Goal: Contribute content: Contribute content

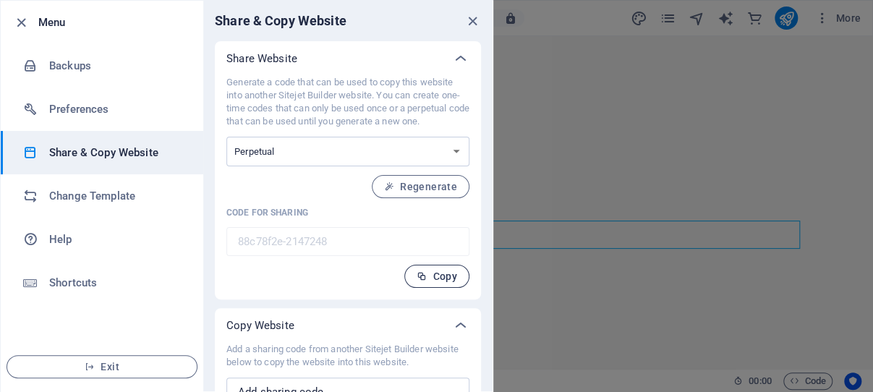
click at [423, 282] on span "Copy" at bounding box center [437, 276] width 40 height 12
click at [464, 17] on icon "close" at bounding box center [472, 21] width 17 height 17
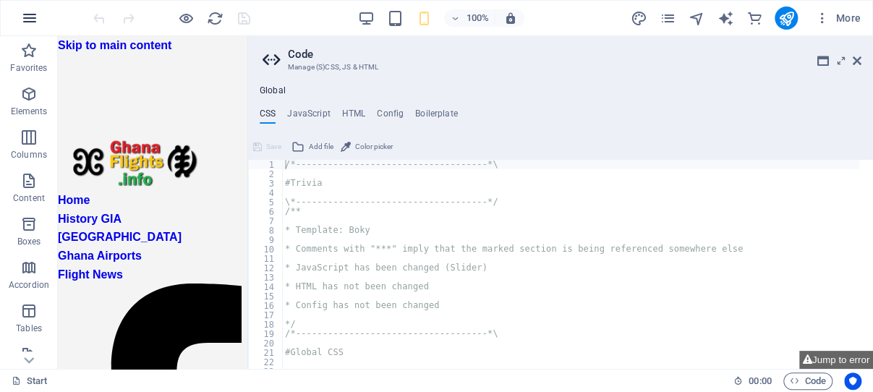
click at [32, 19] on icon "button" at bounding box center [29, 17] width 17 height 17
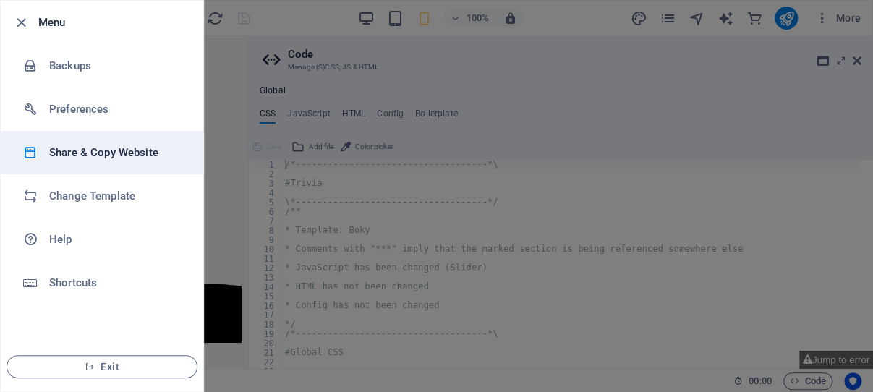
click at [89, 151] on h6 "Share & Copy Website" at bounding box center [116, 152] width 134 height 17
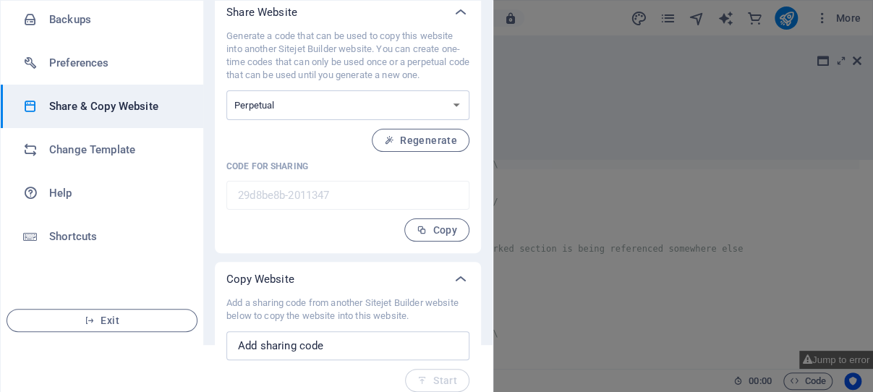
scroll to position [71, 0]
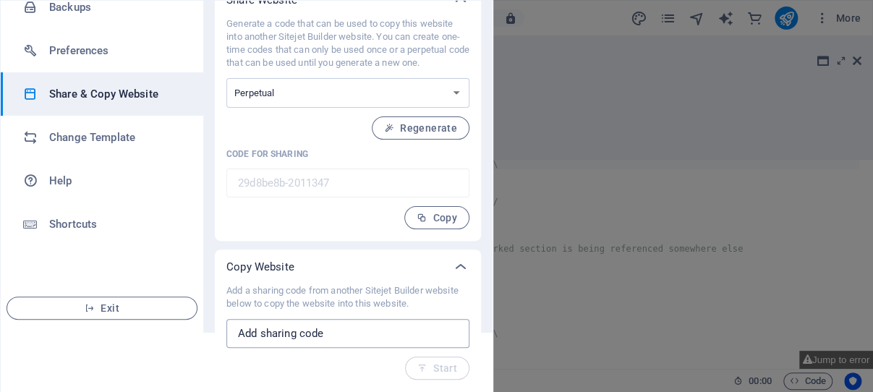
click at [310, 337] on input "text" at bounding box center [347, 333] width 243 height 29
paste input "88c78f2e-2147248"
type input "88c78f2e-2147248"
click at [423, 369] on span "Start" at bounding box center [437, 368] width 40 height 12
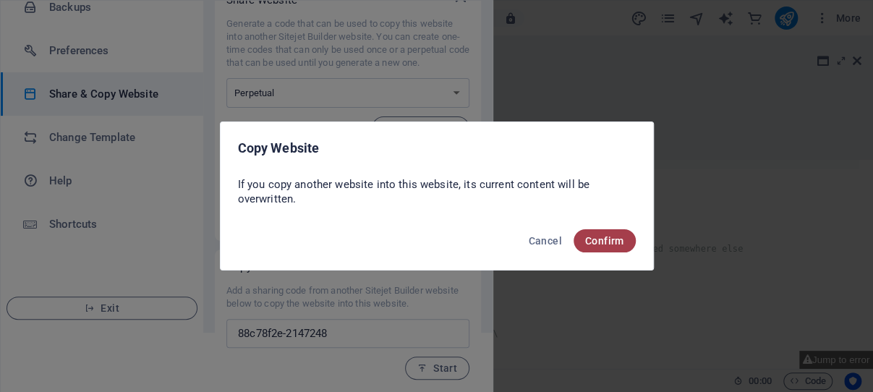
click at [604, 241] on span "Confirm" at bounding box center [604, 241] width 39 height 12
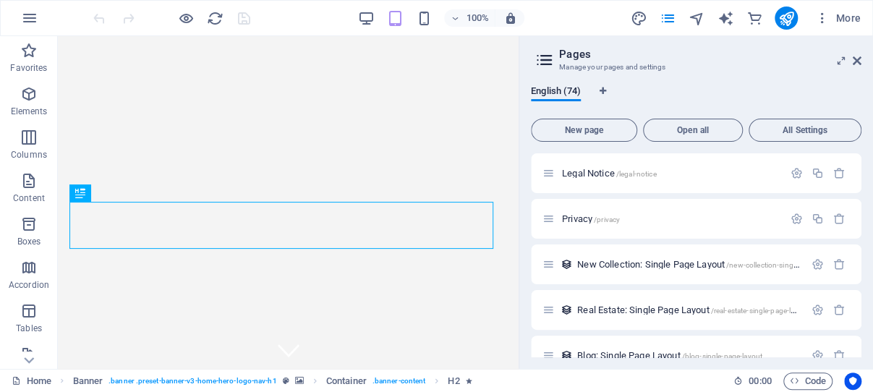
scroll to position [2160, 0]
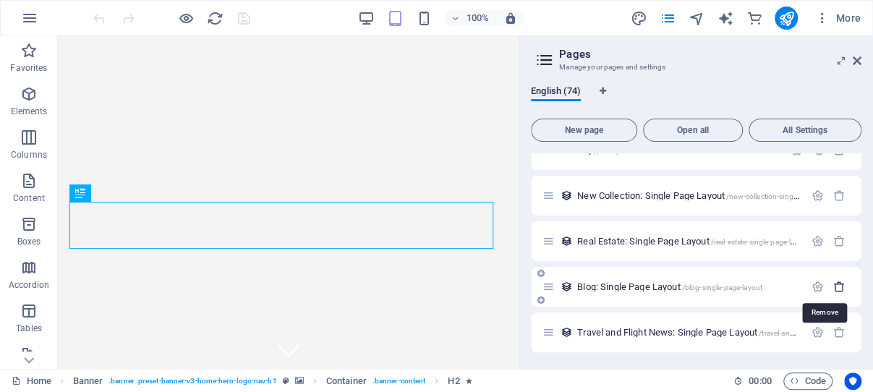
click at [833, 285] on icon "button" at bounding box center [839, 287] width 12 height 12
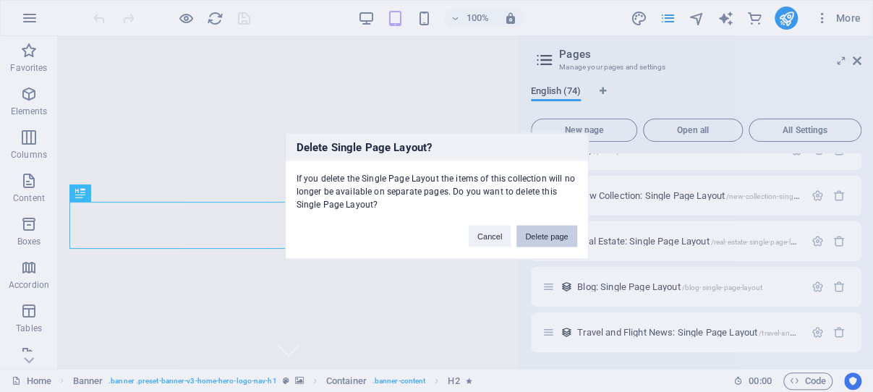
click at [551, 233] on button "Delete page" at bounding box center [546, 237] width 60 height 22
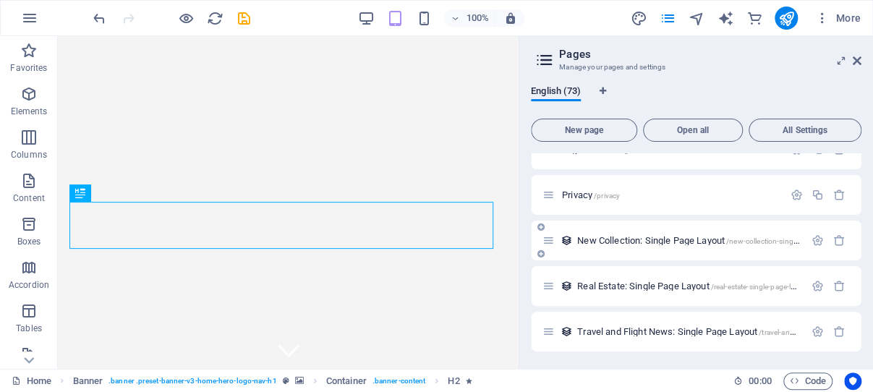
scroll to position [2115, 0]
click at [833, 286] on icon "button" at bounding box center [839, 286] width 12 height 12
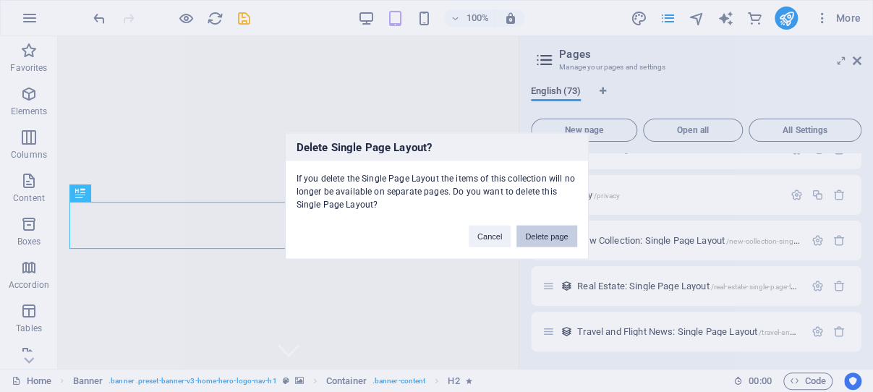
click at [548, 237] on button "Delete page" at bounding box center [546, 237] width 60 height 22
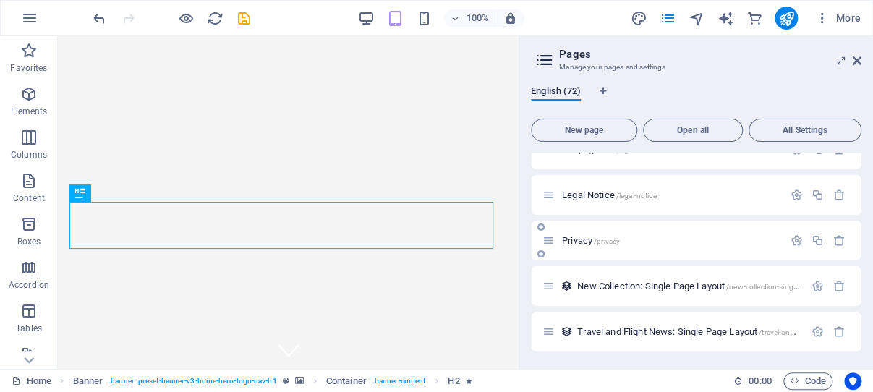
scroll to position [2069, 0]
click at [833, 285] on icon "button" at bounding box center [839, 287] width 12 height 12
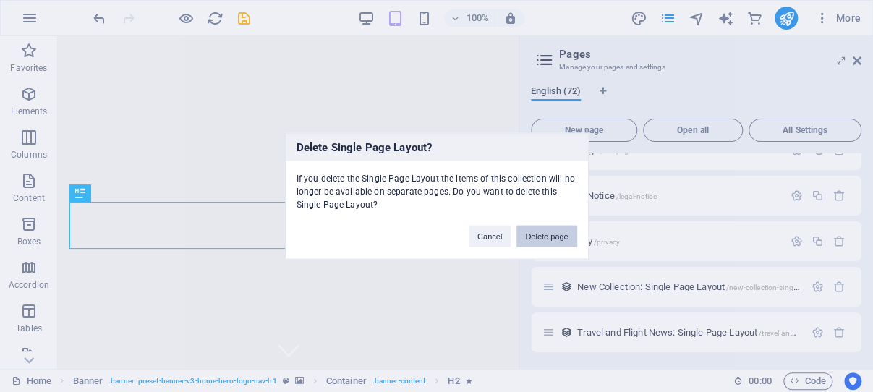
click at [545, 234] on button "Delete page" at bounding box center [546, 237] width 60 height 22
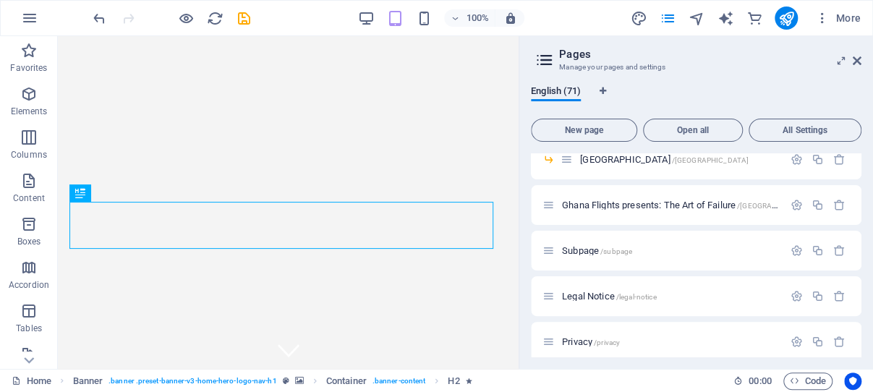
scroll to position [1936, 0]
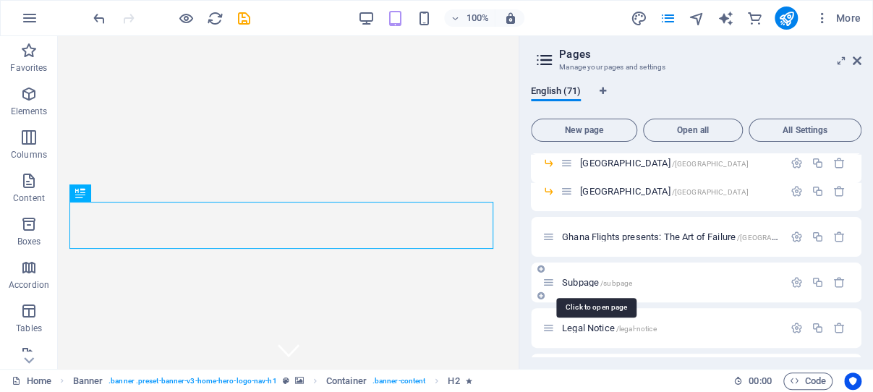
click at [605, 281] on span "/subpage" at bounding box center [616, 283] width 32 height 8
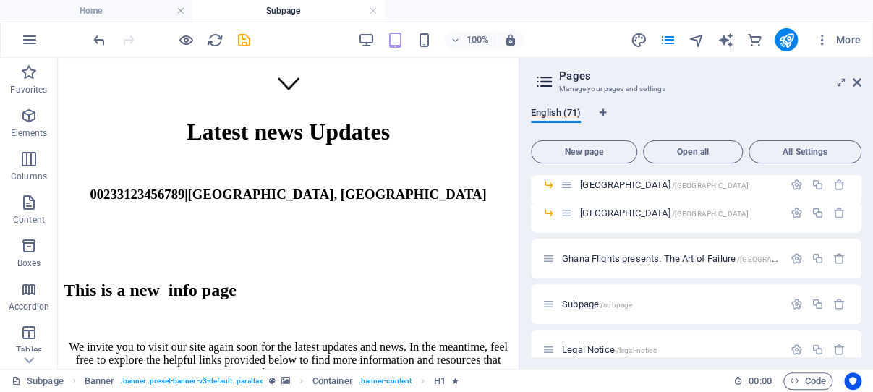
scroll to position [281, 0]
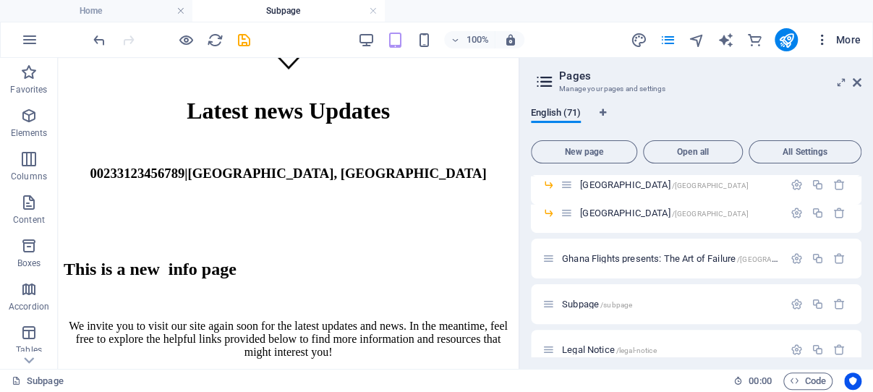
click at [822, 37] on icon "button" at bounding box center [822, 40] width 14 height 14
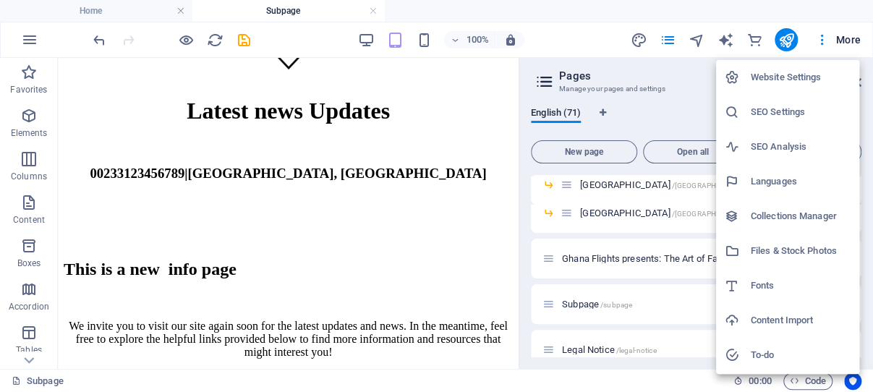
click at [766, 73] on h6 "Website Settings" at bounding box center [801, 77] width 100 height 17
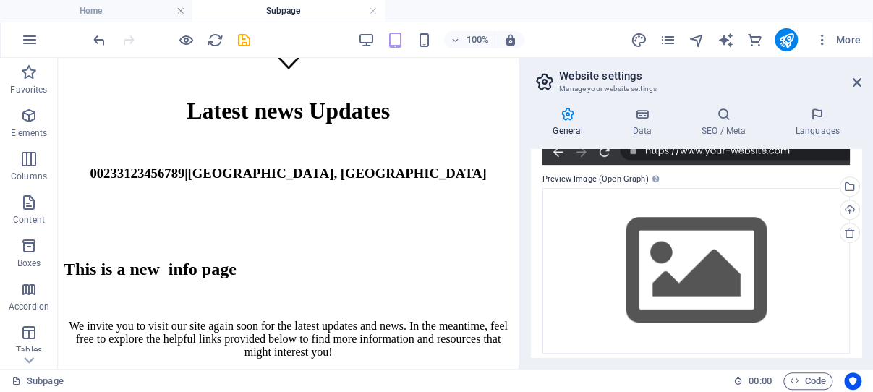
scroll to position [321, 0]
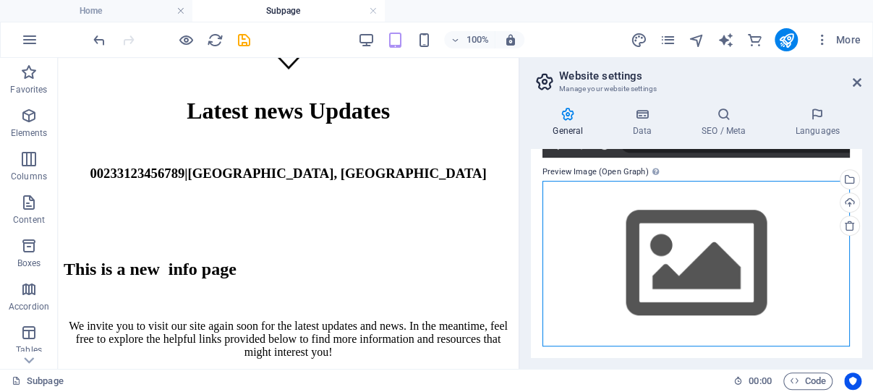
click at [665, 245] on div "Drag files here, click to choose files or select files from Files or our free s…" at bounding box center [695, 264] width 307 height 166
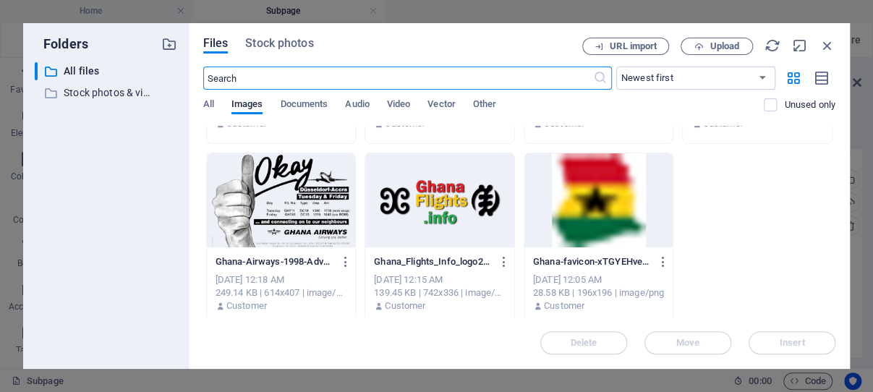
scroll to position [1987, 0]
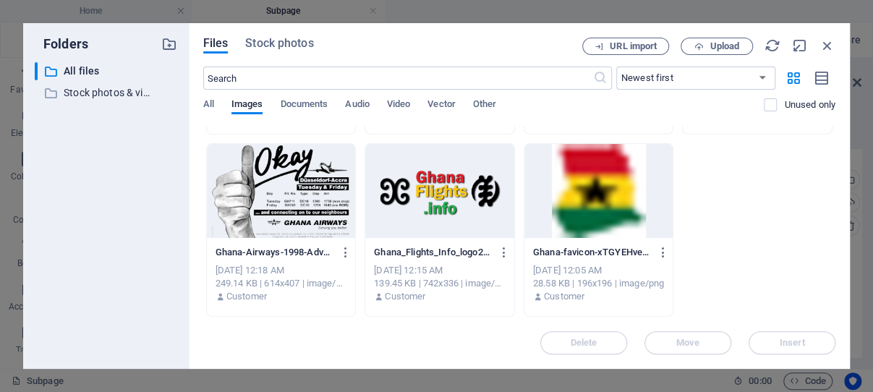
click at [457, 197] on div at bounding box center [439, 191] width 149 height 94
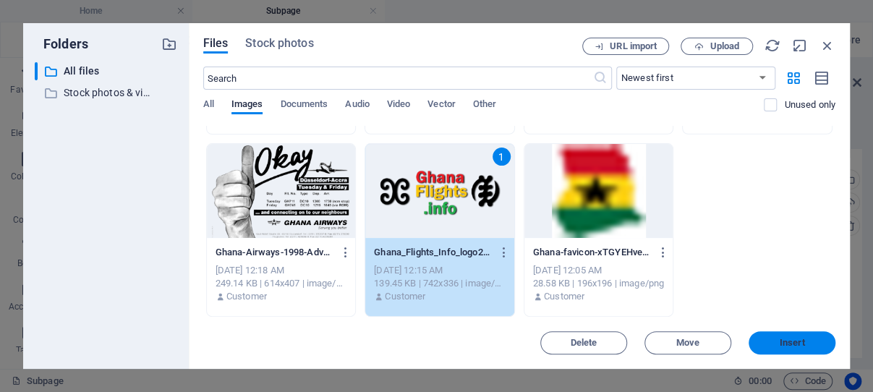
click at [782, 341] on span "Insert" at bounding box center [791, 342] width 25 height 9
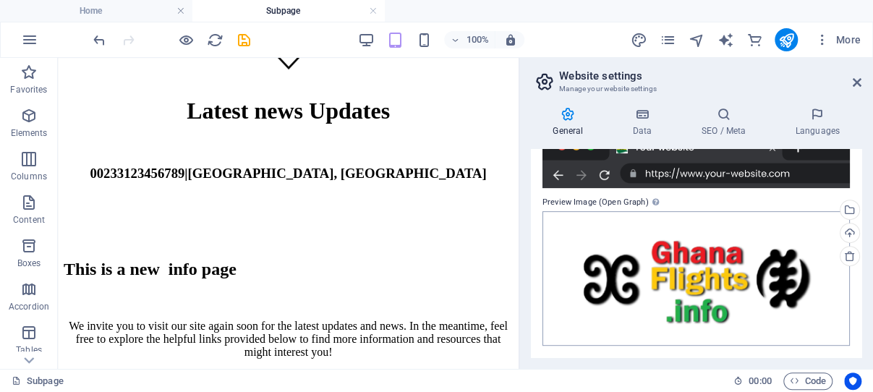
scroll to position [290, 0]
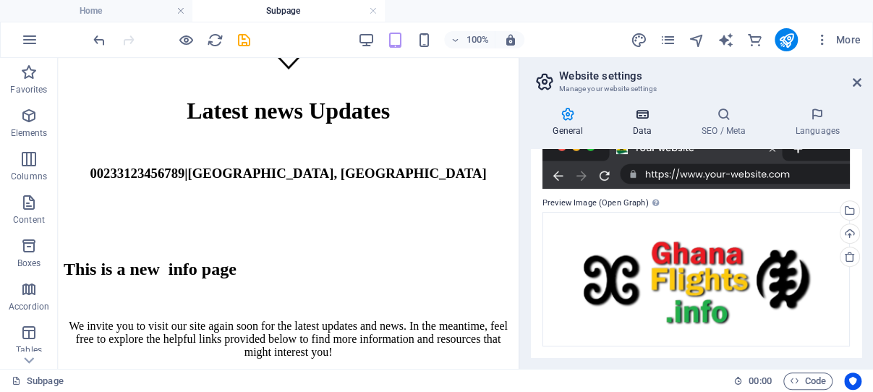
click at [644, 116] on icon at bounding box center [641, 114] width 63 height 14
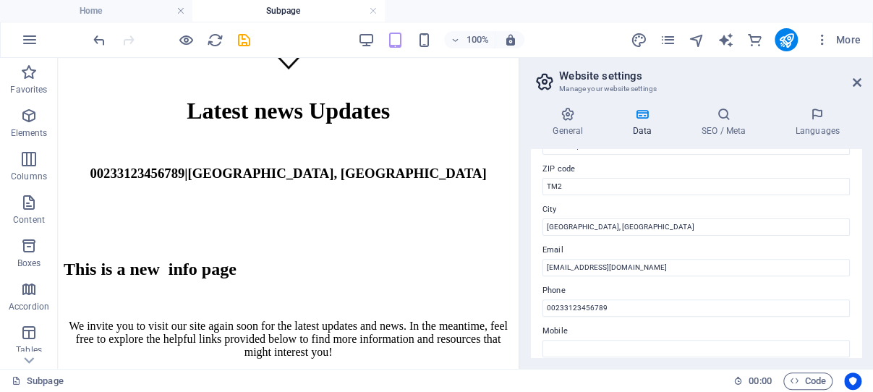
scroll to position [207, 0]
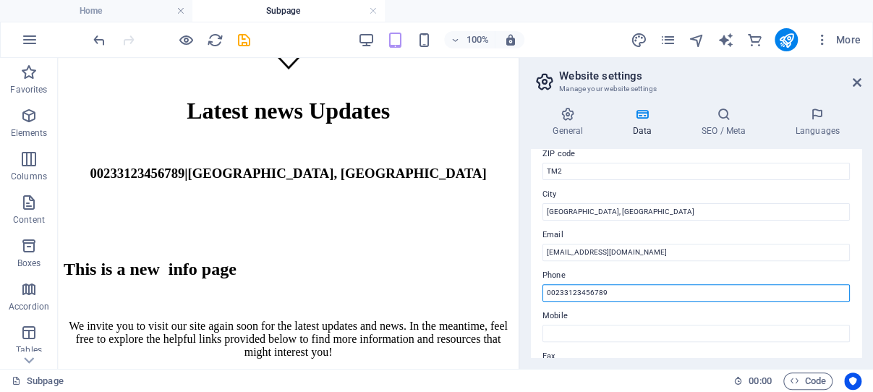
drag, startPoint x: 610, startPoint y: 291, endPoint x: 544, endPoint y: 289, distance: 65.8
click at [544, 289] on input "00233123456789" at bounding box center [695, 292] width 307 height 17
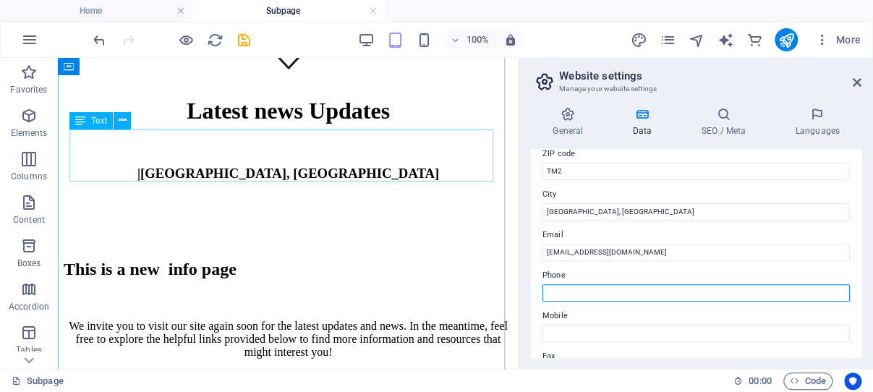
scroll to position [0, 0]
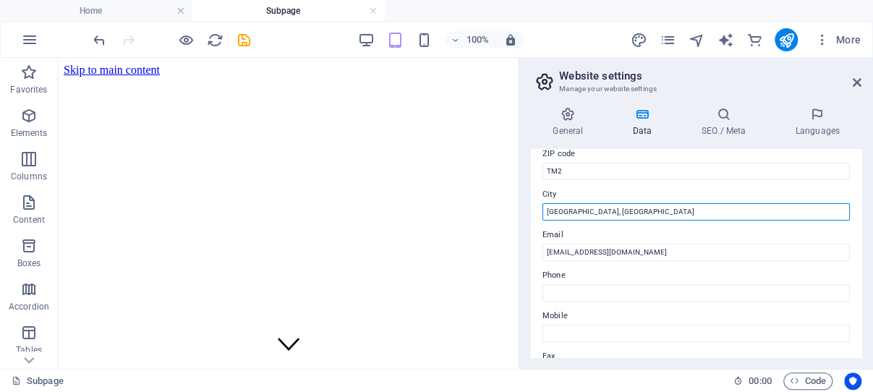
drag, startPoint x: 594, startPoint y: 210, endPoint x: 544, endPoint y: 209, distance: 49.9
click at [544, 209] on input "Tema, Ghana" at bounding box center [695, 211] width 307 height 17
type input "Accra"
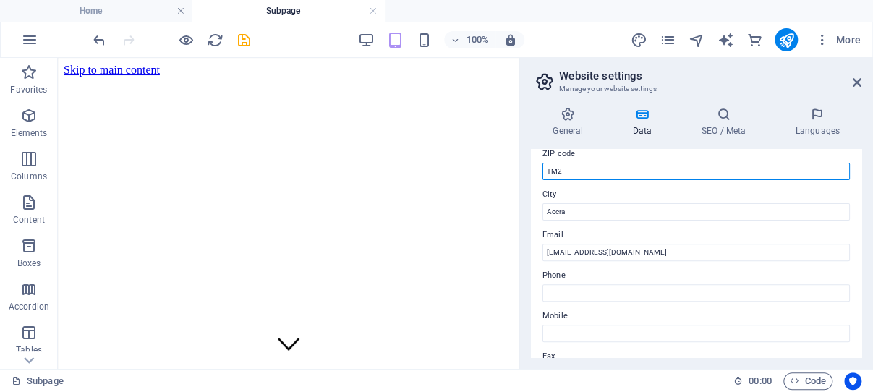
drag, startPoint x: 575, startPoint y: 172, endPoint x: 543, endPoint y: 173, distance: 31.8
click at [543, 173] on input "TM2" at bounding box center [695, 171] width 307 height 17
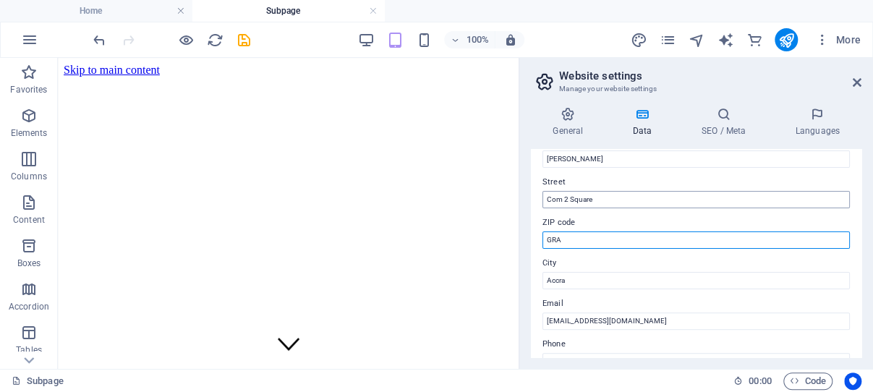
type input "GRA"
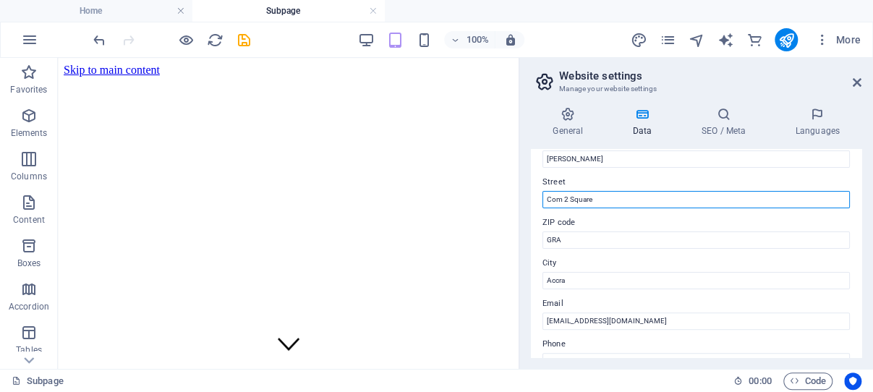
drag, startPoint x: 594, startPoint y: 200, endPoint x: 539, endPoint y: 196, distance: 55.1
click at [542, 196] on input "Com 2 Square" at bounding box center [695, 199] width 307 height 17
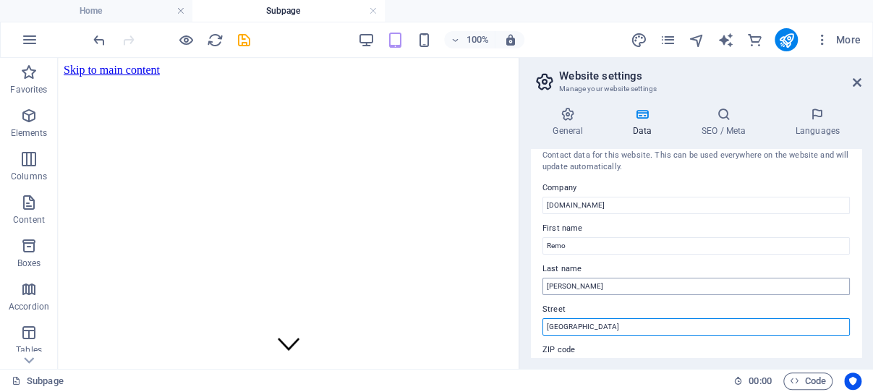
scroll to position [0, 0]
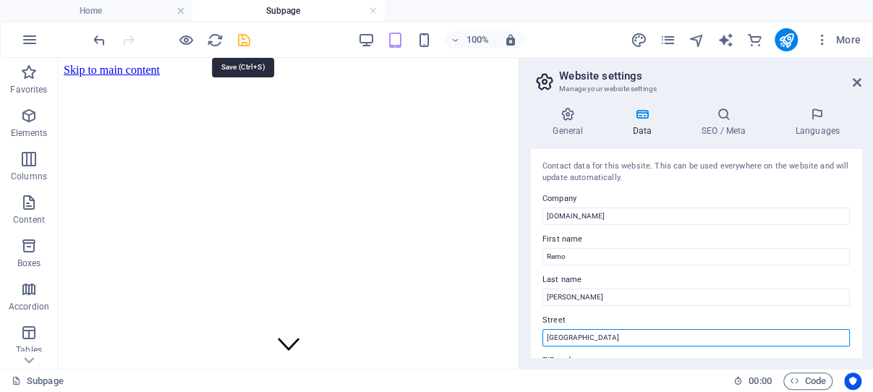
type input "[GEOGRAPHIC_DATA]"
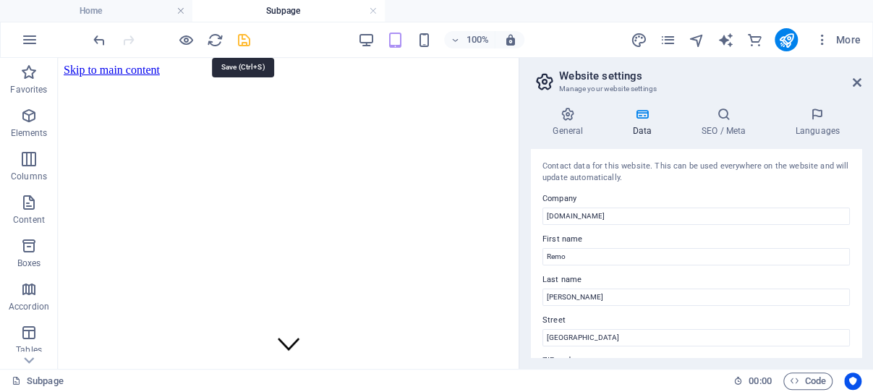
click at [242, 35] on icon "save" at bounding box center [244, 40] width 17 height 17
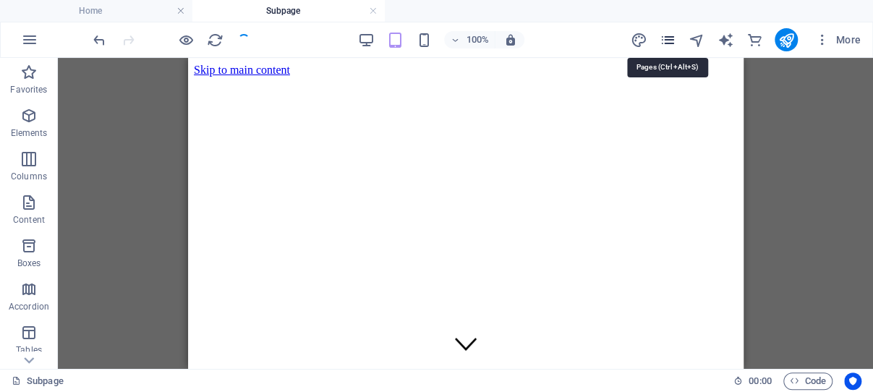
click at [670, 39] on icon "pages" at bounding box center [667, 40] width 17 height 17
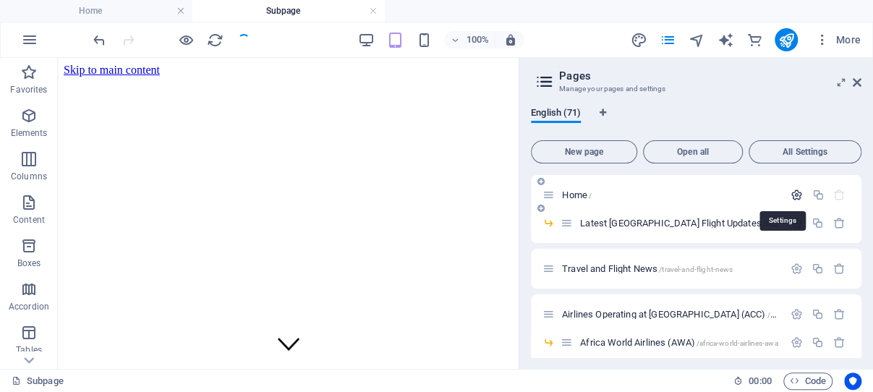
click at [790, 196] on icon "button" at bounding box center [796, 195] width 12 height 12
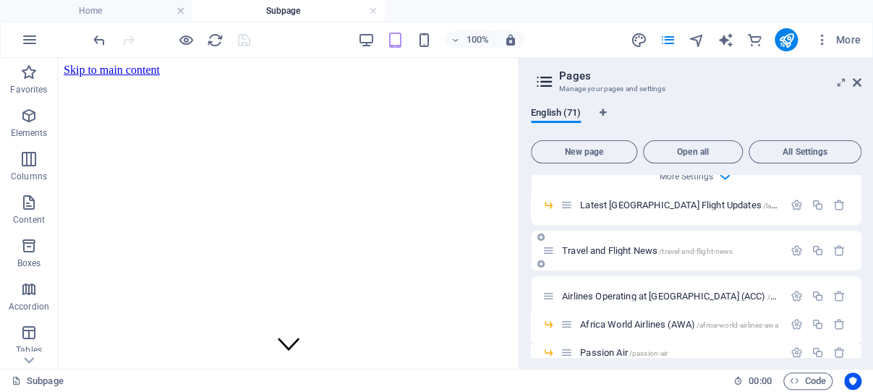
scroll to position [621, 0]
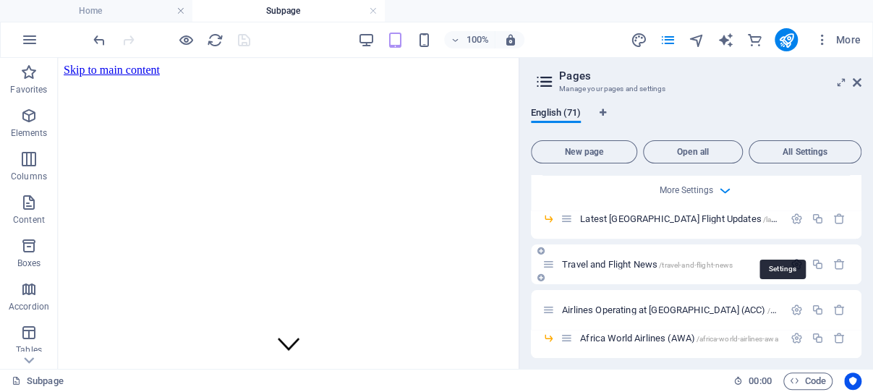
click at [790, 258] on icon "button" at bounding box center [796, 264] width 12 height 12
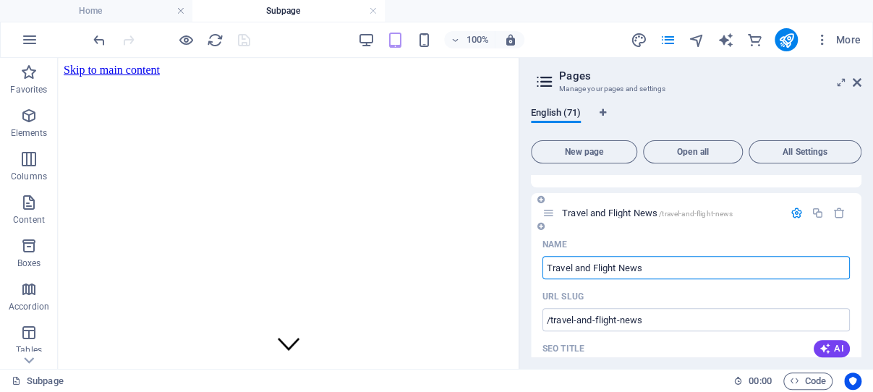
scroll to position [690, 0]
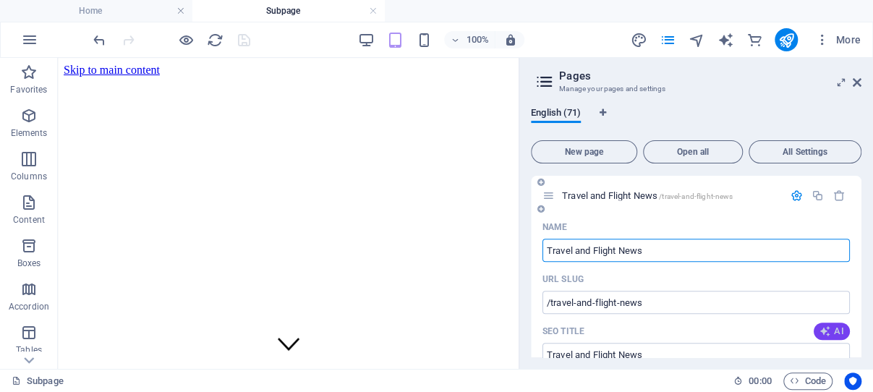
click at [819, 325] on icon "button" at bounding box center [825, 331] width 12 height 12
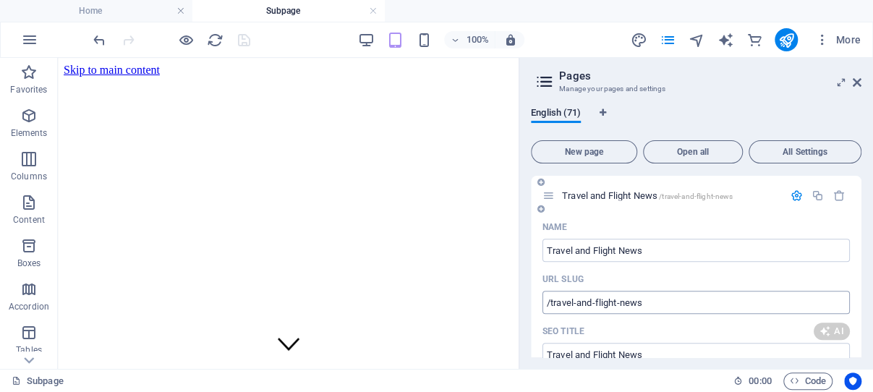
type input "Accra Travel & Flight Updates"
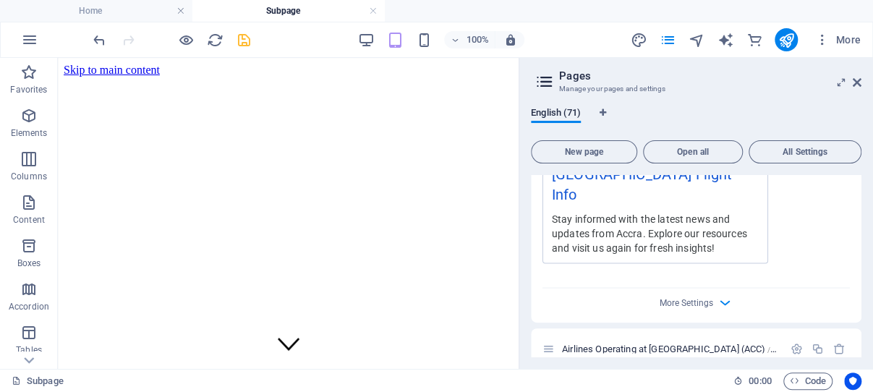
scroll to position [1242, 0]
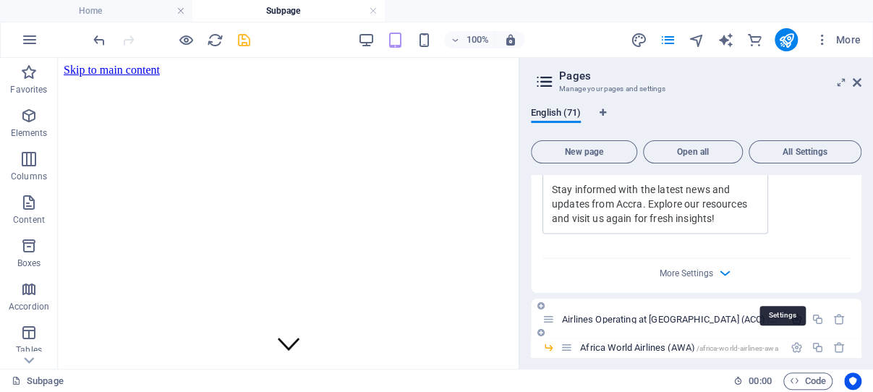
click at [790, 312] on icon "button" at bounding box center [796, 318] width 12 height 12
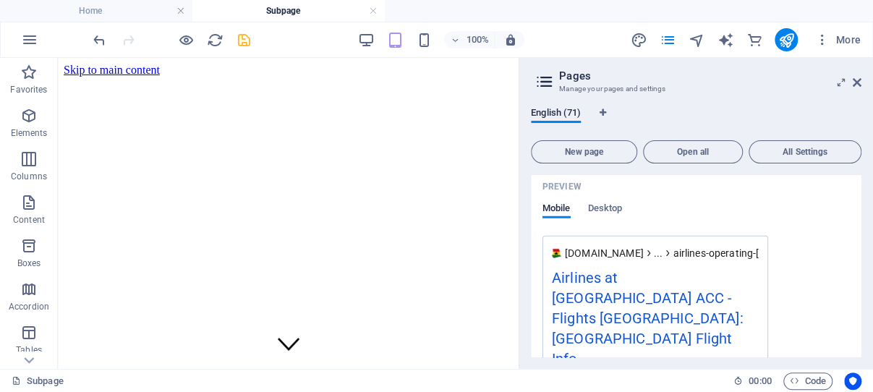
scroll to position [1863, 0]
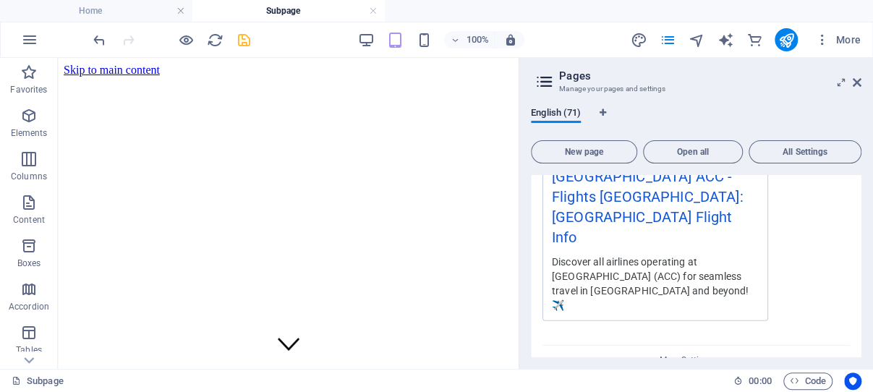
click at [790, 383] on icon "button" at bounding box center [796, 389] width 12 height 12
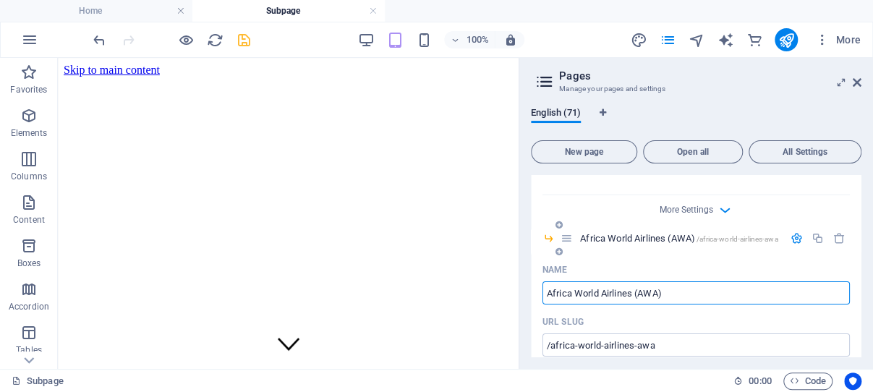
scroll to position [2028, 0]
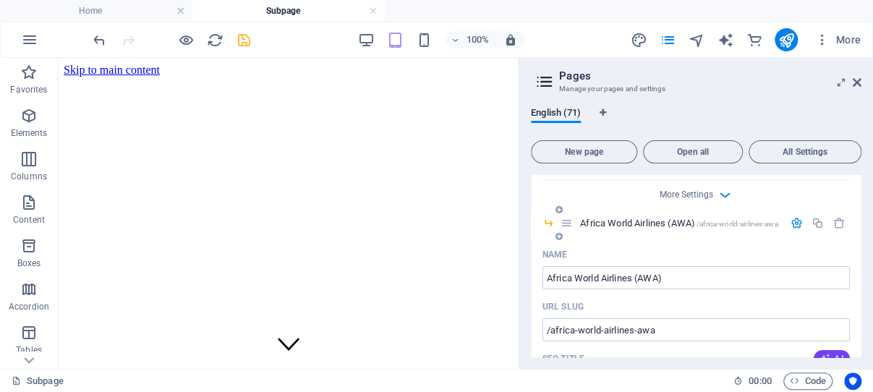
click at [819, 353] on span "AI" at bounding box center [831, 359] width 25 height 12
type input "Fly AWA: Affordable West Africa Travel"
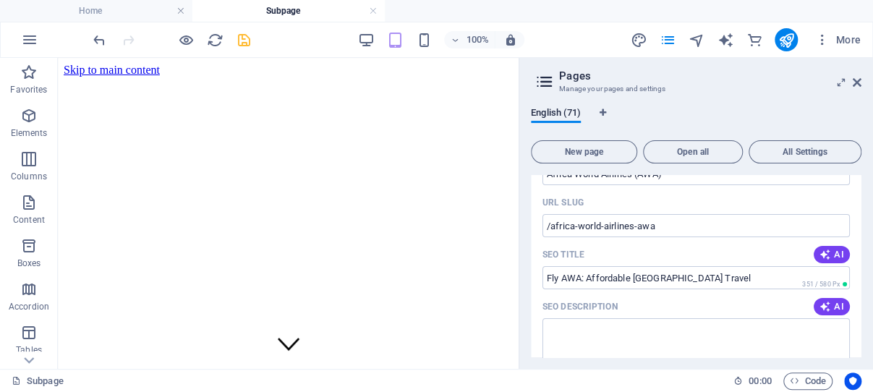
scroll to position [2166, 0]
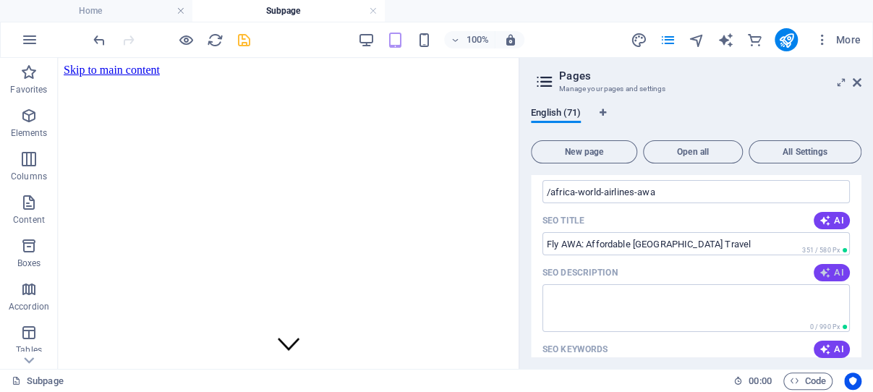
click at [819, 267] on icon "button" at bounding box center [825, 273] width 12 height 12
type textarea "Fly with Africa World Airlines (AWA) for reliable, affordable West African flig…"
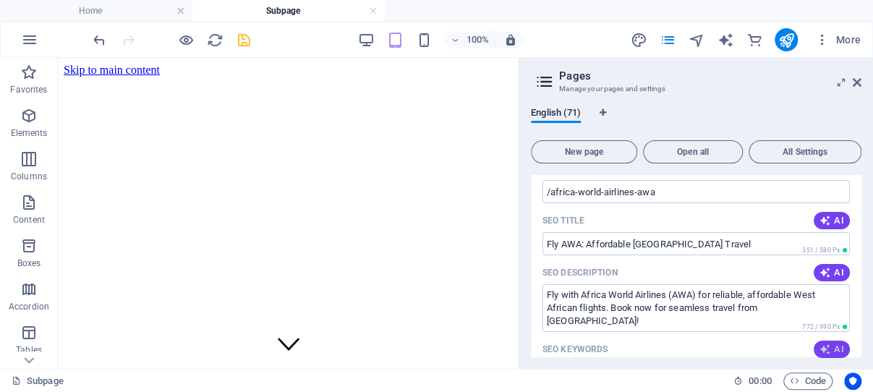
click at [819, 343] on icon "button" at bounding box center [825, 349] width 12 height 12
type input "Africa World Airlines, Ghana airline, West Africa flights, domestic flights Gha…"
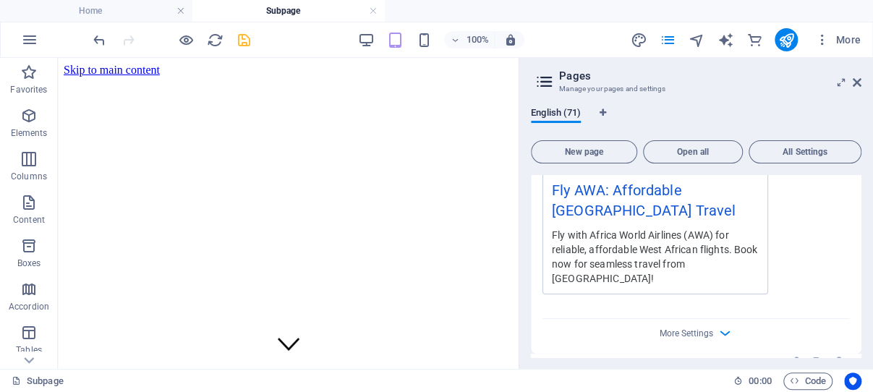
scroll to position [2581, 0]
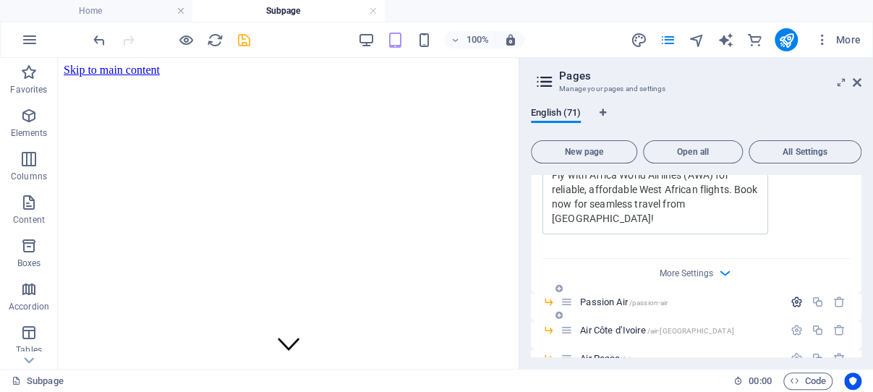
click at [790, 296] on icon "button" at bounding box center [796, 302] width 12 height 12
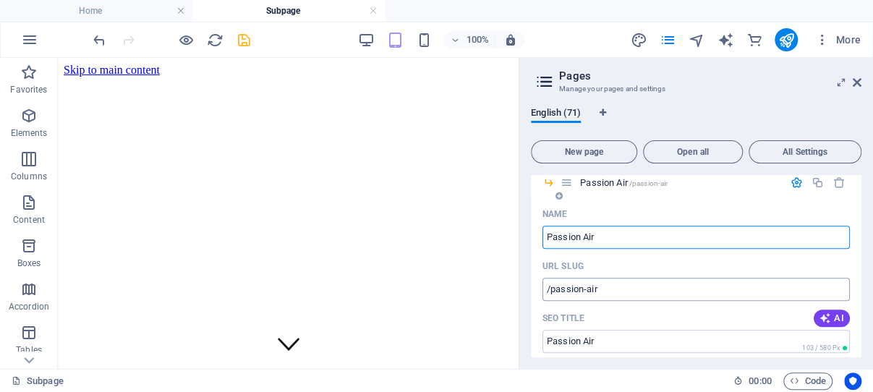
scroll to position [2718, 0]
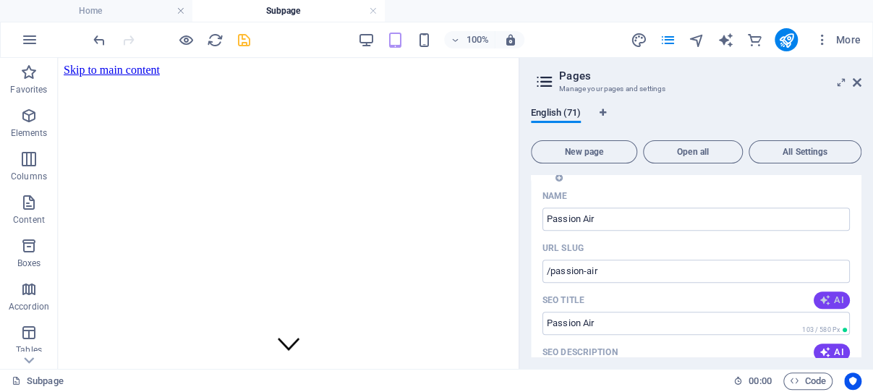
click at [819, 294] on icon "button" at bounding box center [825, 300] width 12 height 12
type input "Passion Air: Affordable Flights Ghana"
click at [819, 346] on icon "button" at bounding box center [825, 352] width 12 height 12
type textarea "Discover Passion Air: Affordable flights from Accra, Ghana to major cities & se…"
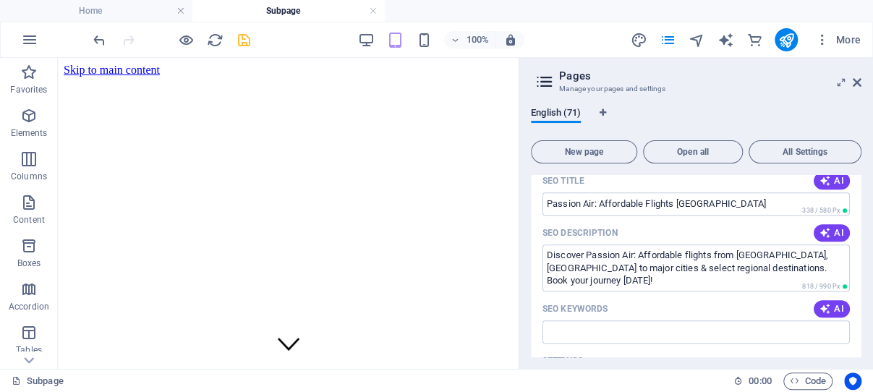
scroll to position [2856, 0]
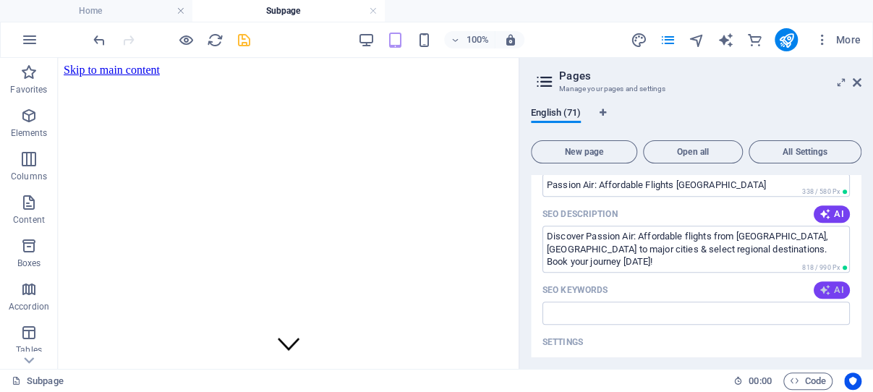
click at [819, 284] on icon "button" at bounding box center [825, 290] width 12 height 12
type input "Passion Air, domestic airline Ghana, Accra flights, West Africa travel, Kotoka …"
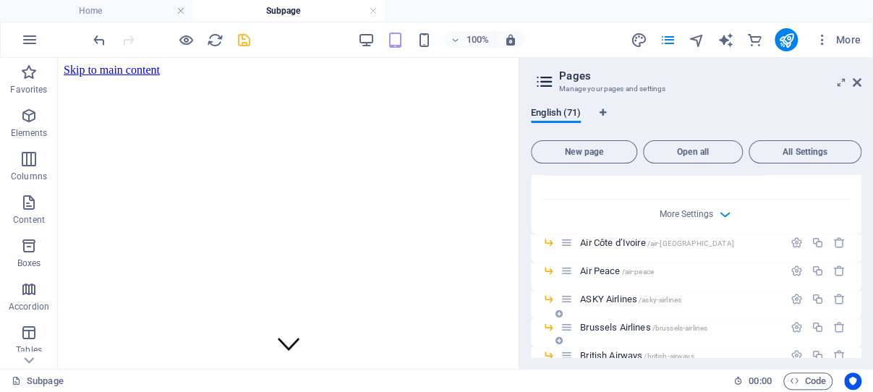
scroll to position [3201, 0]
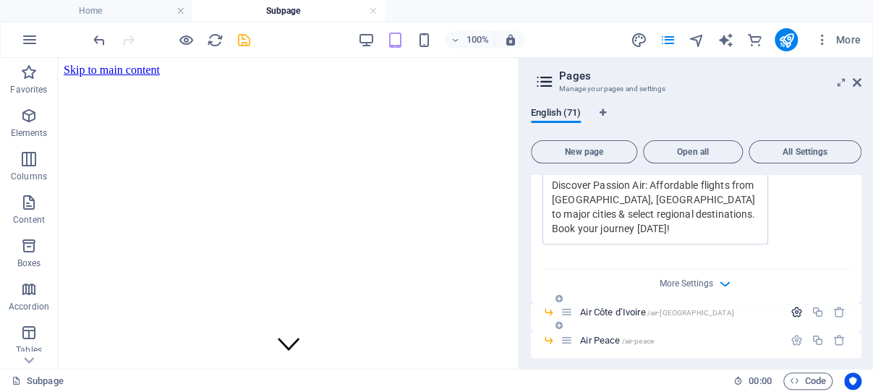
click at [790, 306] on icon "button" at bounding box center [796, 312] width 12 height 12
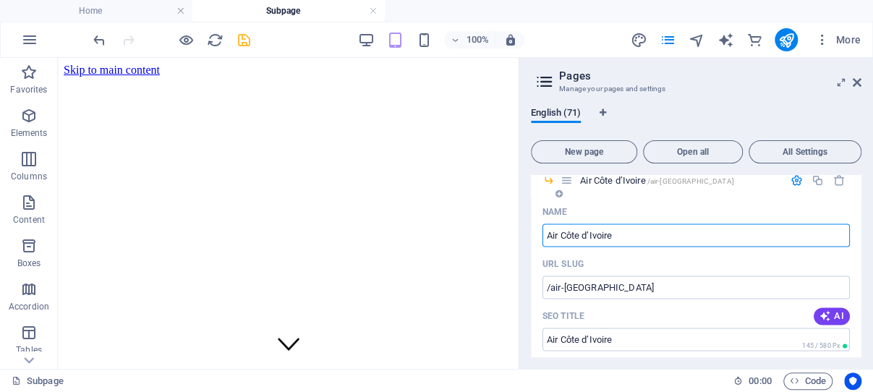
scroll to position [3339, 0]
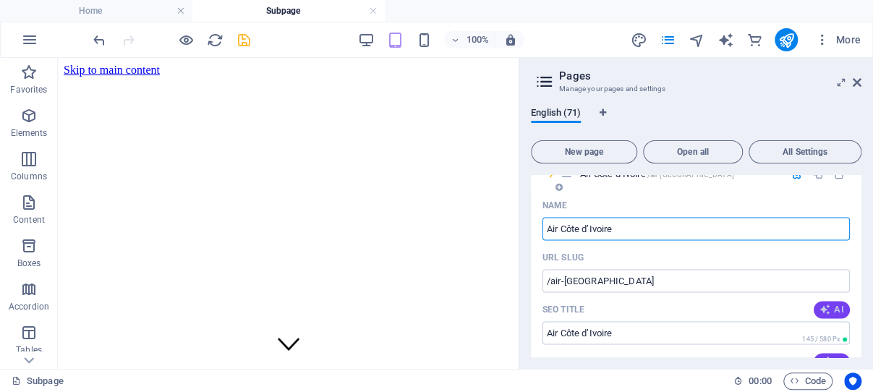
click at [819, 304] on icon "button" at bounding box center [825, 310] width 12 height 12
type input "Fly Air Côte dIvoire Safely"
click at [819, 356] on icon "button" at bounding box center [825, 362] width 12 height 12
type textarea "Fly with Air Côte dIvoire for safe, reliable, and affordable flights across Wes…"
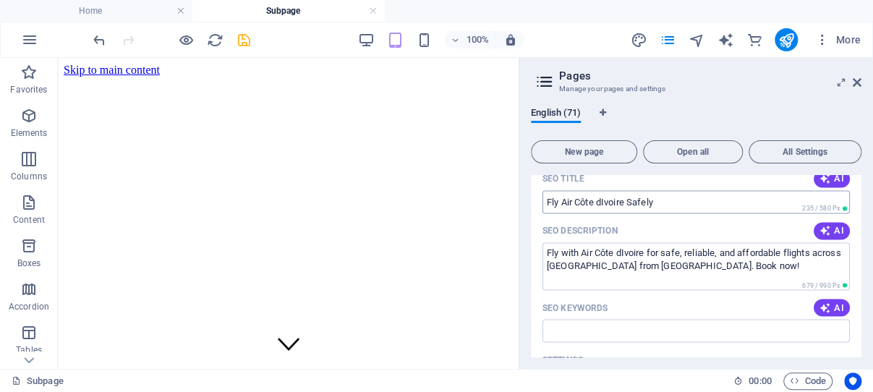
scroll to position [3477, 0]
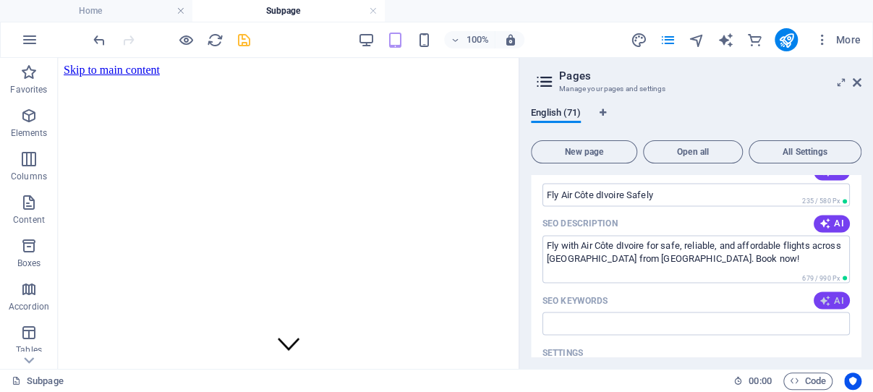
click at [819, 294] on icon "button" at bounding box center [825, 300] width 12 height 12
type input "Air Côte dIvoire, Ivory Coast airline, flights from Abidjan, West Africa aviati…"
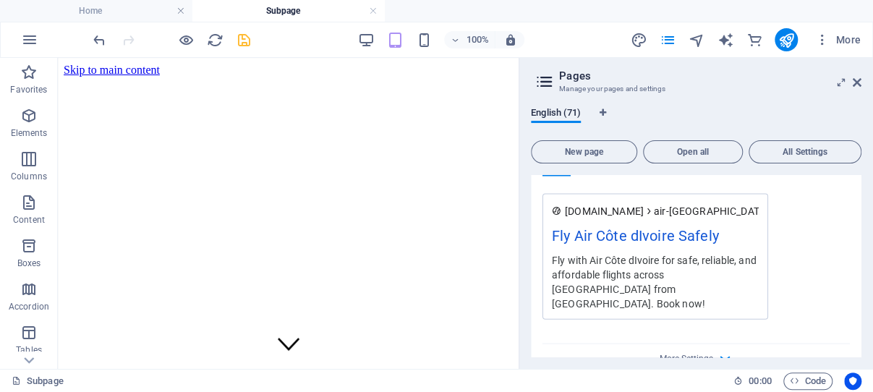
scroll to position [3822, 0]
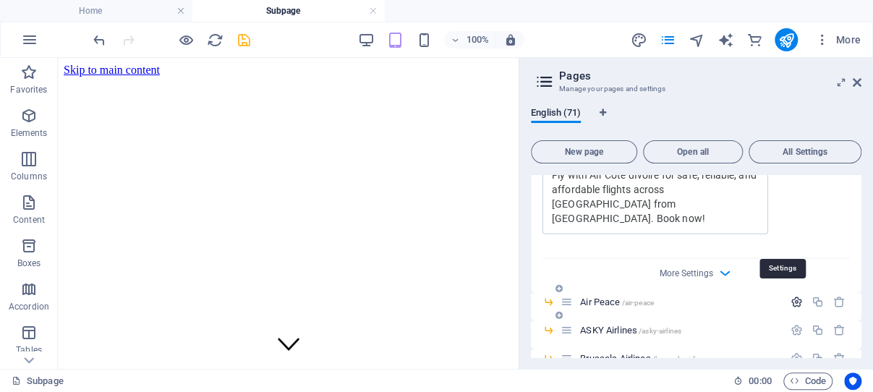
click at [790, 296] on icon "button" at bounding box center [796, 302] width 12 height 12
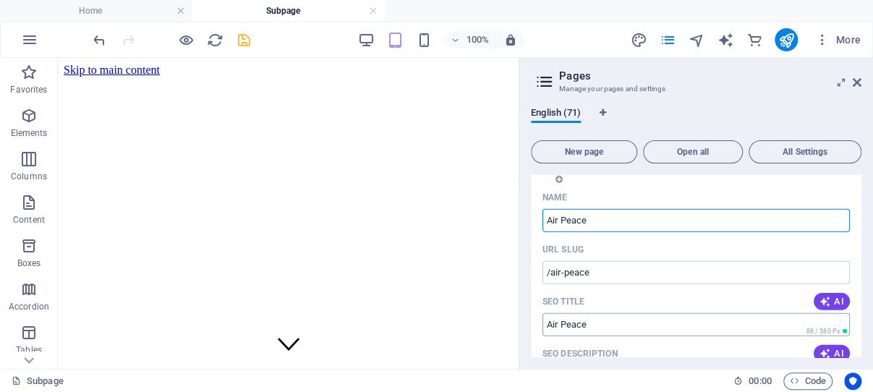
scroll to position [3960, 0]
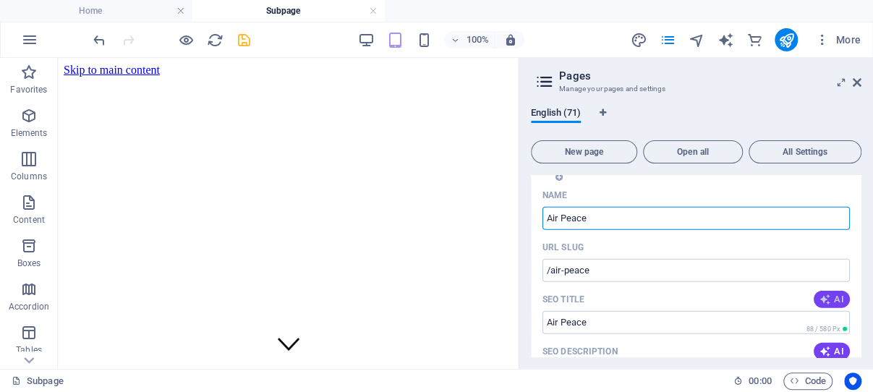
click at [819, 294] on icon "button" at bounding box center [825, 300] width 12 height 12
type input "**Air Peace: Nigerias Top Airline**"
click at [819, 346] on icon "button" at bounding box center [825, 352] width 12 height 12
type textarea "Fly with Air Peace, Nigerias leading airline since 2013, offering domestic & in…"
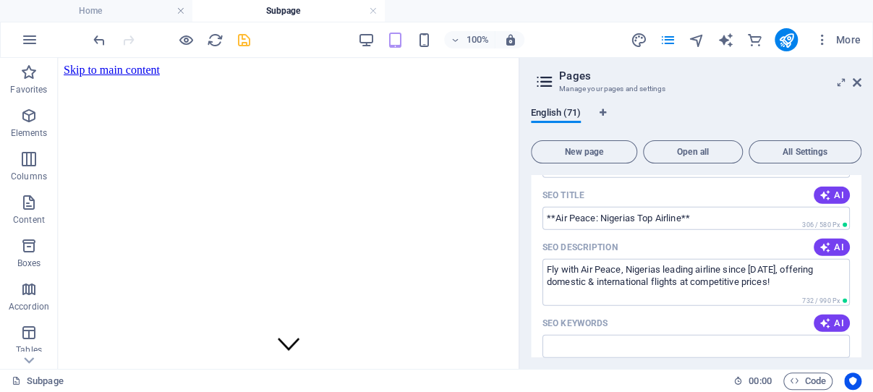
scroll to position [4098, 0]
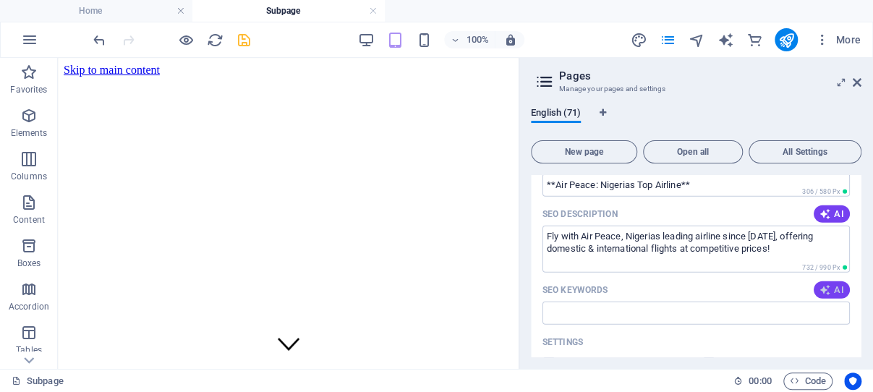
click at [819, 284] on icon "button" at bounding box center [825, 290] width 12 height 12
type input "Air Peace Nigeria, Nigerian airline, flights from Lagos, domestic flights Niger…"
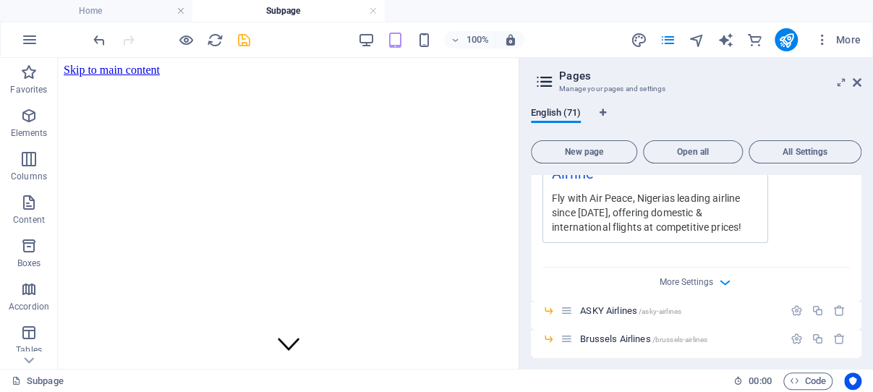
scroll to position [4443, 0]
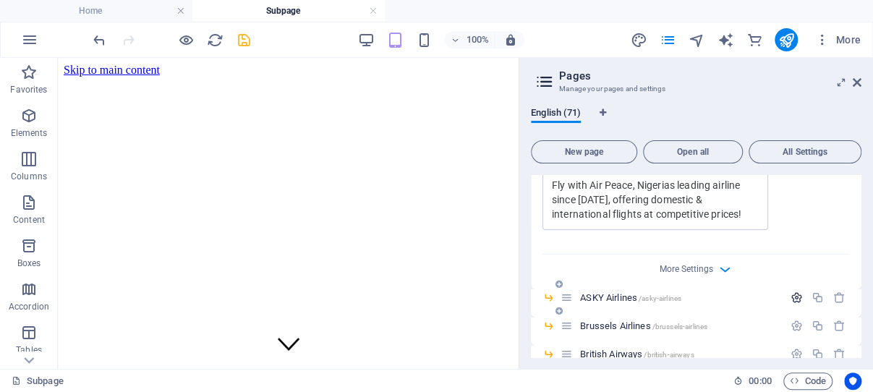
click at [790, 291] on icon "button" at bounding box center [796, 297] width 12 height 12
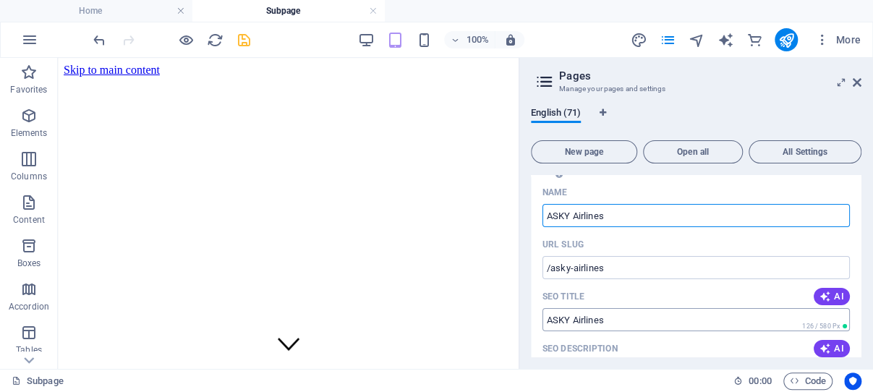
scroll to position [4581, 0]
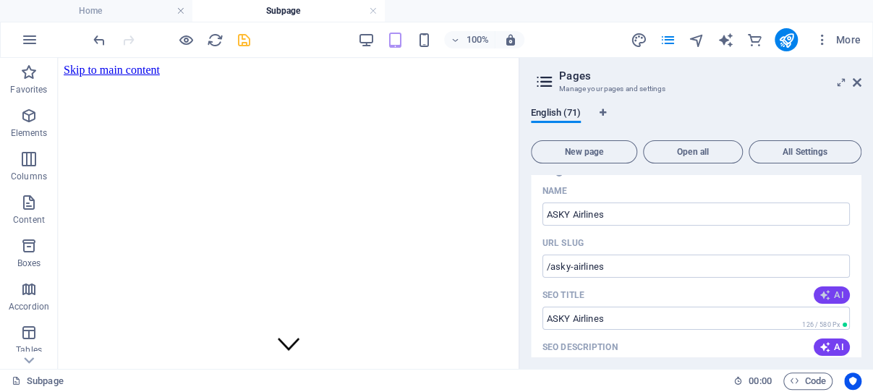
click at [813, 286] on button "AI" at bounding box center [831, 294] width 36 height 17
type input "ASKY Airlines: West Africa Flights"
click at [819, 341] on icon "button" at bounding box center [825, 347] width 12 height 12
type textarea "Explore affordable and reliable flights across West and Central Africa with ASK…"
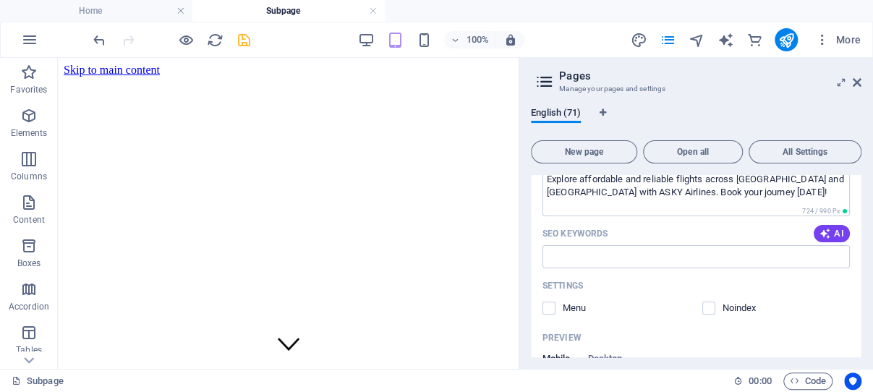
scroll to position [4788, 0]
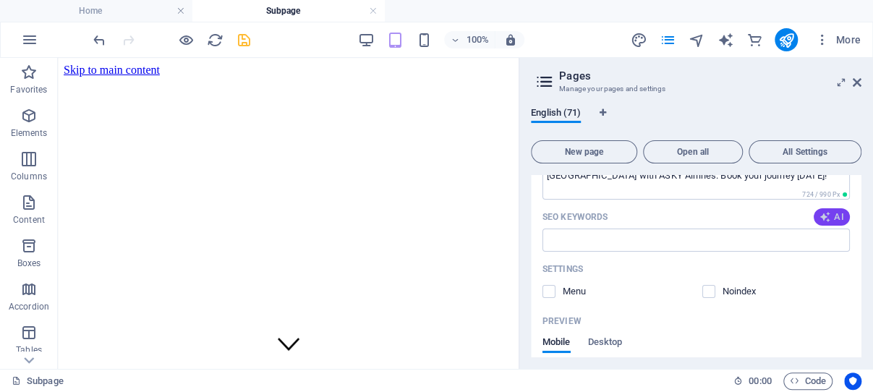
click at [819, 211] on icon "button" at bounding box center [825, 217] width 12 height 12
type input "ASKY Airlines, West African airline, flights from Lomé, regional flights Africa…"
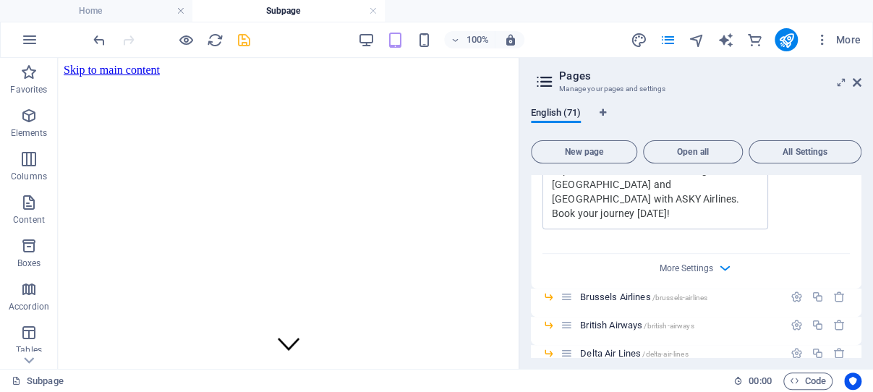
scroll to position [5133, 0]
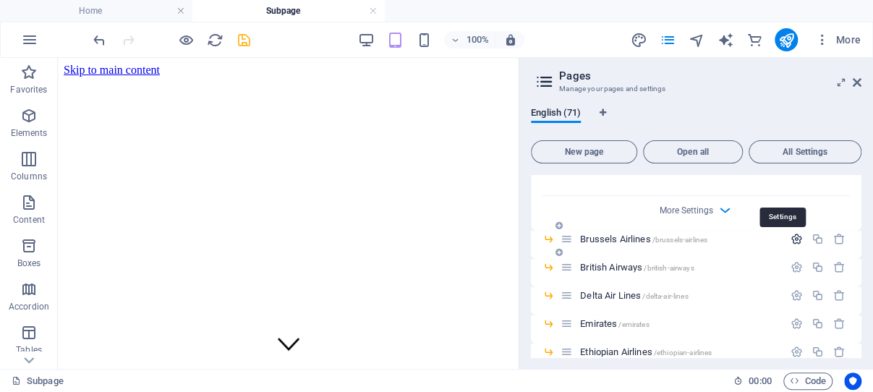
click at [790, 233] on icon "button" at bounding box center [796, 239] width 12 height 12
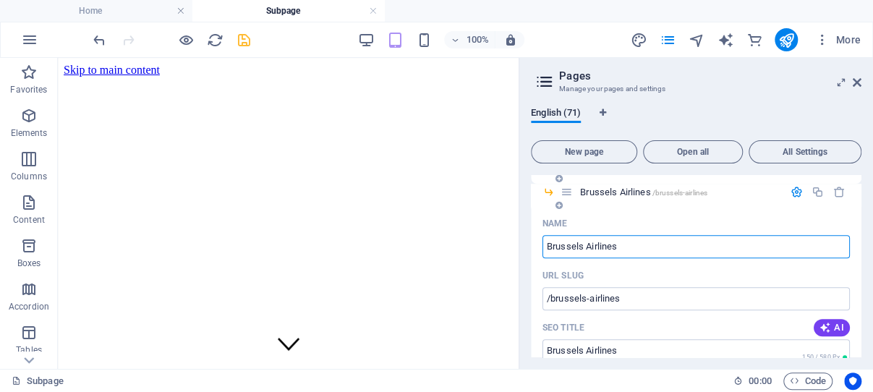
scroll to position [5202, 0]
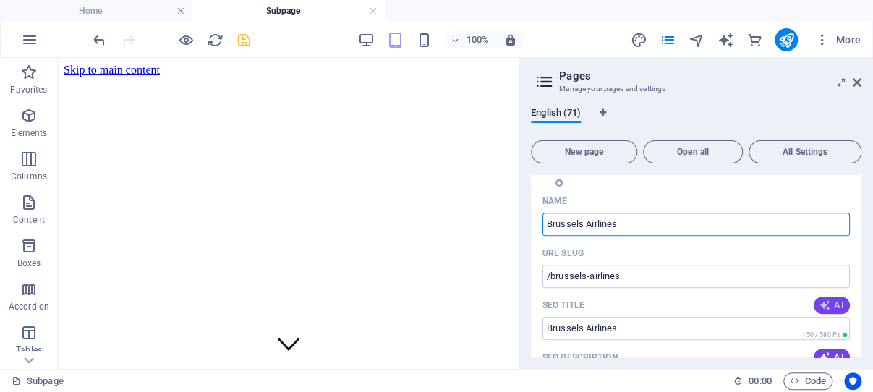
click at [819, 299] on icon "button" at bounding box center [825, 305] width 12 height 12
type input "Brussels Airlines Accra Flights"
click at [819, 351] on icon "button" at bounding box center [825, 357] width 12 height 12
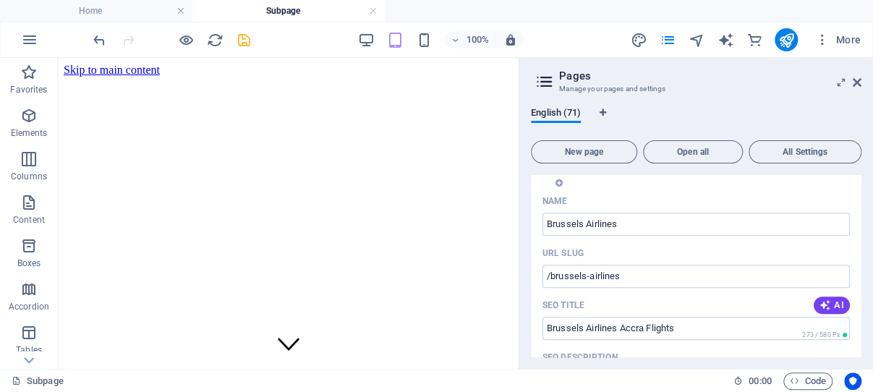
type textarea "Fly Brussels Airlines for direct flights from Accra to Brussels. Experience top…"
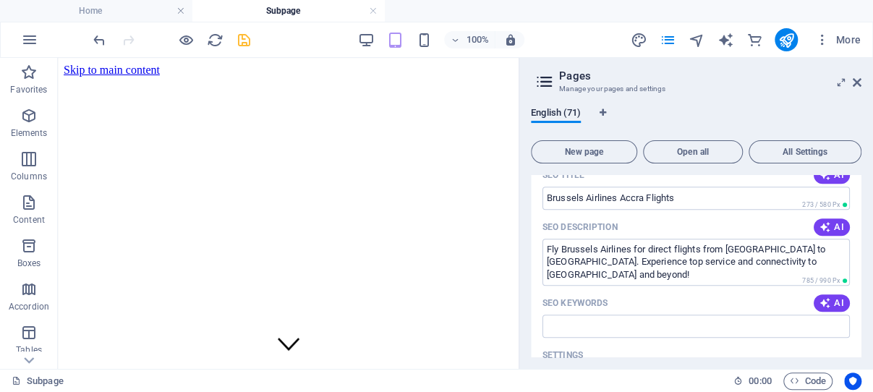
scroll to position [5340, 0]
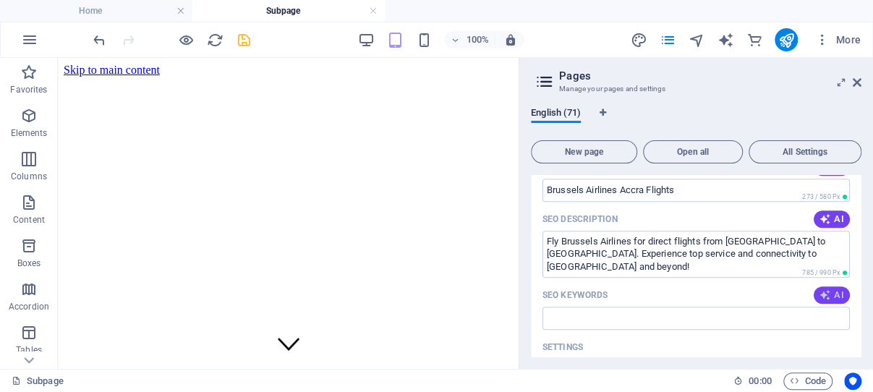
click at [819, 289] on icon "button" at bounding box center [825, 295] width 12 height 12
type input "Brussels Airlines Accra, flights from Ghana, Brussels to Accra, Lufthansa Group…"
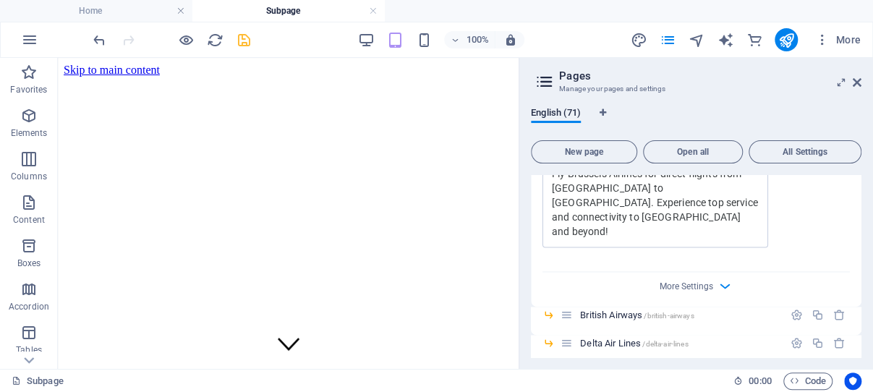
scroll to position [5685, 0]
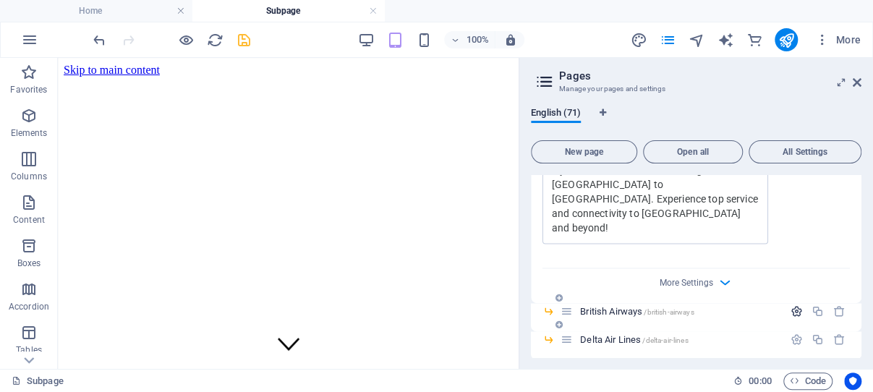
click at [790, 305] on icon "button" at bounding box center [796, 311] width 12 height 12
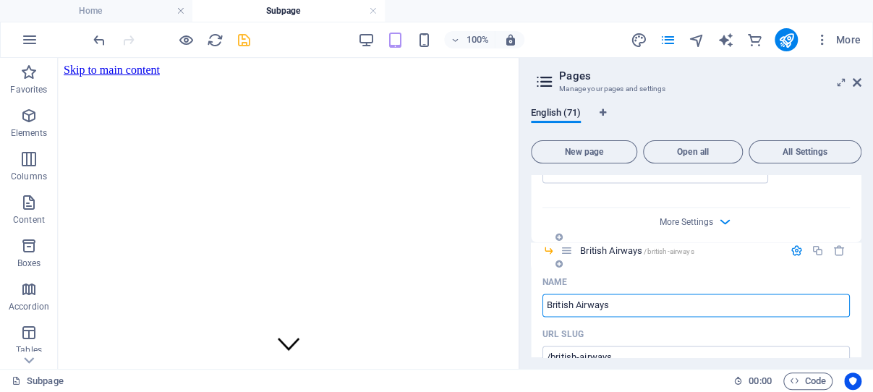
scroll to position [5822, 0]
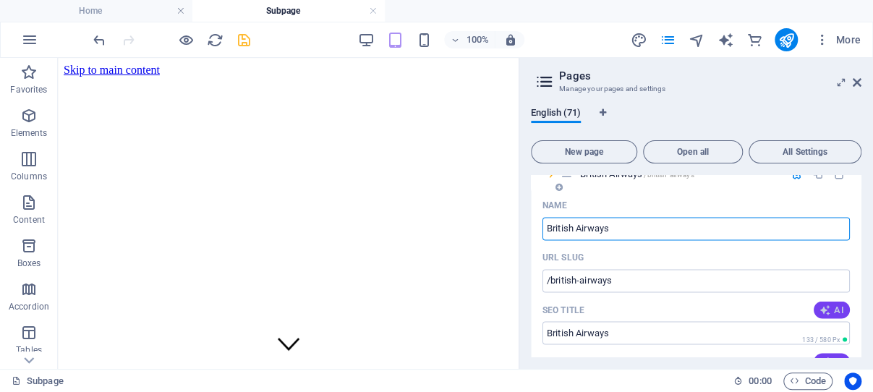
click at [819, 304] on icon "button" at bounding box center [825, 310] width 12 height 12
type input "Fly British Airways from Accra"
click at [819, 356] on icon "button" at bounding box center [825, 362] width 12 height 12
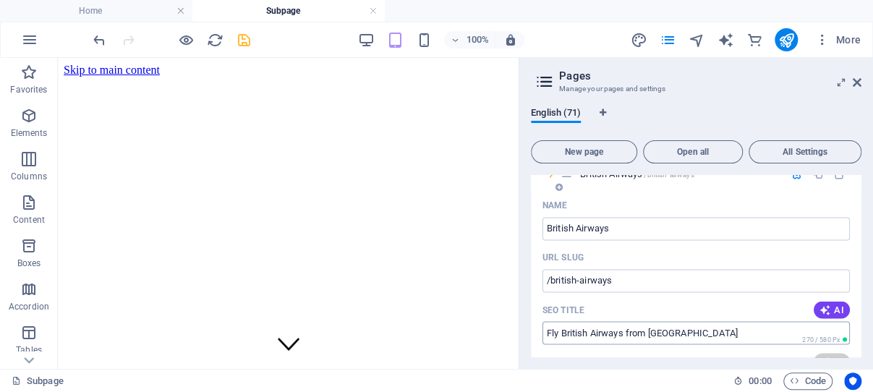
type textarea "Fly British Airways from Accra to London Heathrow with premium services and glo…"
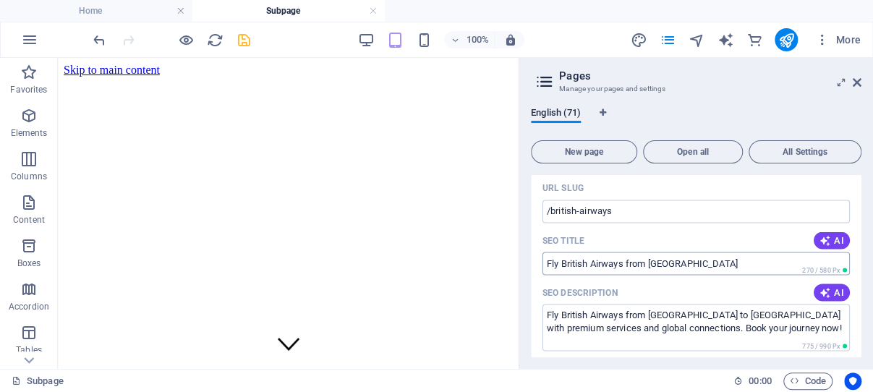
scroll to position [5960, 0]
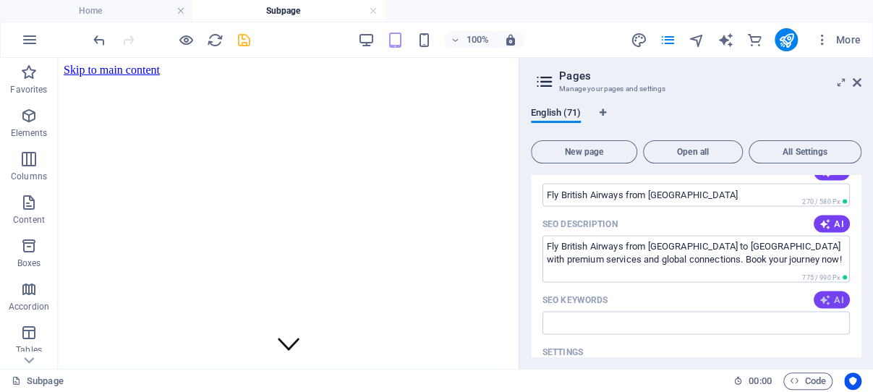
click at [819, 294] on icon "button" at bounding box center [825, 300] width 12 height 12
type input "British Airways Accra, flights from Ghana to London, Kotoka International Airpo…"
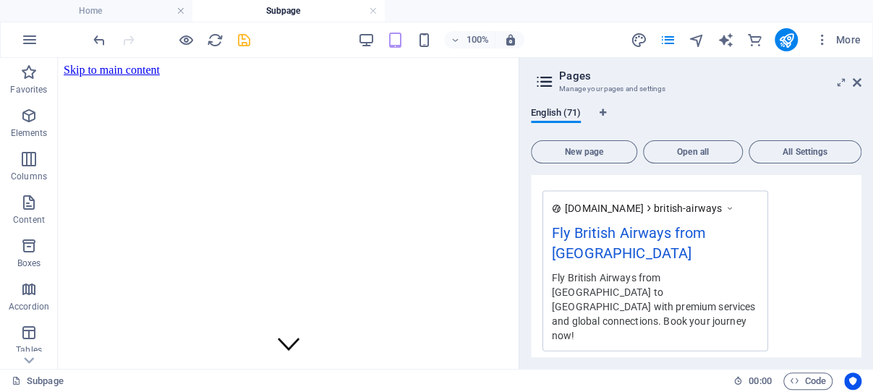
scroll to position [6305, 0]
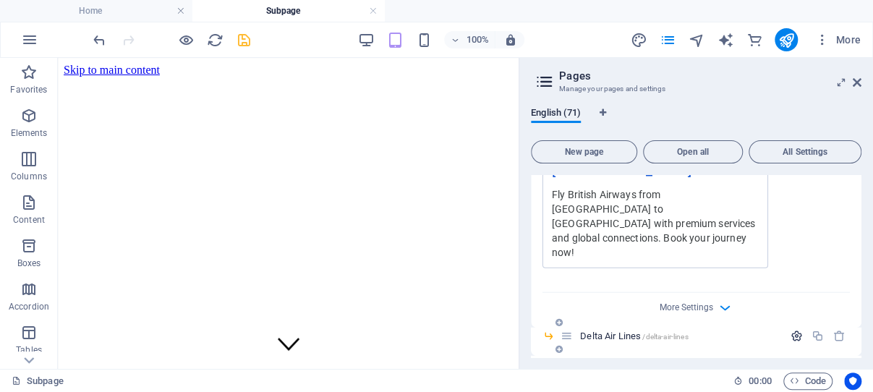
click at [790, 330] on icon "button" at bounding box center [796, 336] width 12 height 12
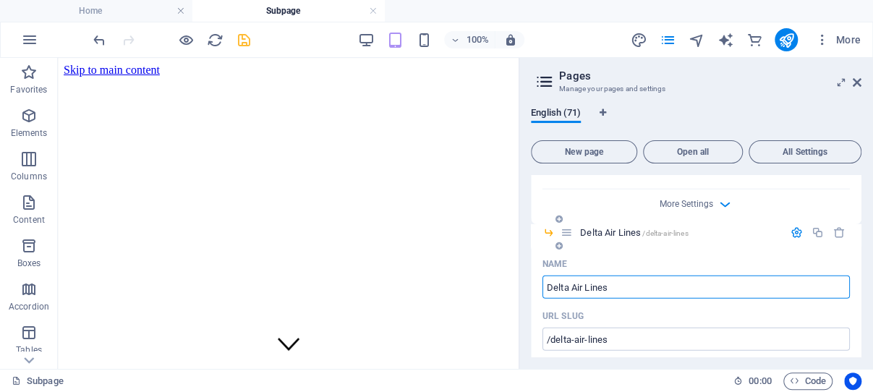
scroll to position [6444, 0]
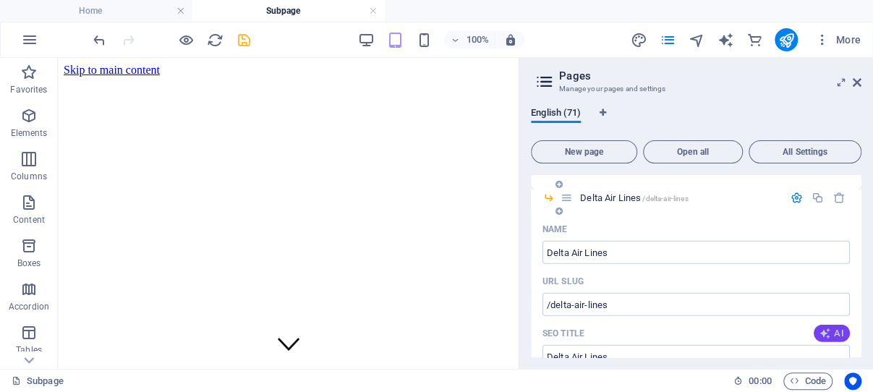
click at [819, 328] on span "AI" at bounding box center [831, 334] width 25 height 12
click at [819, 380] on icon "button" at bounding box center [825, 386] width 12 height 12
type input "Delta Air Lines Accra Flights"
type textarea "Fly with Delta Air Lines from Accra to NYC! Enjoy top-notch service, modern air…"
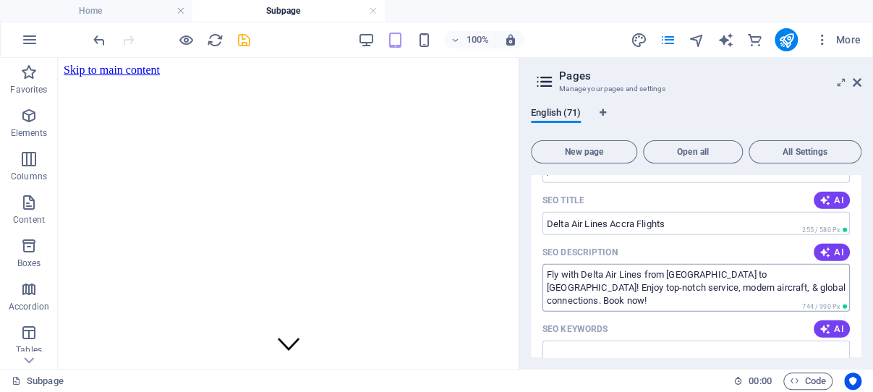
scroll to position [6582, 0]
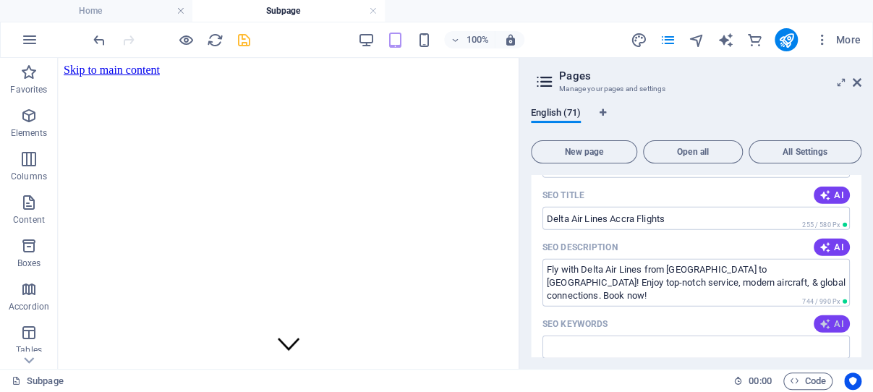
click at [819, 318] on icon "button" at bounding box center [825, 324] width 12 height 12
type input "Delta Air Lines Accra, Accra to New York flight, Kotoka International Airport, …"
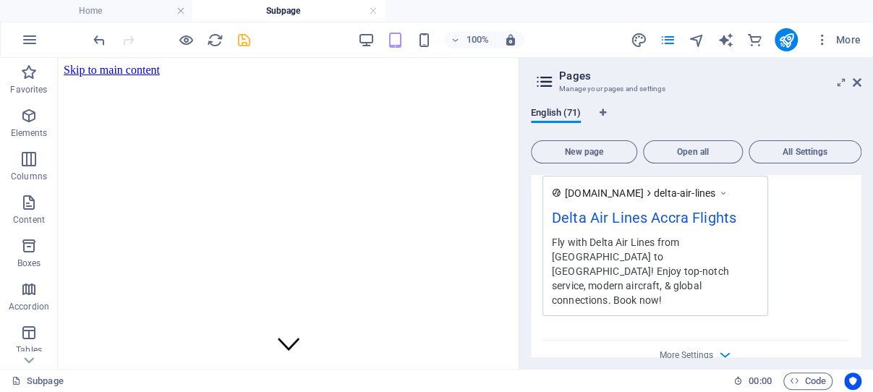
scroll to position [6927, 0]
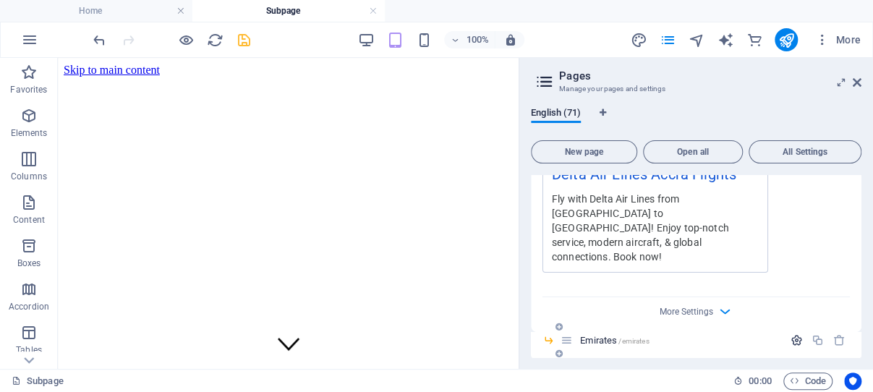
click at [790, 334] on icon "button" at bounding box center [796, 340] width 12 height 12
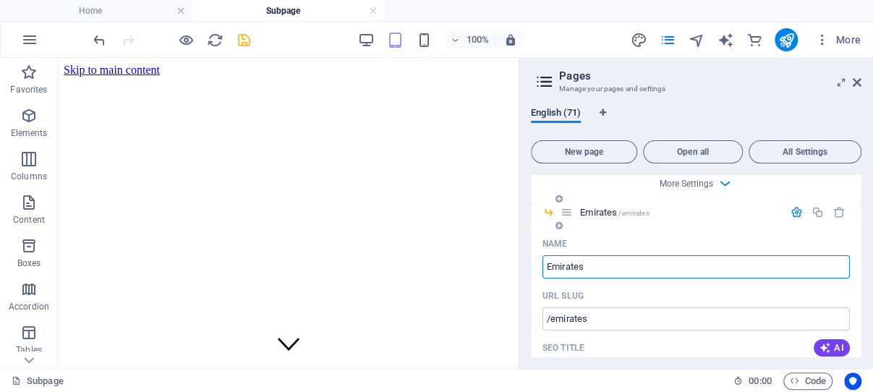
scroll to position [7065, 0]
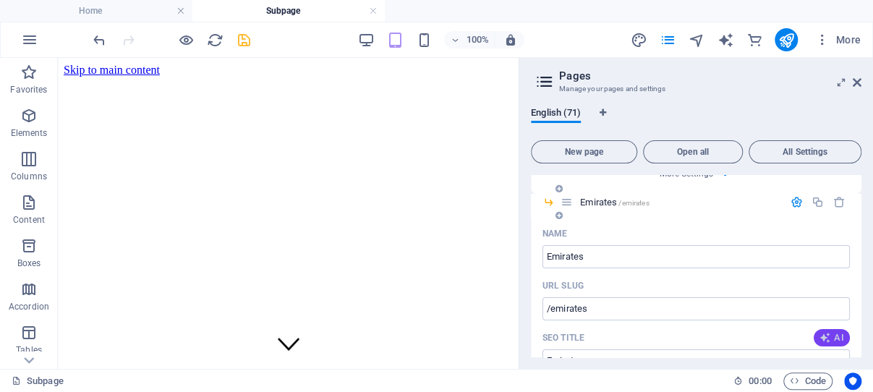
click at [819, 332] on icon "button" at bounding box center [825, 338] width 12 height 12
type input "**Fly Emirates Accra to Dubai**"
click at [819, 384] on icon "button" at bounding box center [825, 390] width 12 height 12
type textarea "Fly Emirates from Accra to Dubai with world-class service and seamless connecti…"
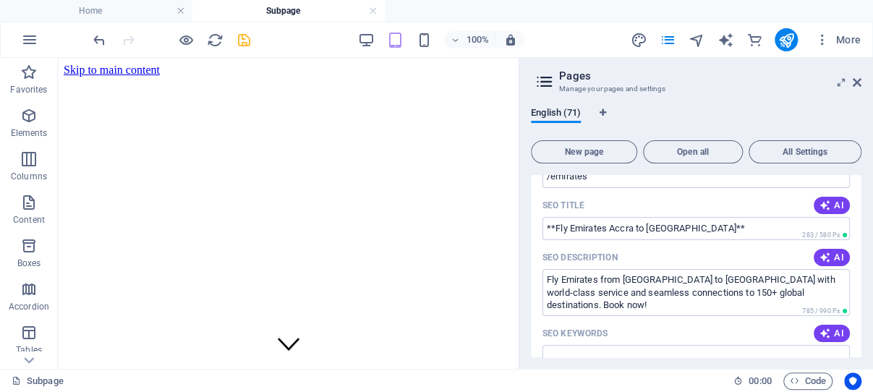
scroll to position [7202, 0]
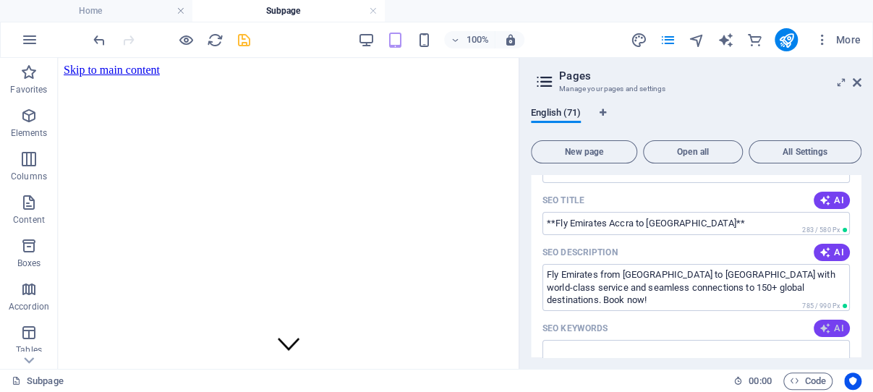
click at [819, 323] on icon "button" at bounding box center [825, 329] width 12 height 12
type input "Emirates Airlines Accra, direct flights Accra Dubai, luxury in-flight services,…"
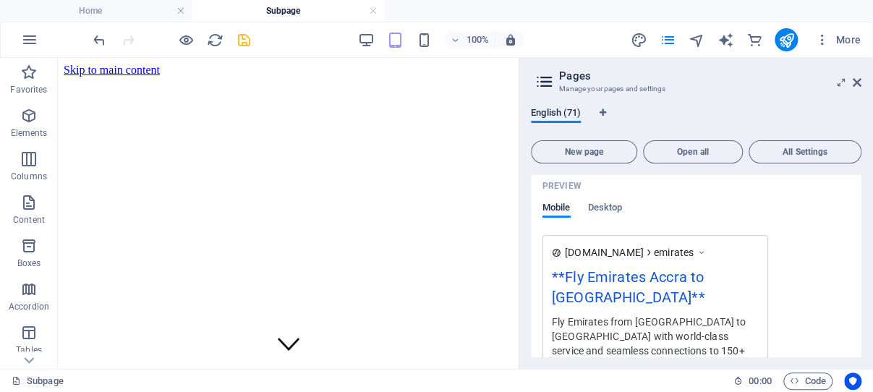
scroll to position [7478, 0]
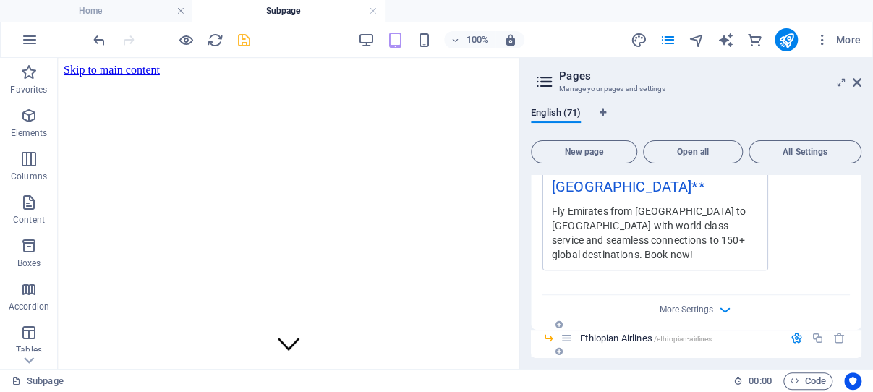
scroll to position [7616, 0]
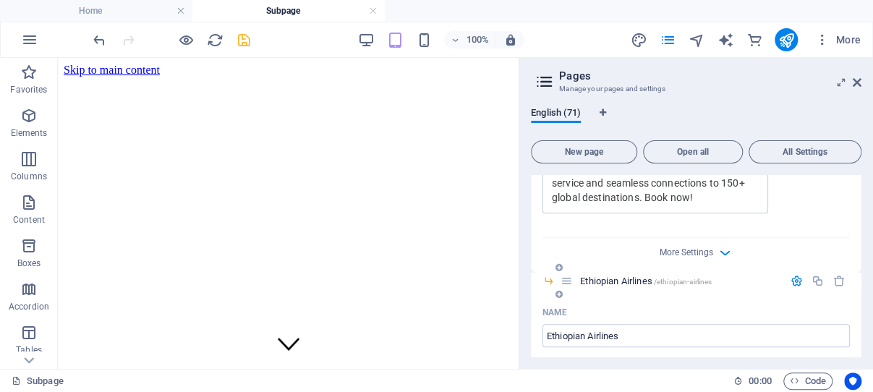
type input "Fly Ethiopian Airlines from Accra"
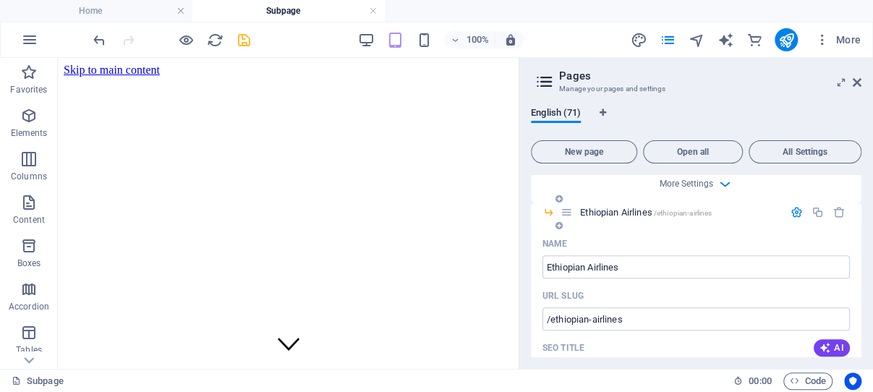
type textarea "Fly with Ethiopian Airlines from Accra to Addis Ababa and connect to over 60 de…"
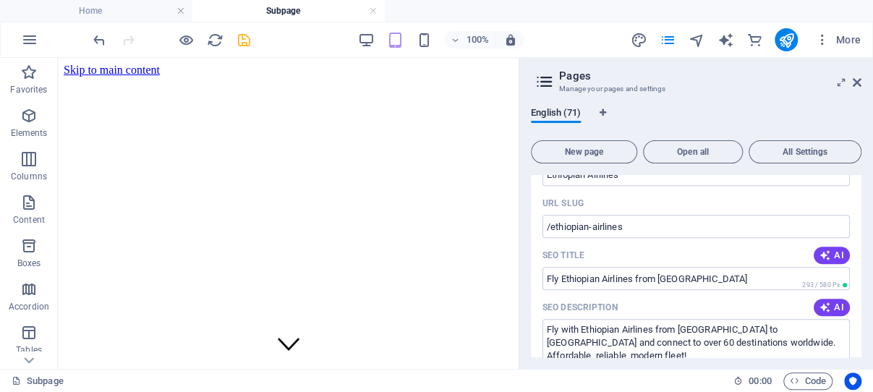
scroll to position [7823, 0]
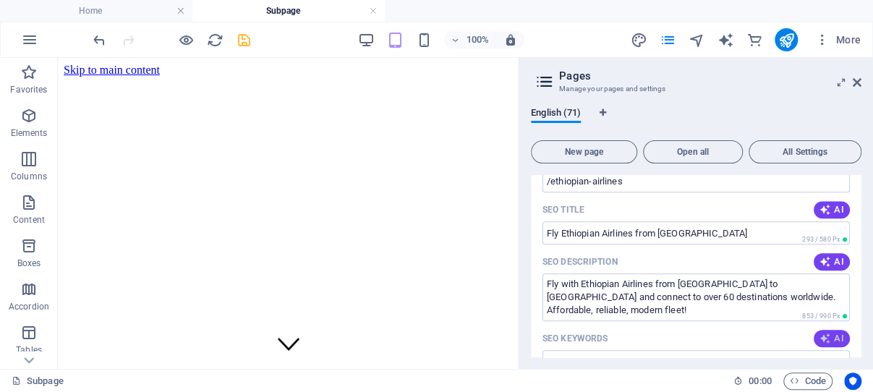
click at [819, 333] on icon "button" at bounding box center [825, 339] width 12 height 12
type input "Ethiopian Airlines Accra, direct flights Accra Addis Ababa, affordable flights …"
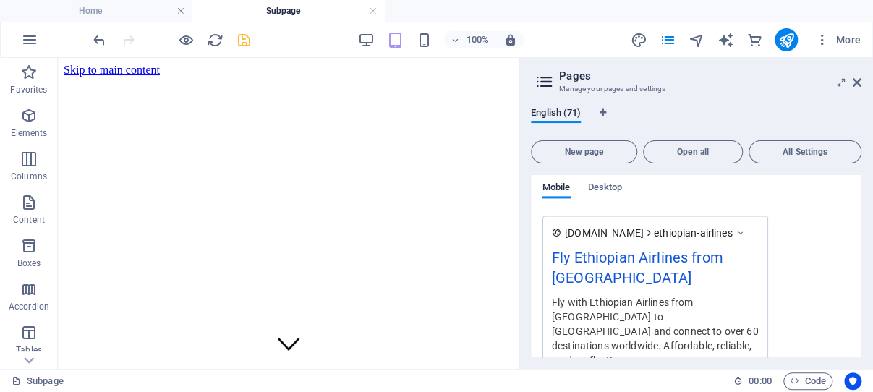
scroll to position [8168, 0]
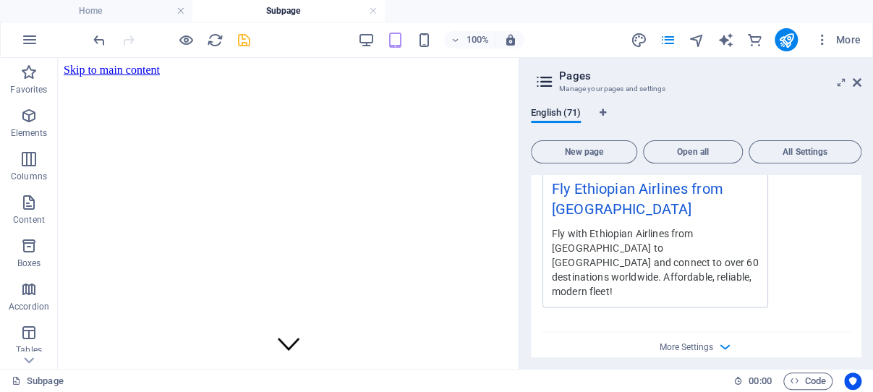
click at [790, 369] on icon "button" at bounding box center [796, 375] width 12 height 12
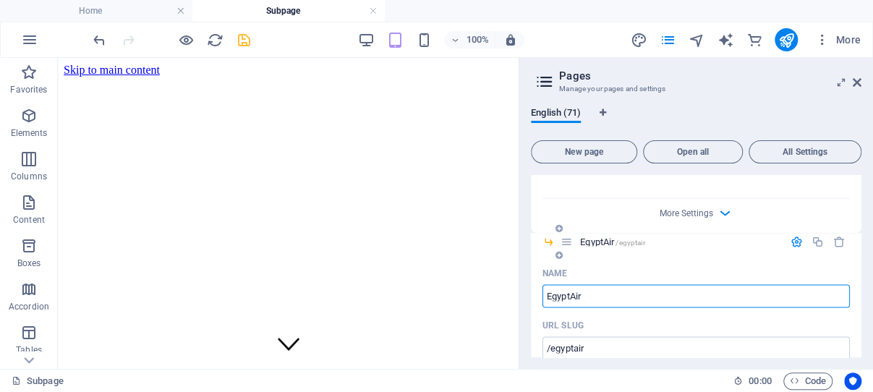
scroll to position [8306, 0]
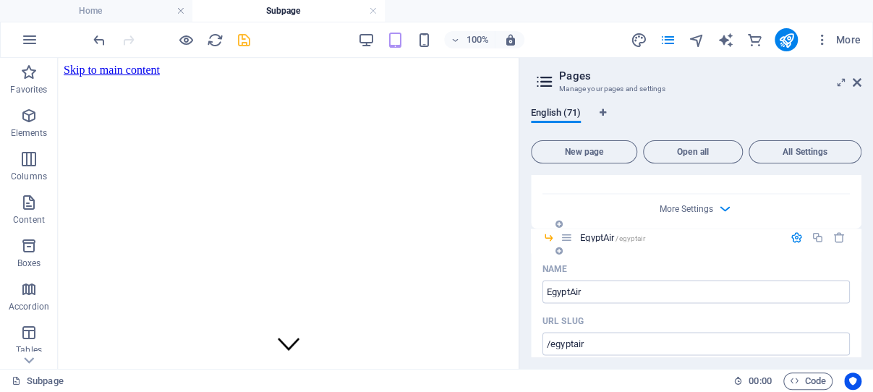
click at [820, 364] on button "AI" at bounding box center [831, 372] width 36 height 17
type input "EgyptAir Accra: Fly to Cairo"
type textarea "Fly with EgyptAir from Accra to Cairo and connect to destinations worldwide. En…"
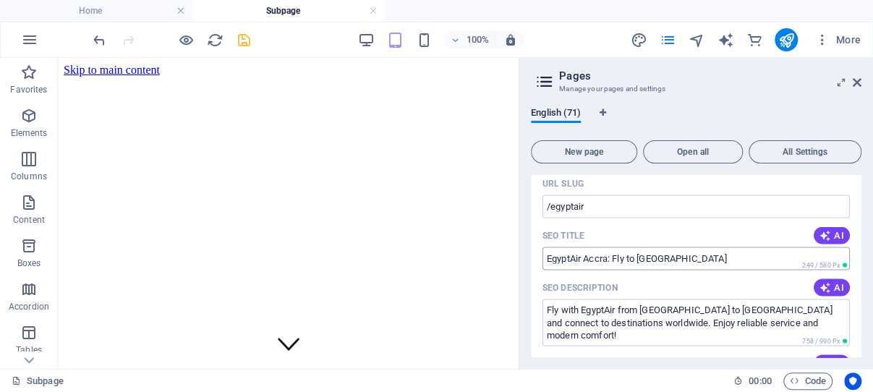
scroll to position [8444, 0]
click at [819, 356] on icon "button" at bounding box center [825, 362] width 12 height 12
type input "EgyptAir Accra, Accra to Cairo flights, direct flights Ghana EgyptAir, Star All…"
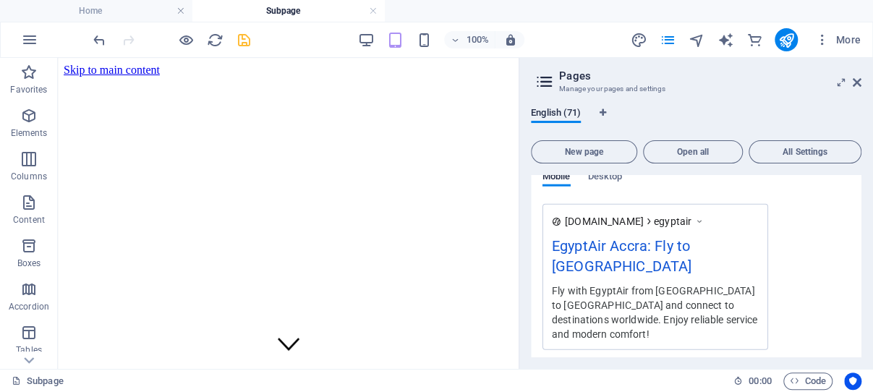
scroll to position [8789, 0]
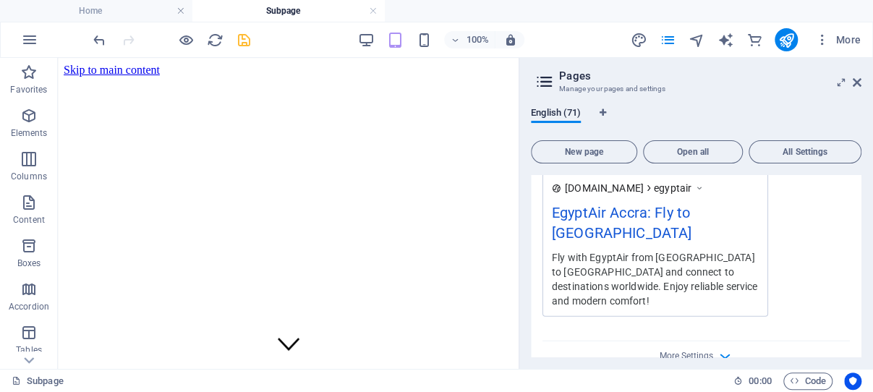
click at [790, 378] on icon "button" at bounding box center [796, 384] width 12 height 12
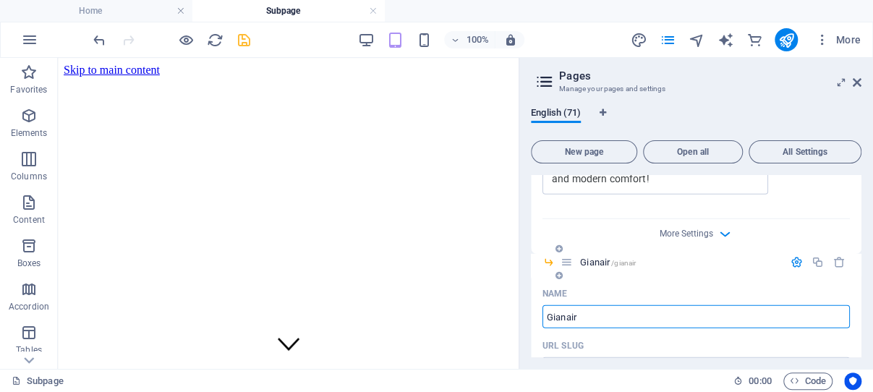
scroll to position [8927, 0]
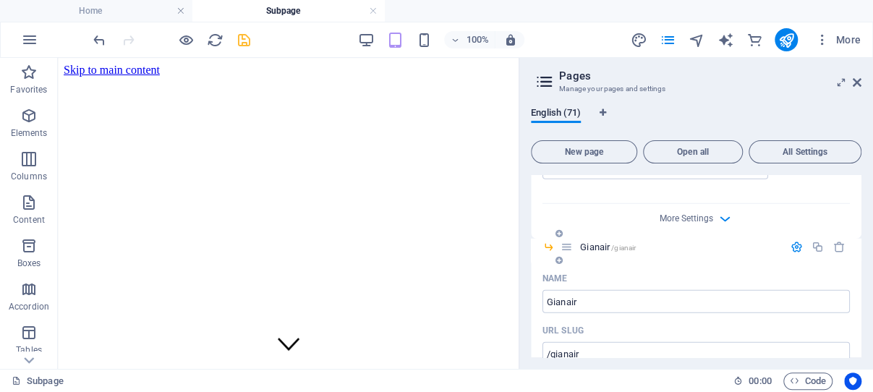
click at [819, 377] on icon "button" at bounding box center [825, 383] width 12 height 12
type input "Gianair: Affordable Flights Accra"
type textarea "Discover affordable and efficient travel with Gianair, Ghanas emerging airline,…"
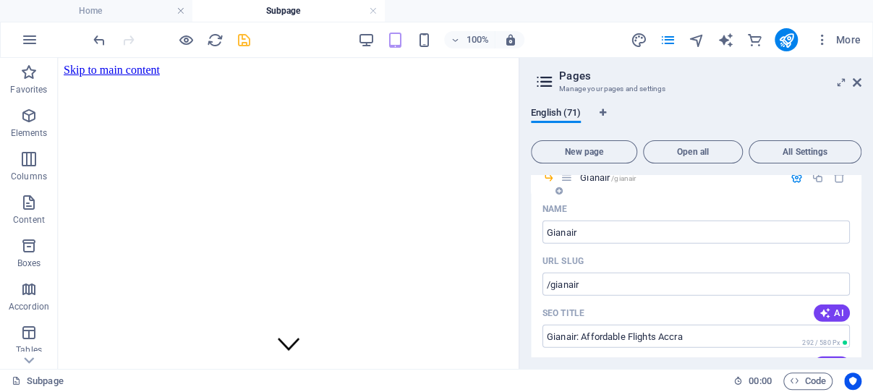
type input "Gianair, Ghanaian airline, domestic flights, international flights, affordable …"
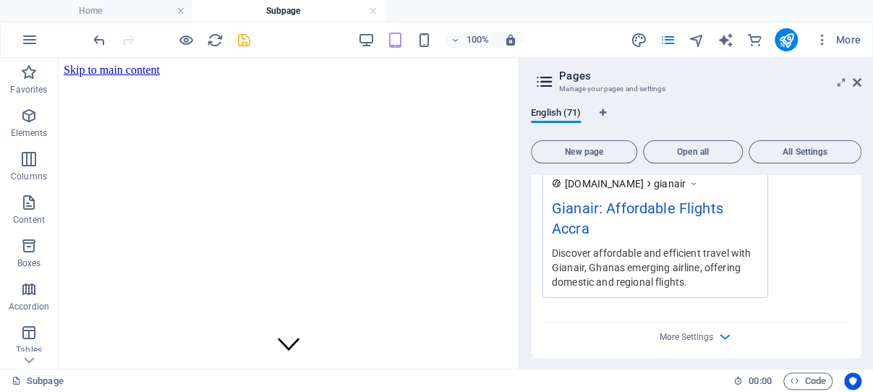
scroll to position [9410, 0]
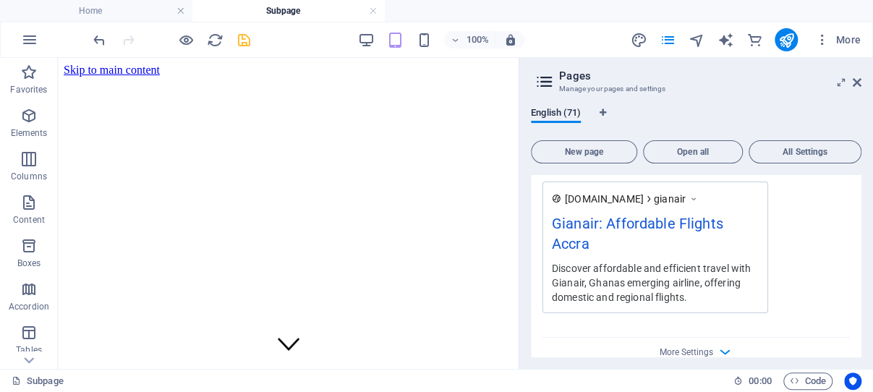
click at [790, 375] on icon "button" at bounding box center [796, 381] width 12 height 12
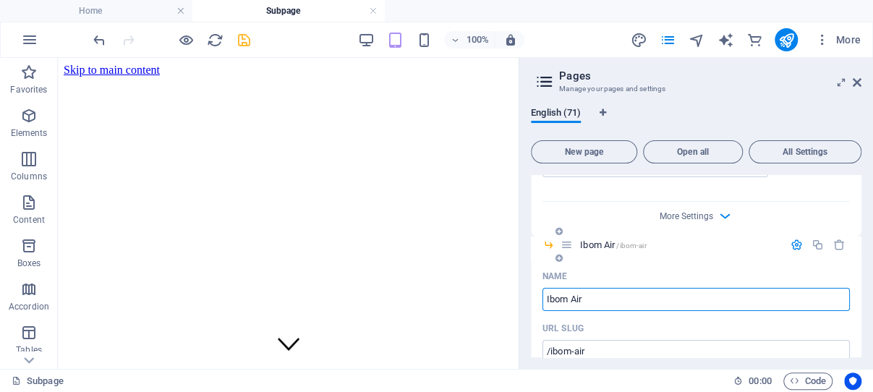
scroll to position [9548, 0]
click at [819, 372] on icon "button" at bounding box center [825, 378] width 12 height 12
type input "Fly Ibom Air: Accra to Uyo"
type textarea "Fly with Ibom Air from Accra to Uyo! Affordable flights, modern Airbus A220-300…"
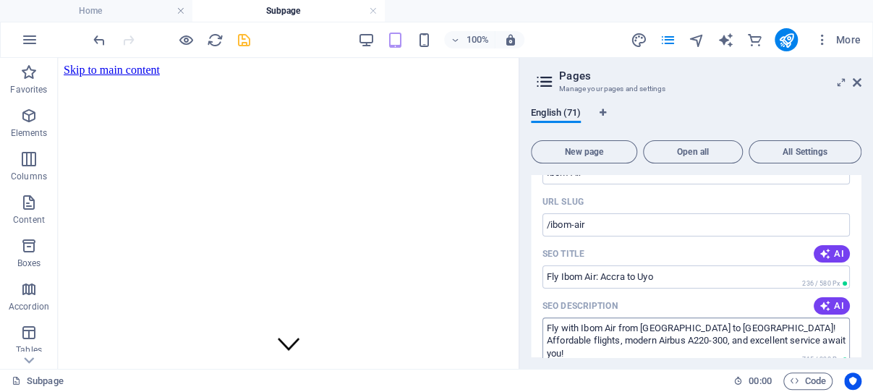
scroll to position [9686, 0]
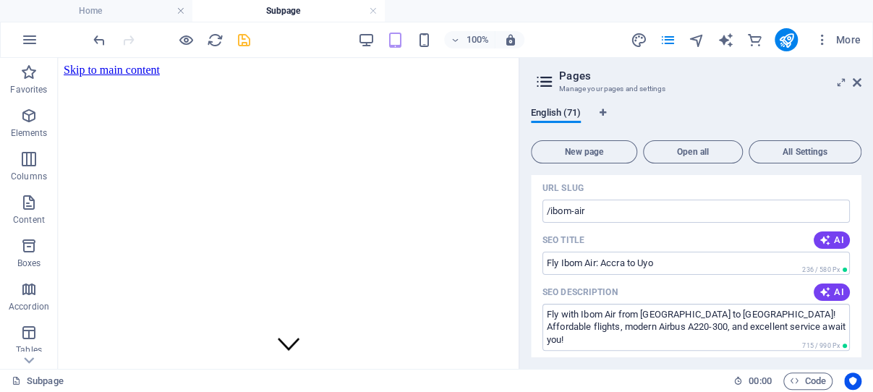
click at [819, 362] on icon "button" at bounding box center [825, 368] width 12 height 12
type input "Ibom Air, Accra to Uyo flights, affordable air travel Ghana Nigeria, Airbus A22…"
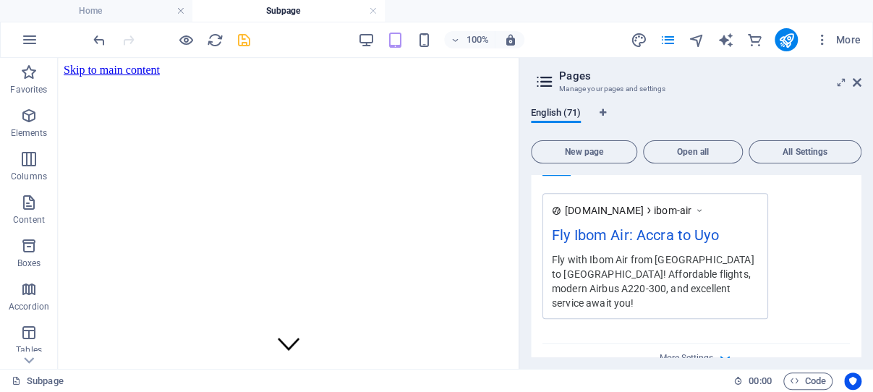
scroll to position [10031, 0]
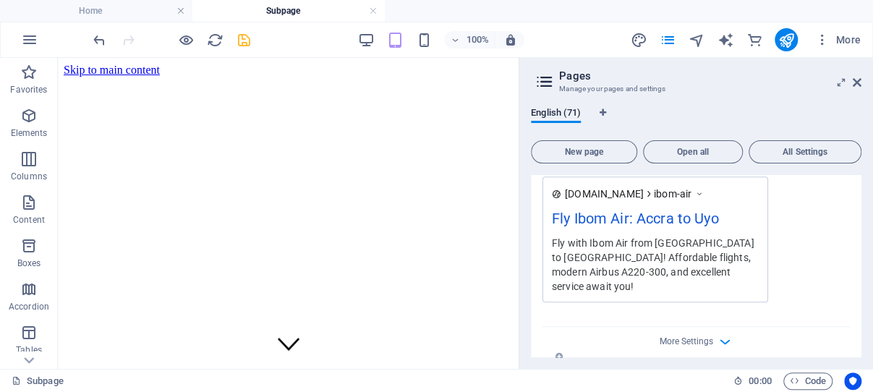
click at [790, 364] on icon "button" at bounding box center [796, 370] width 12 height 12
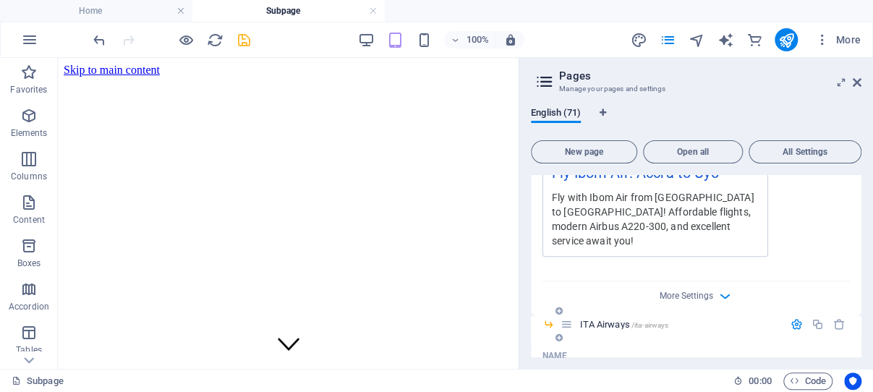
scroll to position [10100, 0]
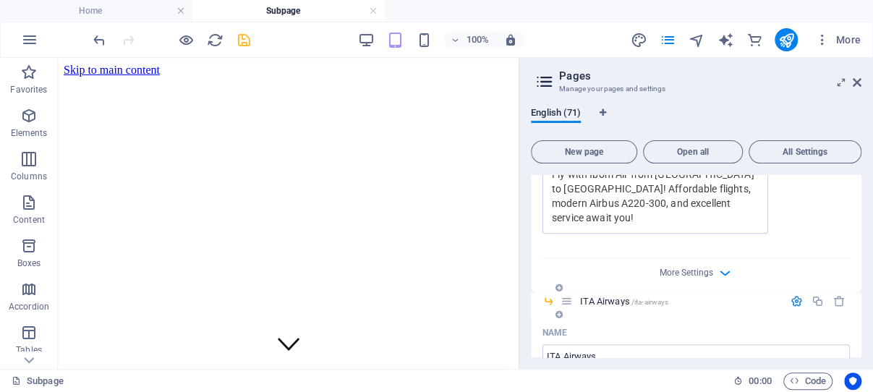
type input "ITA Airways Accra: Fly to Rome"
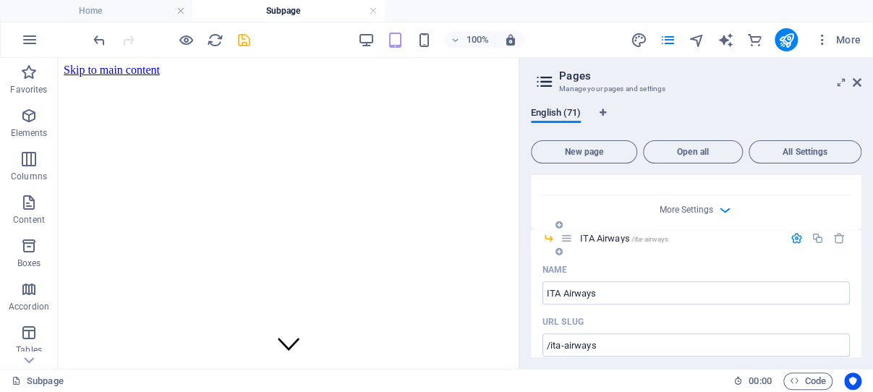
scroll to position [10169, 0]
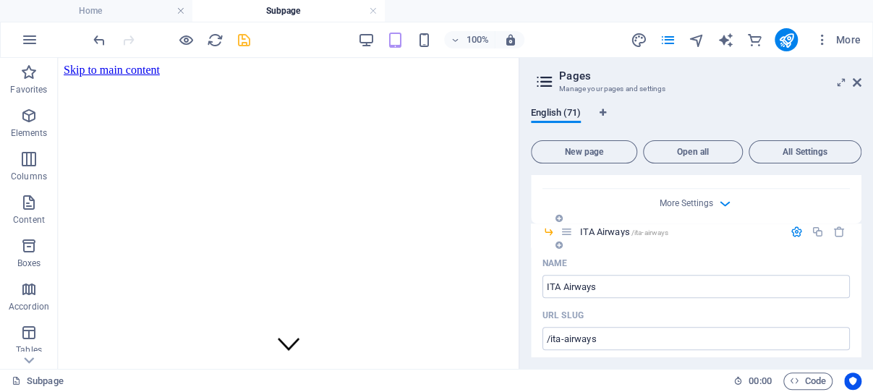
type textarea "Fly with ITA Airways from Accra to Rome for seamless connections to Europe and …"
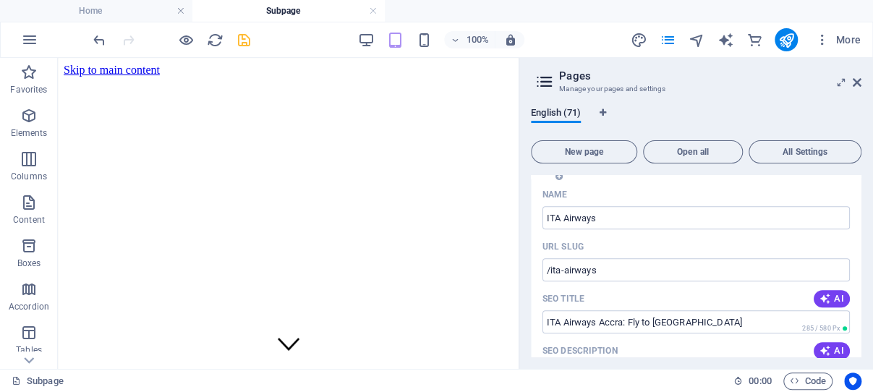
type input "ITA Airways Ghana, Accra flights, direct flights to Rome, airline services Accr…"
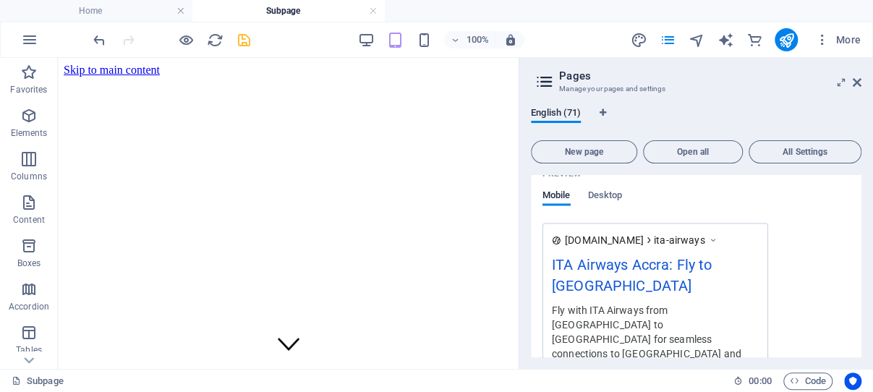
scroll to position [10651, 0]
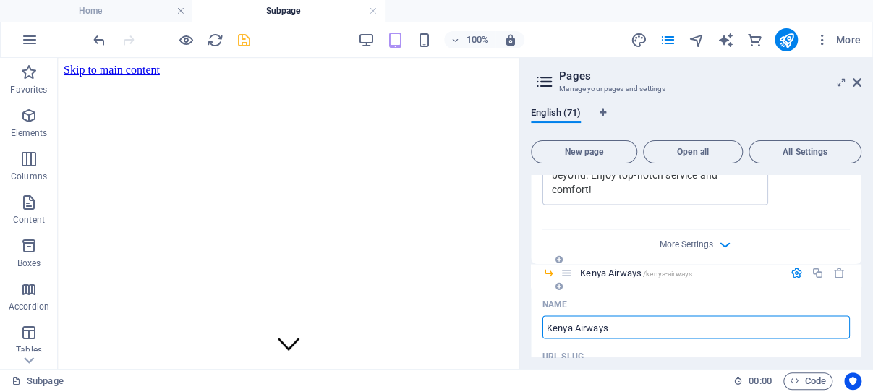
scroll to position [10789, 0]
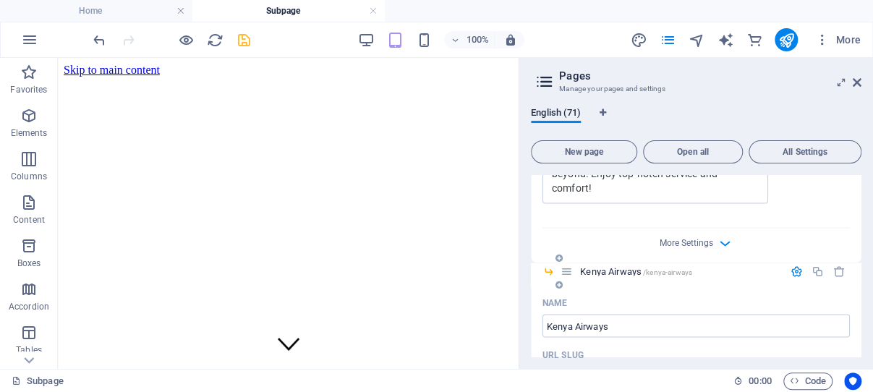
type input "Kenya Airways Accra Flights"
type textarea "Fly with Kenya Airways from Accra to Nairobi. Enjoy direct flights and connecti…"
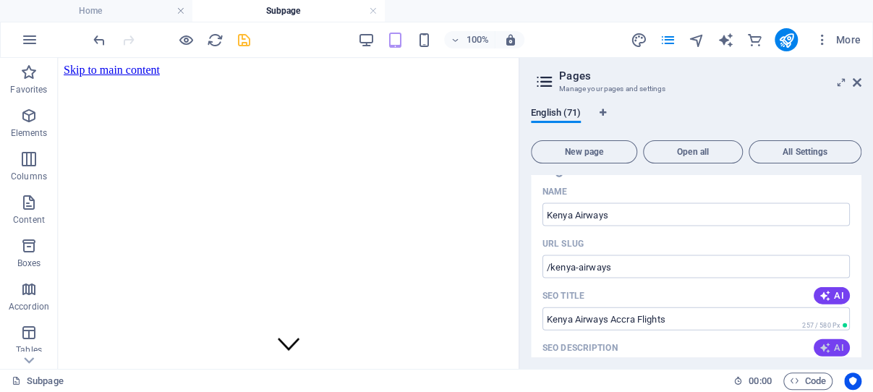
scroll to position [10927, 0]
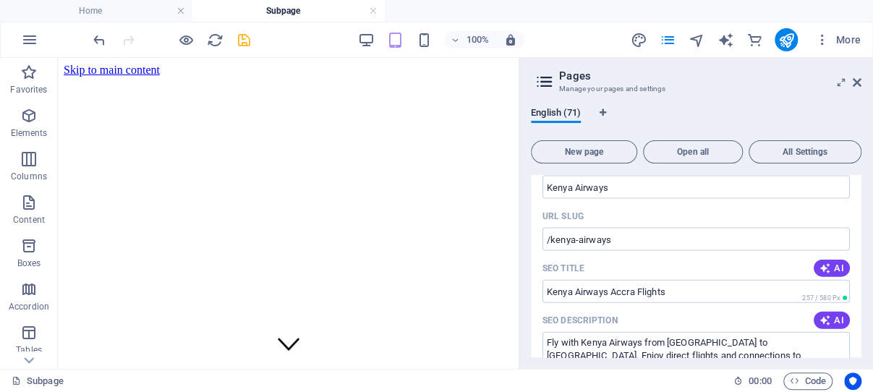
click at [819, 391] on icon "button" at bounding box center [825, 397] width 12 height 12
type input "Kenya Airways Accra, direct flights to Nairobi, Pride of Africa airline, Accra …"
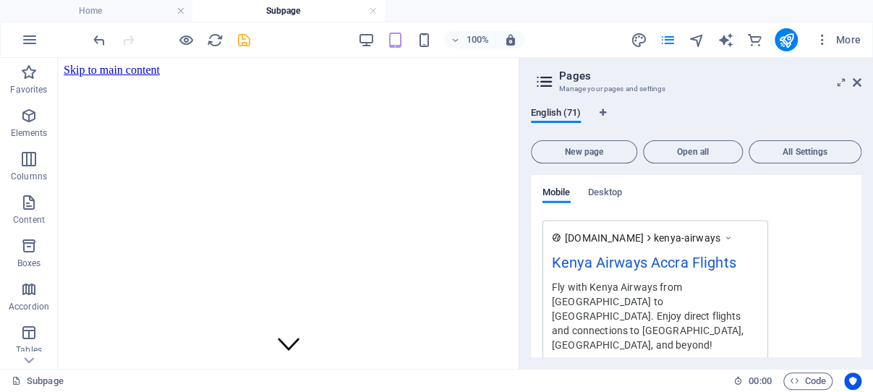
scroll to position [11272, 0]
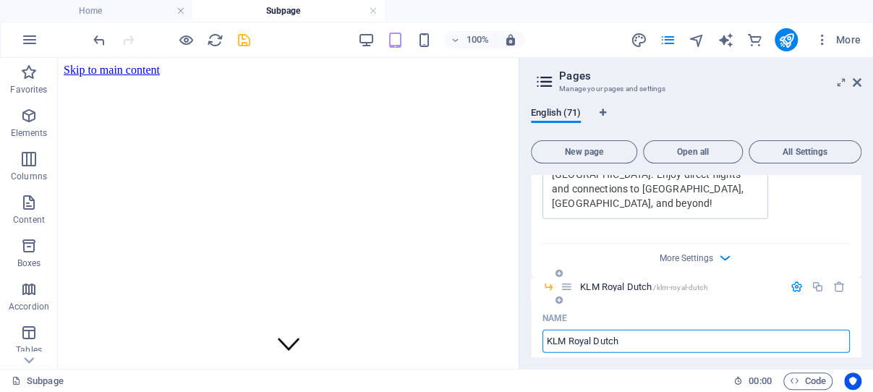
scroll to position [11410, 0]
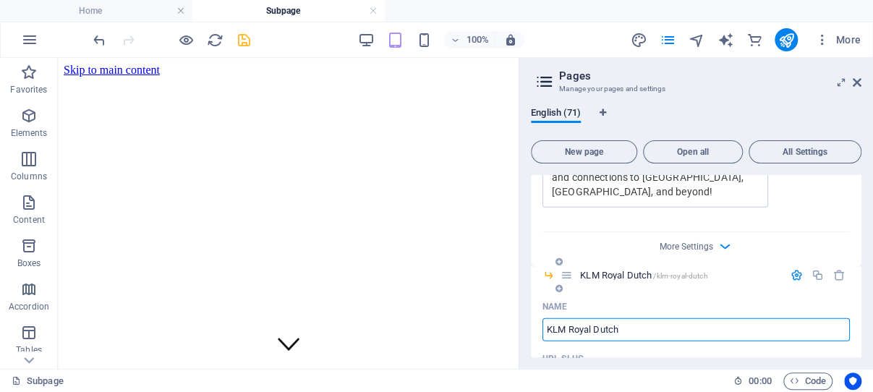
type input "KLM Flights from Accra to Europe"
type textarea "Experience reliable flights from Accra to Amsterdam with KLM Royal Dutch Airlin…"
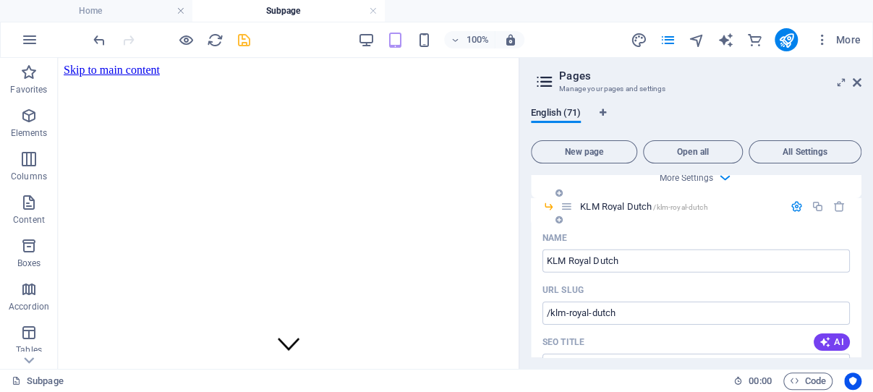
type input "KLM Royal Dutch Airlines, Accra flights, Amsterdam direct flights, Ghana to Eur…"
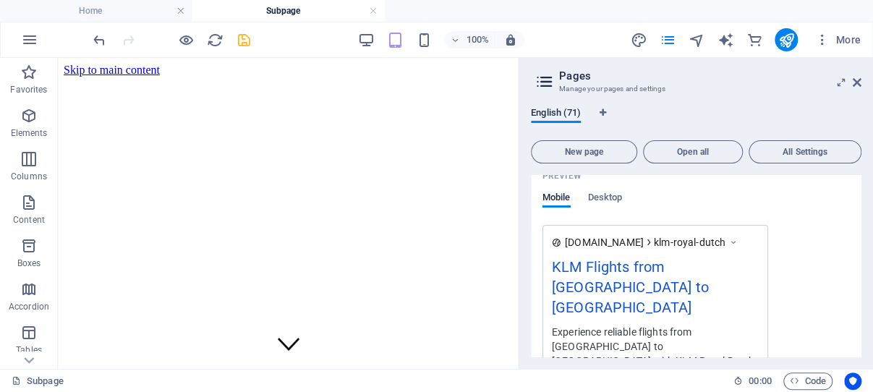
scroll to position [11894, 0]
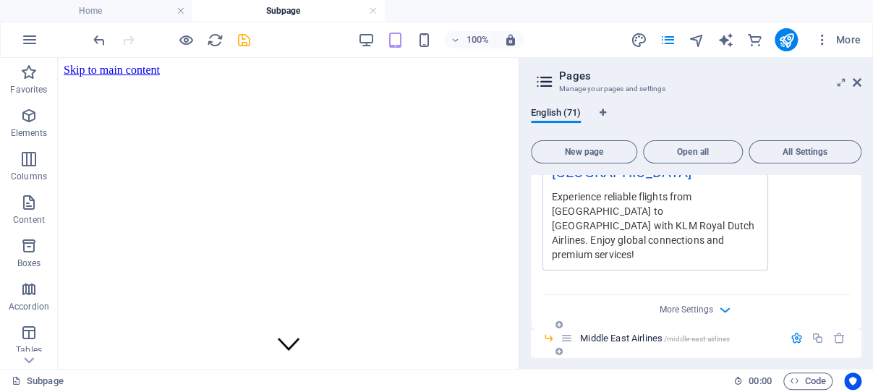
scroll to position [12031, 0]
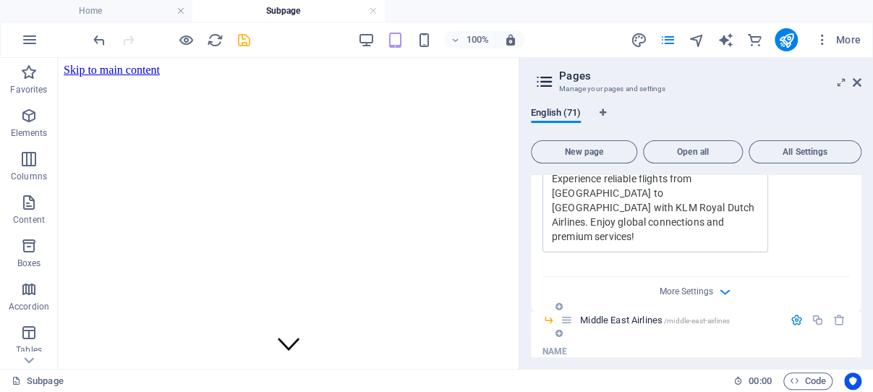
type input "MEA Flights from Accra to Beirut"
type textarea "Fly with Middle East Airlines (MEA) from Accra to Beirut for seamless connectio…"
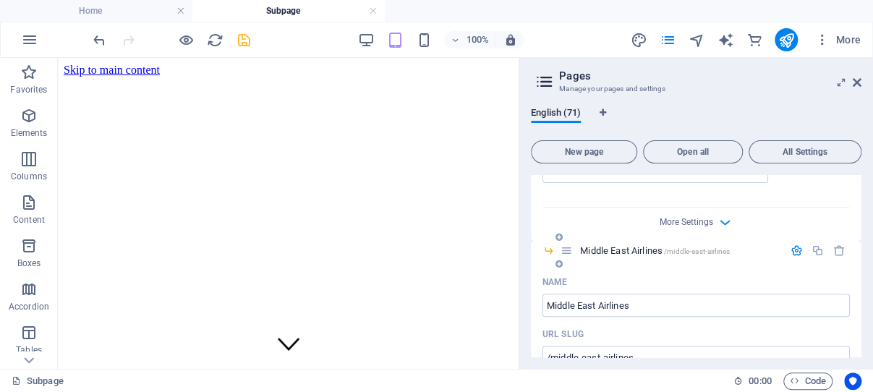
type input "Middle East Airlines, Accra flights, direct flights to Beirut, MEA Ghana, Kotok…"
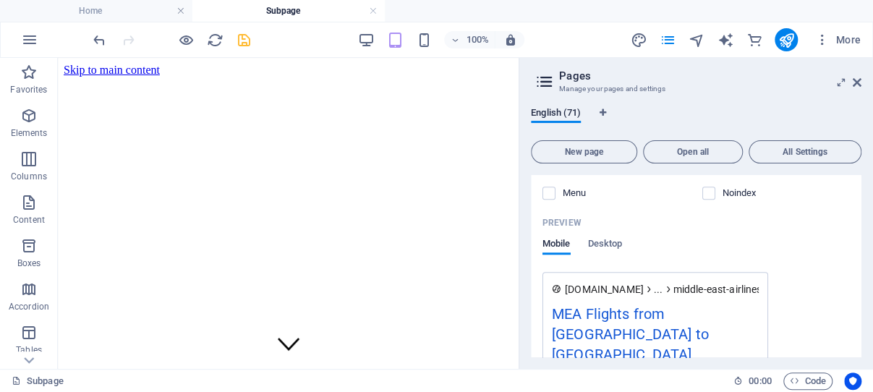
scroll to position [12514, 0]
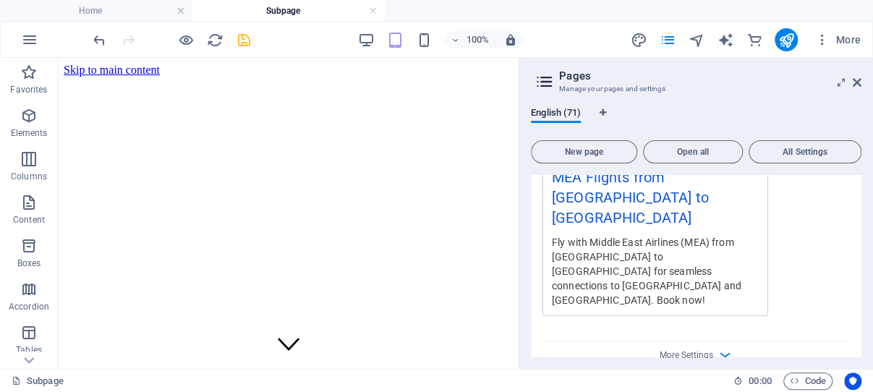
scroll to position [12652, 0]
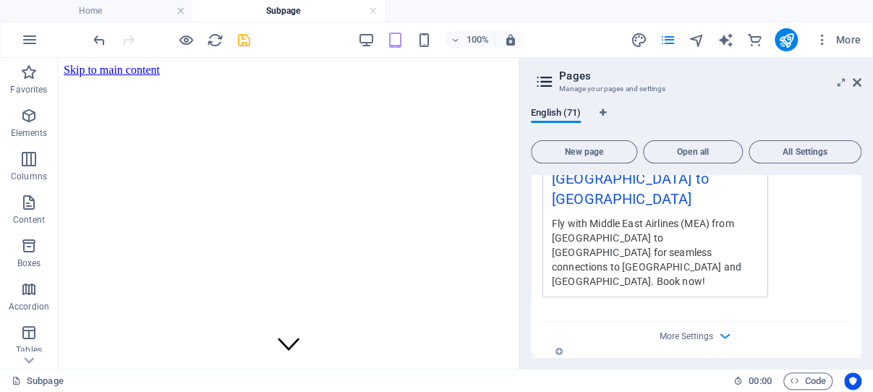
type input "Qatar Airways Accra to Doha"
type textarea "Fly with Qatar Airways from Accra to Doha daily, enjoying luxury services and g…"
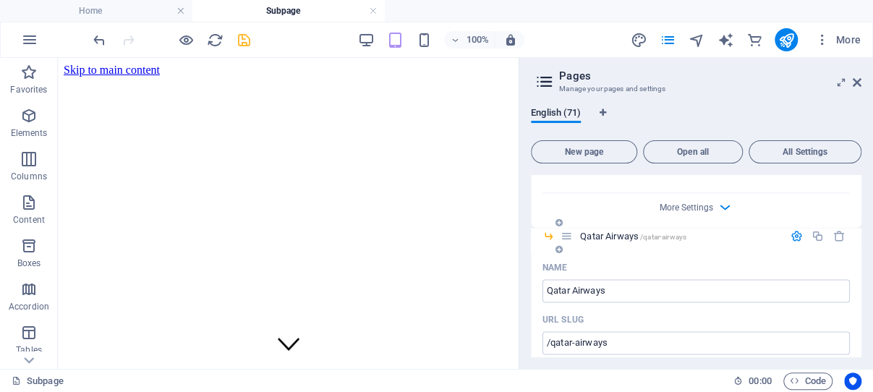
scroll to position [12790, 0]
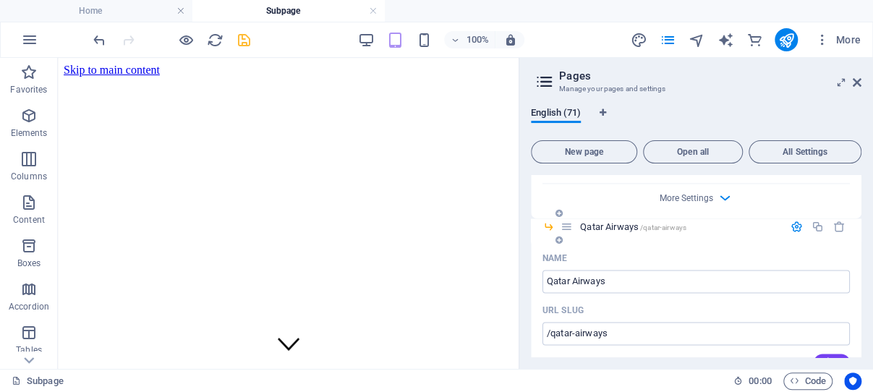
type input "Qatar Airways Accra, direct flights Accra Doha, Qatar Airways customer service,…"
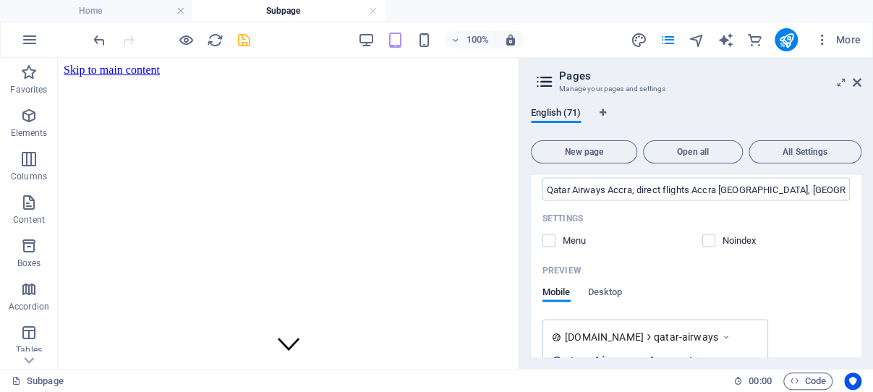
scroll to position [13135, 0]
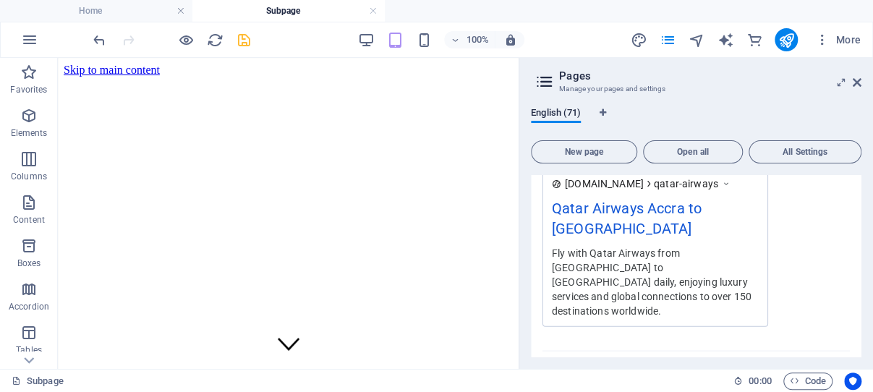
scroll to position [13273, 0]
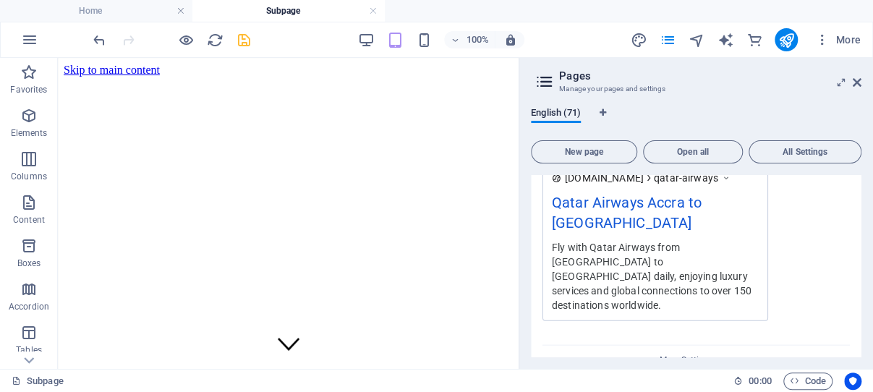
type input "**SEO Title**: Fly Royal Air Maroc Accra Now"
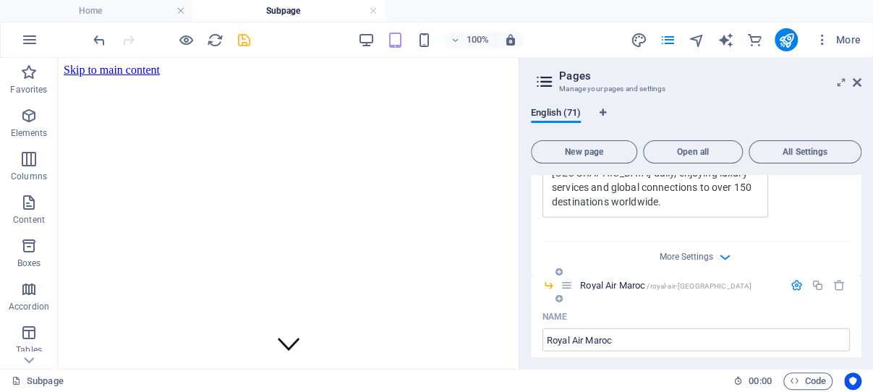
scroll to position [13411, 0]
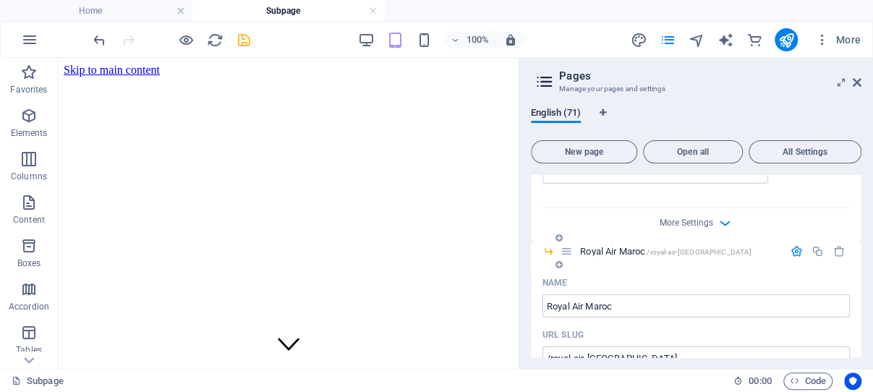
type textarea "Fly Royal Air Maroc from Accra to Casablanca for seamless connections to Europe…"
type input "Royal Air Maroc Accra, direct flights Accra to Casablanca, Royal Air Maroc Ghan…"
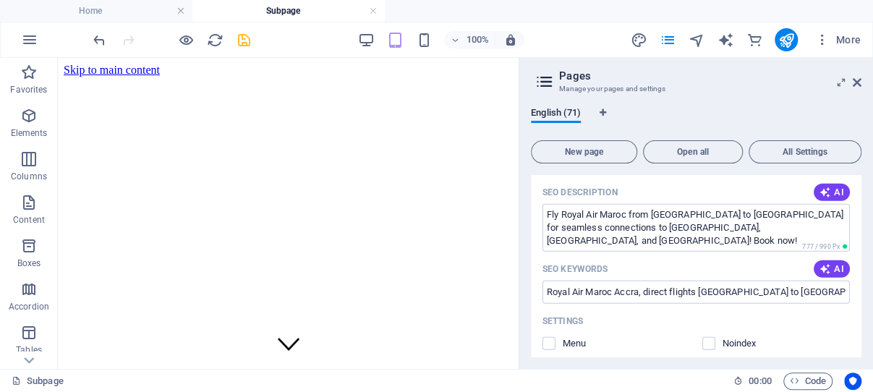
scroll to position [13755, 0]
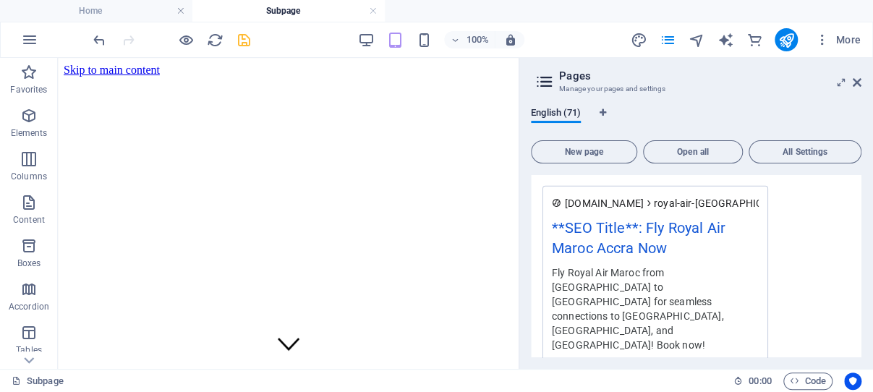
type input "RwandAir Flights from Accra"
type textarea "Fly with RwandAir from Accra to Kigali and connect to 100+ global destinations.…"
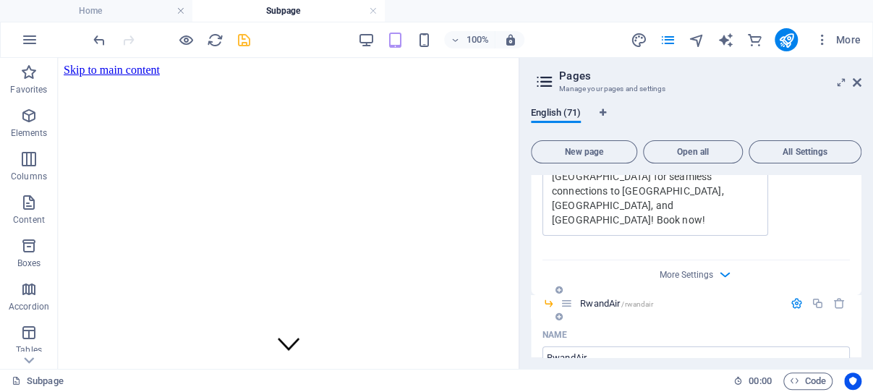
scroll to position [14032, 0]
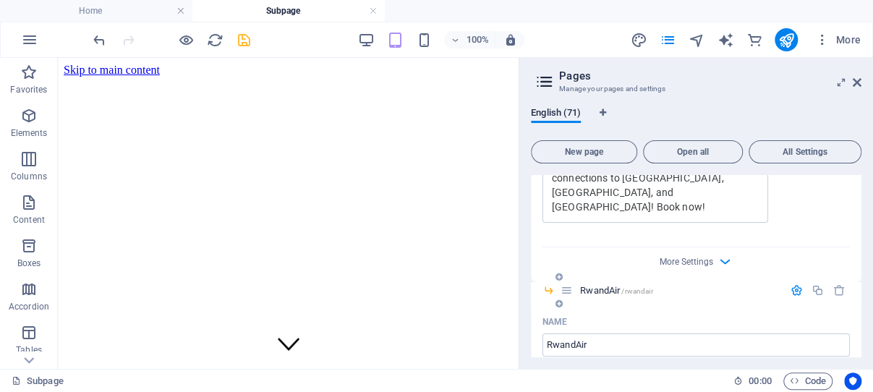
type input "RwandAir Accra flights, direct flights from Accra, Kigali international flights…"
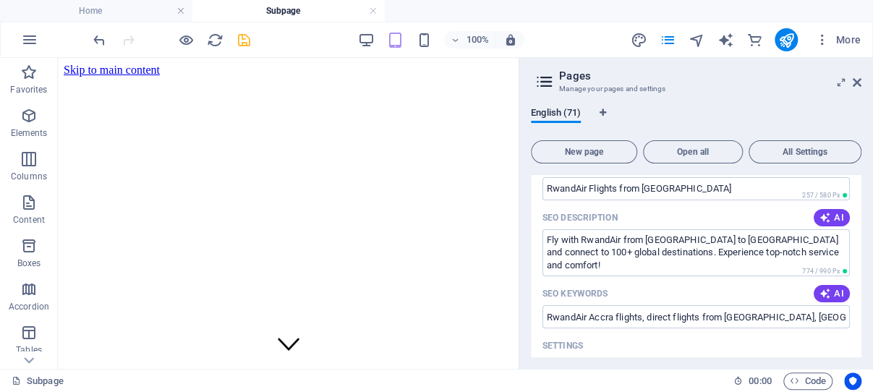
scroll to position [14377, 0]
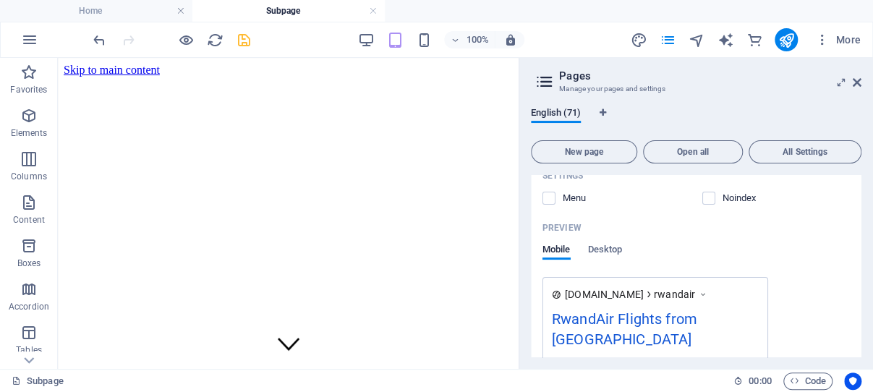
scroll to position [14515, 0]
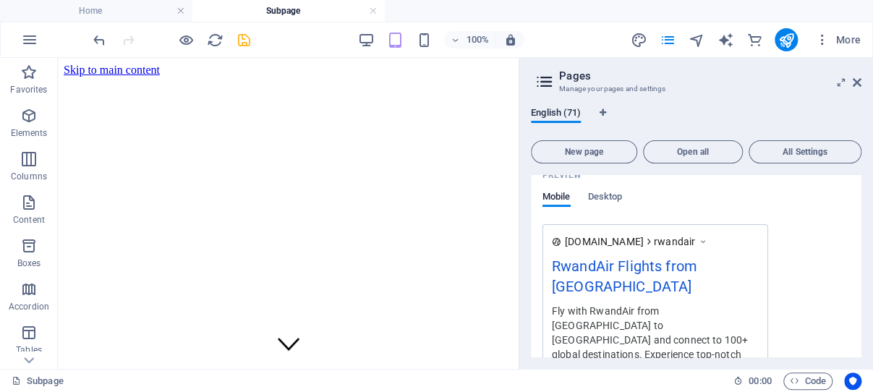
type input "Fly South African Airways Accra"
type textarea "Fly South African Airways from Accra to Johannesburg and connect worldwide. Pre…"
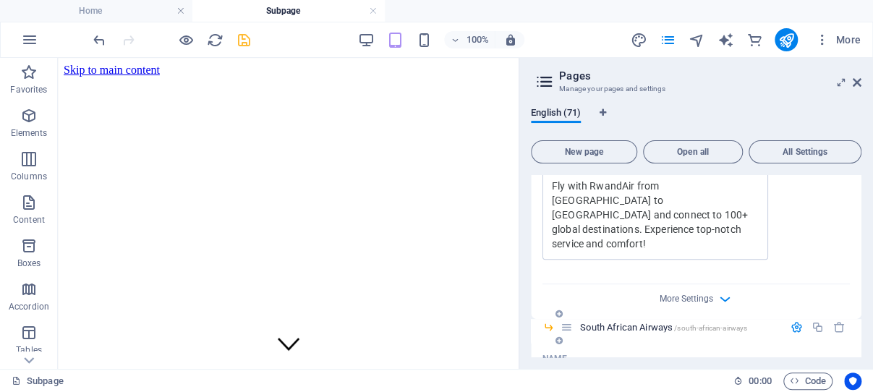
scroll to position [14653, 0]
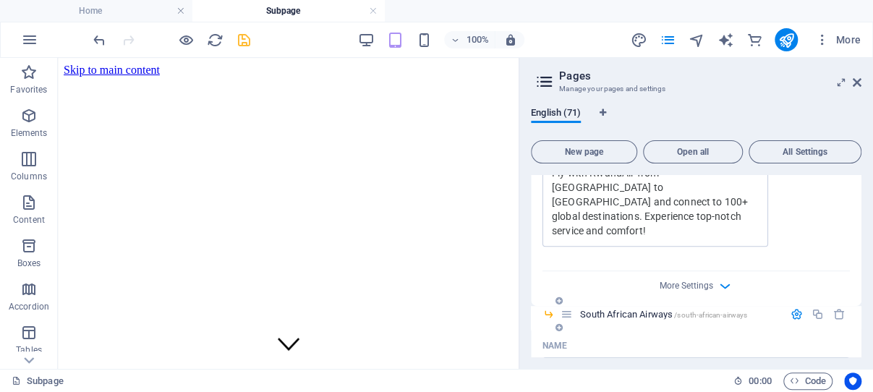
type input "South African Airways Accra, direct flights Accra Johannesburg, SAA customer se…"
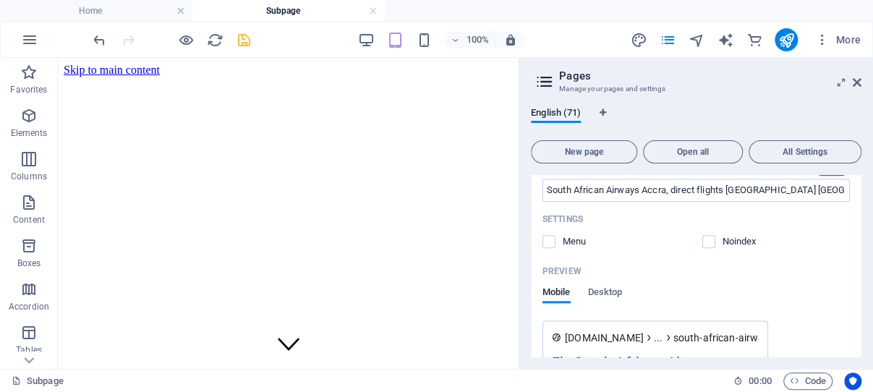
scroll to position [15066, 0]
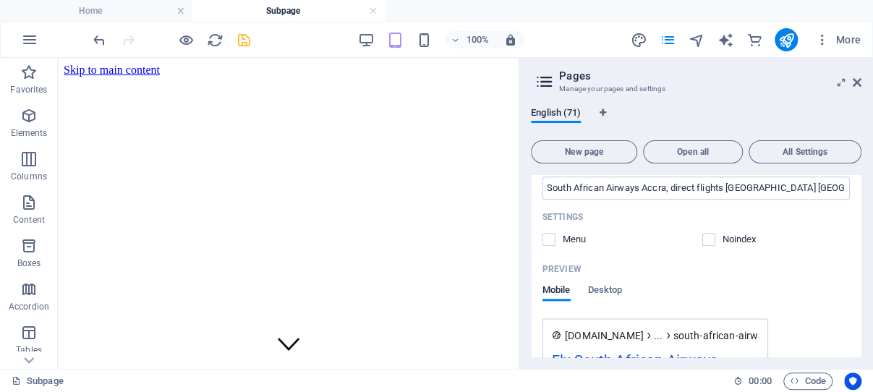
type input "TAP Air Portugal: Accra to Lisbon"
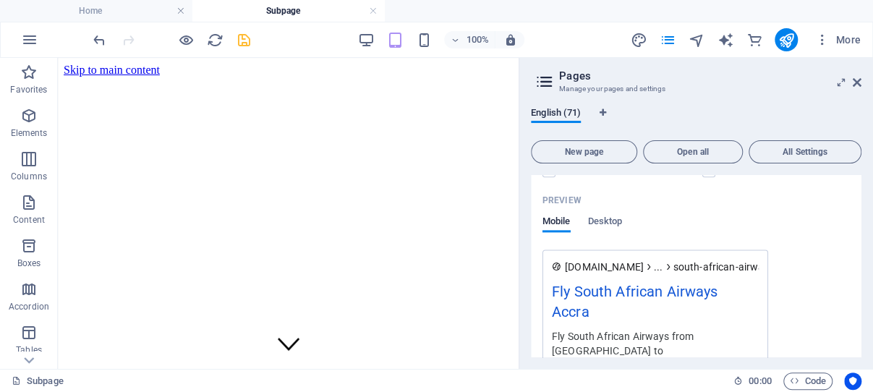
scroll to position [15205, 0]
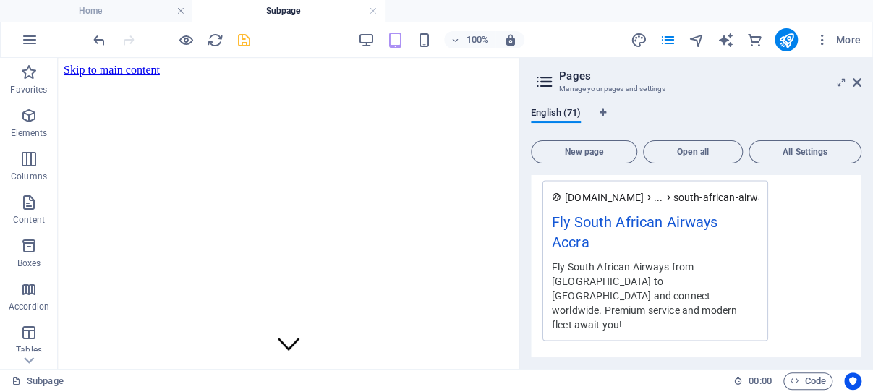
type textarea "Discover TAP Air Portugal from Accra! Enjoy direct flights to Lisbon and connec…"
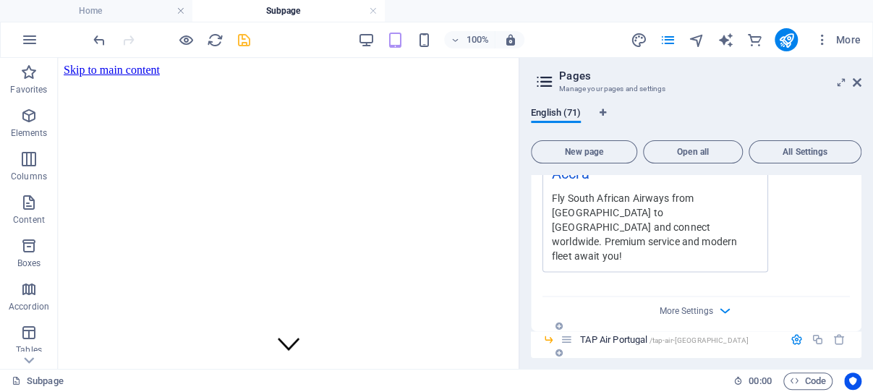
type input "TAP Air Portugal, Accra flights, Lisbon direct flights, European destinations, …"
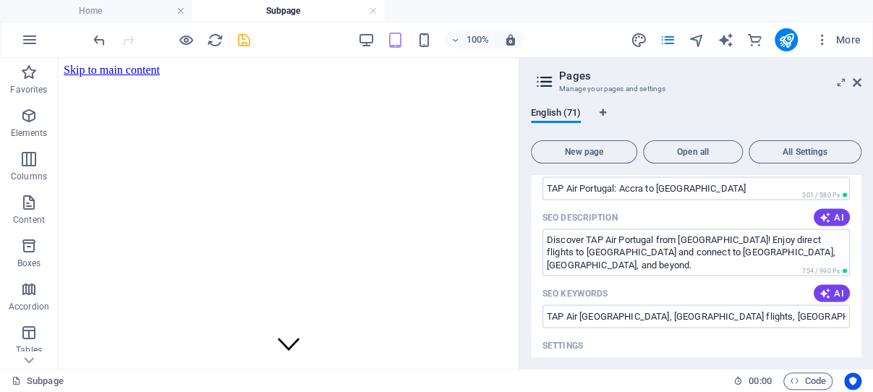
scroll to position [15618, 0]
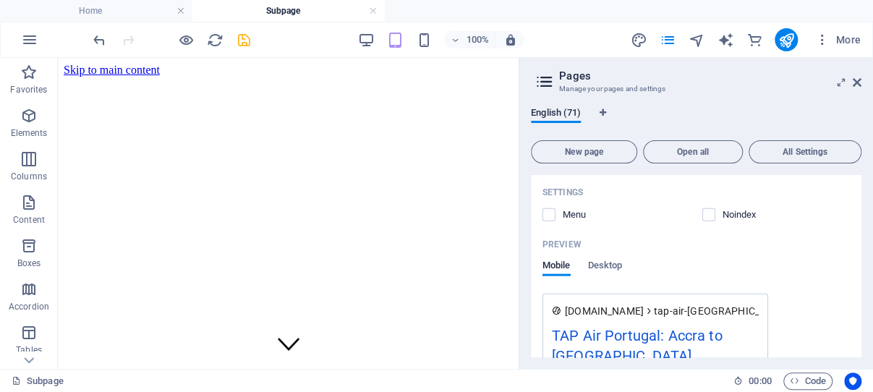
scroll to position [15756, 0]
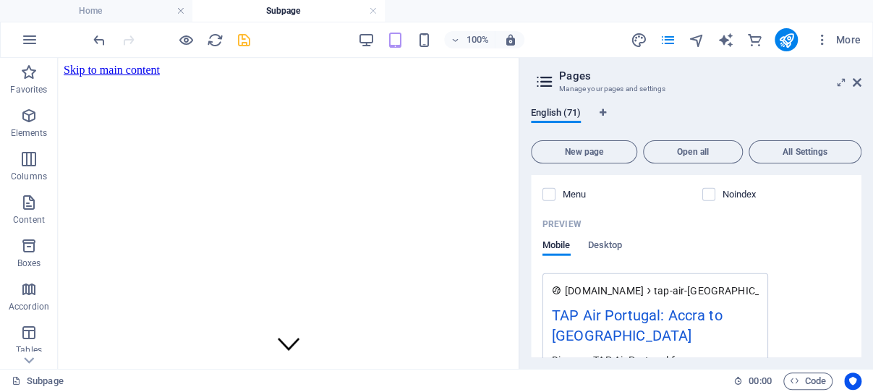
type input "**Turkish Airlines Accra Flights**"
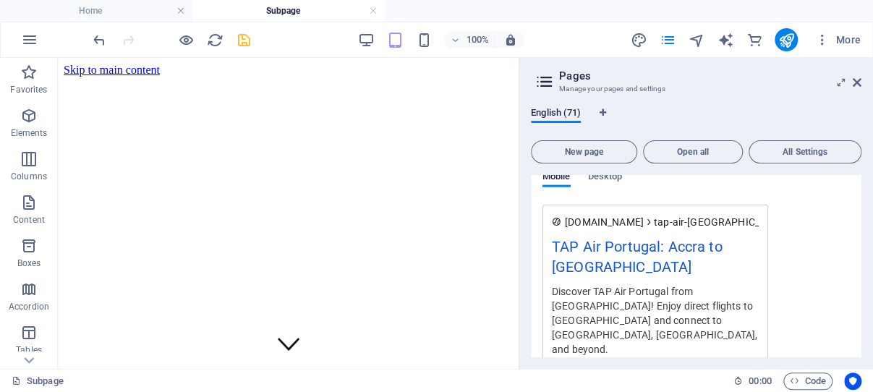
scroll to position [15894, 0]
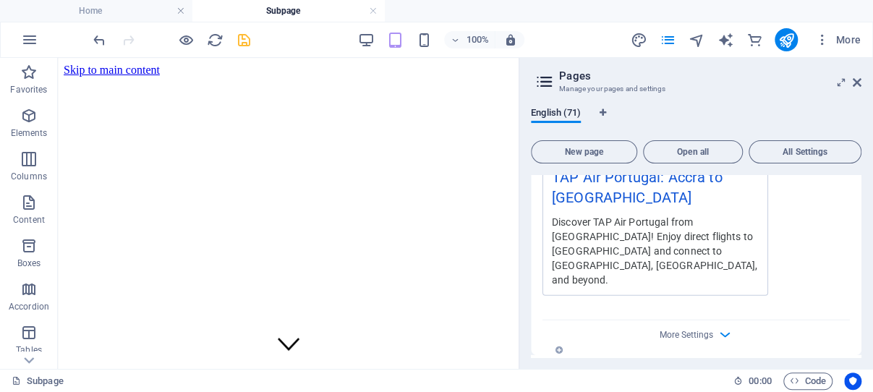
type textarea "Experience seamless travel with Turkish Airlines from Accra to Istanbul. Enjoy …"
type input "Turkish Airlines Accra, flights to Istanbul, direct flights Ghana, internationa…"
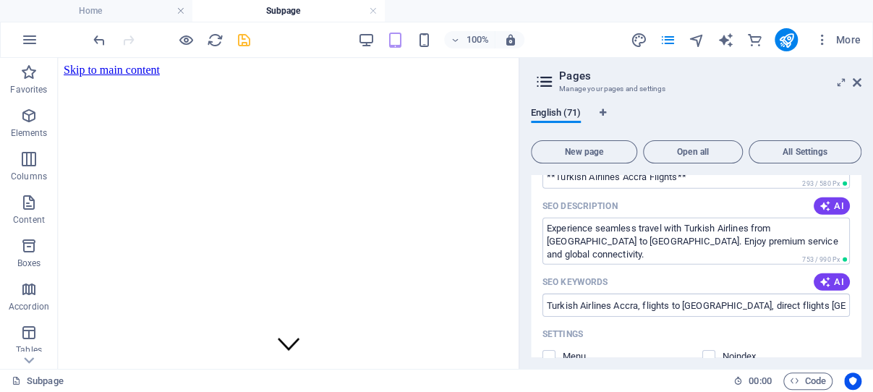
scroll to position [16308, 0]
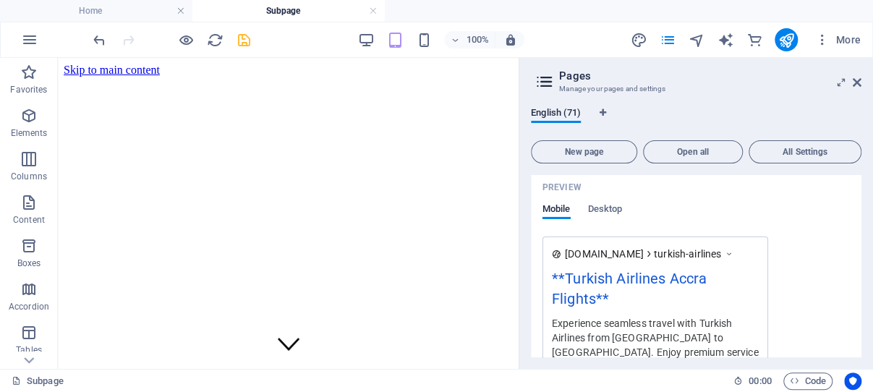
scroll to position [16446, 0]
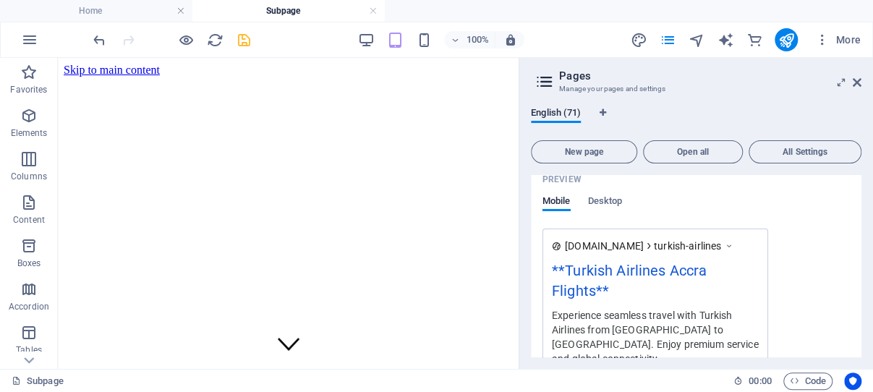
type input "**Direct Flights from Accra with UA**"
type textarea "Fly from Accra to Washington D.C. with United Airlines. Enjoy excellent service…"
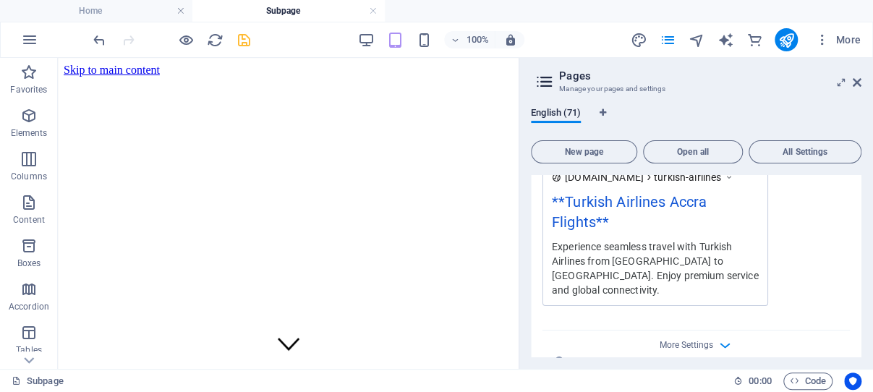
type input "United Airlines Accra, direct flights Accra Washington, Kotoka International Ai…"
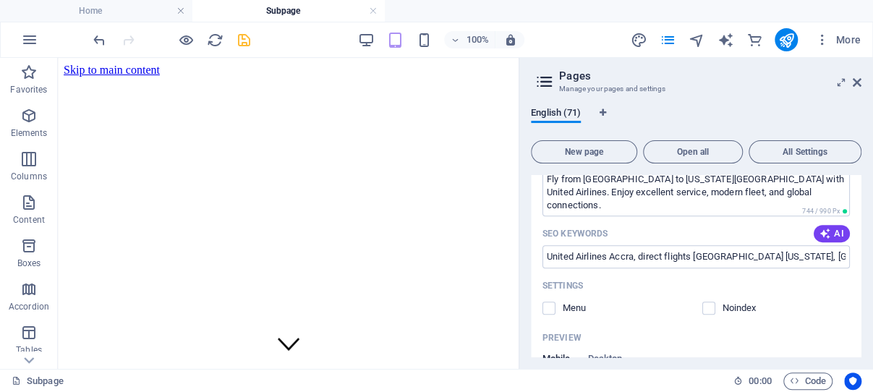
scroll to position [16929, 0]
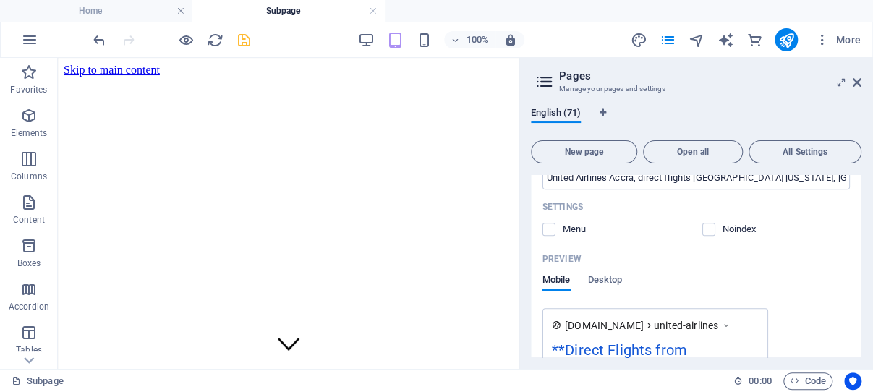
type input "Delta Airlines Accra: Fly to NY!"
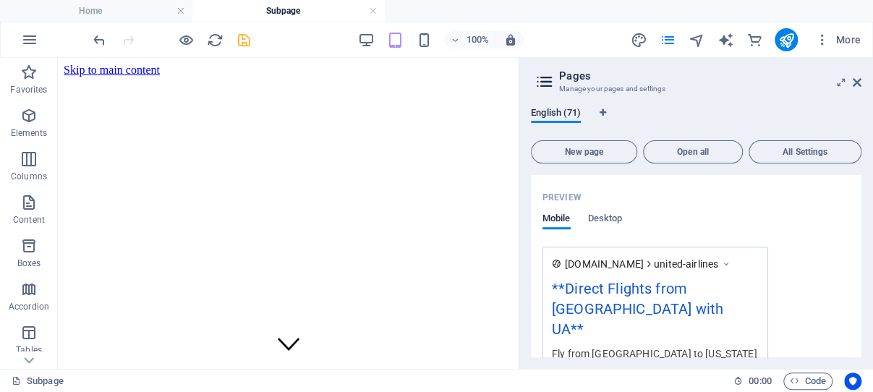
scroll to position [17067, 0]
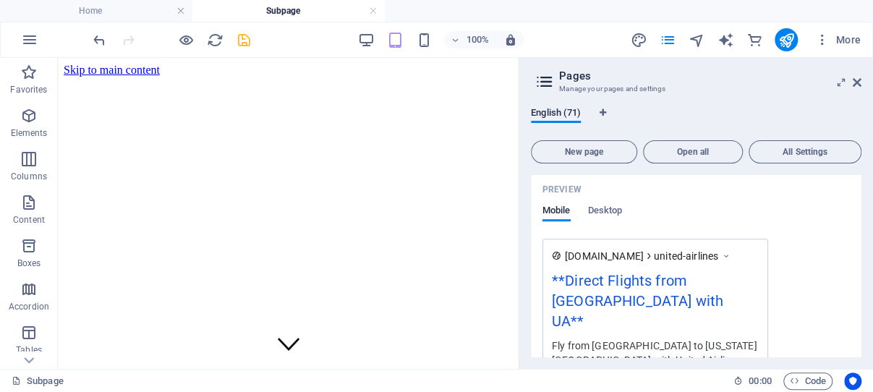
type textarea "Fly from Accra to New York with Delta Air Lines. Enjoy top service, direct rout…"
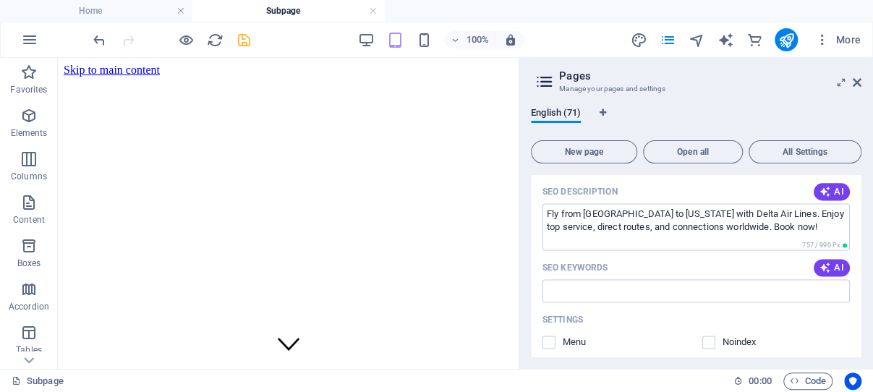
scroll to position [17550, 0]
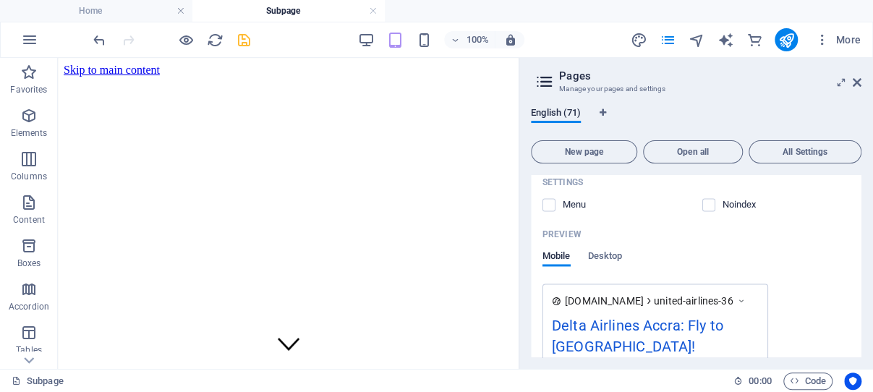
scroll to position [17688, 0]
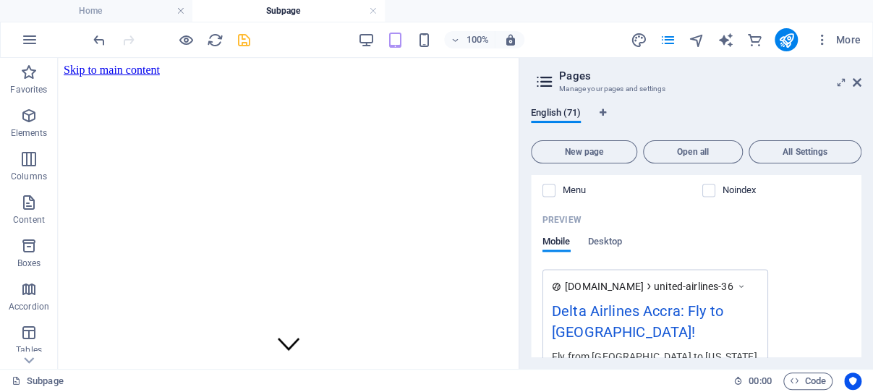
type input "Ghanas Airports: KIA & More"
type textarea "Discover Ghanas airports, from Kotokas modern hub to regional gems. Explore upg…"
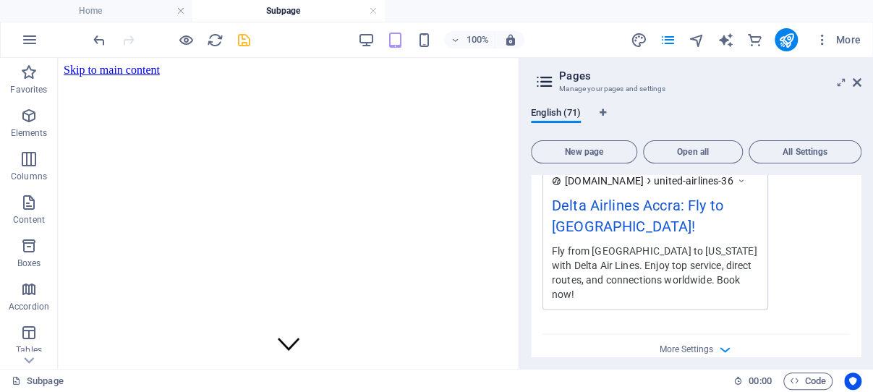
scroll to position [17826, 0]
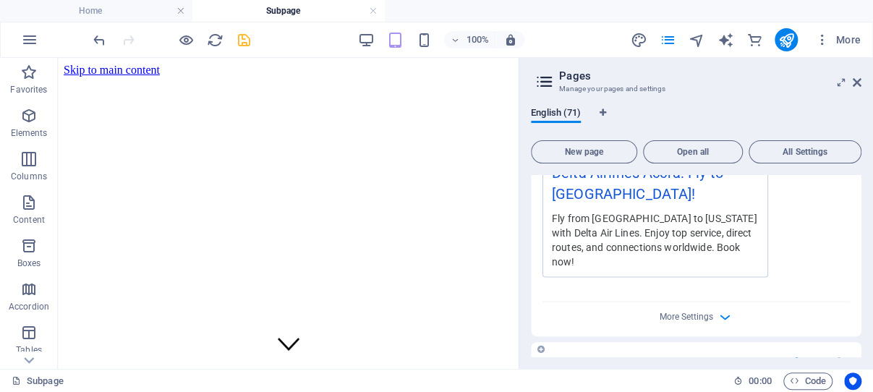
type input "Ghana airports, Kotoka International Airport, Prempeh I International Airport, …"
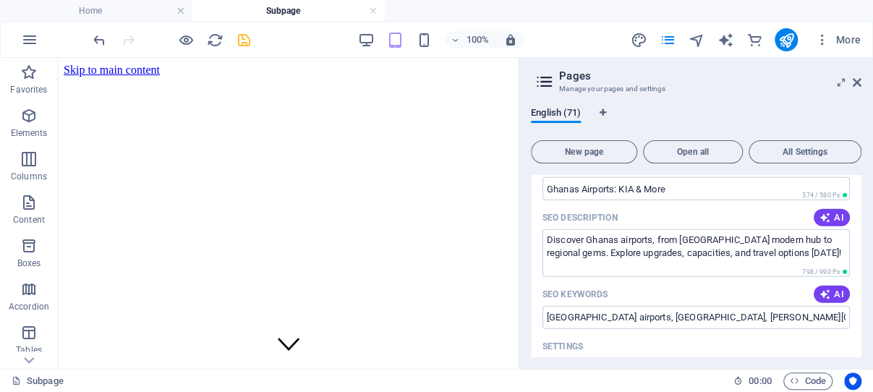
scroll to position [18171, 0]
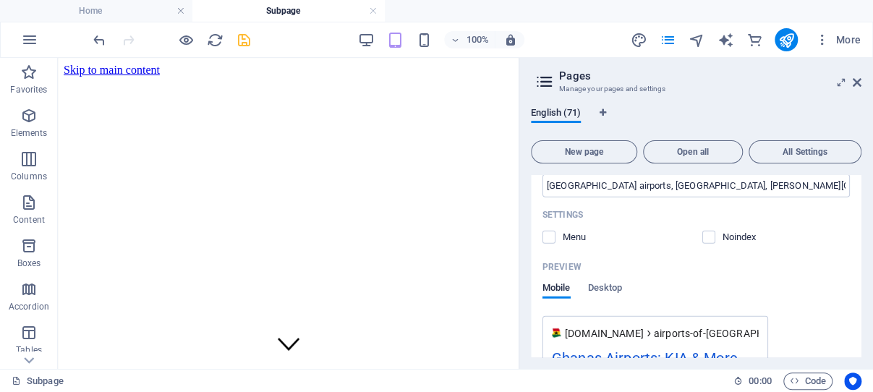
scroll to position [18309, 0]
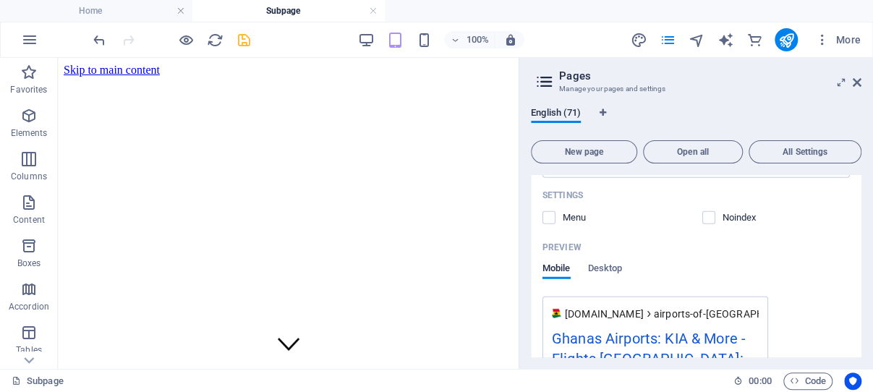
type input "Wa Airport: Gateway to Upper West"
type textarea "Discover Wa Airport, the gateway to Ghanas Upper West and Mole National Park, o…"
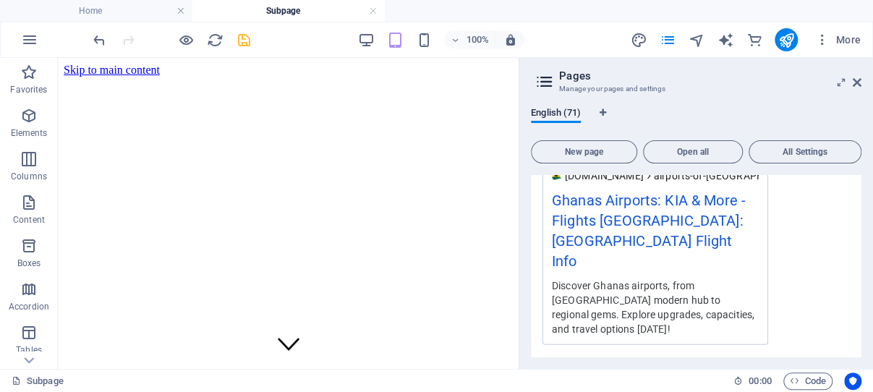
type input "Wa Airport, Upper West Region, Ghana tourism, Mole National Park, regional flig…"
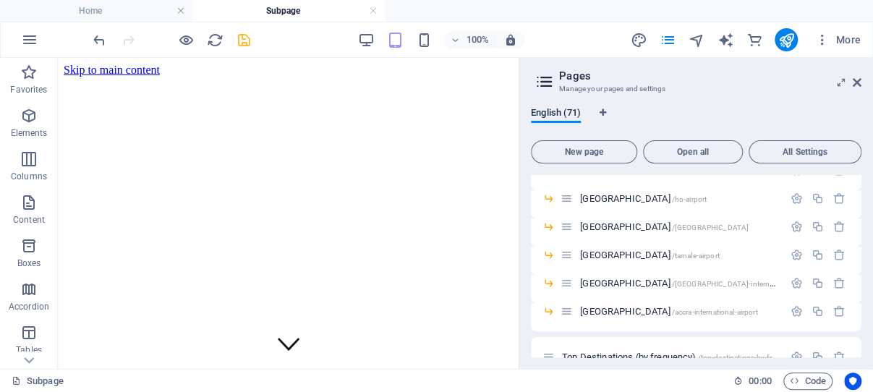
scroll to position [19274, 0]
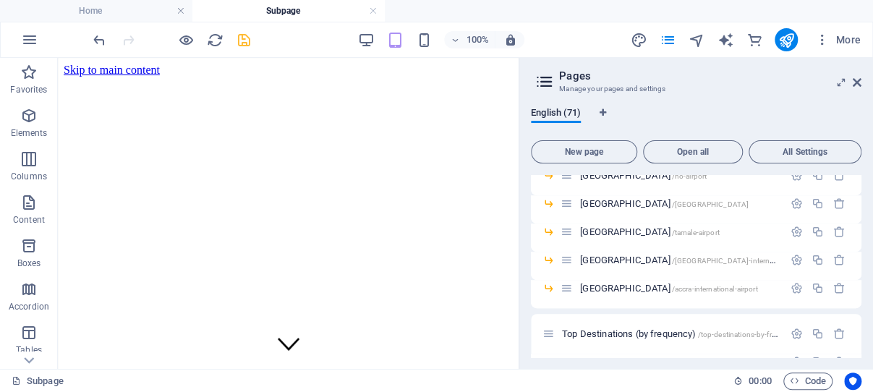
scroll to position [19412, 0]
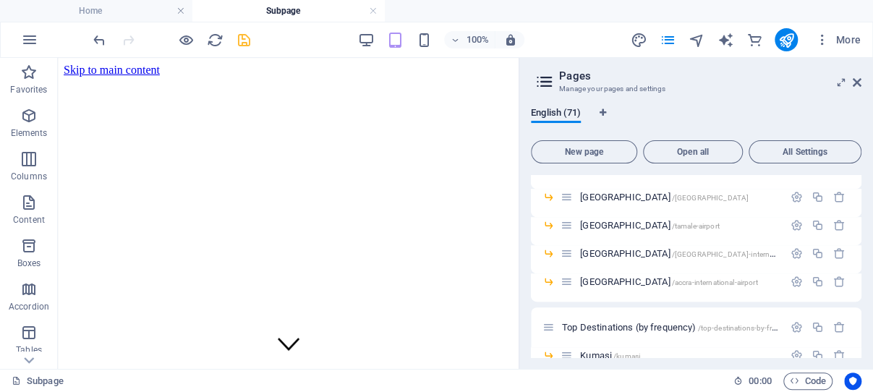
type input "West Africas Top Cities Guide"
type textarea "Explore our services in West Africas top cities, including Accra, Lagos, and Ab…"
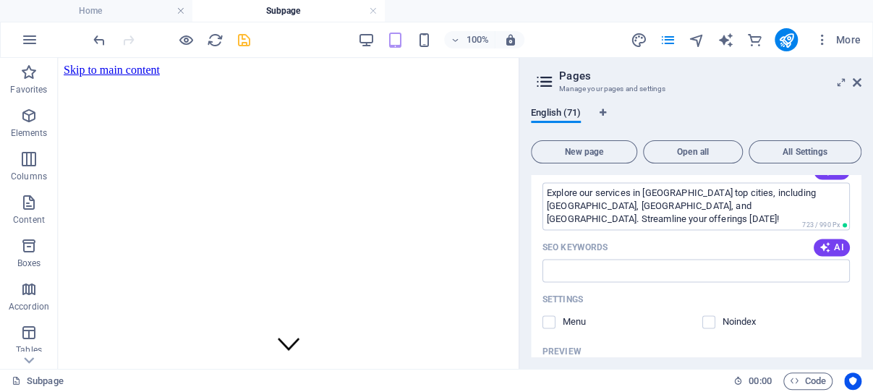
scroll to position [20102, 0]
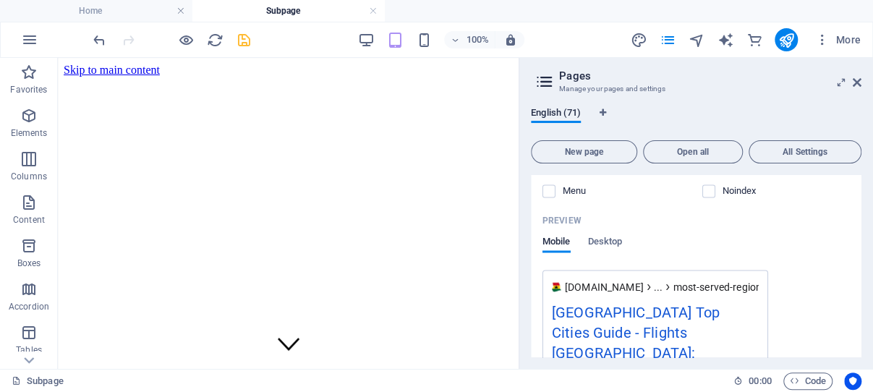
type input "U.S. Flights from Accra 2025"
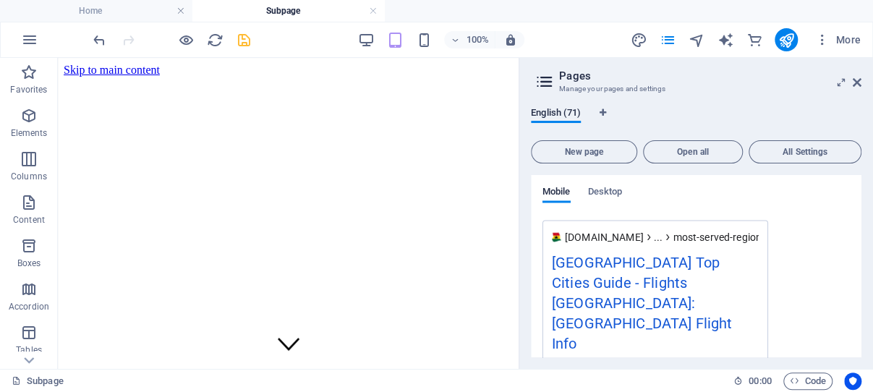
scroll to position [20172, 0]
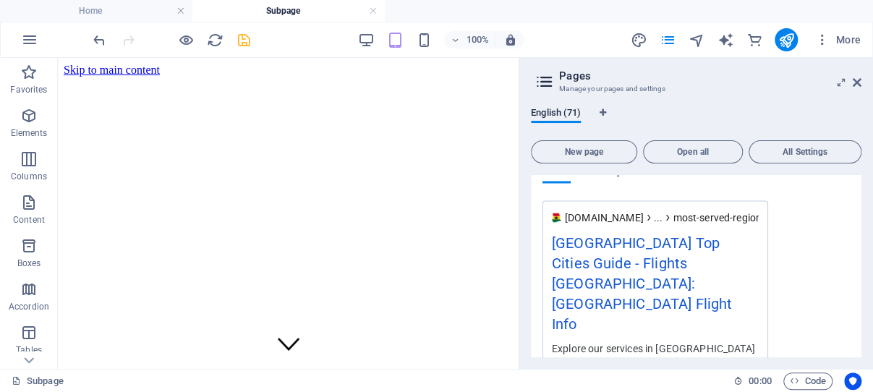
type textarea "Explore U.S. flights from Accra with Delta and United, starting late 2025. Disc…"
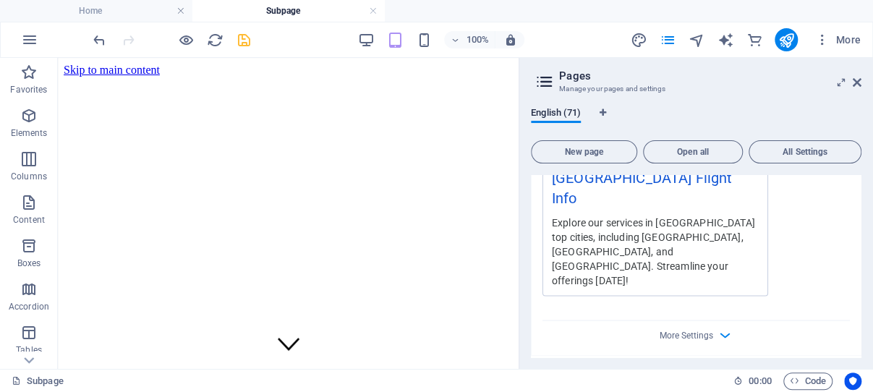
scroll to position [20309, 0]
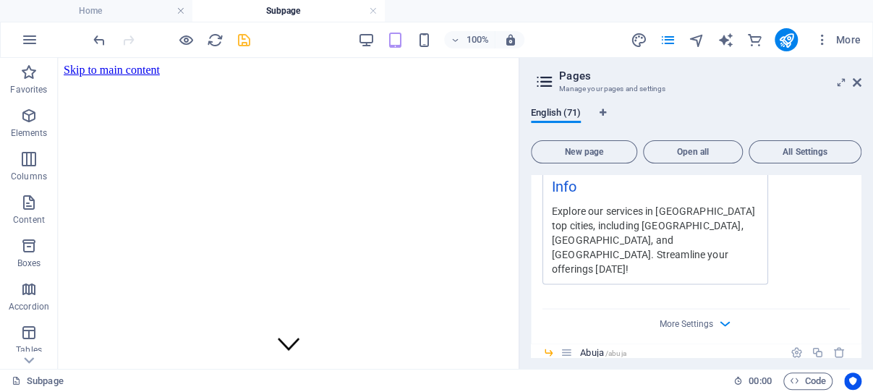
type input "U.S. flights to Accra, Delta flights to New York, United Airlines Accra routes,…"
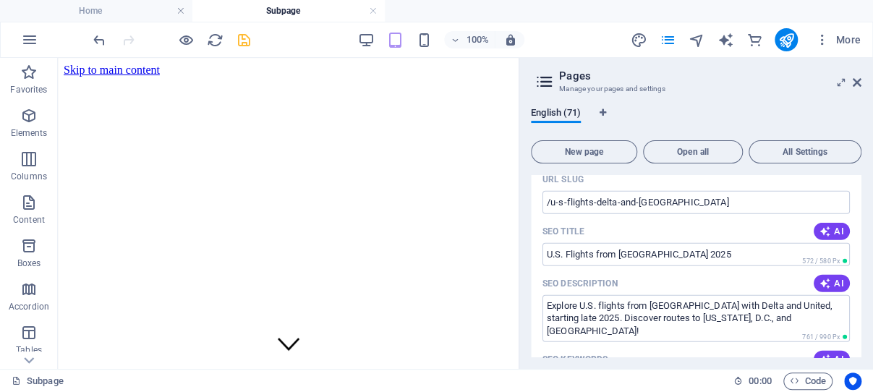
scroll to position [20861, 0]
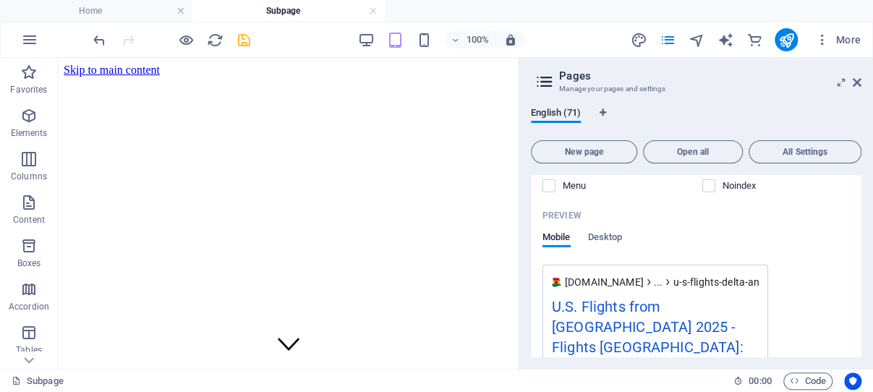
scroll to position [20999, 0]
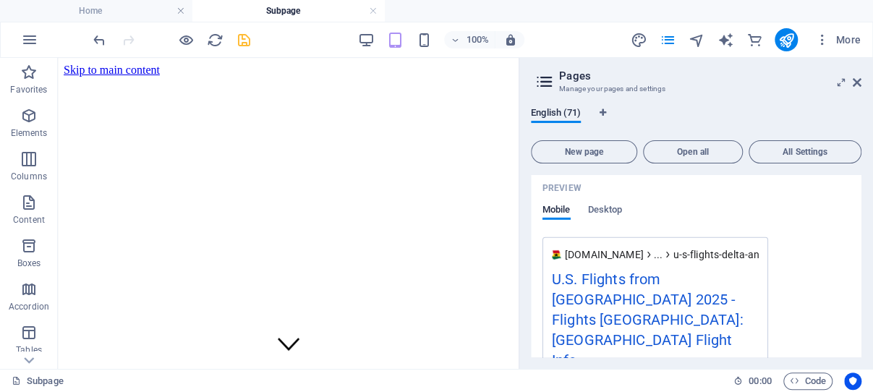
drag, startPoint x: 815, startPoint y: 202, endPoint x: 798, endPoint y: 238, distance: 39.5
type input "Direct Flights to Europe & Middle East"
type textarea "Explore direct flights from Accra to Europe and the Middle East, including citi…"
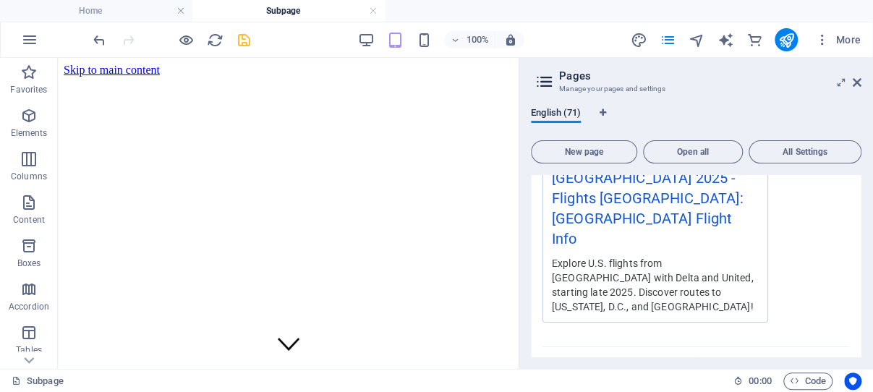
scroll to position [21137, 0]
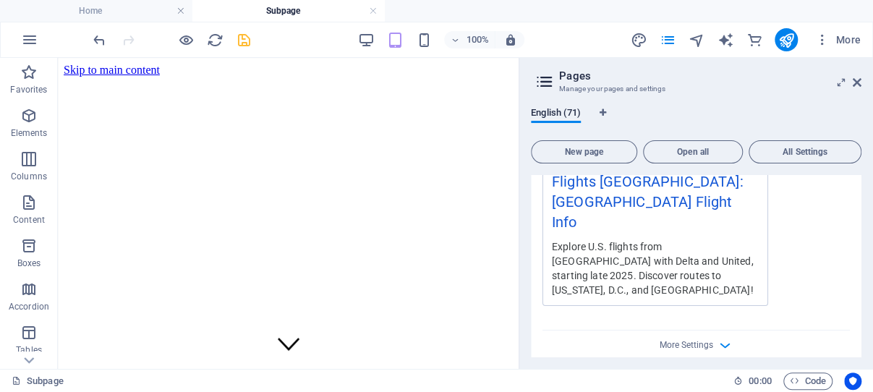
type input "direct flights Europe, Middle East flights, Accra to Europe, North Africa fligh…"
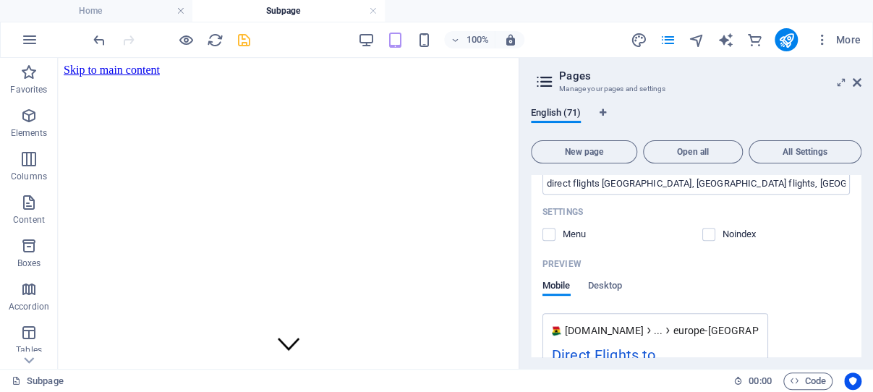
scroll to position [21785, 0]
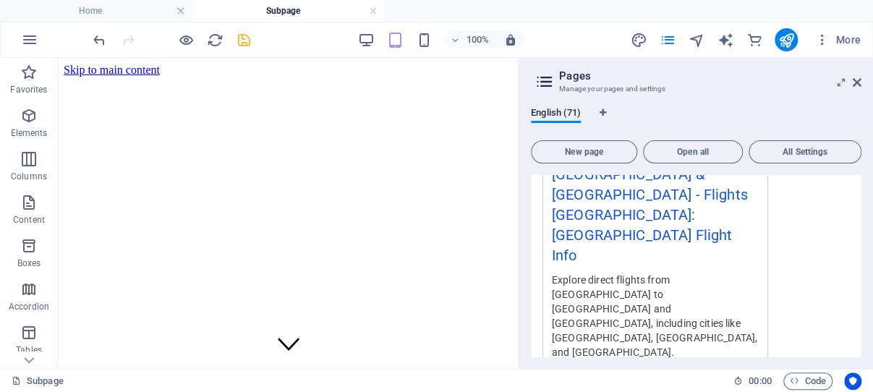
scroll to position [21923, 0]
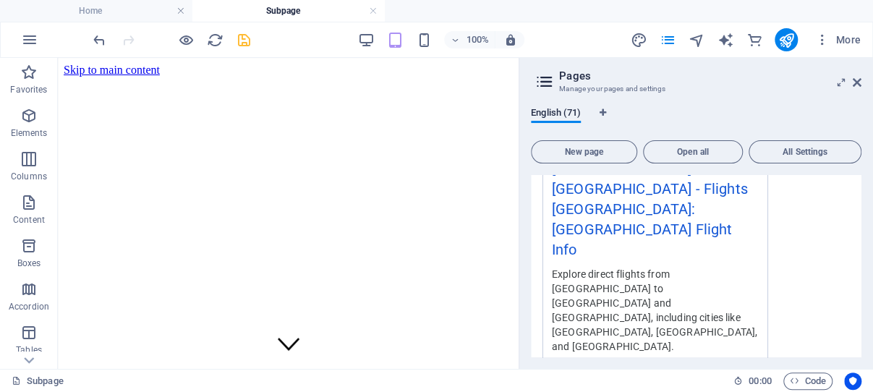
type input "Ghanas Airline Failures Explained"
type textarea "Discover the rise and fall of Ghana’s national airlines, Ghana Airways and GIA,…"
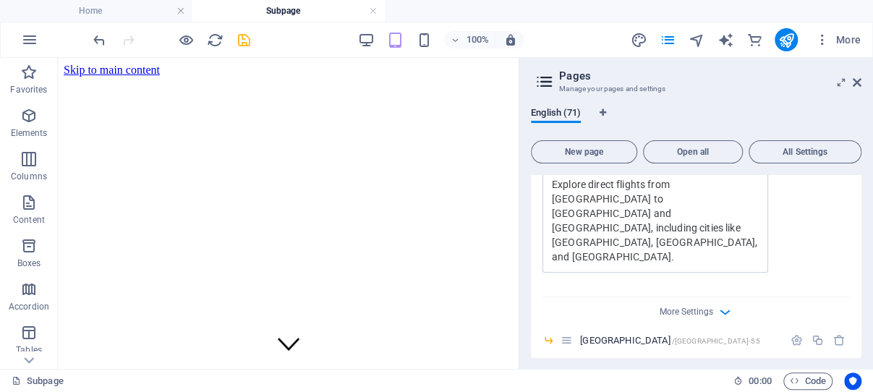
scroll to position [22061, 0]
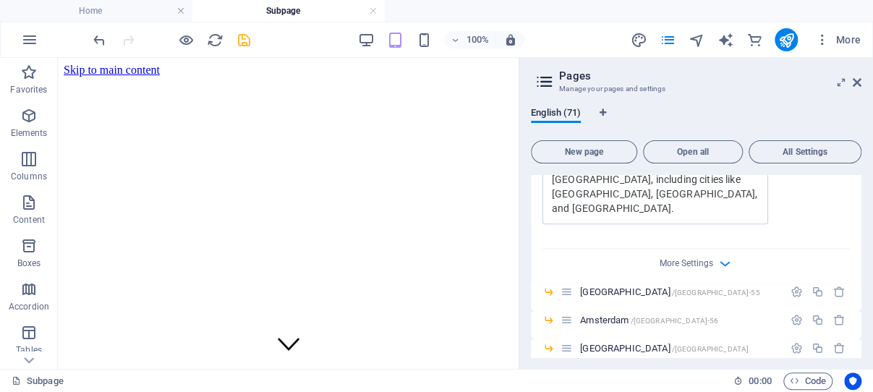
type input "Ghana Airways, Ghana International Airlines, airline mismanagement, state-owned…"
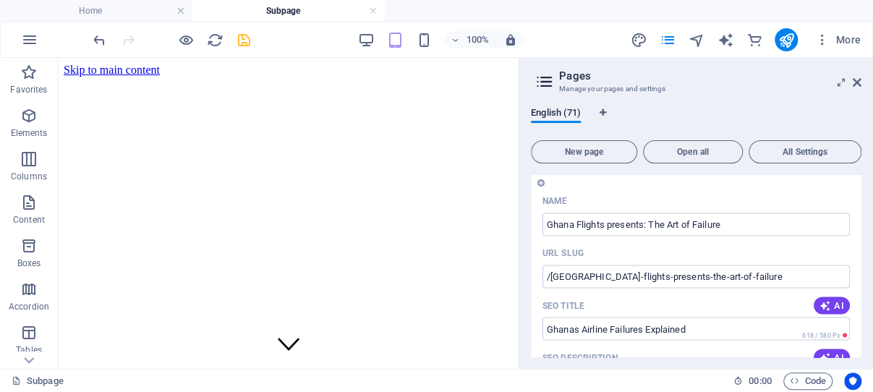
scroll to position [22488, 0]
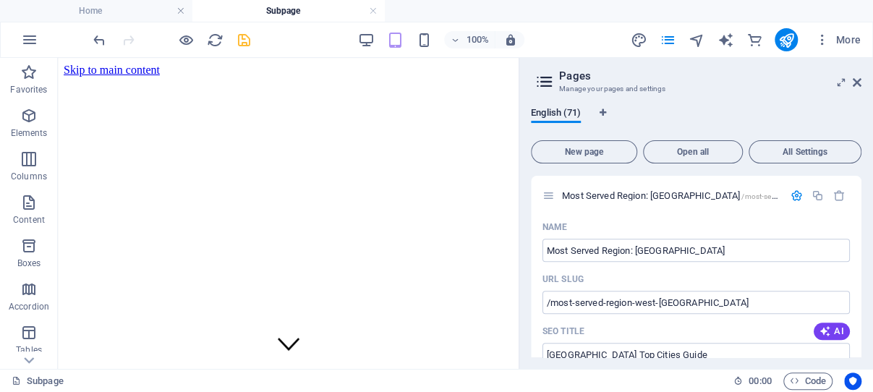
scroll to position [19414, 0]
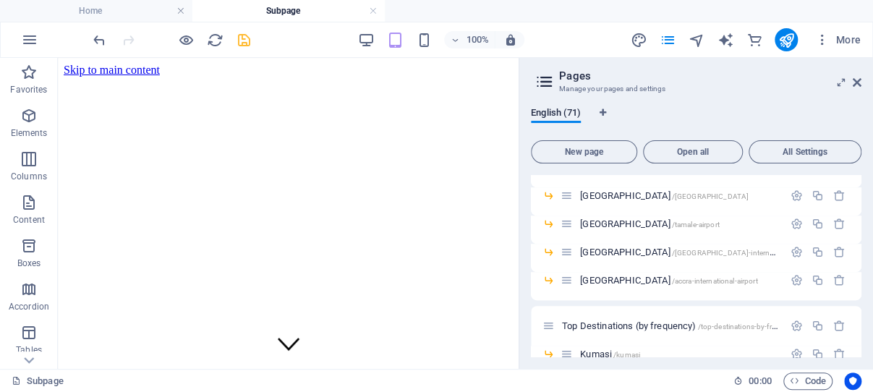
click at [246, 38] on icon "save" at bounding box center [244, 40] width 17 height 17
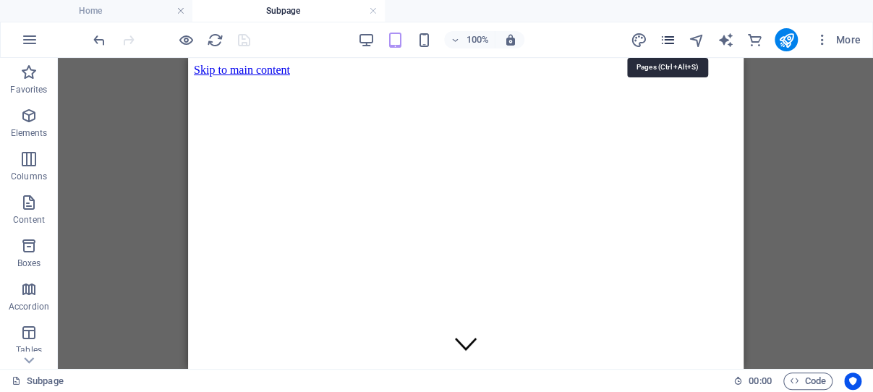
click at [669, 40] on icon "pages" at bounding box center [667, 40] width 17 height 17
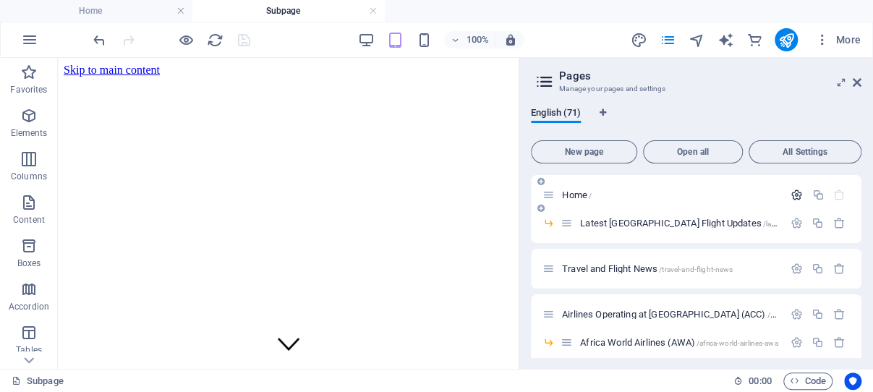
click at [790, 195] on icon "button" at bounding box center [796, 195] width 12 height 12
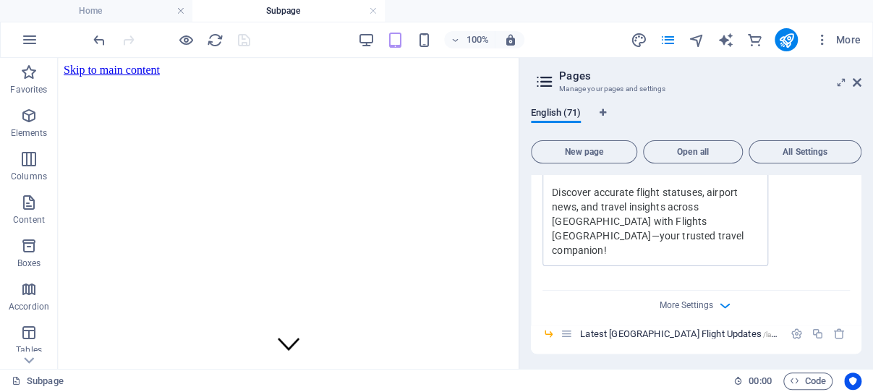
scroll to position [552, 0]
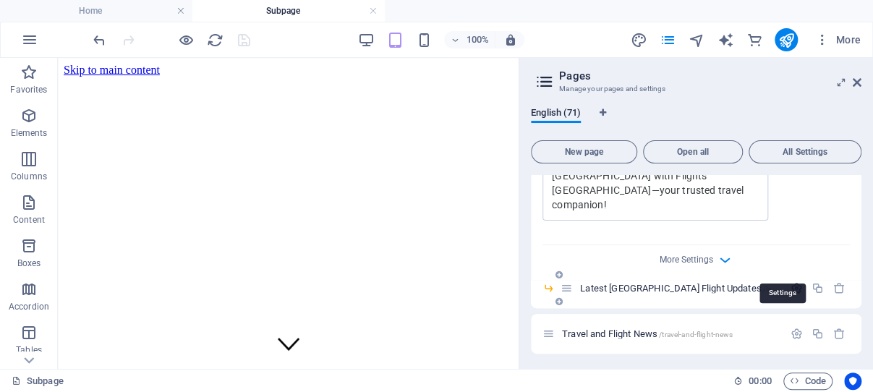
click at [790, 282] on icon "button" at bounding box center [796, 288] width 12 height 12
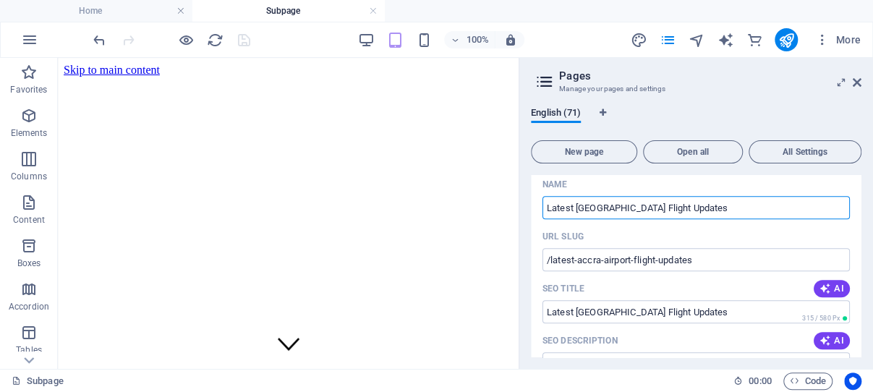
scroll to position [690, 0]
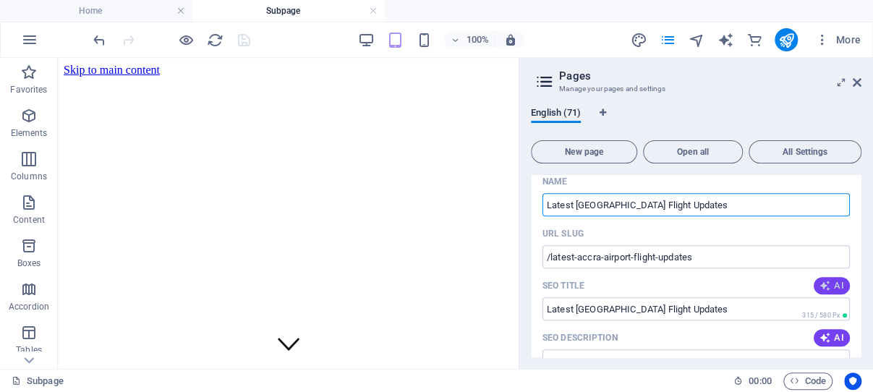
click at [819, 280] on icon "button" at bounding box center [825, 286] width 12 height 12
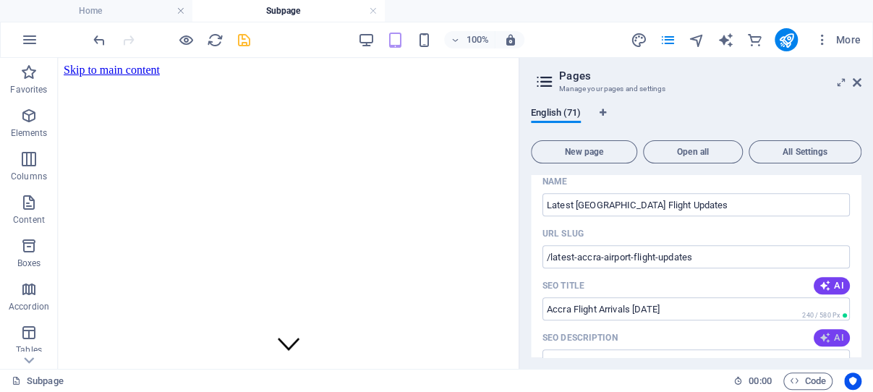
type input "Accra Flight Arrivals Today"
click at [819, 332] on icon "button" at bounding box center [825, 338] width 12 height 12
type textarea "Stay updated on daily flight arrivals at Kotoka International Airport in Accra.…"
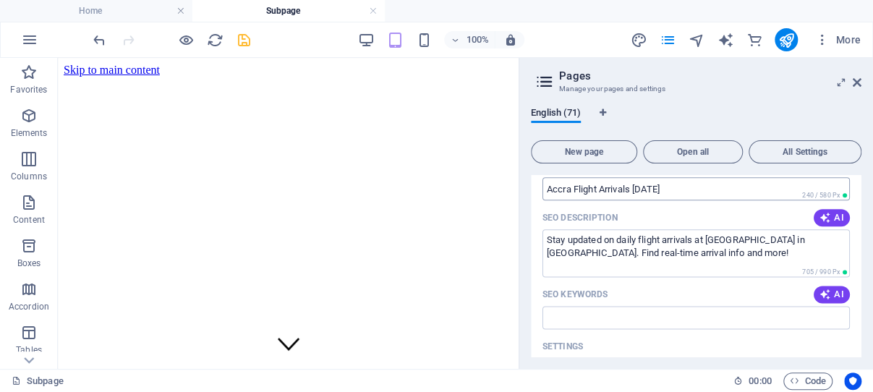
scroll to position [828, 0]
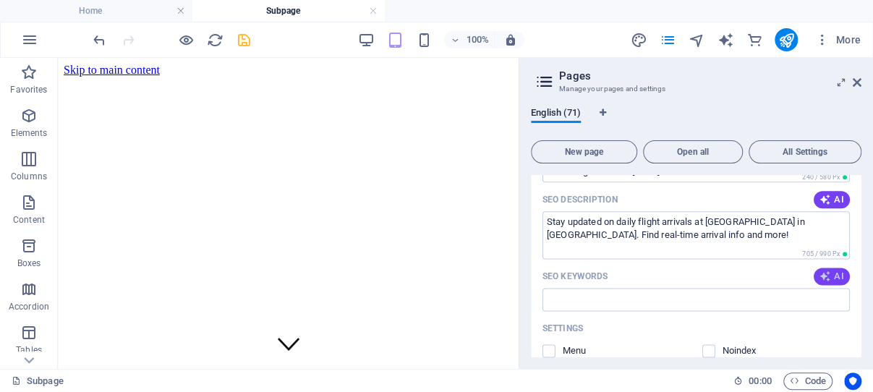
click at [819, 270] on icon "button" at bounding box center [825, 276] width 12 height 12
type input "Ghana flights, Accra flights, Kotoka International Airport arrivals, daily flig…"
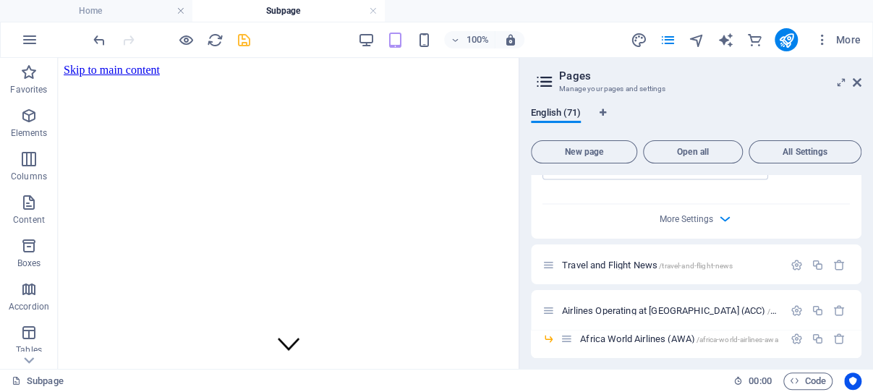
scroll to position [1242, 0]
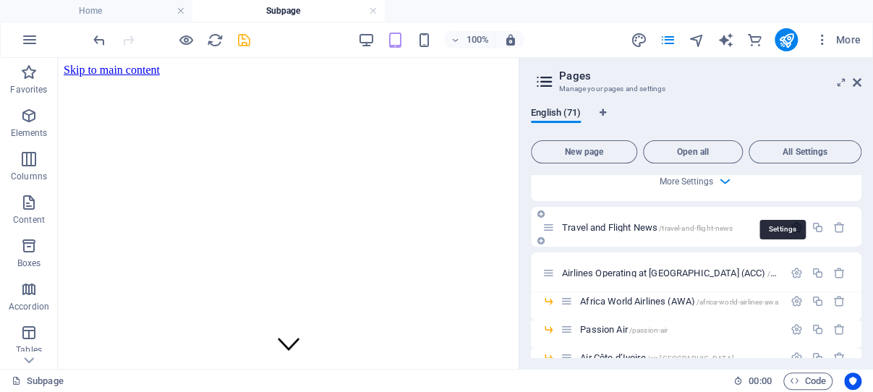
click at [790, 221] on icon "button" at bounding box center [796, 227] width 12 height 12
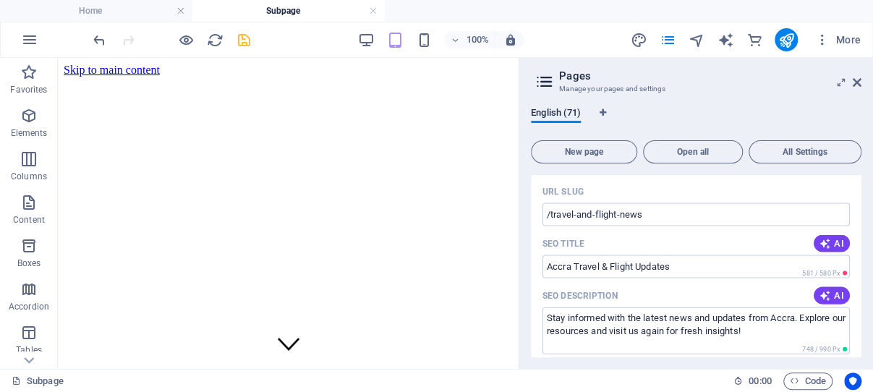
scroll to position [1380, 0]
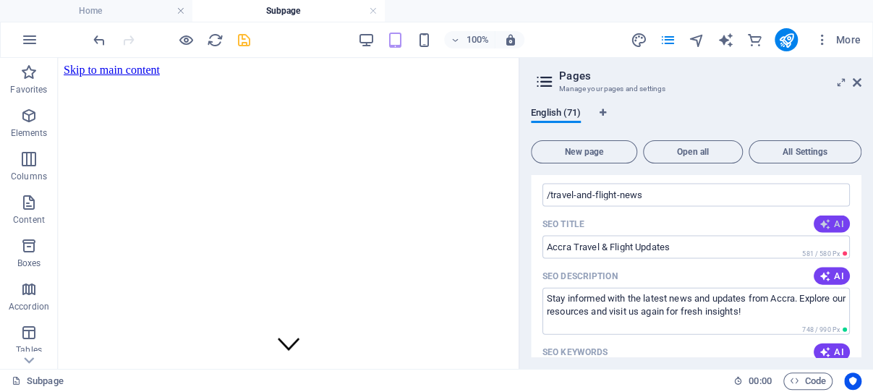
click at [821, 218] on span "AI" at bounding box center [831, 224] width 25 height 12
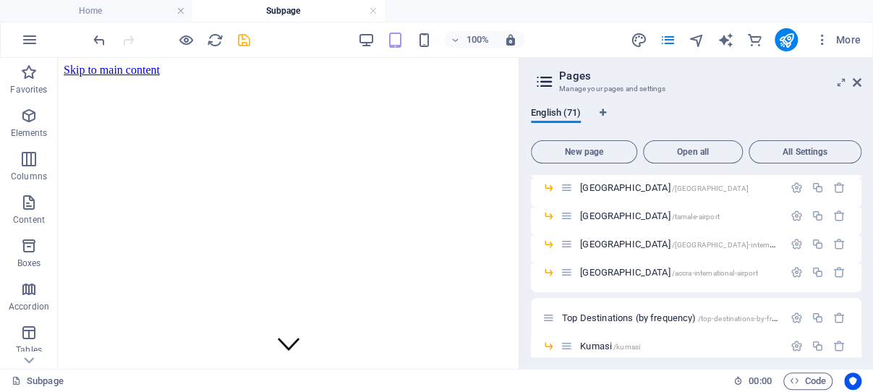
scroll to position [2828, 0]
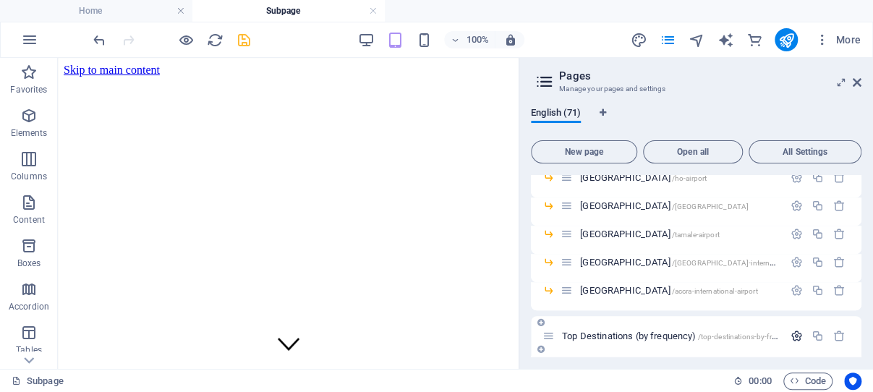
click at [790, 330] on icon "button" at bounding box center [796, 336] width 12 height 12
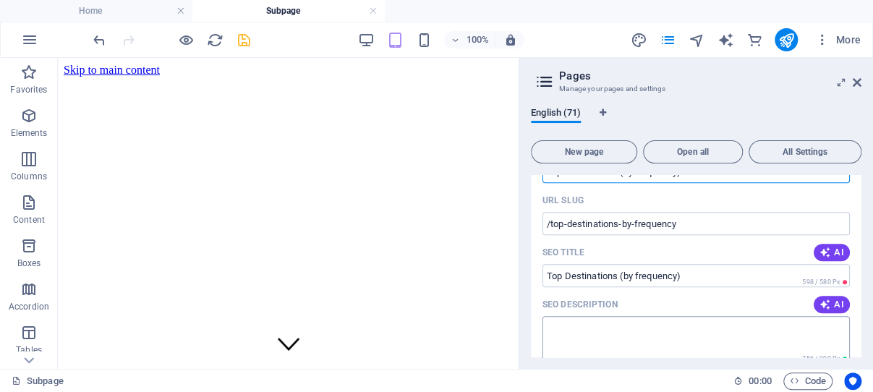
scroll to position [3051, 0]
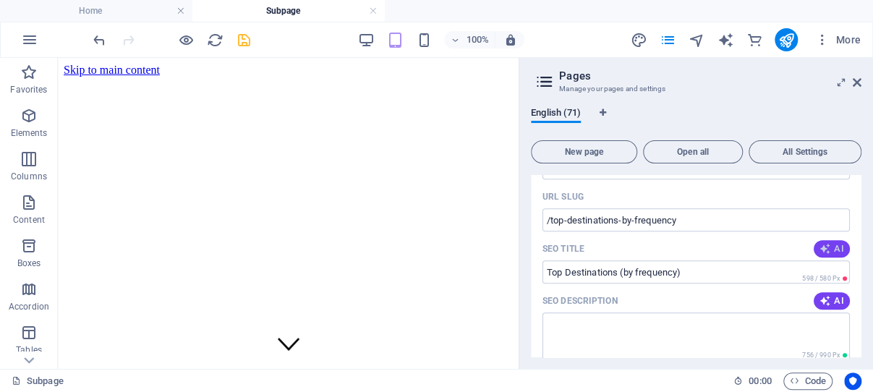
click at [819, 243] on icon "button" at bounding box center [825, 249] width 12 height 12
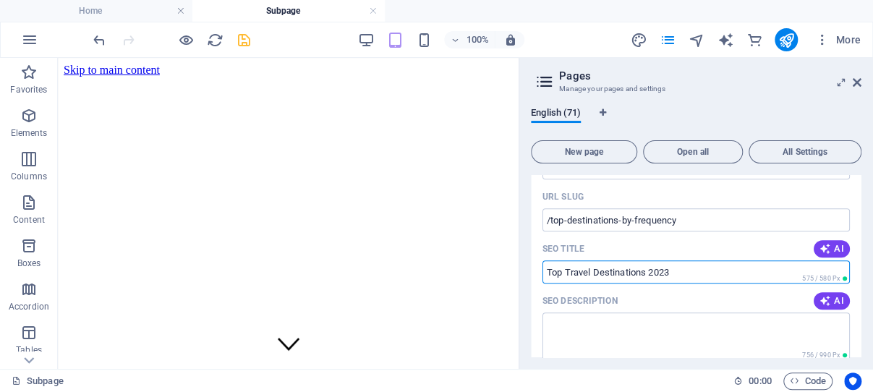
click at [665, 260] on input "Top Travel Destinations 2023" at bounding box center [695, 271] width 307 height 23
type input "Top Travel Destinations 2025"
click at [819, 295] on icon "button" at bounding box center [825, 301] width 12 height 12
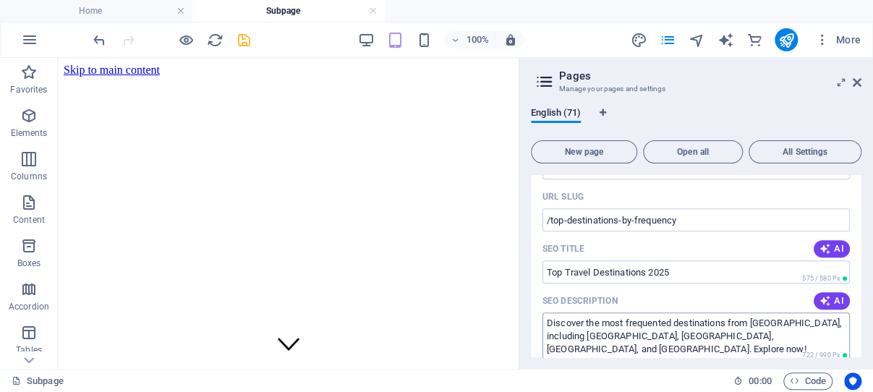
type textarea "Discover the most frequented destinations from Accra, including Kumasi, Lagos, …"
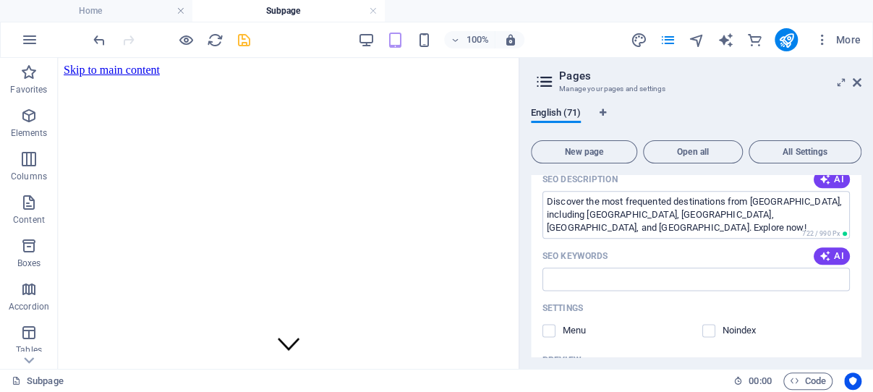
scroll to position [3189, 0]
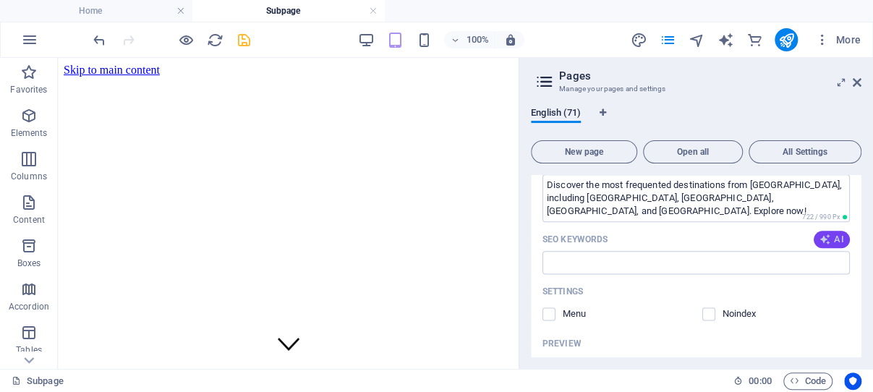
click at [819, 234] on icon "button" at bounding box center [825, 240] width 12 height 12
type input "Accra travel, top destinations, Kumasi travel, Lagos tourism, London attraction…"
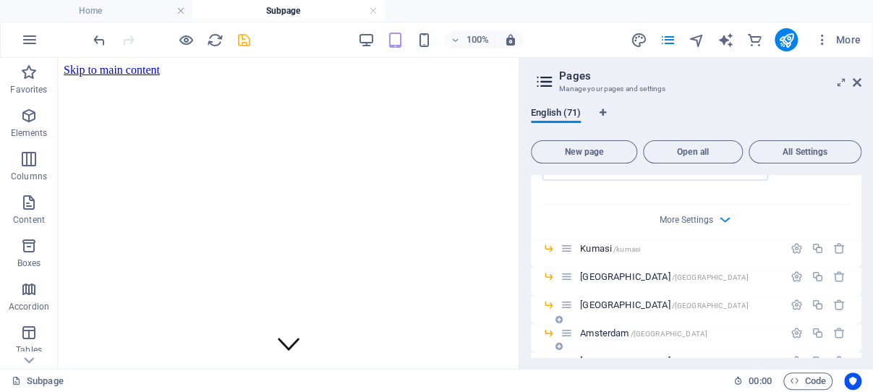
scroll to position [3534, 0]
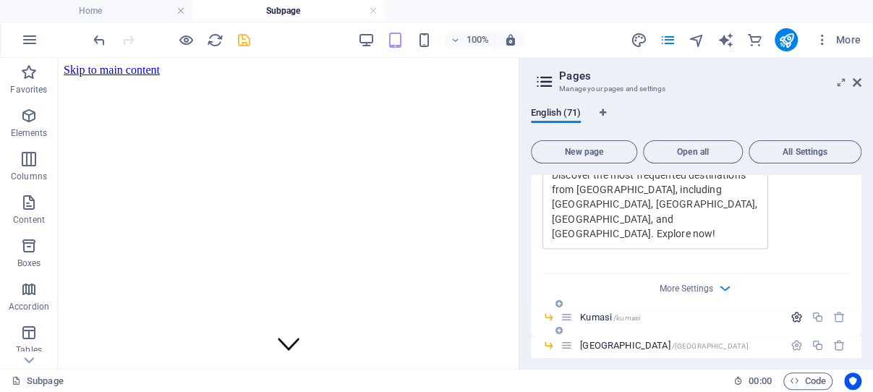
click at [790, 310] on icon "button" at bounding box center [796, 316] width 12 height 12
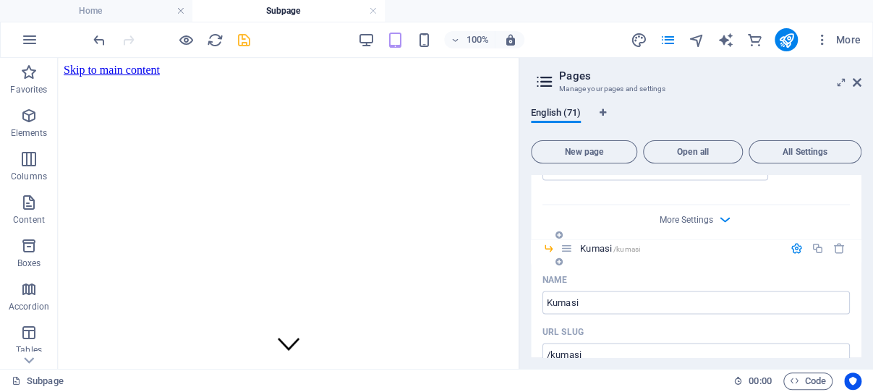
click at [819, 377] on icon "button" at bounding box center [825, 383] width 12 height 12
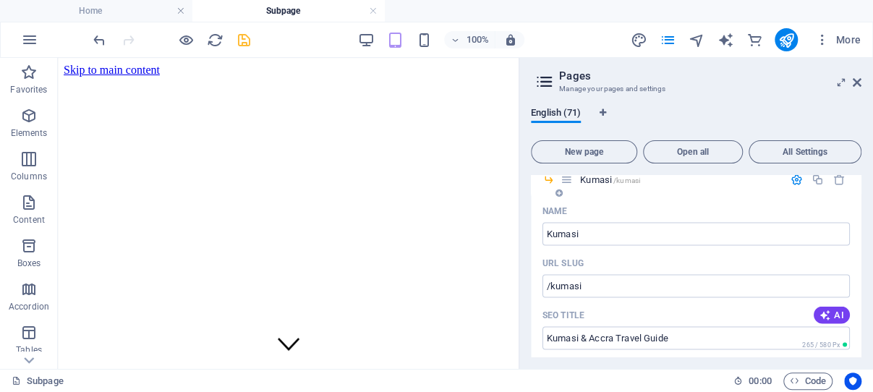
type input "Kumasi & Accra Travel Guide"
click at [819, 361] on icon "button" at bounding box center [825, 367] width 12 height 12
type textarea "Discover top travel destinations like Kumasi, Accra, Lagos, and more. Explore o…"
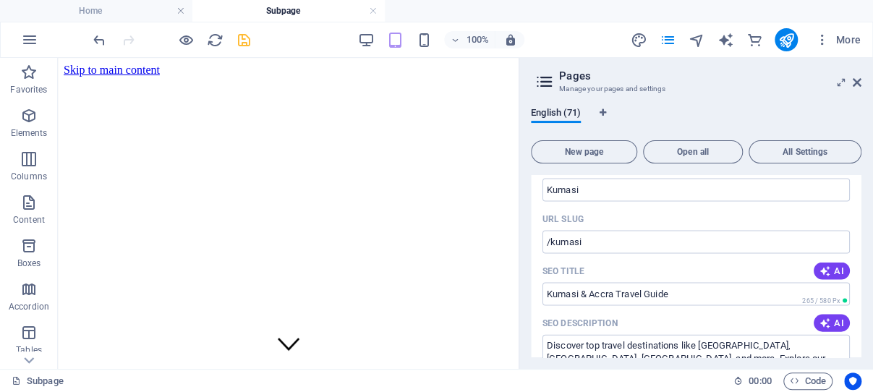
scroll to position [3741, 0]
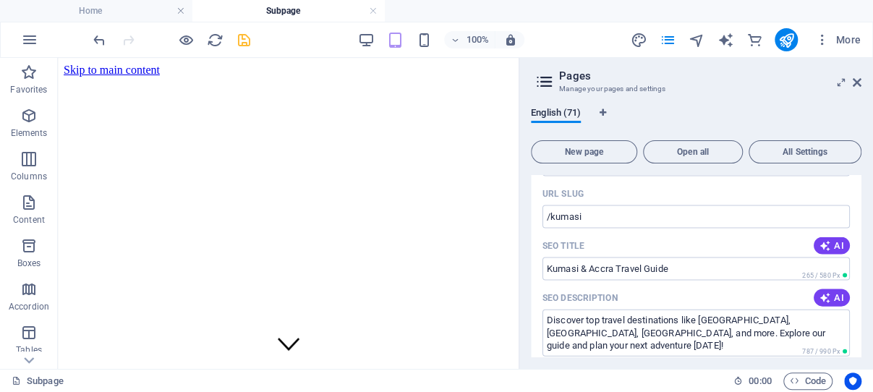
click at [819, 367] on icon "button" at bounding box center [825, 373] width 12 height 12
type input "Kumasi travel, Accra tourism, top travel destinations, Kumasi trip guide, citie…"
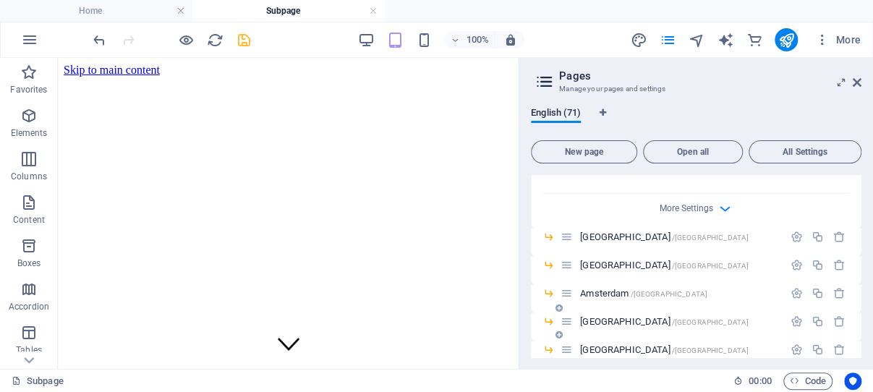
scroll to position [4154, 0]
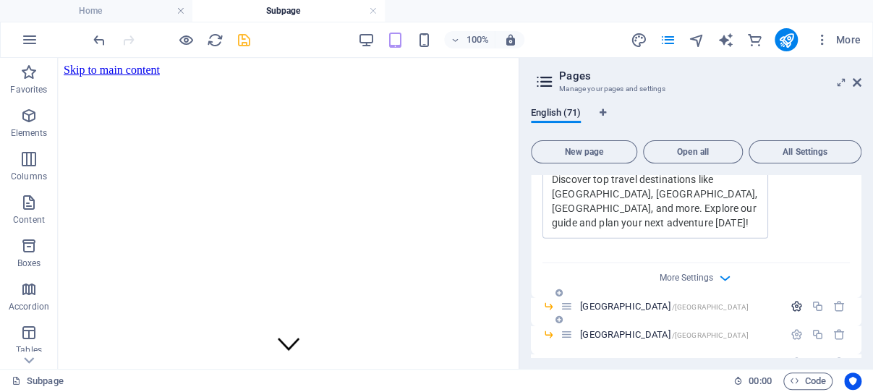
click at [790, 300] on icon "button" at bounding box center [796, 306] width 12 height 12
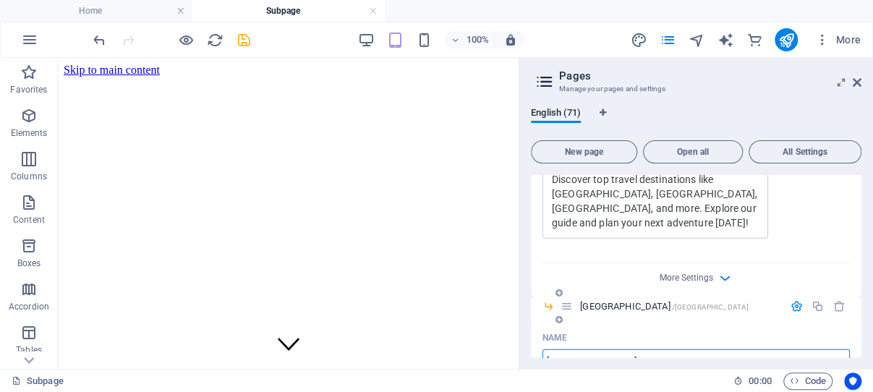
scroll to position [4224, 0]
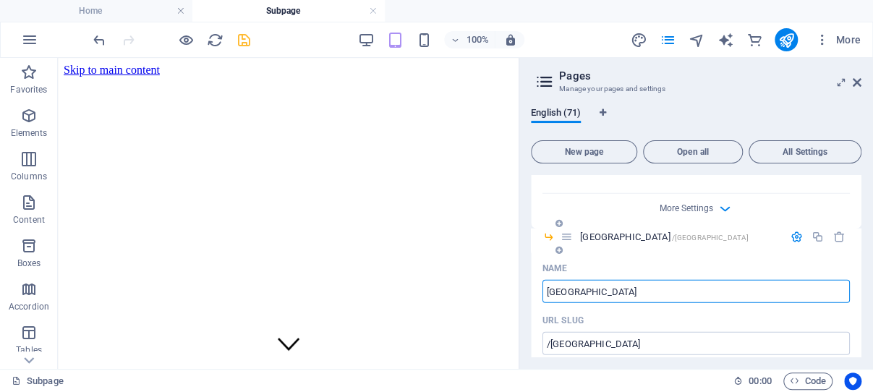
click at [819, 367] on icon "button" at bounding box center [825, 373] width 12 height 12
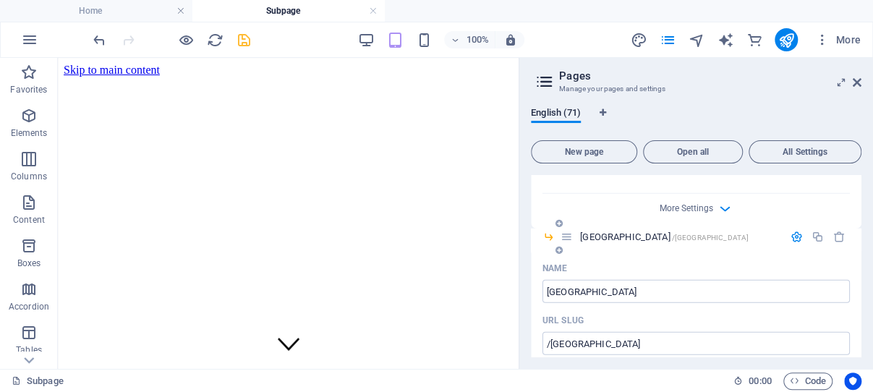
type input "Explore Top Destinations: Lagos & More"
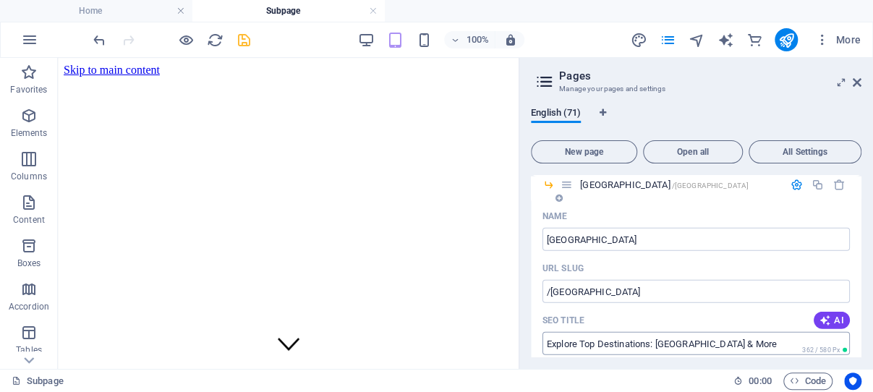
scroll to position [4292, 0]
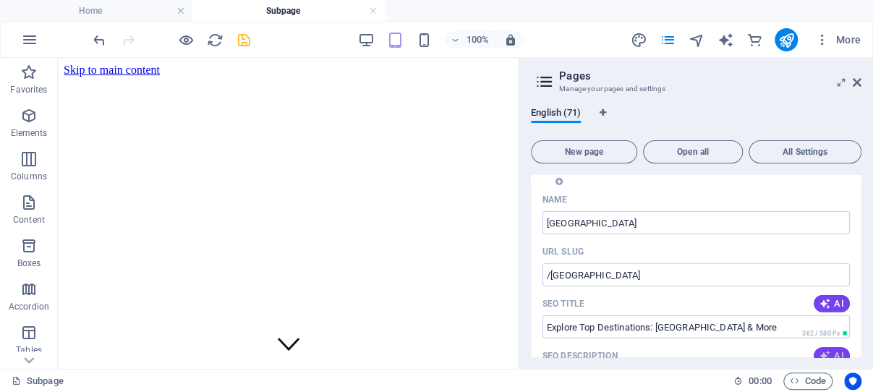
click at [819, 350] on icon "button" at bounding box center [825, 356] width 12 height 12
type textarea "Discover the top travel destinations like Lagos, Accra, and more! Explore our e…"
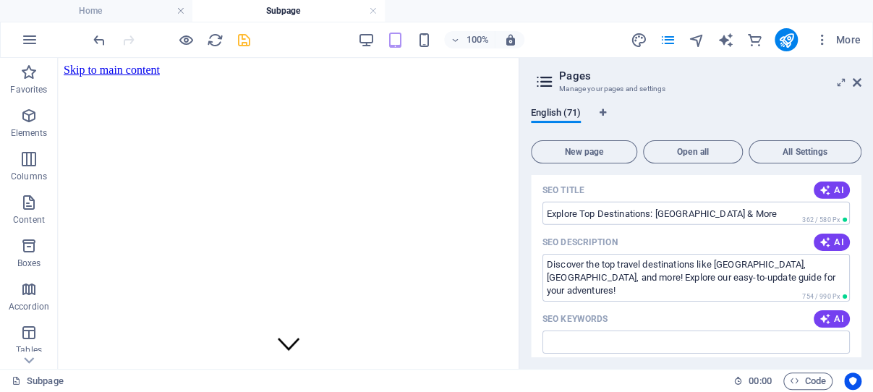
scroll to position [4430, 0]
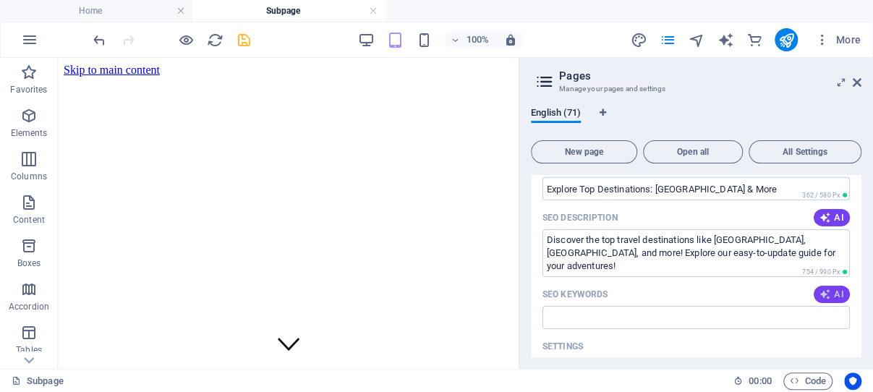
click at [819, 289] on icon "button" at bounding box center [825, 295] width 12 height 12
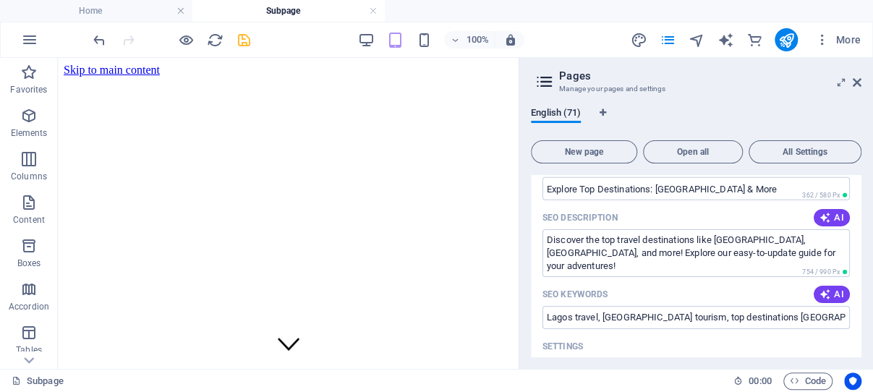
type input "Lagos travel, Accra tourism, top destinations Africa, Lagos attractions, London…"
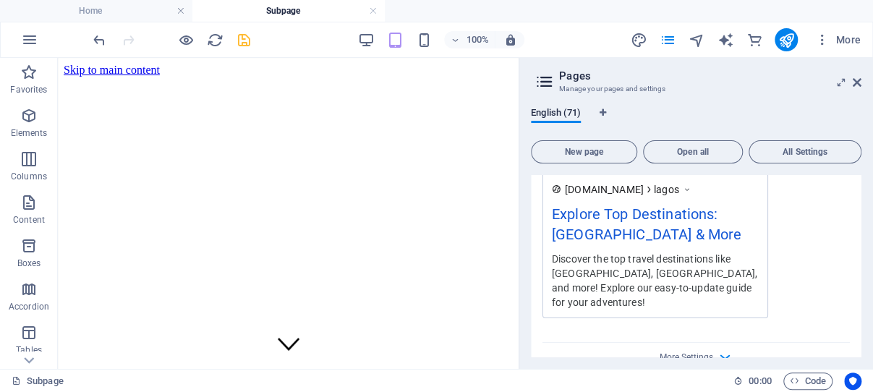
scroll to position [4775, 0]
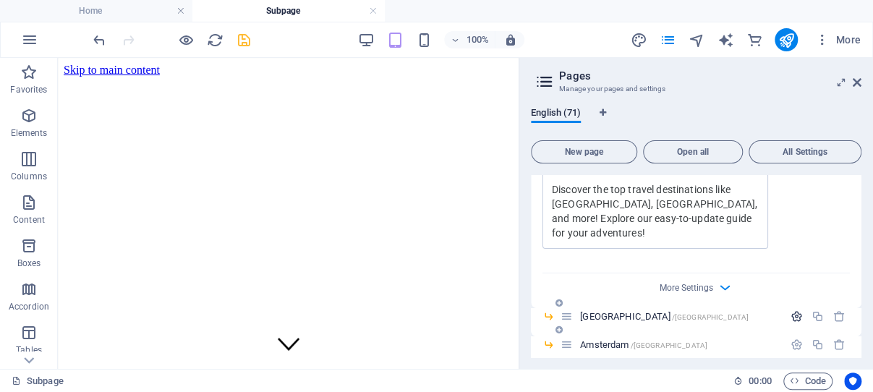
click at [790, 310] on icon "button" at bounding box center [796, 316] width 12 height 12
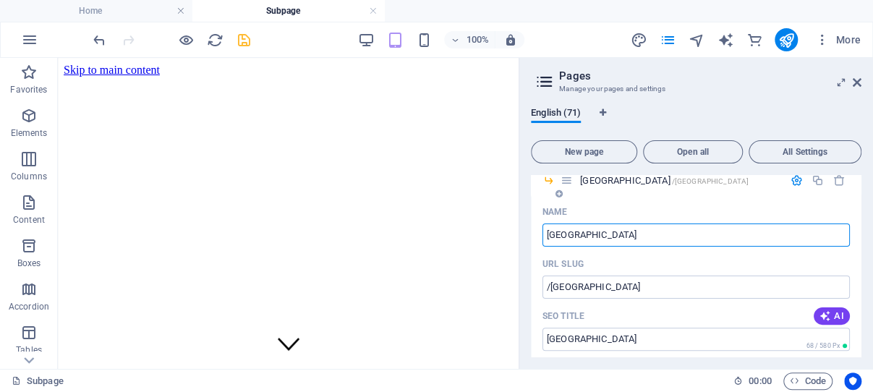
scroll to position [4913, 0]
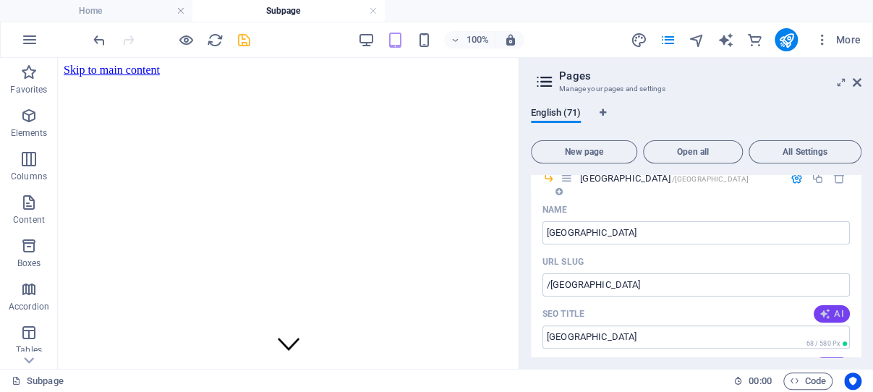
click at [819, 308] on icon "button" at bounding box center [825, 314] width 12 height 12
type input "Explore Top Travel Spots"
click at [819, 360] on icon "button" at bounding box center [825, 366] width 12 height 12
type textarea "Discover top travel destinations like London, Accra, and more! Easily explore a…"
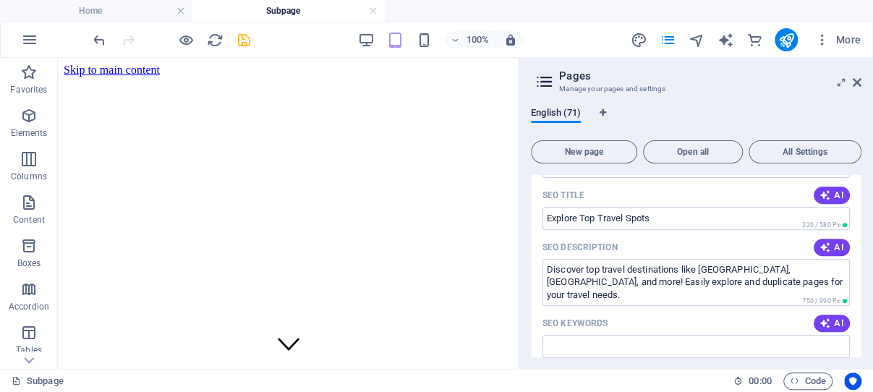
scroll to position [5051, 0]
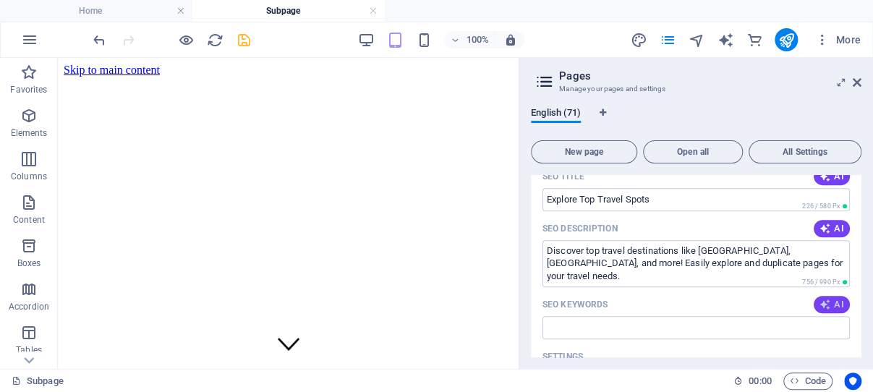
click at [819, 299] on icon "button" at bounding box center [825, 305] width 12 height 12
type input "London travel, Accra tourism, Lagos attractions, Amsterdam destinations, Nairob…"
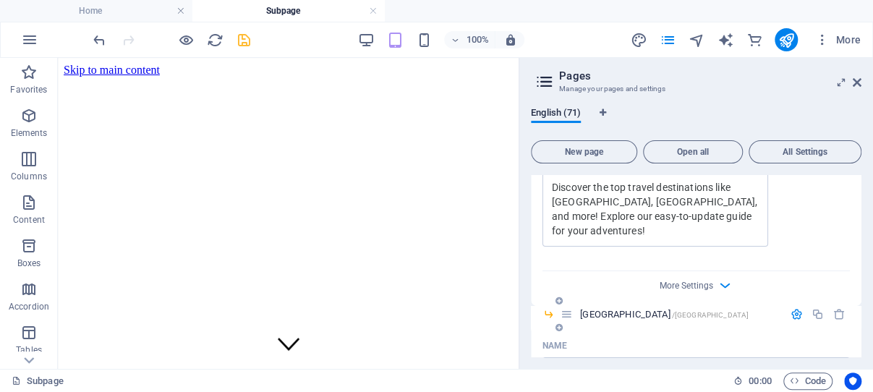
scroll to position [4706, 0]
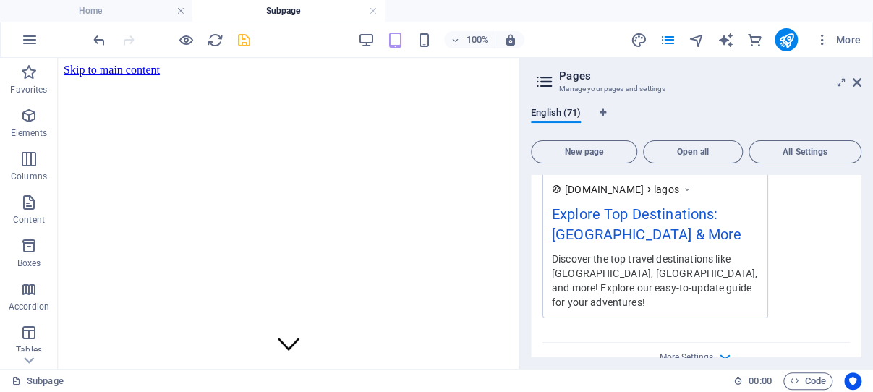
click at [602, 380] on span "London /london" at bounding box center [664, 385] width 168 height 11
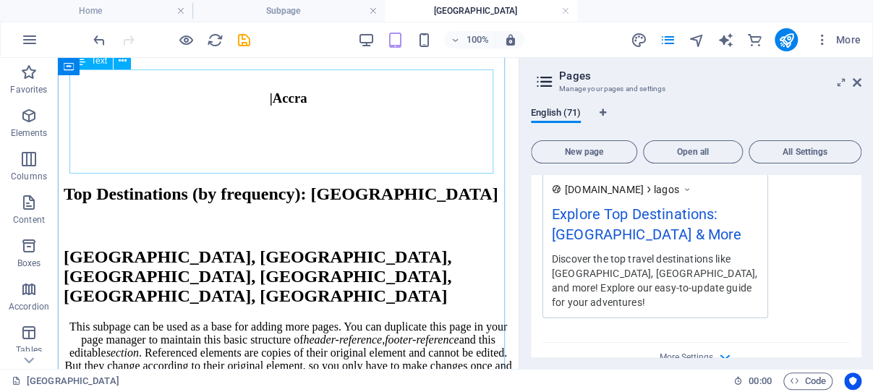
scroll to position [307, 0]
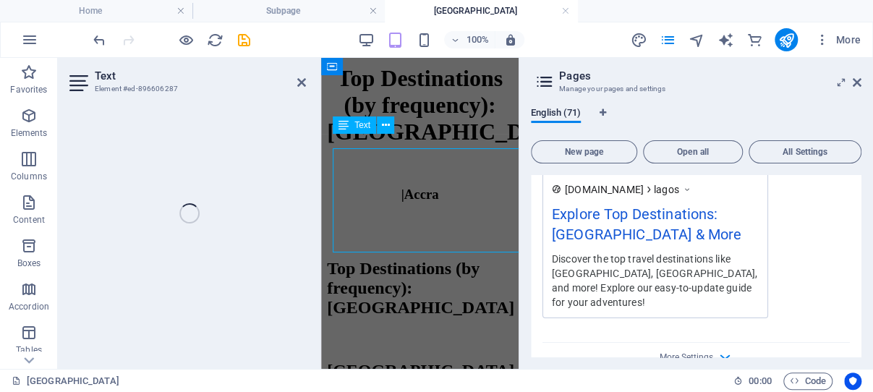
scroll to position [304, 0]
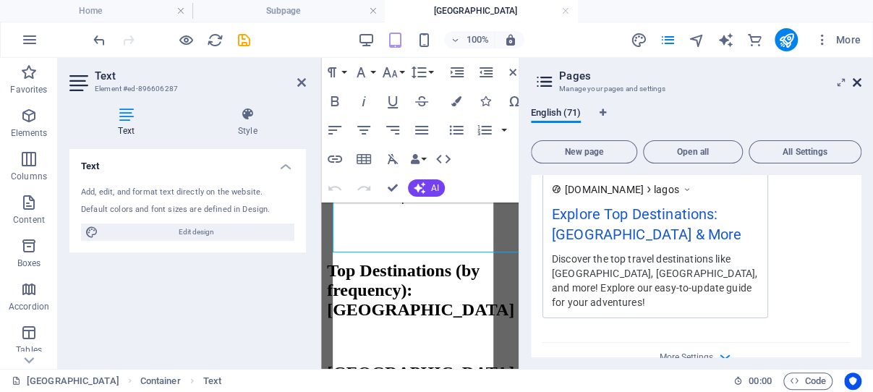
click at [857, 80] on icon at bounding box center [857, 83] width 9 height 12
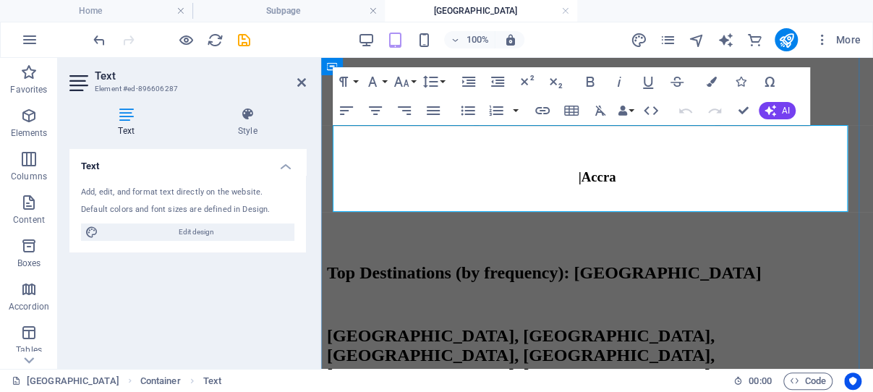
drag, startPoint x: 714, startPoint y: 202, endPoint x: 350, endPoint y: 145, distance: 368.8
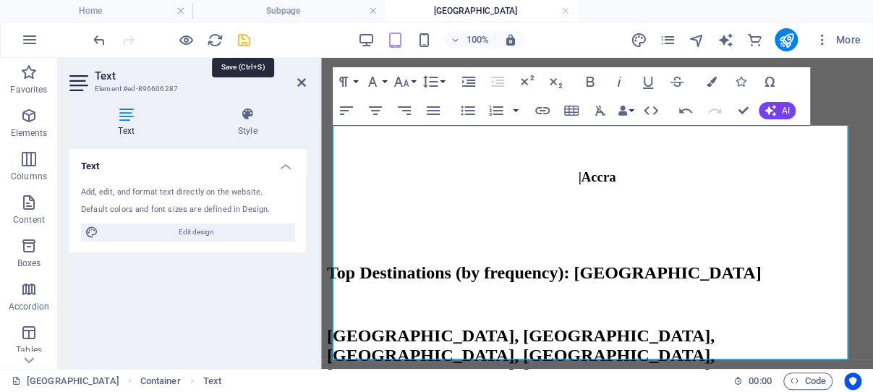
drag, startPoint x: 244, startPoint y: 40, endPoint x: 142, endPoint y: 99, distance: 117.9
click at [244, 40] on icon "save" at bounding box center [244, 40] width 17 height 17
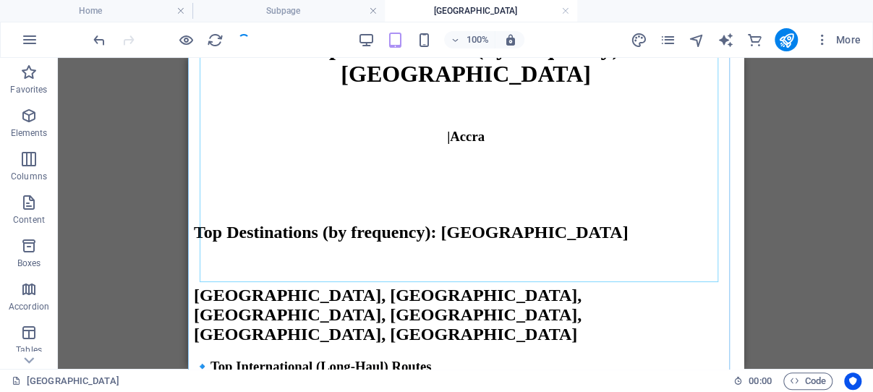
scroll to position [381, 0]
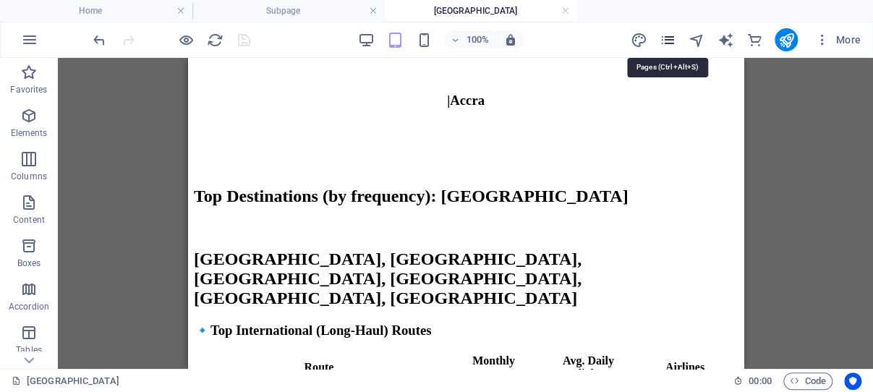
click at [668, 39] on icon "pages" at bounding box center [667, 40] width 17 height 17
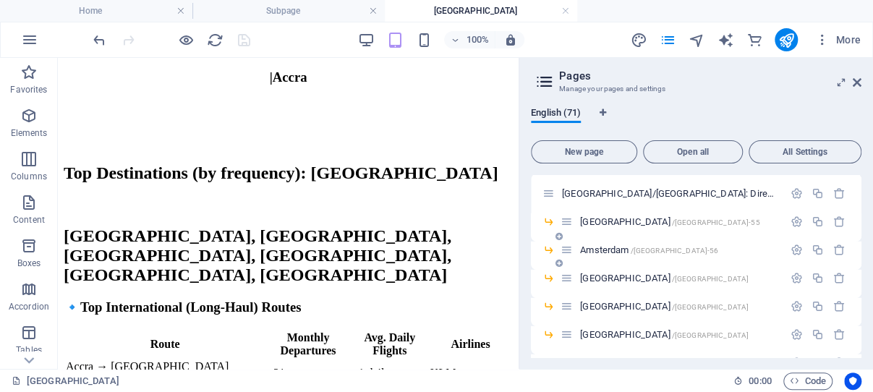
scroll to position [1656, 0]
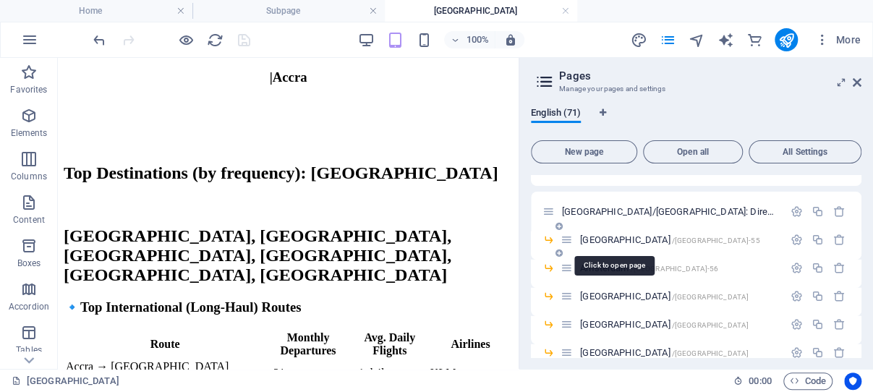
click at [611, 239] on span "London /london-55" at bounding box center [669, 239] width 179 height 11
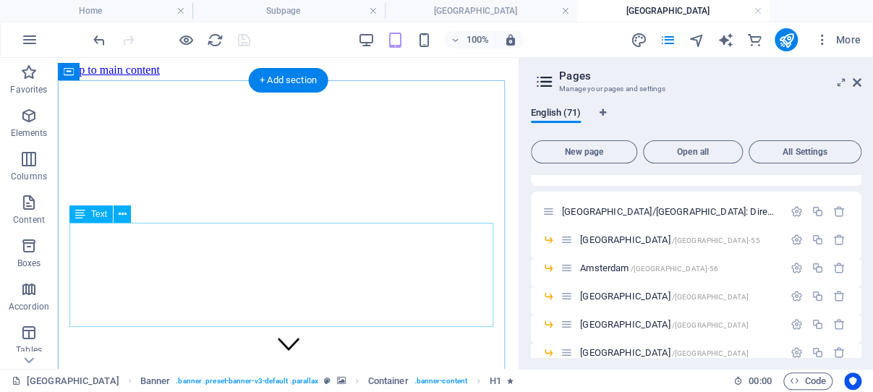
scroll to position [230, 0]
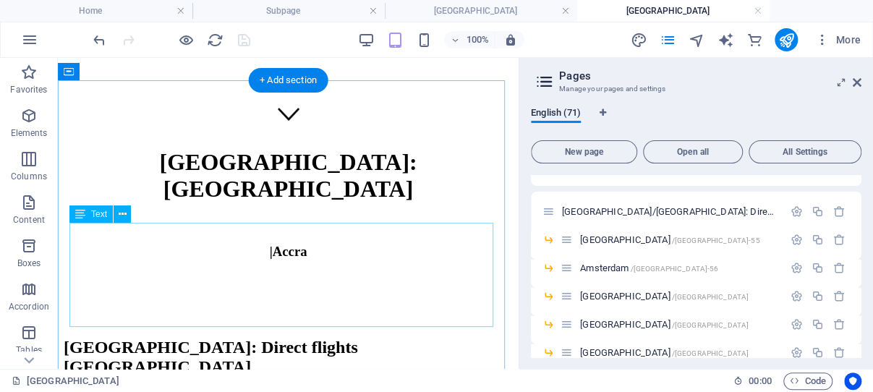
drag, startPoint x: 241, startPoint y: 260, endPoint x: 296, endPoint y: 317, distance: 79.3
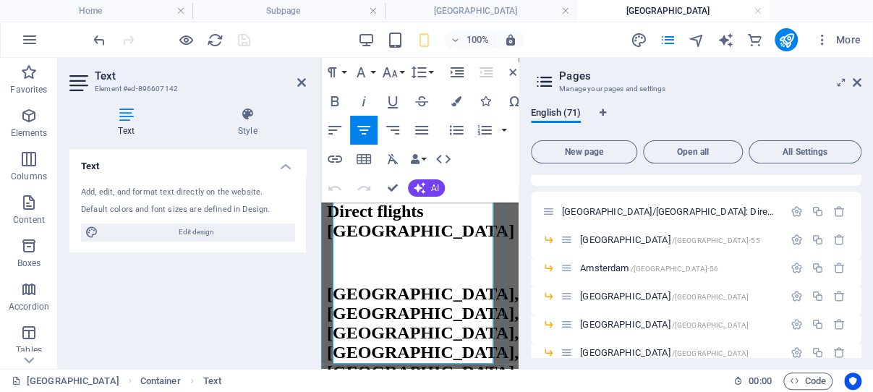
scroll to position [433, 0]
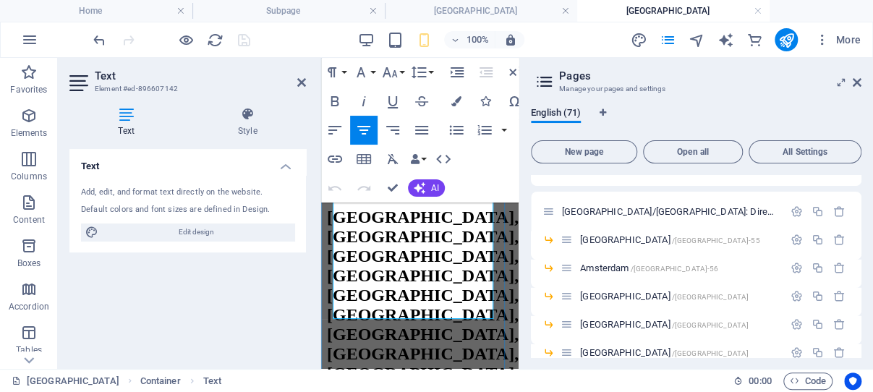
drag, startPoint x: 339, startPoint y: 261, endPoint x: 458, endPoint y: 296, distance: 124.5
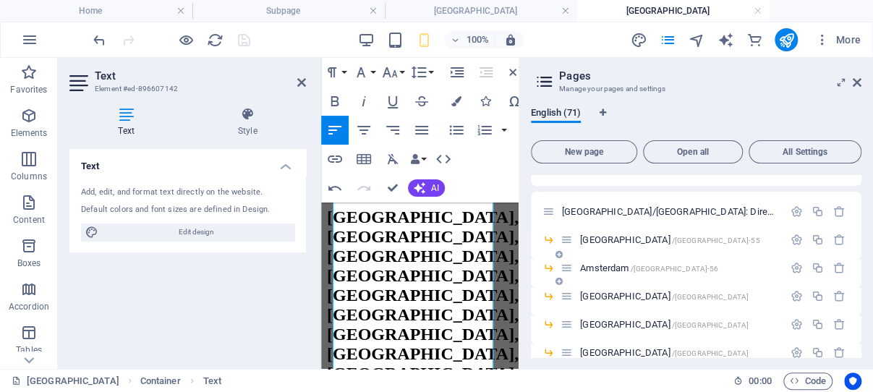
click at [615, 267] on span "Amsterdam /amsterdam-56" at bounding box center [649, 267] width 138 height 11
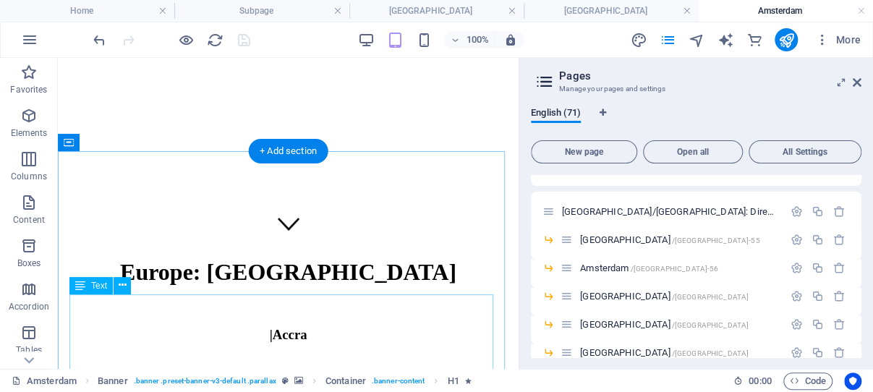
scroll to position [158, 0]
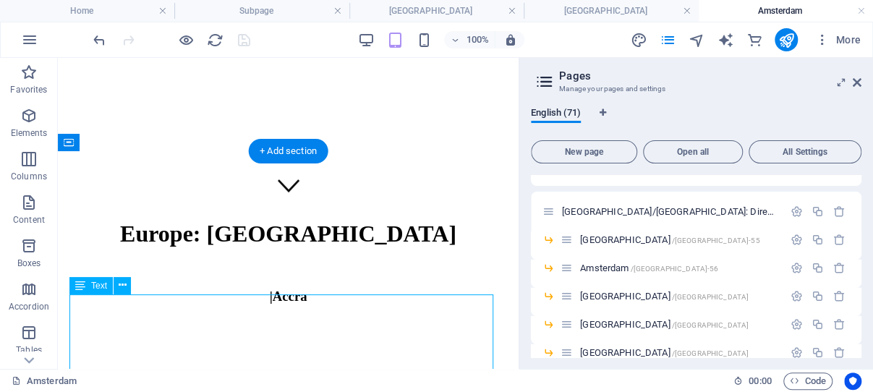
drag, startPoint x: 216, startPoint y: 325, endPoint x: 281, endPoint y: 378, distance: 83.8
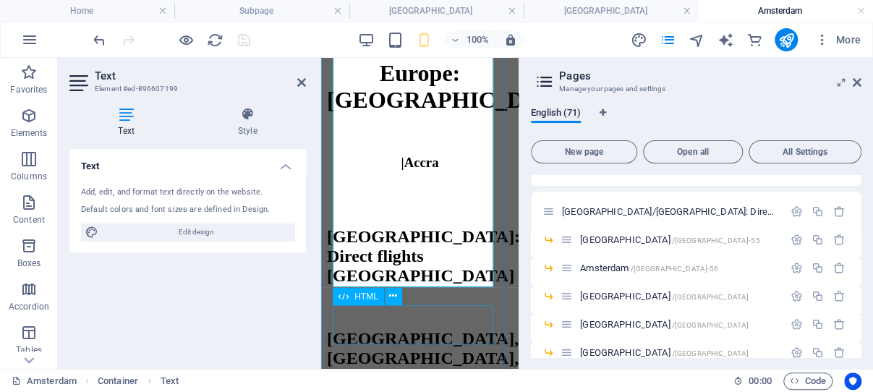
scroll to position [465, 0]
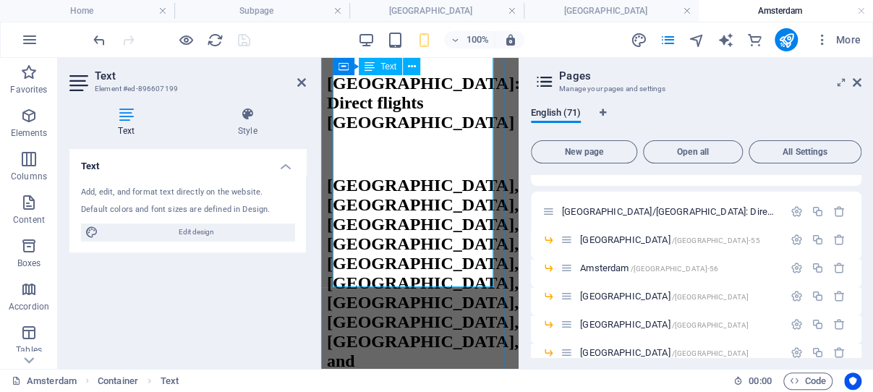
drag, startPoint x: 333, startPoint y: 307, endPoint x: 471, endPoint y: 281, distance: 140.5
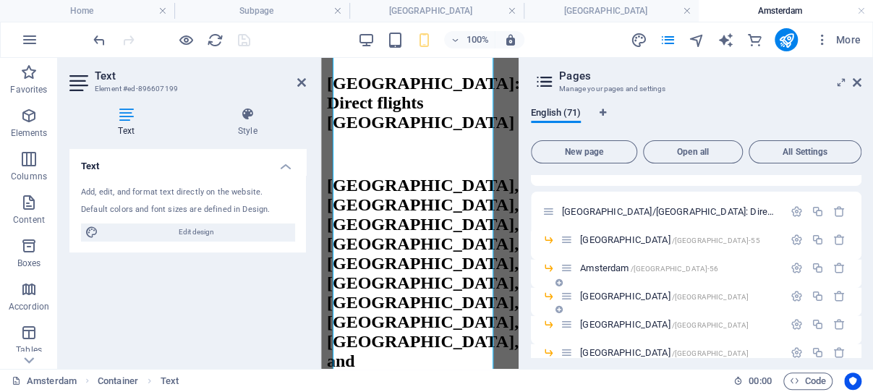
click at [610, 296] on span "Brussels /brussels" at bounding box center [664, 296] width 168 height 11
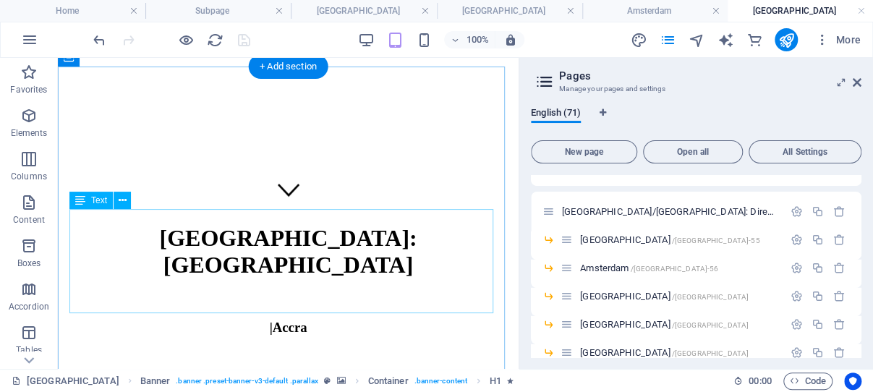
scroll to position [307, 0]
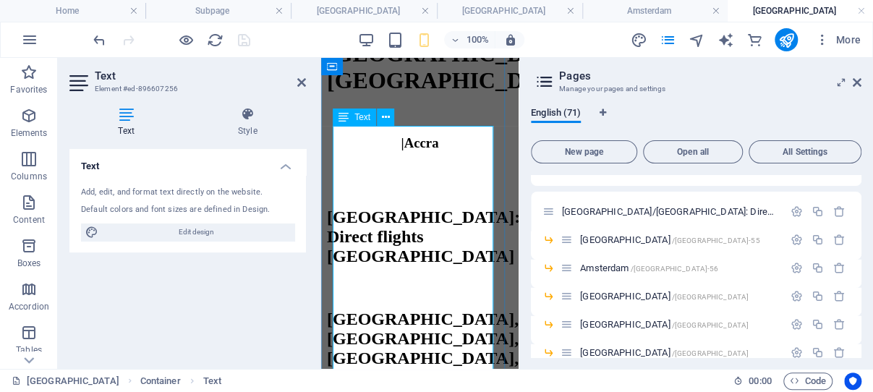
scroll to position [458, 0]
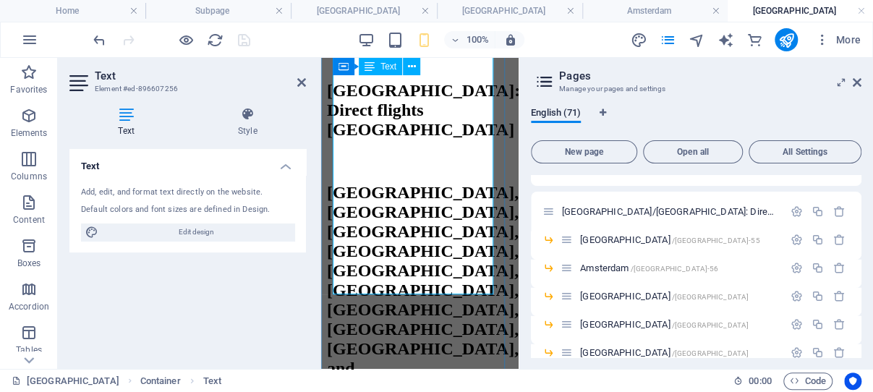
drag, startPoint x: 337, startPoint y: 161, endPoint x: 470, endPoint y: 285, distance: 181.6
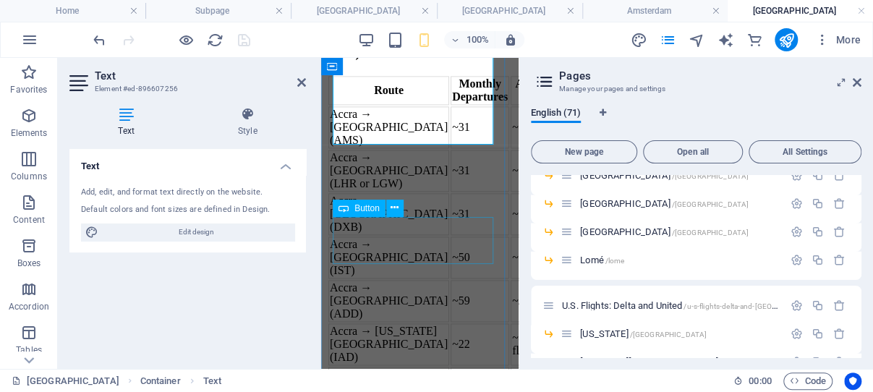
scroll to position [1518, 0]
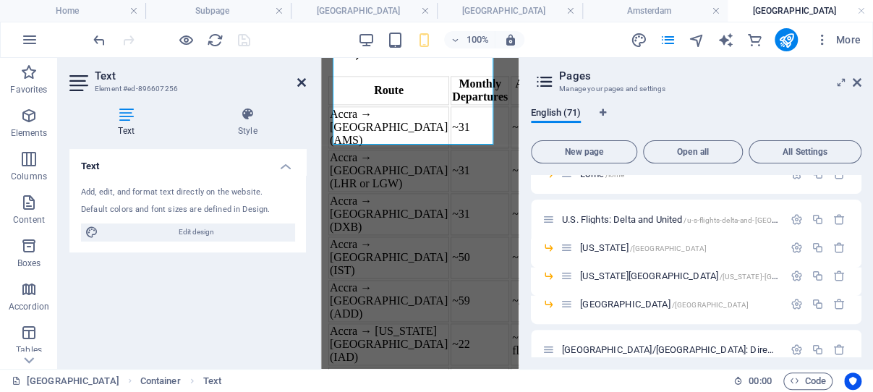
drag, startPoint x: 301, startPoint y: 81, endPoint x: 277, endPoint y: 119, distance: 45.1
click at [301, 81] on icon at bounding box center [301, 83] width 9 height 12
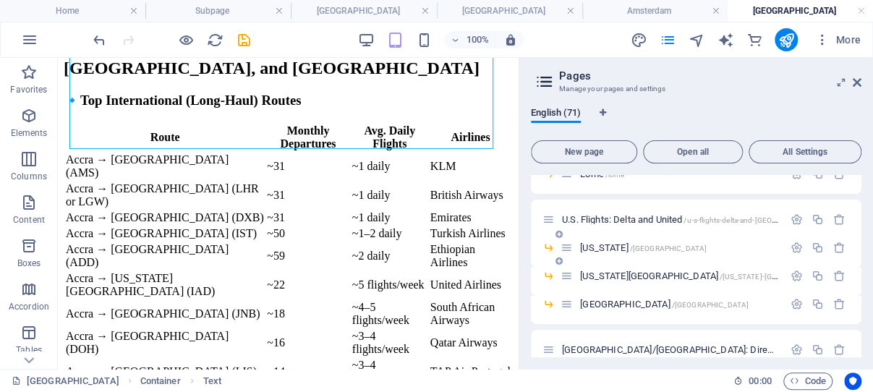
click at [615, 249] on span "New York /new-york" at bounding box center [643, 247] width 127 height 11
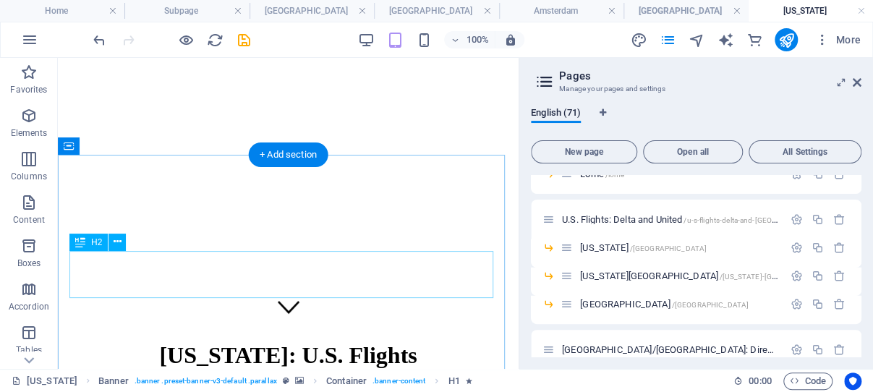
scroll to position [230, 0]
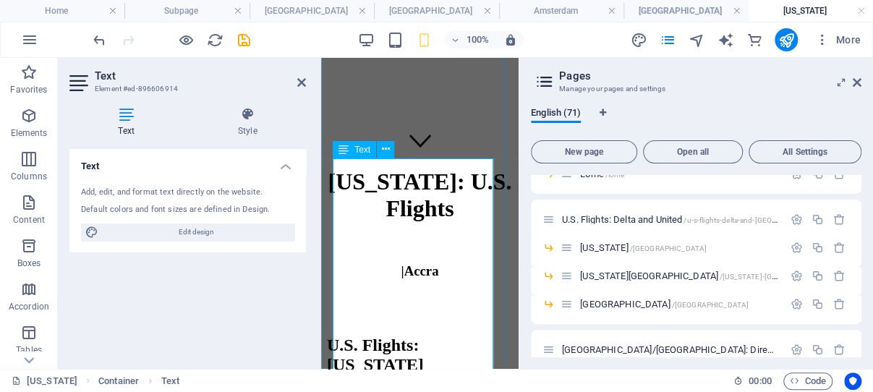
scroll to position [356, 0]
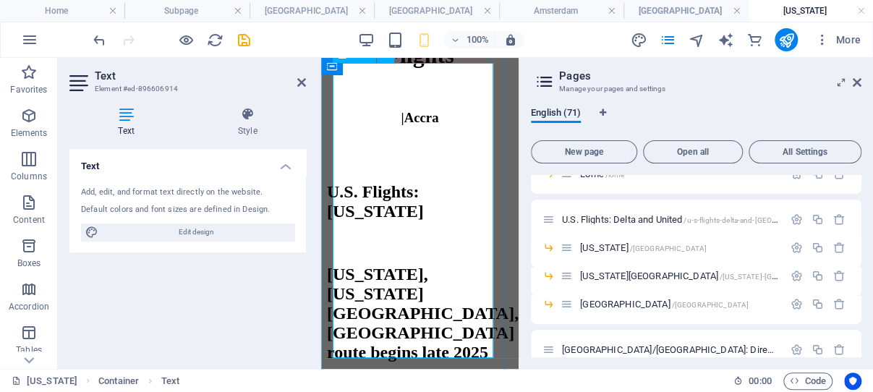
drag, startPoint x: 337, startPoint y: 223, endPoint x: 464, endPoint y: 348, distance: 177.4
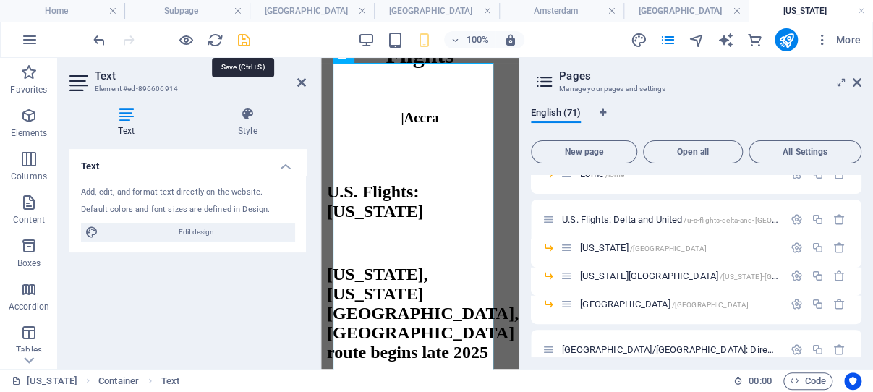
drag, startPoint x: 241, startPoint y: 38, endPoint x: 209, endPoint y: 166, distance: 131.2
click at [241, 38] on icon "save" at bounding box center [244, 40] width 17 height 17
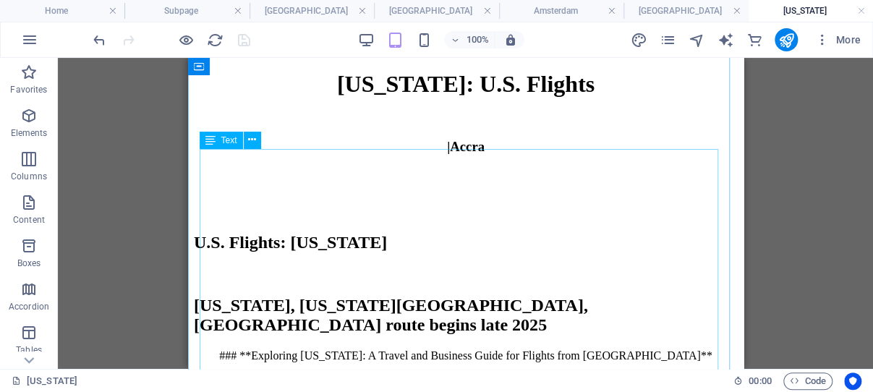
scroll to position [280, 0]
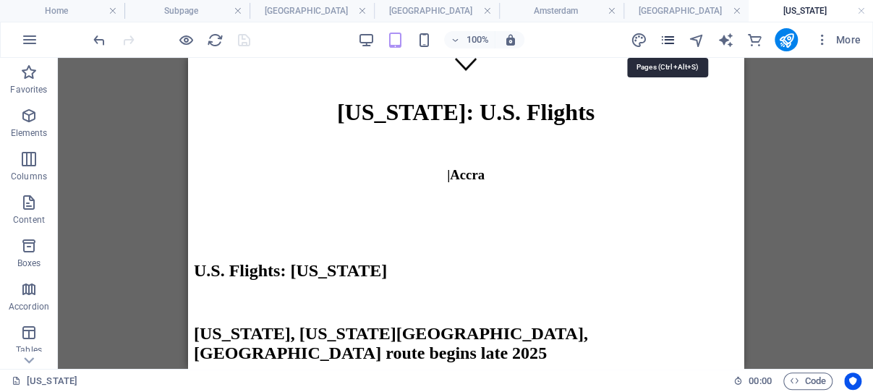
drag, startPoint x: 668, startPoint y: 38, endPoint x: 673, endPoint y: 46, distance: 8.8
click at [669, 38] on icon "pages" at bounding box center [667, 40] width 17 height 17
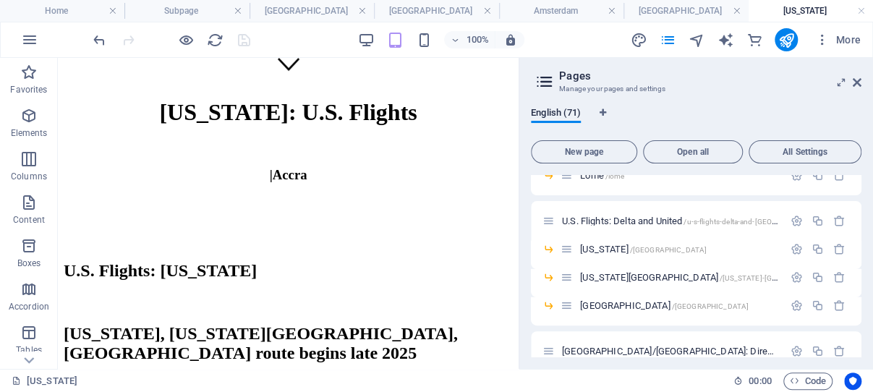
scroll to position [1493, 0]
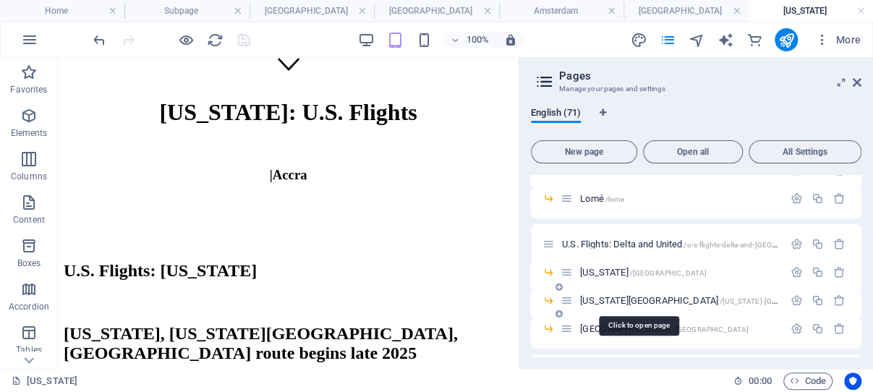
click at [617, 299] on span "Washington DC /washington-dc" at bounding box center [709, 300] width 258 height 11
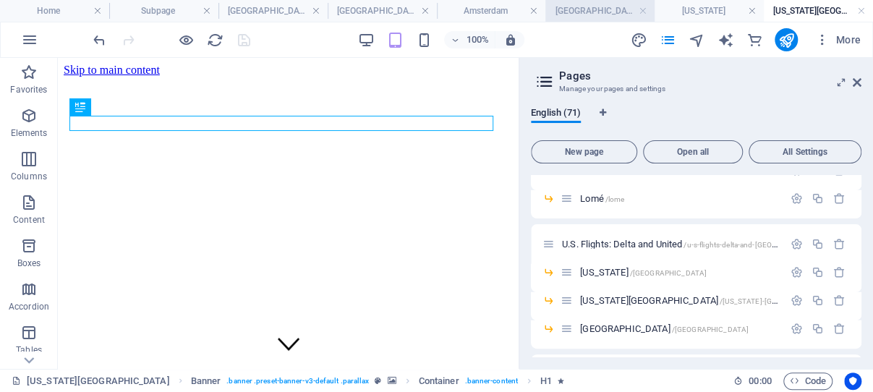
scroll to position [0, 0]
click at [621, 299] on span "Washington DC /washington-dc" at bounding box center [709, 300] width 258 height 11
drag, startPoint x: 602, startPoint y: 299, endPoint x: 410, endPoint y: 242, distance: 200.2
click at [602, 299] on span "Washington DC /washington-dc" at bounding box center [709, 300] width 258 height 11
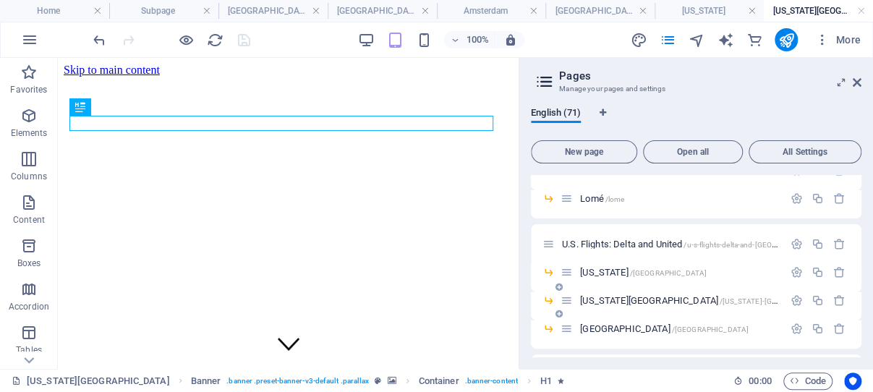
click at [602, 299] on span "Washington DC /washington-dc" at bounding box center [709, 300] width 258 height 11
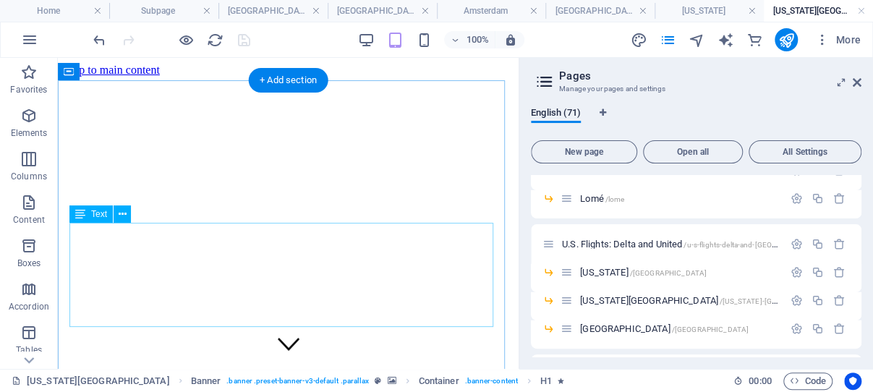
scroll to position [230, 0]
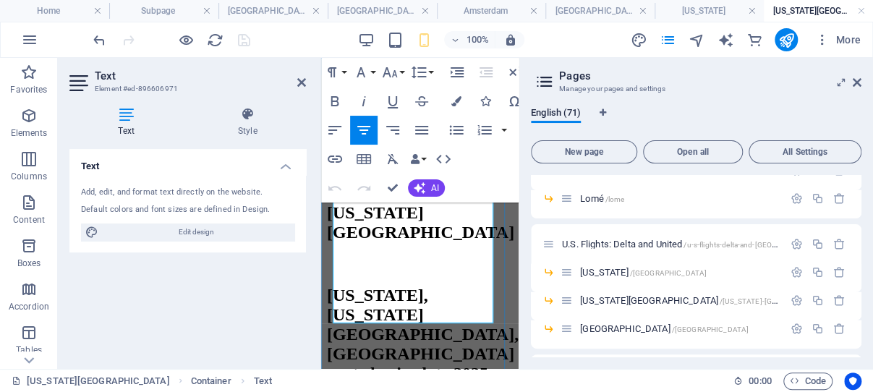
scroll to position [433, 0]
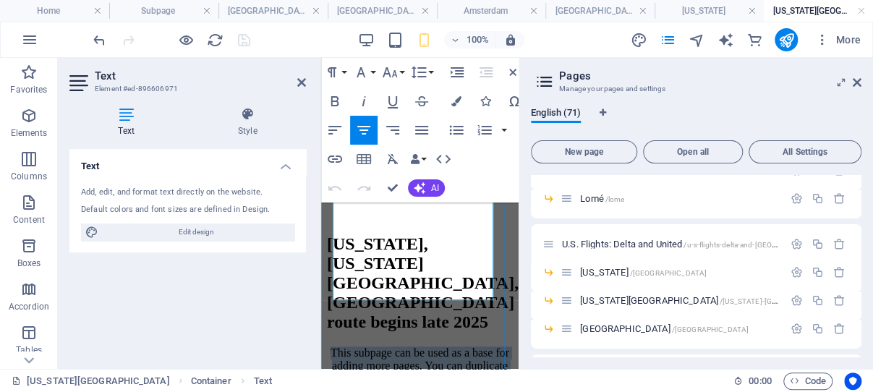
drag, startPoint x: 338, startPoint y: 243, endPoint x: 457, endPoint y: 294, distance: 129.2
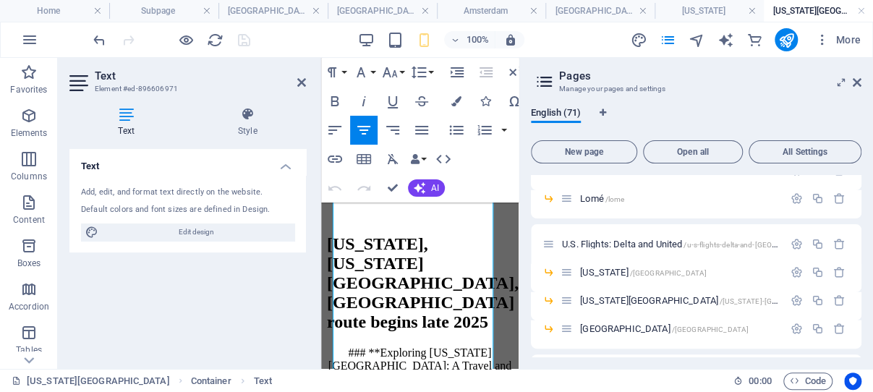
scroll to position [122141, 0]
click at [301, 80] on icon at bounding box center [301, 83] width 9 height 12
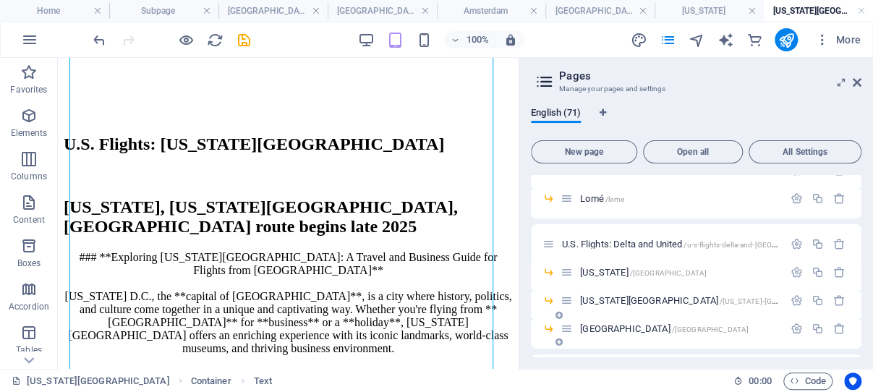
click at [598, 328] on span "Atlanta /atlanta" at bounding box center [664, 328] width 168 height 11
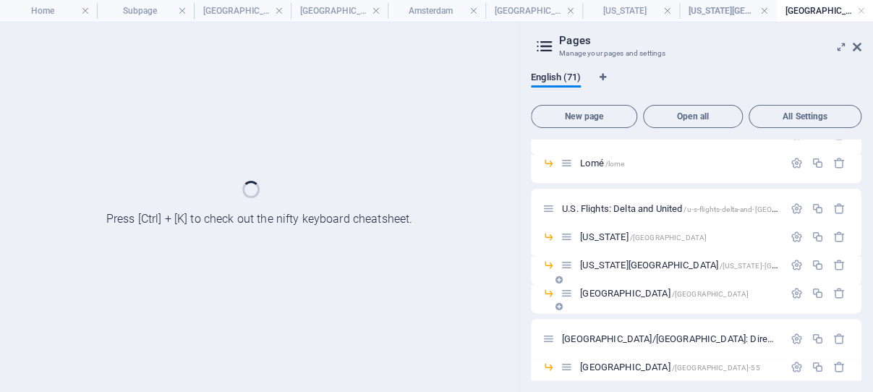
click at [598, 328] on div "Europe/Middle East: Direct flights /europe-middle-east-direct-flights" at bounding box center [696, 339] width 330 height 40
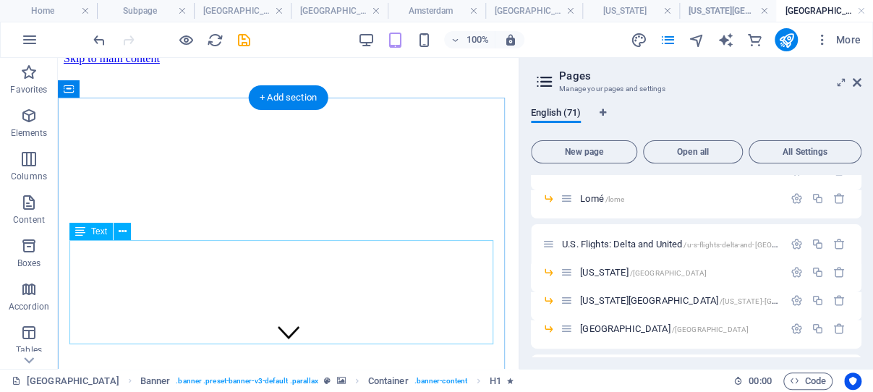
scroll to position [230, 0]
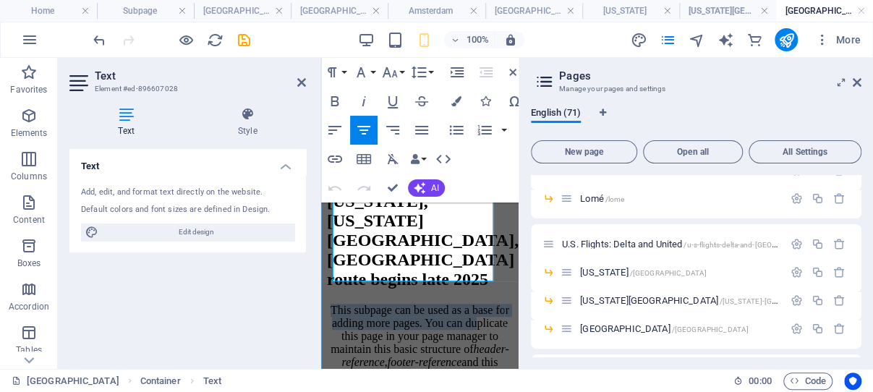
scroll to position [433, 0]
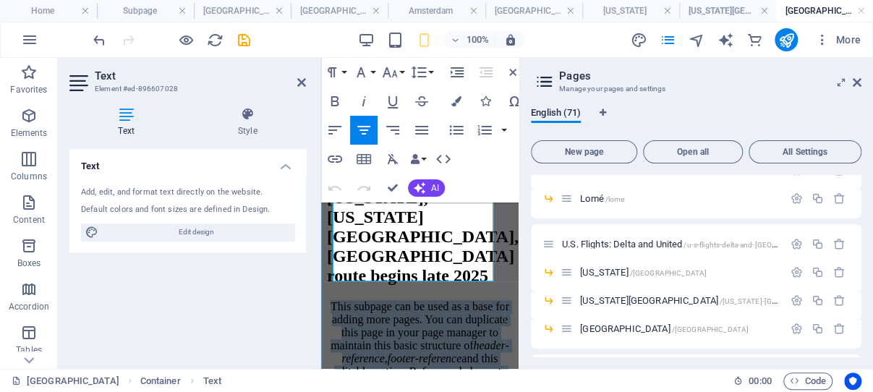
drag, startPoint x: 427, startPoint y: 255, endPoint x: 464, endPoint y: 269, distance: 38.9
click at [464, 300] on p "This subpage can be used as a base for adding more pages. You can duplicate thi…" at bounding box center [420, 371] width 186 height 143
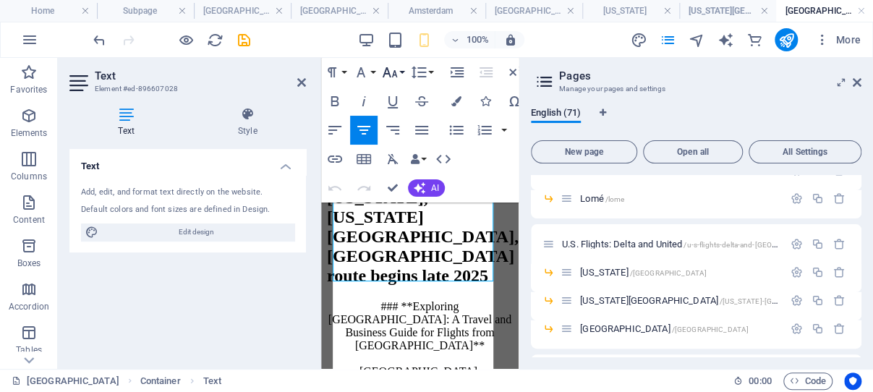
scroll to position [126320, 0]
drag, startPoint x: 243, startPoint y: 38, endPoint x: 98, endPoint y: 16, distance: 146.3
click at [243, 38] on icon "save" at bounding box center [244, 40] width 17 height 17
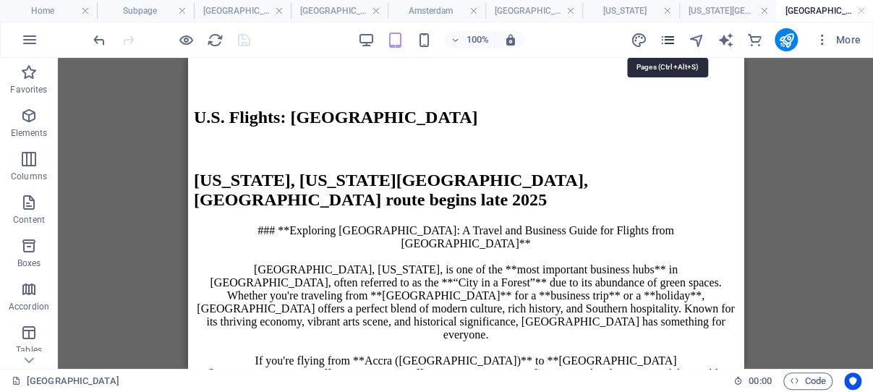
click at [667, 38] on icon "pages" at bounding box center [667, 40] width 17 height 17
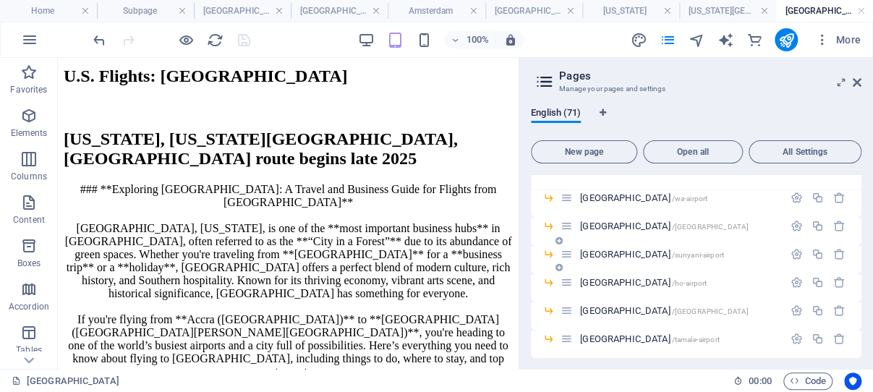
scroll to position [897, 0]
click at [790, 222] on icon "button" at bounding box center [796, 224] width 12 height 12
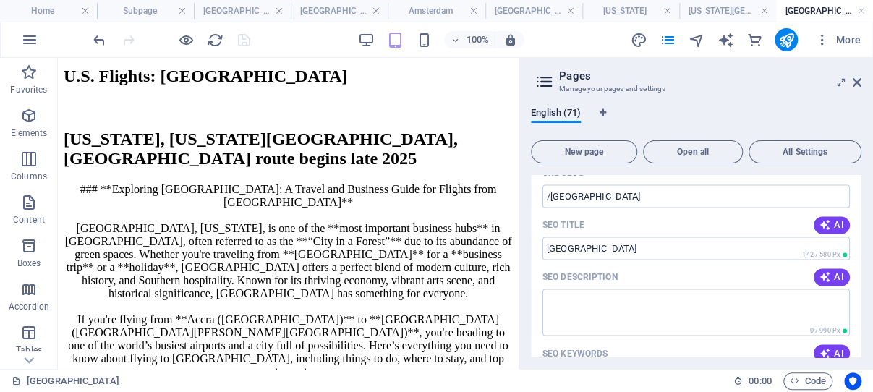
scroll to position [1035, 0]
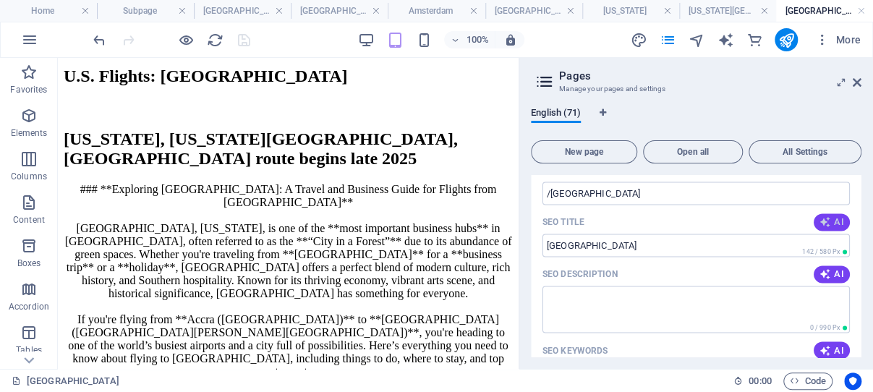
click at [821, 223] on span "AI" at bounding box center [831, 222] width 25 height 12
type input "Visit Sekondi-Takoradi Airport"
click at [819, 272] on icon "button" at bounding box center [825, 274] width 12 height 12
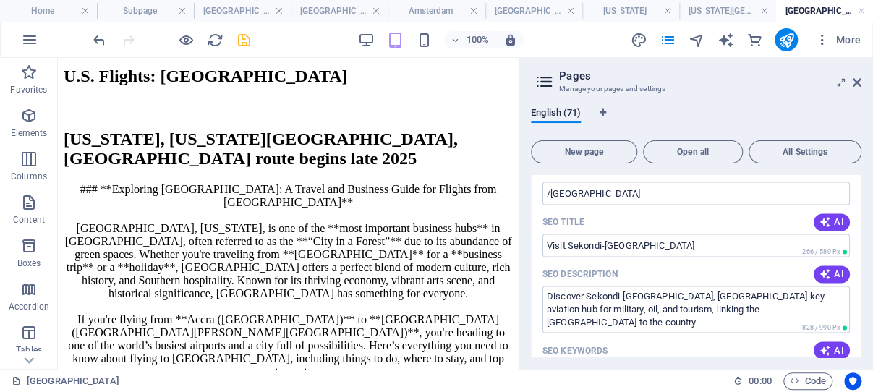
type textarea "Discover Sekondi-Takoradi Airport, Ghanas key aviation hub for military, oil, a…"
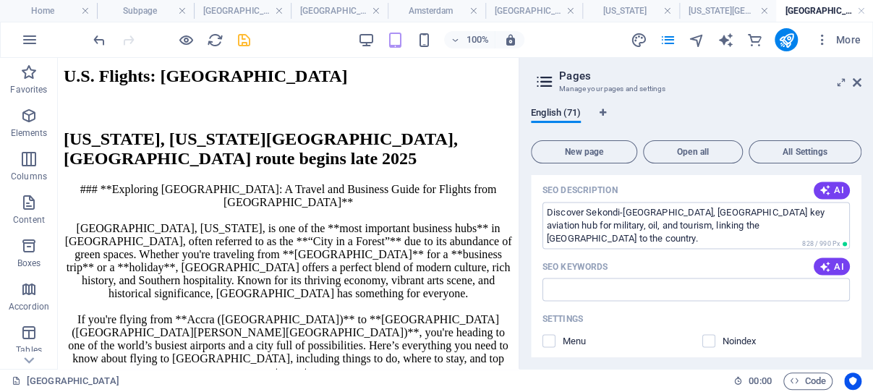
scroll to position [1103, 0]
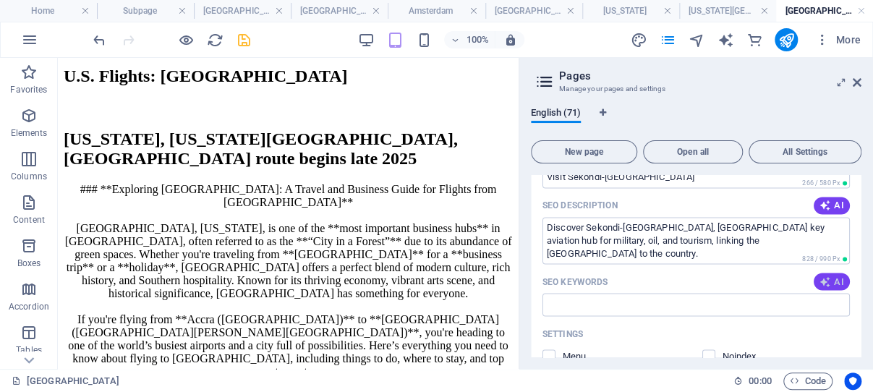
click at [819, 287] on icon "button" at bounding box center [825, 282] width 12 height 12
type input "Sekondi-Takoradi Airport, Ghana aviation hub, military and civilian airport, oi…"
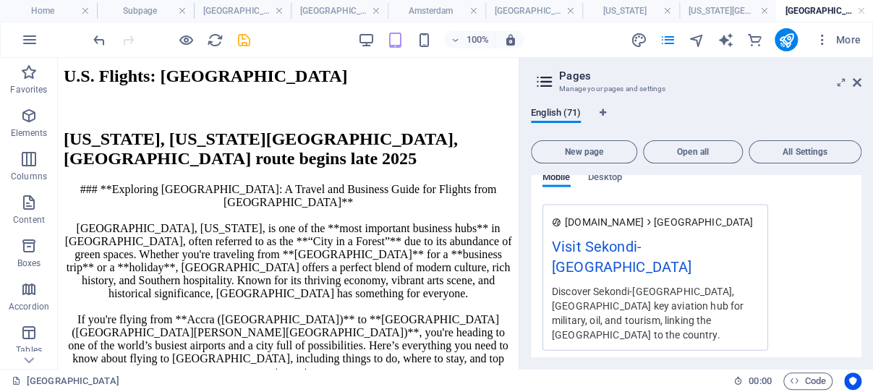
scroll to position [1448, 0]
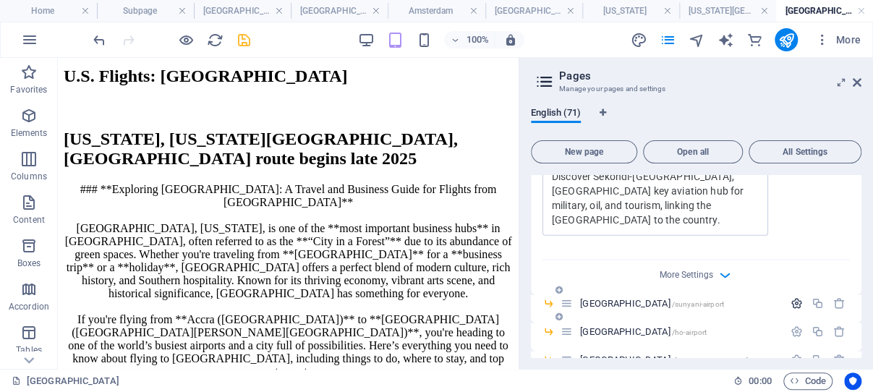
click at [790, 297] on icon "button" at bounding box center [796, 303] width 12 height 12
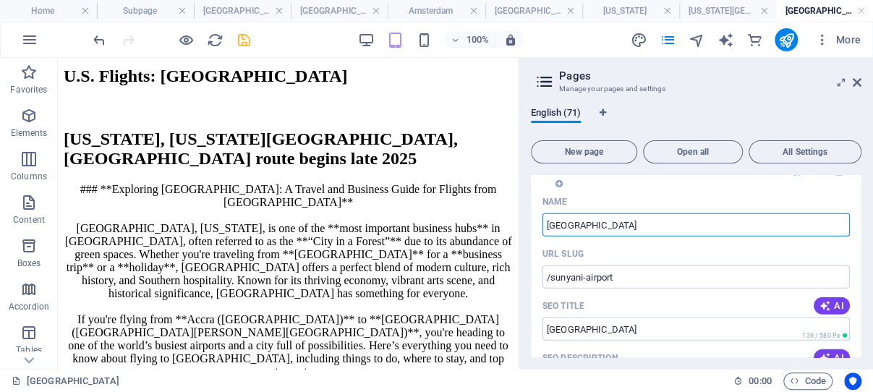
scroll to position [1586, 0]
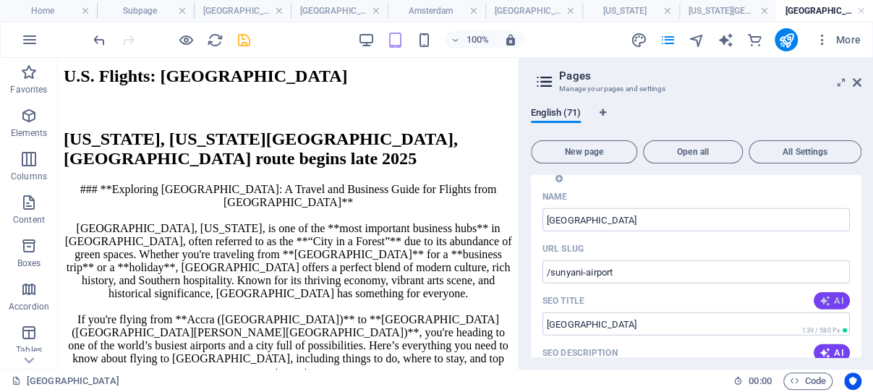
click at [819, 295] on icon "button" at bounding box center [825, 301] width 12 height 12
type input "Sunyani Airport: Ghana’s Gateway"
click at [819, 347] on icon "button" at bounding box center [825, 353] width 12 height 12
type textarea "Discover Sunyani Airport, the gateway to Ghanas Bono Region, connecting you to …"
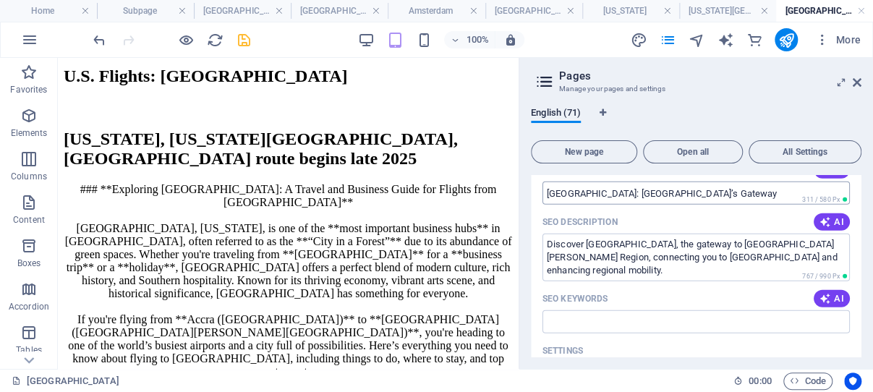
scroll to position [1725, 0]
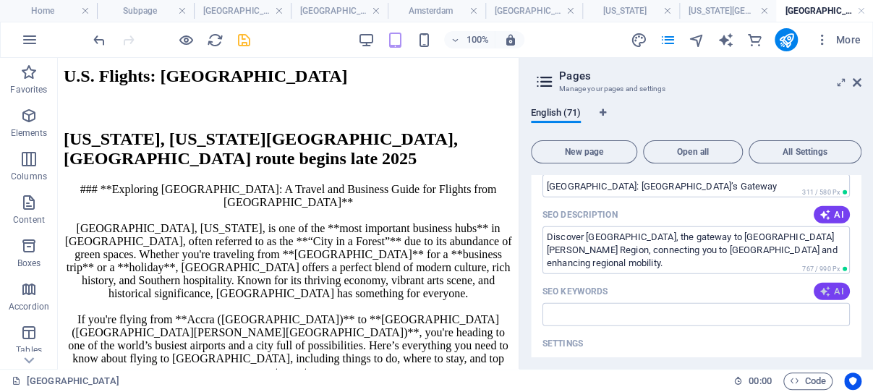
click at [819, 286] on icon "button" at bounding box center [825, 292] width 12 height 12
type input "Sunyani Airport, Ghana regional airport, Bono Region aviation, domestic flights…"
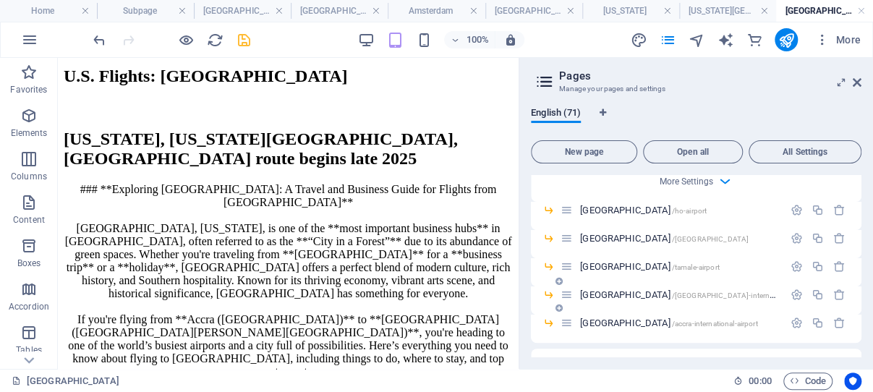
scroll to position [2138, 0]
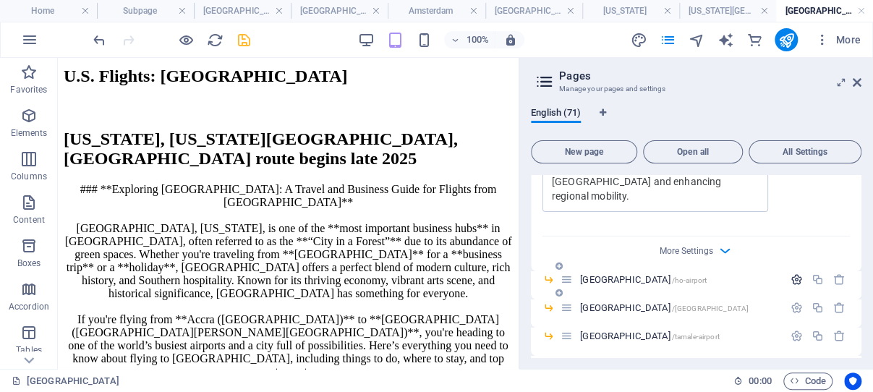
click at [790, 273] on icon "button" at bounding box center [796, 279] width 12 height 12
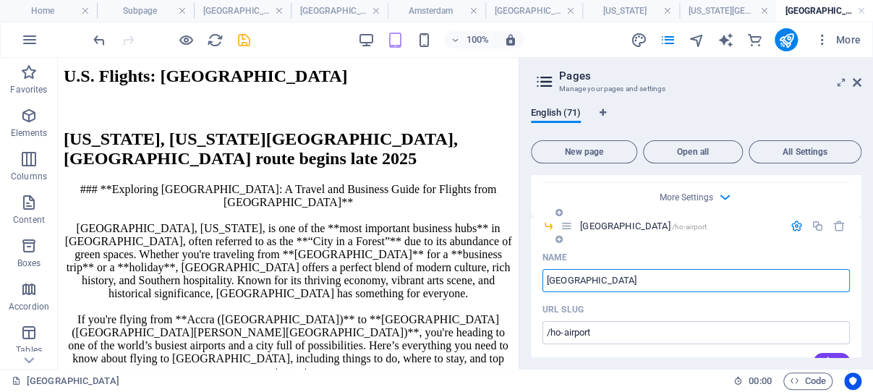
scroll to position [2208, 0]
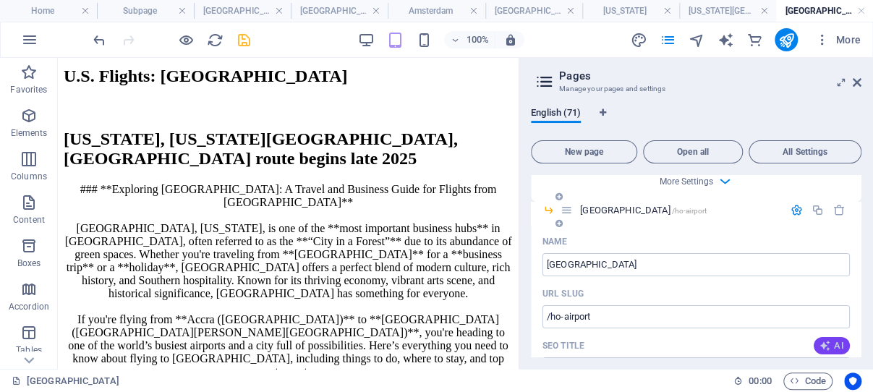
click at [819, 340] on icon "button" at bounding box center [825, 346] width 12 height 12
type input "Ho Airport: Gateway to Volta"
click at [819, 391] on icon "button" at bounding box center [825, 398] width 12 height 12
type textarea "Discover Ho Airport, a key gateway in Ghanas Volta Region, poised to boost tour…"
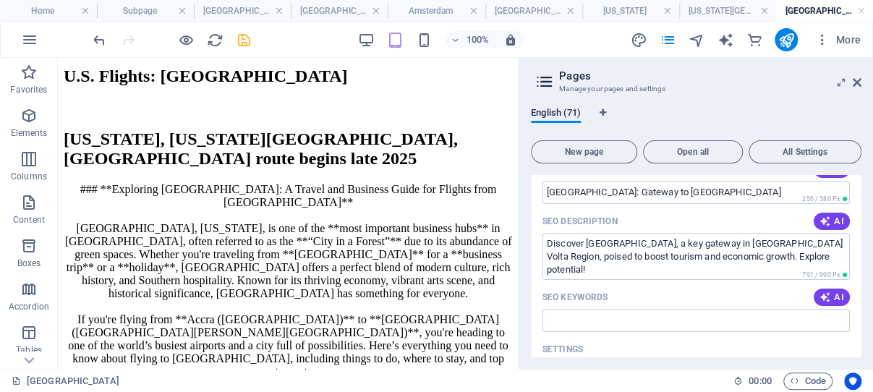
scroll to position [2414, 0]
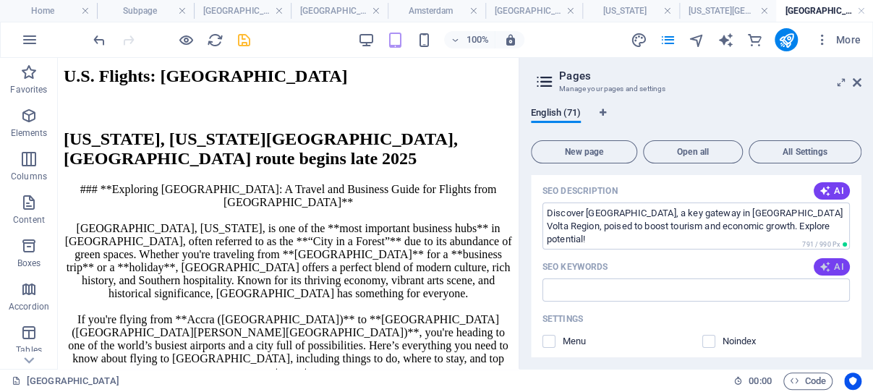
click at [819, 261] on icon "button" at bounding box center [825, 267] width 12 height 12
type input "Ho Airport, Volta Region tourism, Ghana regional airports, air travel developme…"
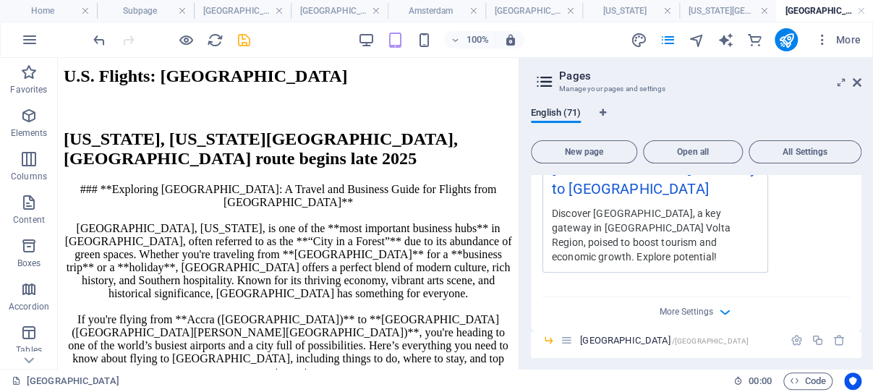
scroll to position [2759, 0]
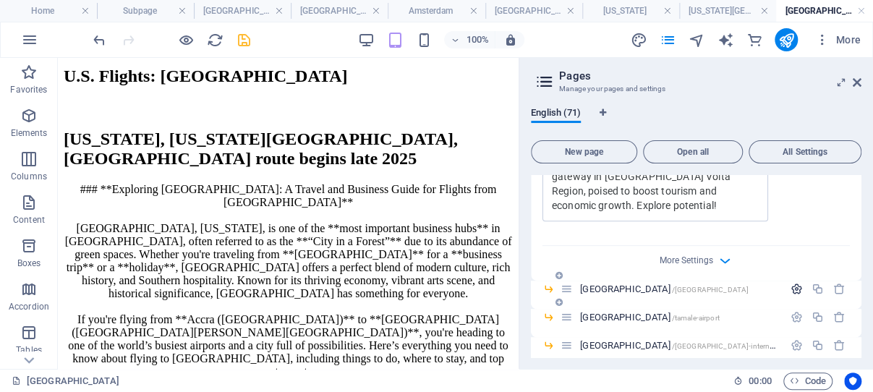
click at [790, 283] on icon "button" at bounding box center [796, 289] width 12 height 12
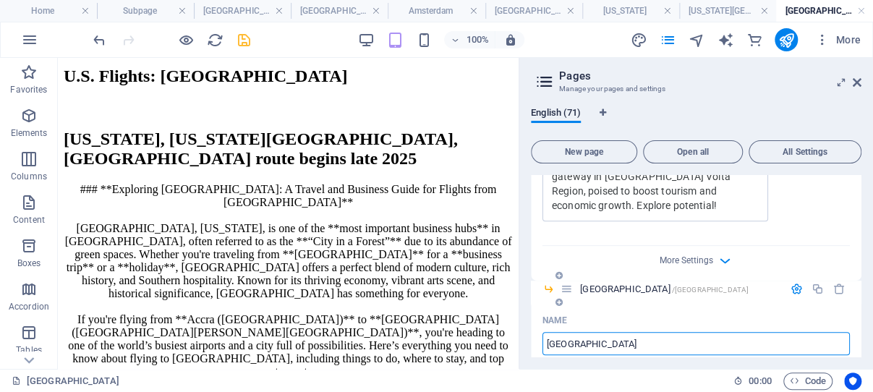
scroll to position [2828, 0]
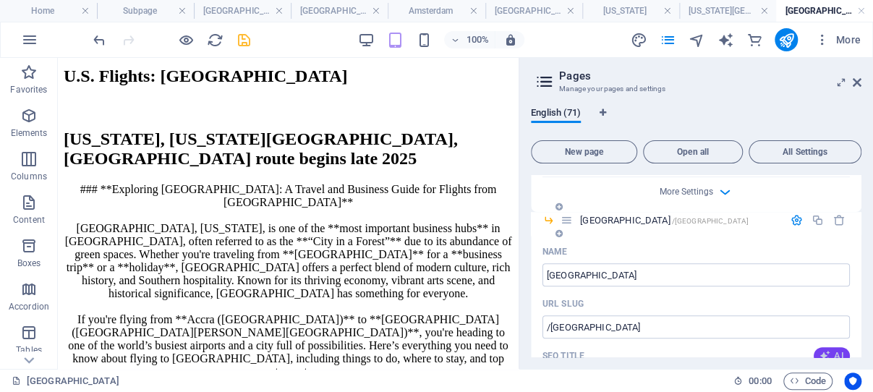
click at [819, 350] on icon "button" at bounding box center [825, 356] width 12 height 12
type input "Bolgatanga Airport: Promise & Potential"
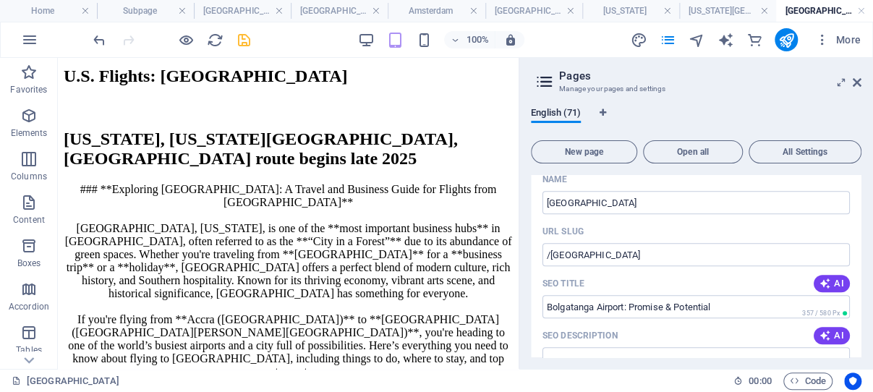
scroll to position [2966, 0]
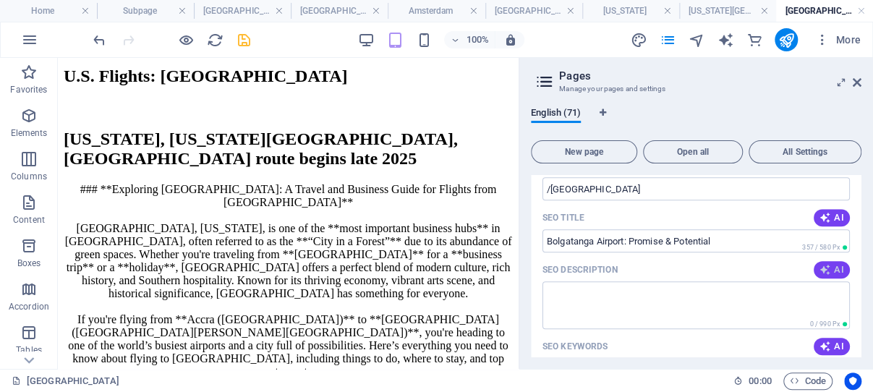
click at [819, 264] on icon "button" at bounding box center [825, 270] width 12 height 12
type textarea "Explore the potential of Bolgatanga Airport—key to boosting tourism, trade, and…"
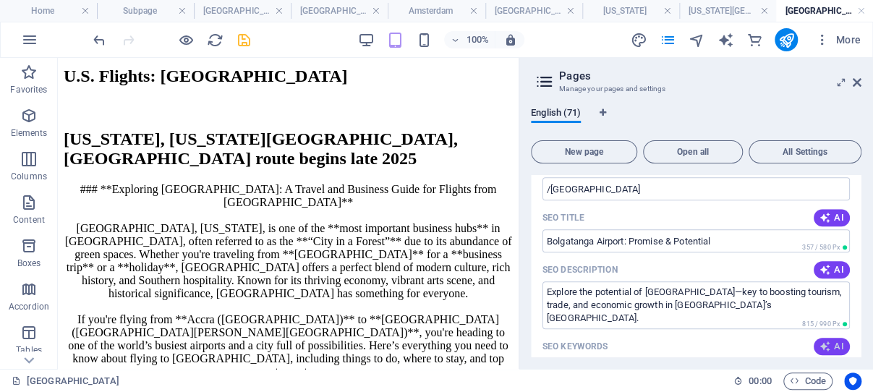
click at [819, 341] on icon "button" at bounding box center [825, 347] width 12 height 12
type input "Bolgatanga Airport, Upper East Region, Ghana aviation infrastructure, regional …"
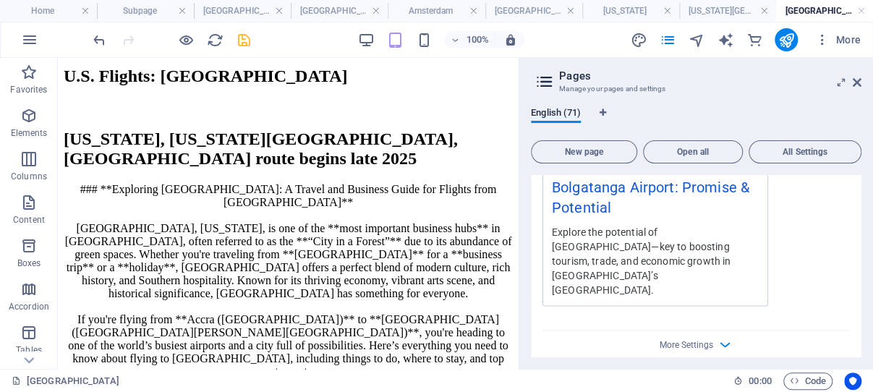
scroll to position [3380, 0]
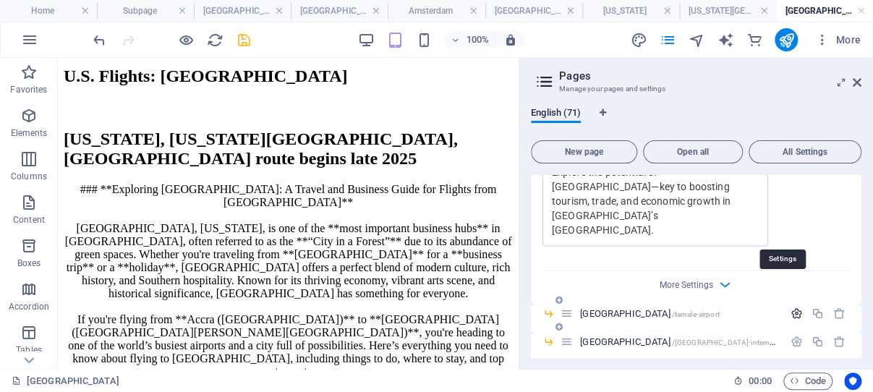
click at [790, 307] on icon "button" at bounding box center [796, 313] width 12 height 12
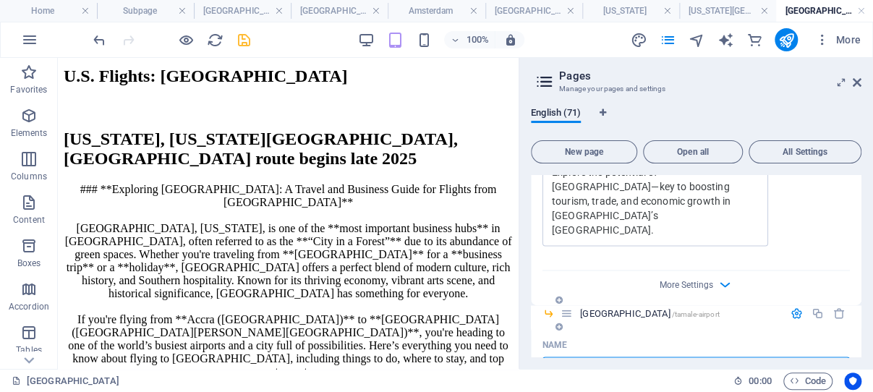
scroll to position [3518, 0]
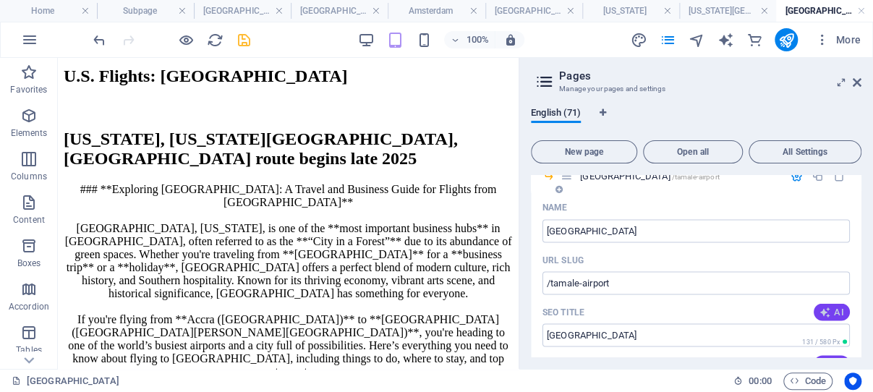
click at [819, 306] on icon "button" at bounding box center [825, 312] width 12 height 12
type input "Tamale International Airport: Gateway"
click at [819, 358] on icon "button" at bounding box center [825, 364] width 12 height 12
type textarea "Discover Tamale International Airport, Northern Ghanas emerging aviation hub, s…"
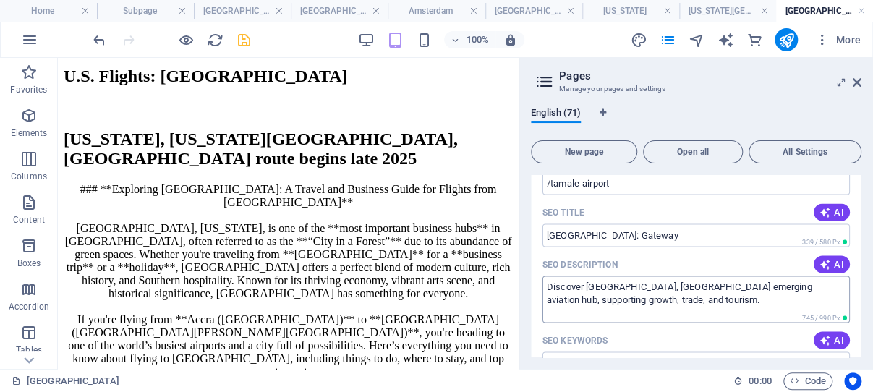
scroll to position [3656, 0]
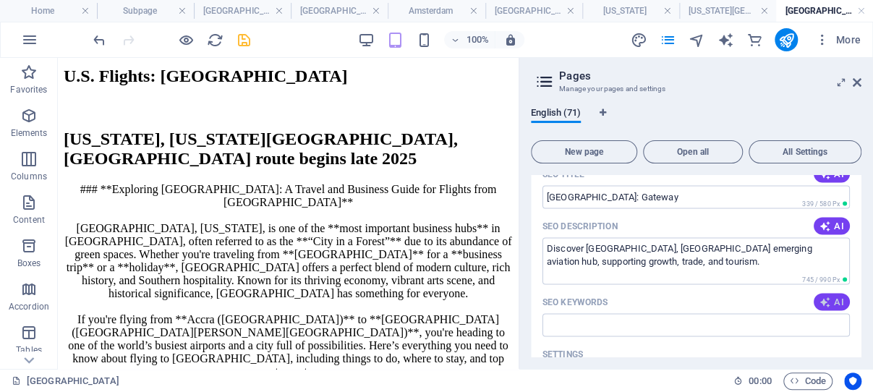
click at [819, 296] on icon "button" at bounding box center [825, 302] width 12 height 12
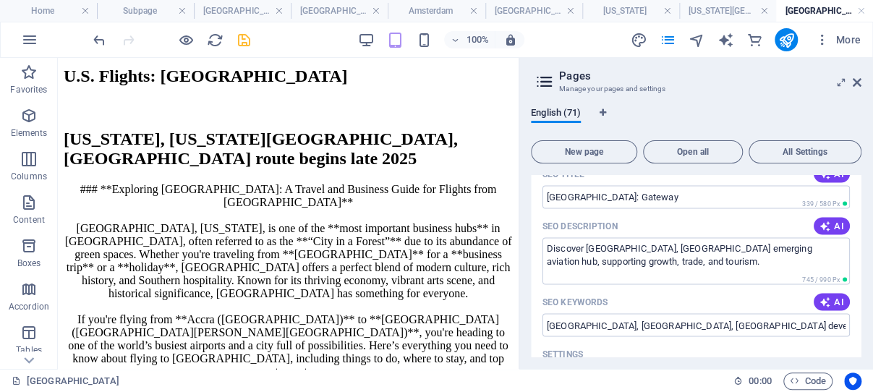
type input "Tamale International Airport, Northern Ghana aviation, Ghana airport developmen…"
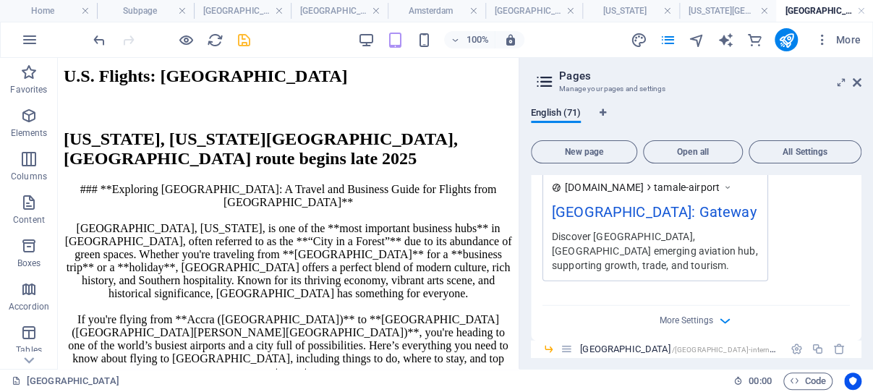
scroll to position [4001, 0]
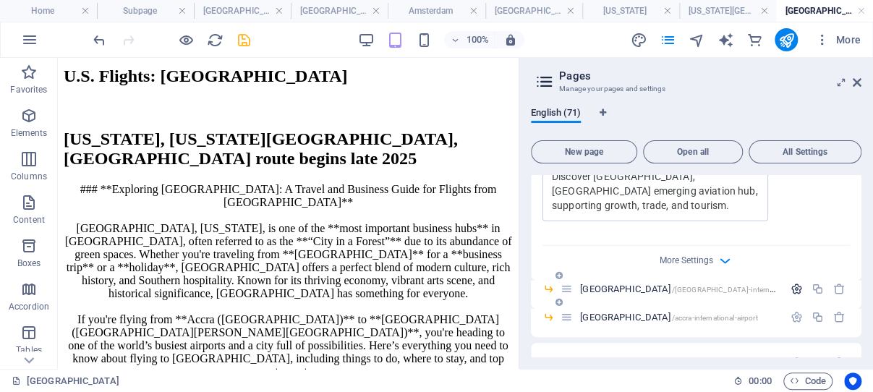
click at [790, 283] on icon "button" at bounding box center [796, 289] width 12 height 12
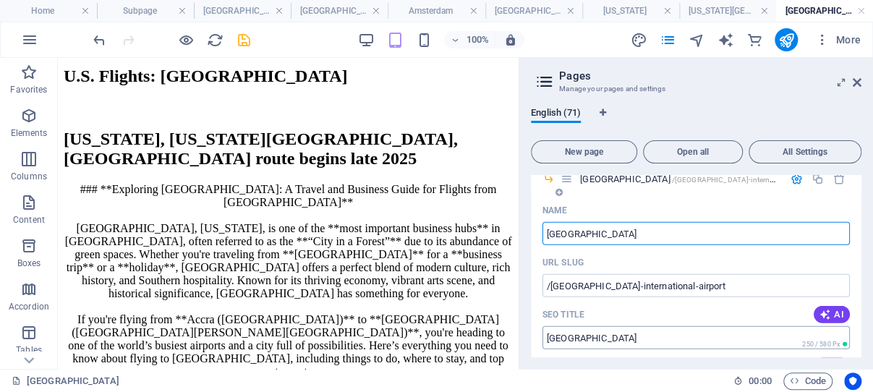
scroll to position [4139, 0]
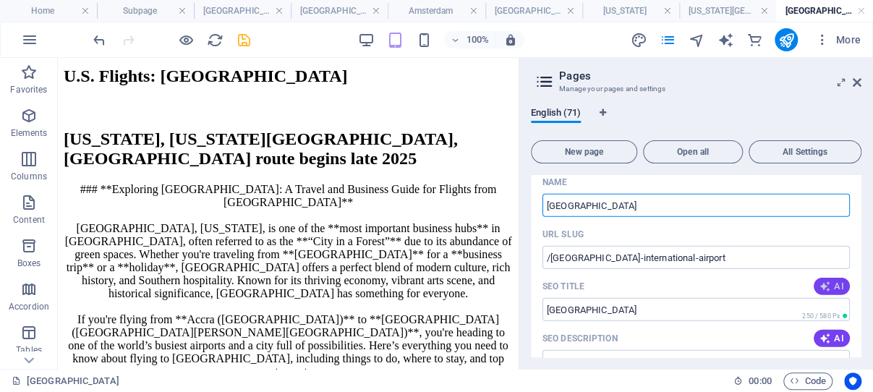
click at [819, 281] on icon "button" at bounding box center [825, 287] width 12 height 12
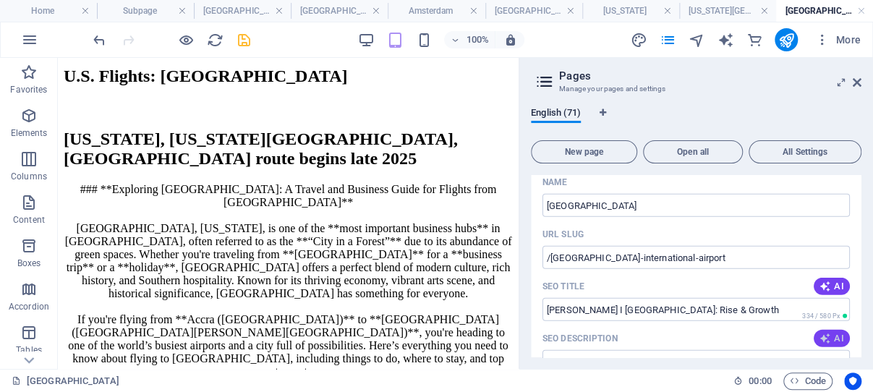
type input "Prempeh I Intl Airport: Rise & Growth"
click at [819, 333] on icon "button" at bounding box center [825, 339] width 12 height 12
type textarea "Discover Prempeh I International Airport: a historic hub transforming Ghanas re…"
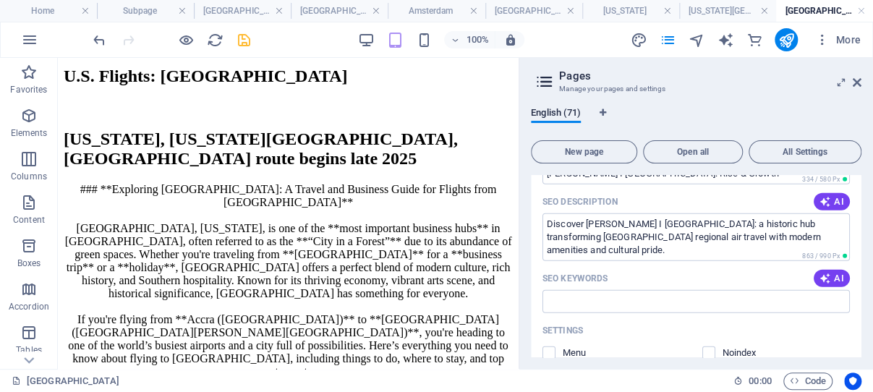
scroll to position [4277, 0]
click at [819, 271] on icon "button" at bounding box center [825, 277] width 12 height 12
type input "Prempeh I International Airport, Kumasi Airport history, Ghana regional air tra…"
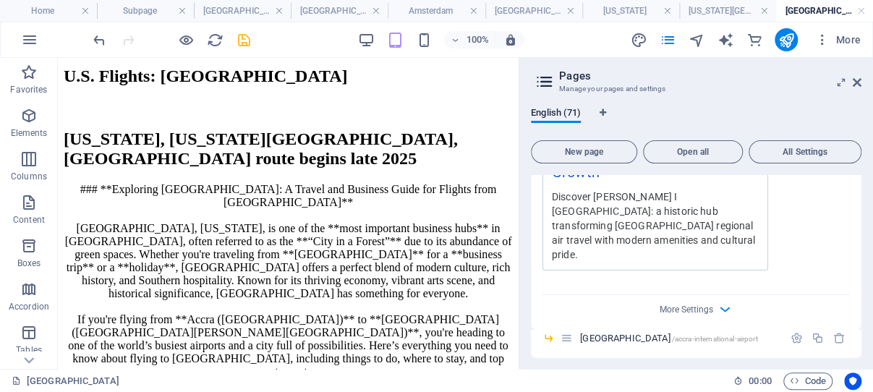
scroll to position [4622, 0]
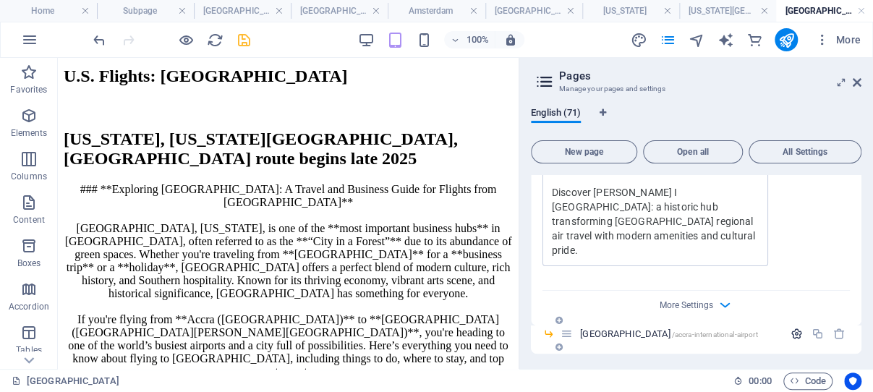
click at [790, 328] on icon "button" at bounding box center [796, 334] width 12 height 12
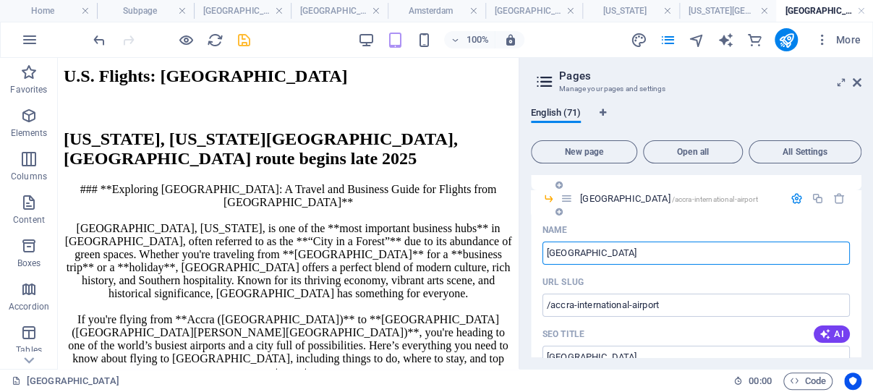
scroll to position [4760, 0]
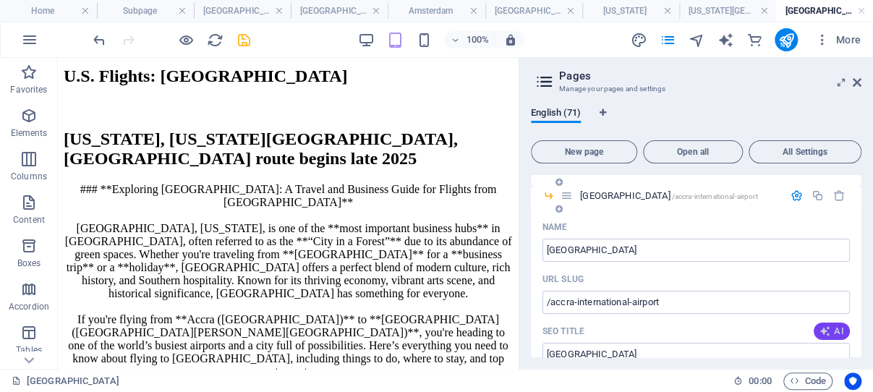
click at [819, 325] on icon "button" at bounding box center [825, 331] width 12 height 12
type input "Accras Kotoka Airport Overview"
click at [819, 377] on icon "button" at bounding box center [825, 383] width 12 height 12
type textarea "Explore Kotoka International Airport, Ghanas premier gateway with modern facili…"
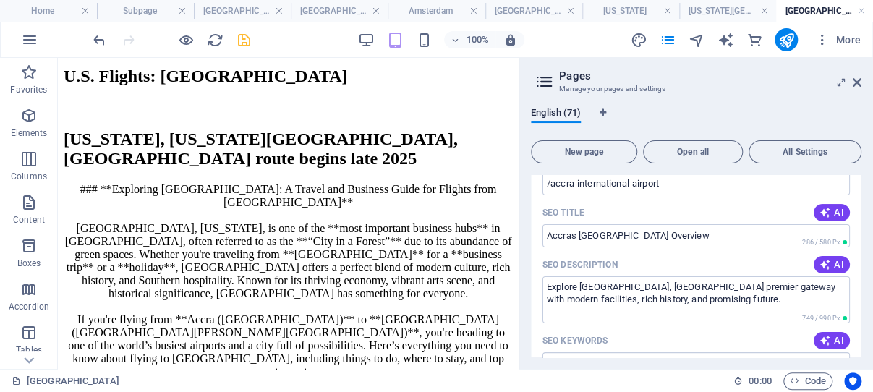
scroll to position [4898, 0]
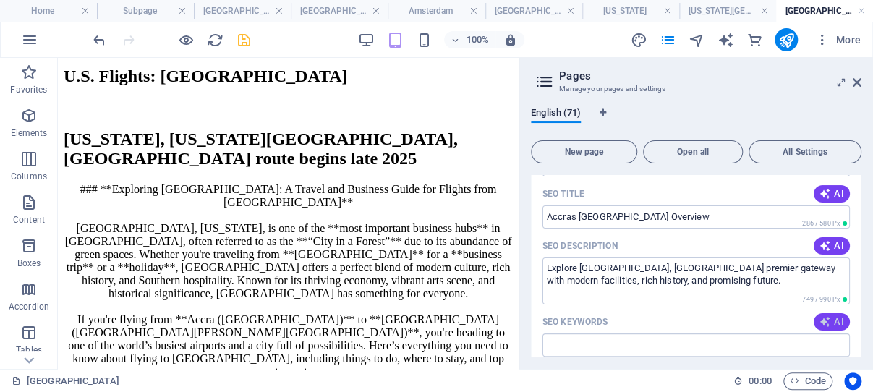
click at [819, 316] on icon "button" at bounding box center [825, 322] width 12 height 12
type input "Kotoka International Airport, Accra International Airport, Ghana airport develo…"
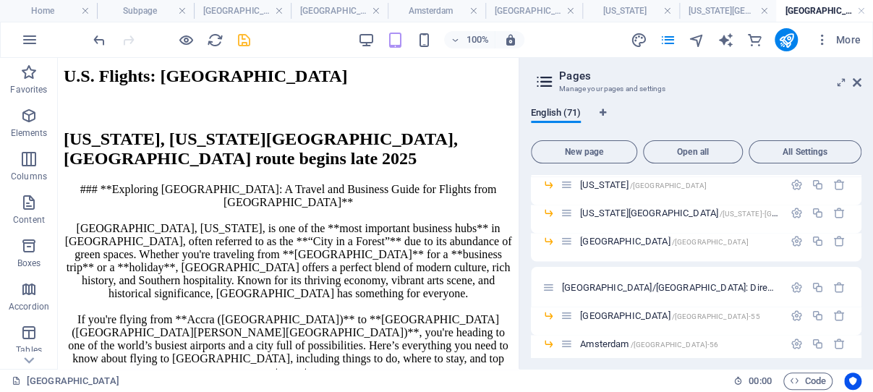
scroll to position [5864, 0]
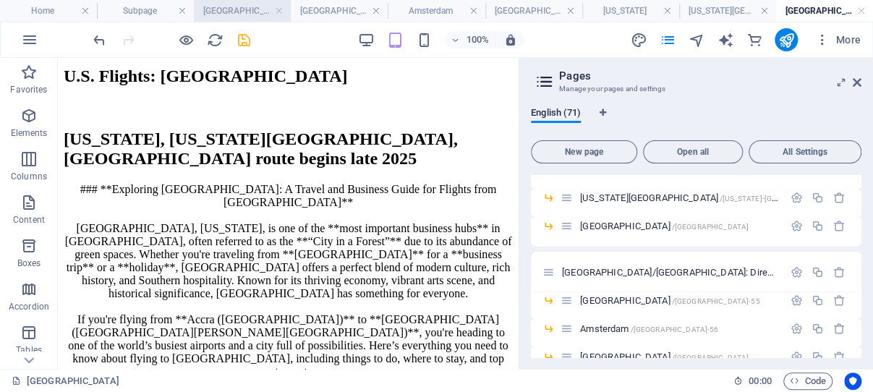
click at [229, 10] on h4 "London" at bounding box center [242, 11] width 97 height 16
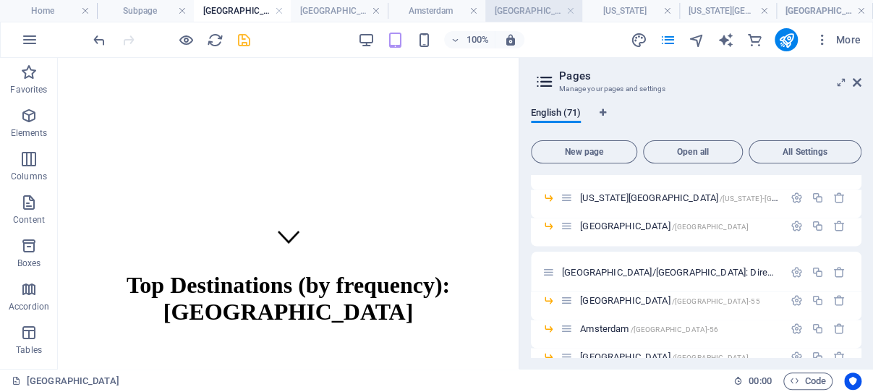
scroll to position [260, 0]
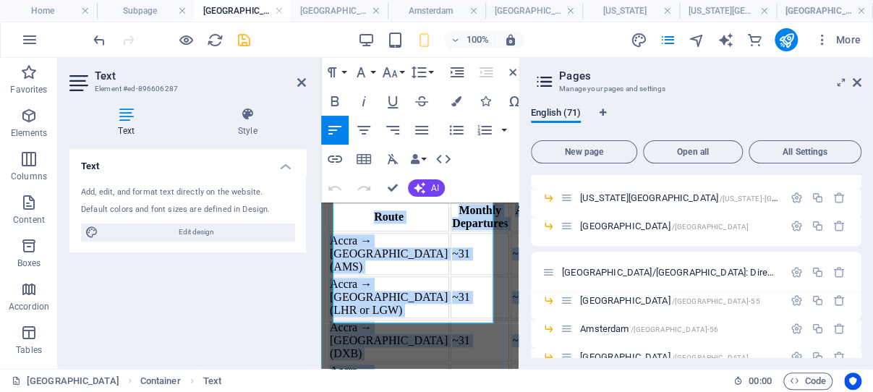
scroll to position [720, 0]
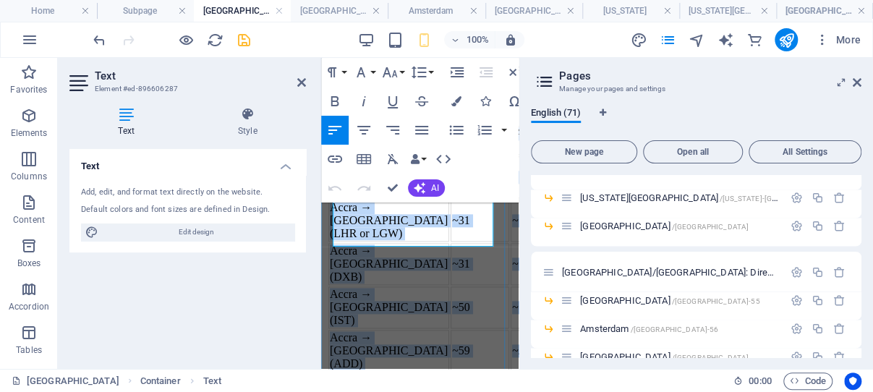
drag, startPoint x: 335, startPoint y: 207, endPoint x: 513, endPoint y: 244, distance: 182.5
click at [513, 244] on div "🔹 Top International (Long-Haul) Routes Route Monthly Departures Avg. Daily Flig…" at bounding box center [420, 334] width 186 height 511
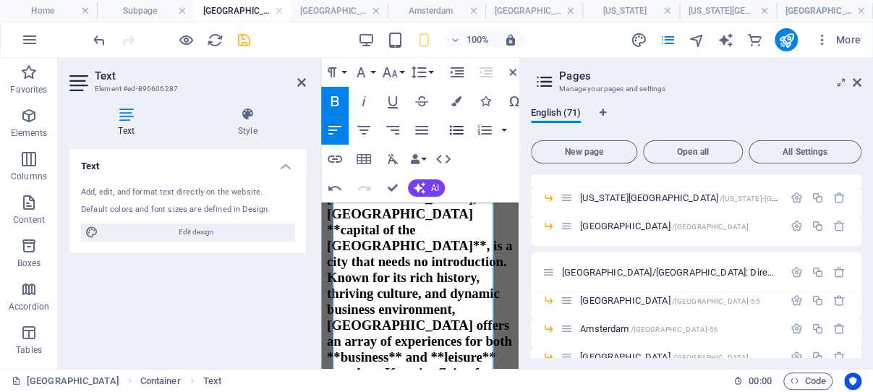
scroll to position [123598, 0]
click at [855, 80] on icon at bounding box center [857, 83] width 9 height 12
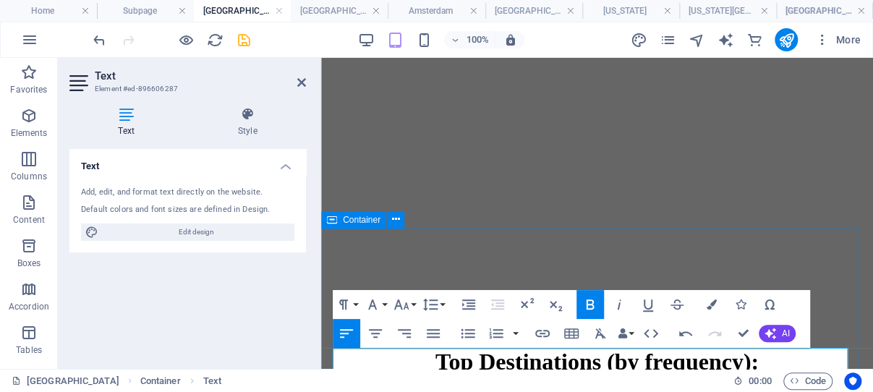
scroll to position [260, 0]
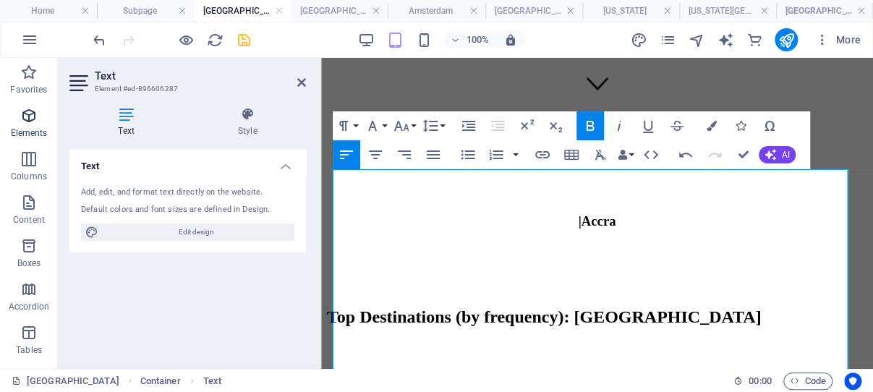
click at [25, 115] on icon "button" at bounding box center [28, 115] width 17 height 17
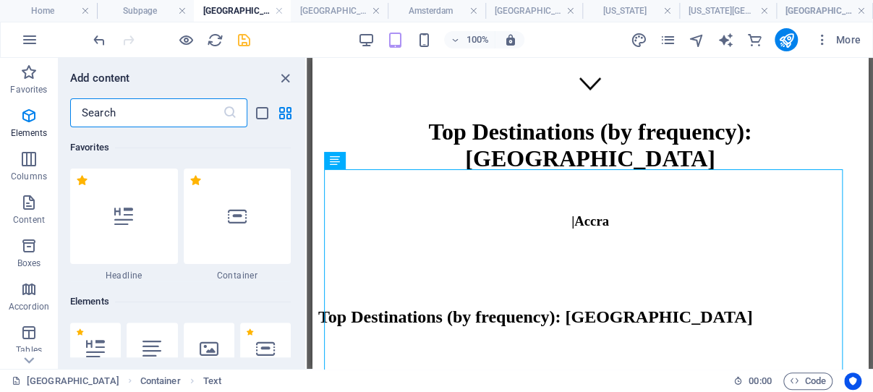
scroll to position [154, 0]
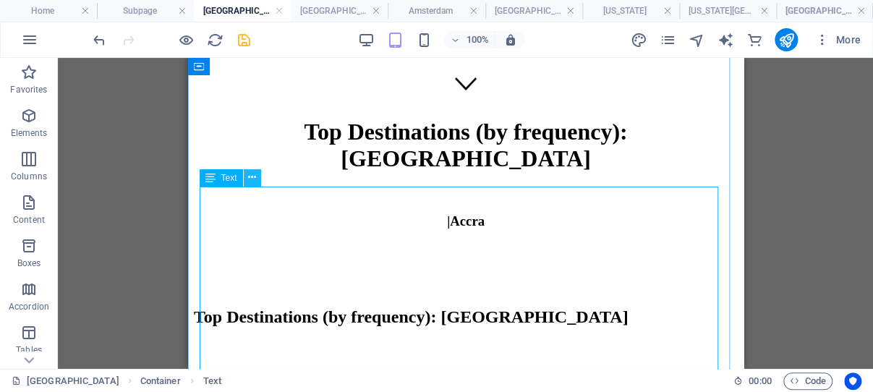
click at [249, 178] on icon at bounding box center [252, 177] width 8 height 15
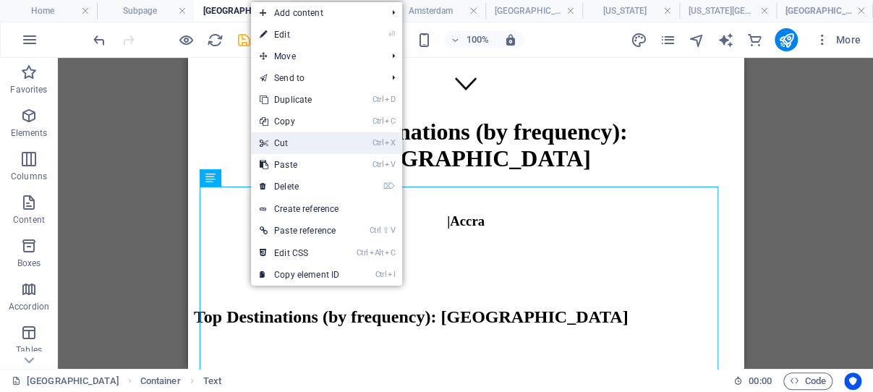
drag, startPoint x: 292, startPoint y: 144, endPoint x: 104, endPoint y: 87, distance: 196.3
click at [292, 144] on link "Ctrl X Cut" at bounding box center [299, 143] width 97 height 22
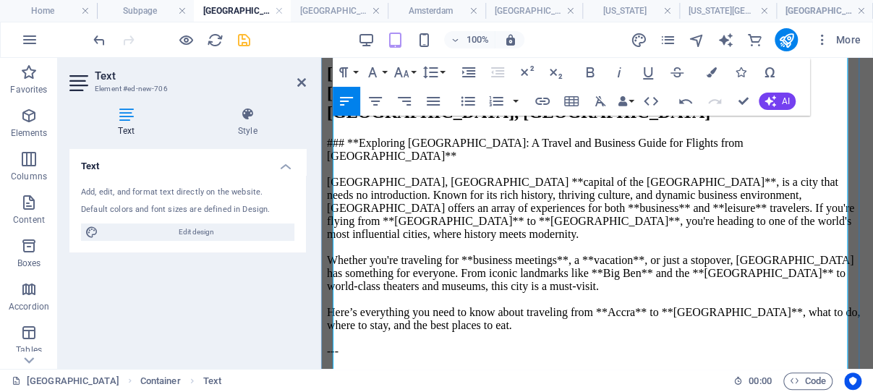
scroll to position [644, 0]
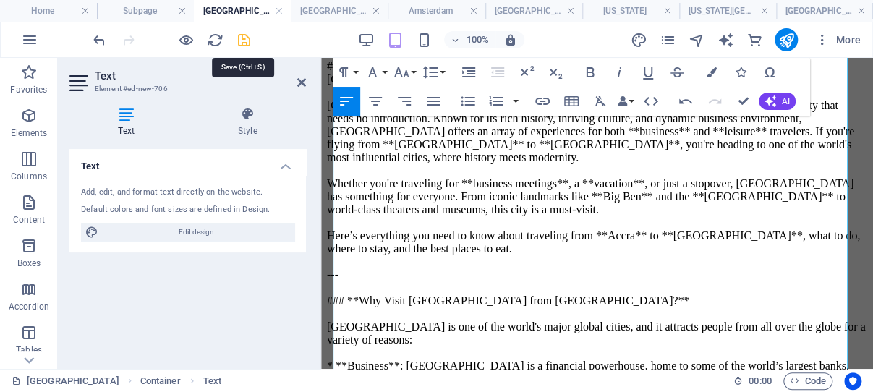
click at [244, 38] on icon "save" at bounding box center [244, 40] width 17 height 17
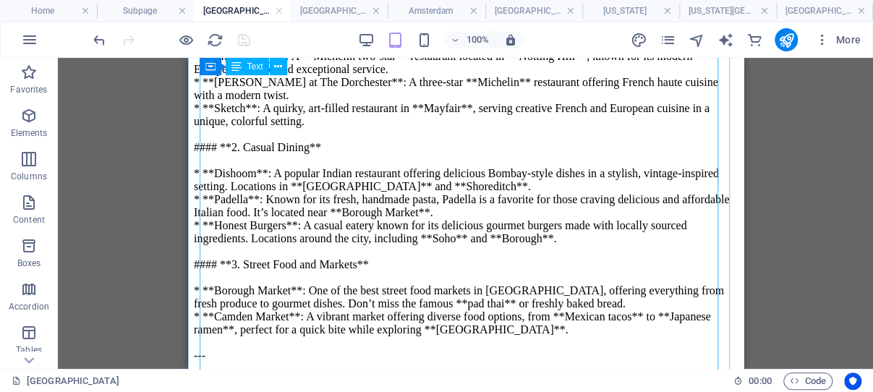
scroll to position [2317, 0]
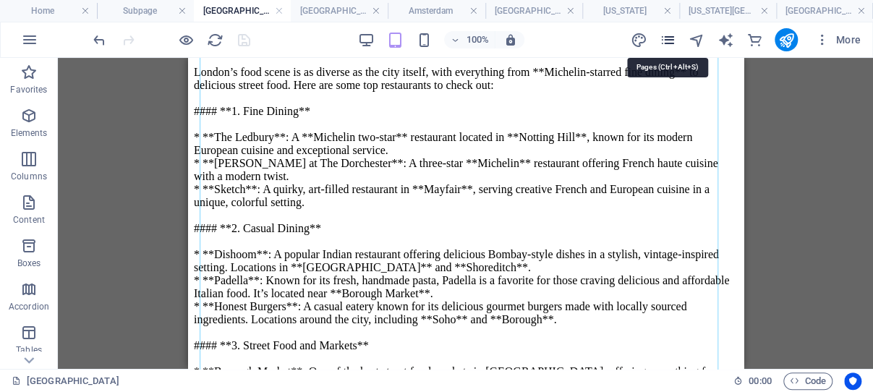
click at [669, 40] on icon "pages" at bounding box center [667, 40] width 17 height 17
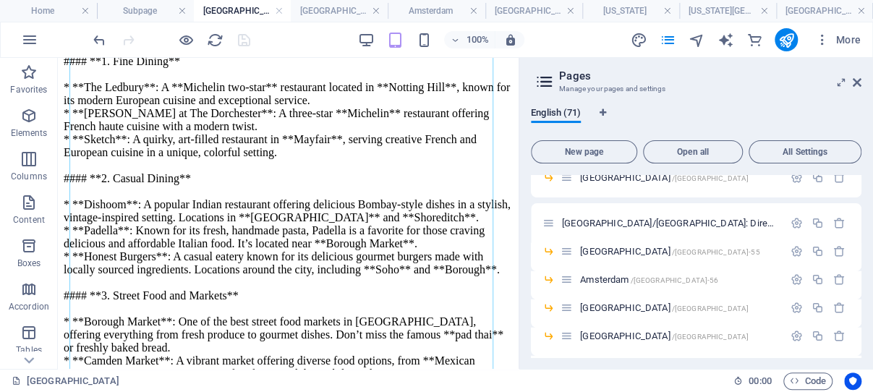
scroll to position [1631, 0]
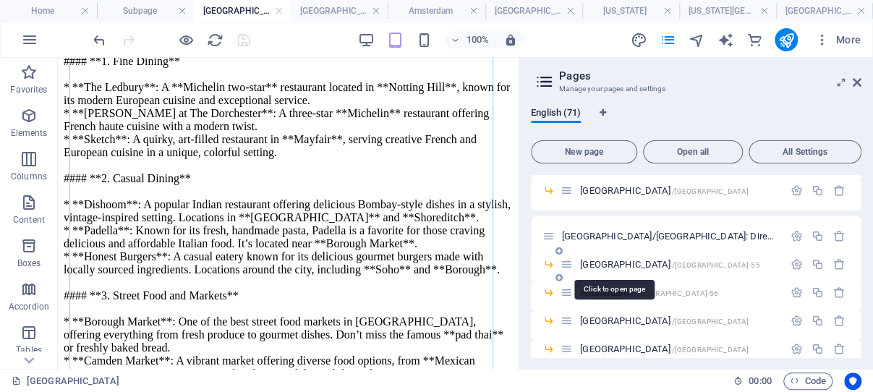
click at [603, 264] on span "London /london-55" at bounding box center [669, 264] width 179 height 11
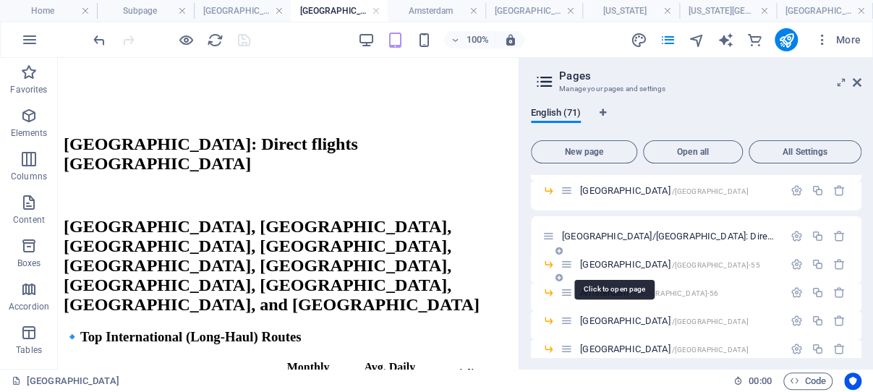
scroll to position [469, 0]
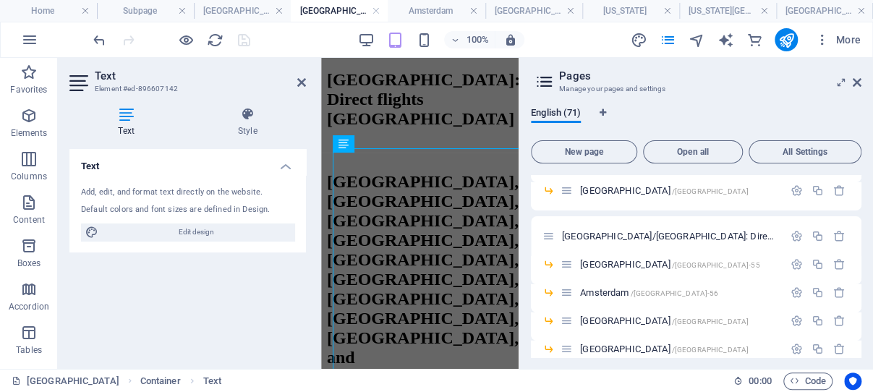
scroll to position [304, 0]
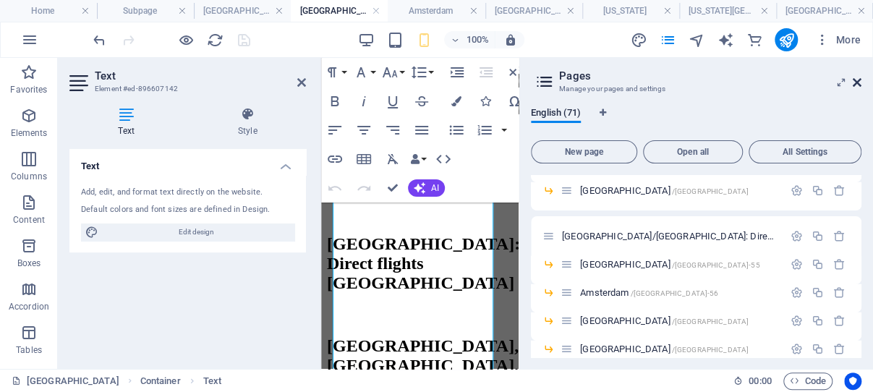
drag, startPoint x: 857, startPoint y: 80, endPoint x: 76, endPoint y: 197, distance: 789.7
click at [857, 80] on icon at bounding box center [857, 83] width 9 height 12
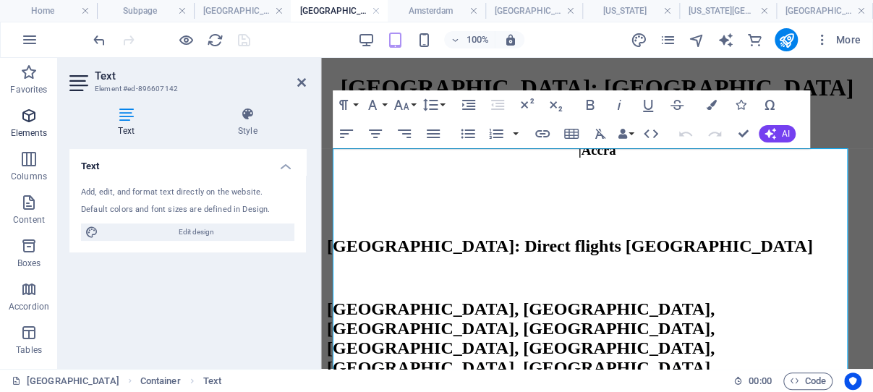
click at [30, 115] on icon "button" at bounding box center [28, 115] width 17 height 17
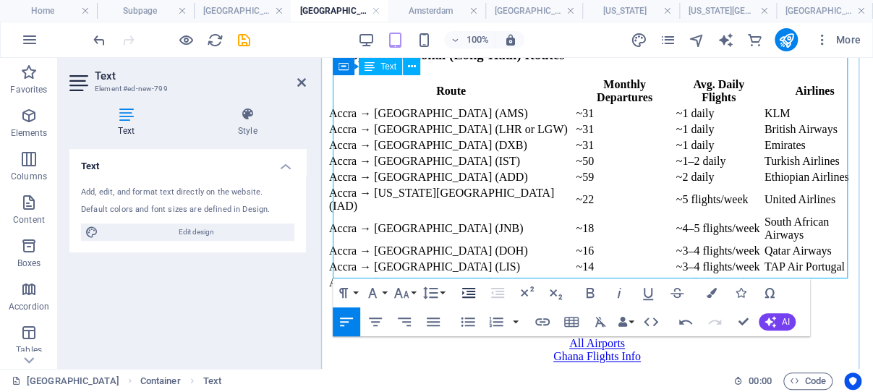
scroll to position [3611, 0]
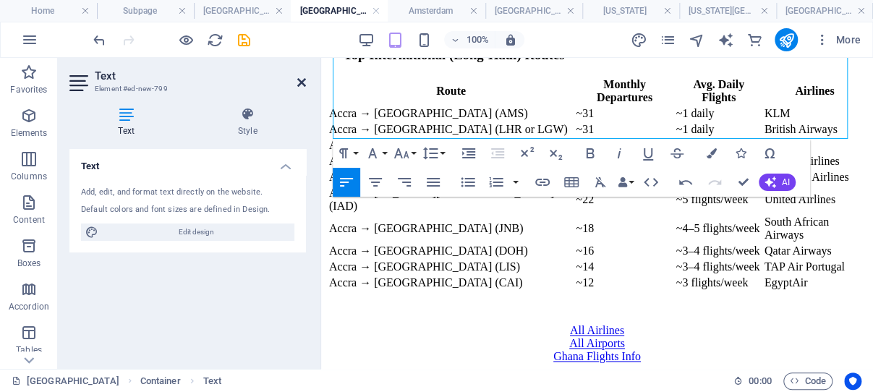
click at [301, 80] on icon at bounding box center [301, 83] width 9 height 12
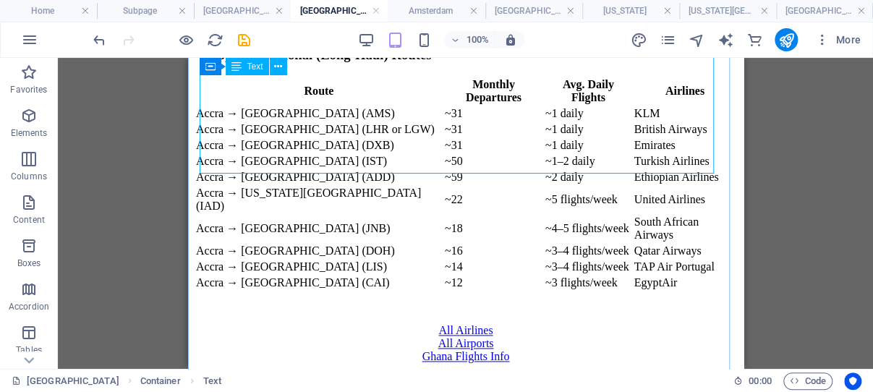
scroll to position [3576, 0]
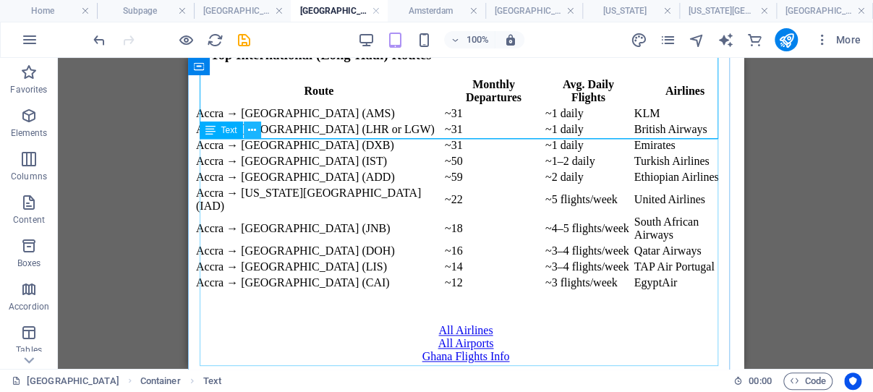
click at [253, 133] on icon at bounding box center [252, 130] width 8 height 15
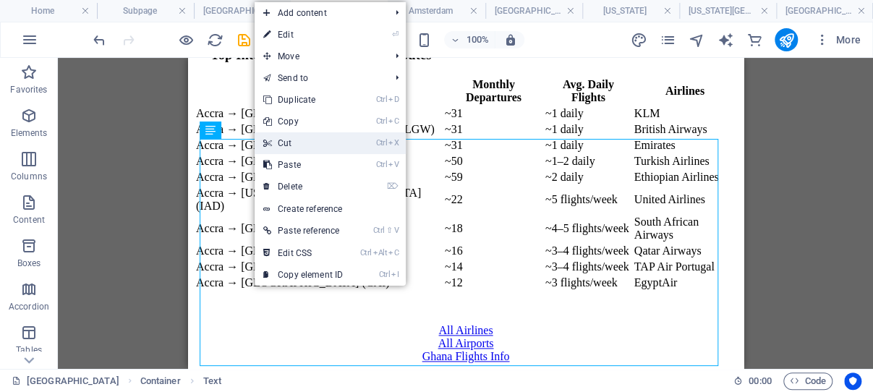
drag, startPoint x: 297, startPoint y: 141, endPoint x: 104, endPoint y: 89, distance: 200.0
click at [297, 141] on link "Ctrl X Cut" at bounding box center [303, 143] width 97 height 22
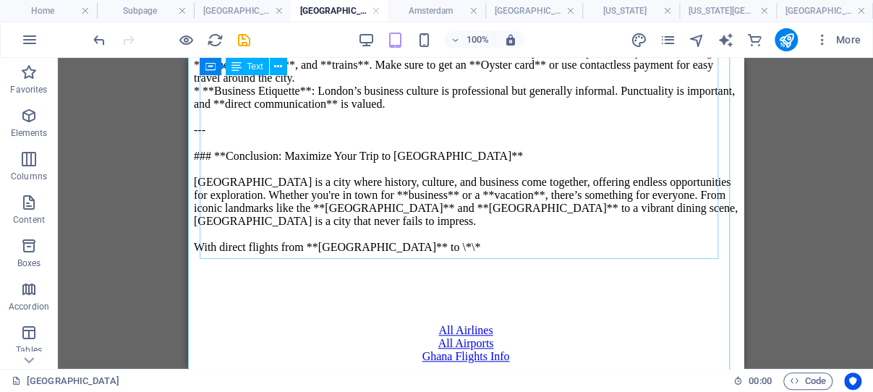
scroll to position [3337, 0]
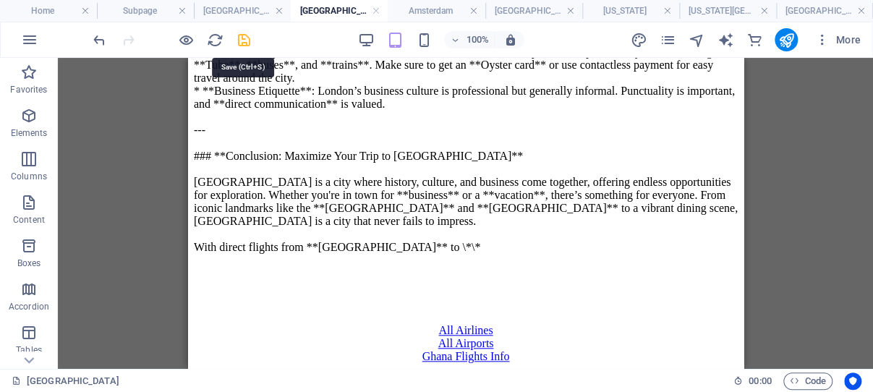
drag, startPoint x: 244, startPoint y: 39, endPoint x: 454, endPoint y: 27, distance: 210.7
click at [244, 39] on icon "save" at bounding box center [244, 40] width 17 height 17
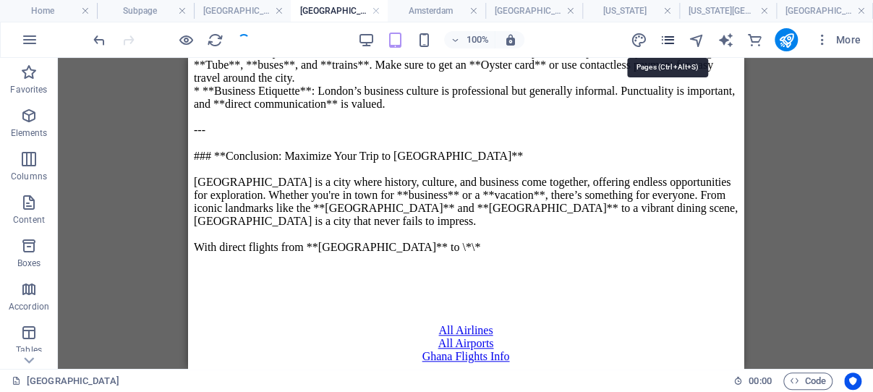
click at [670, 37] on icon "pages" at bounding box center [667, 40] width 17 height 17
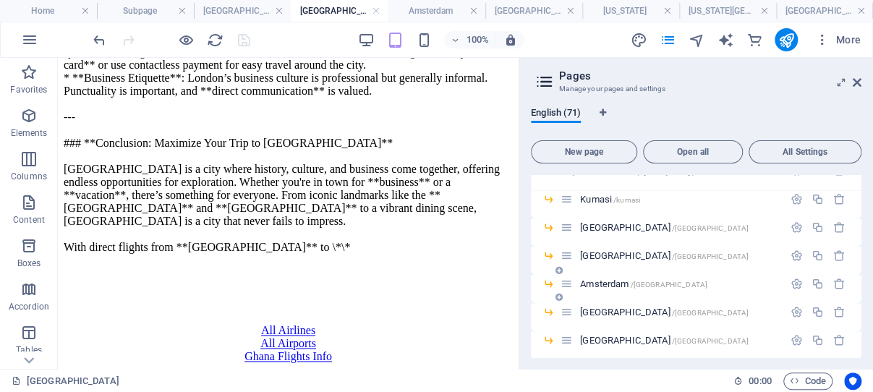
scroll to position [1173, 0]
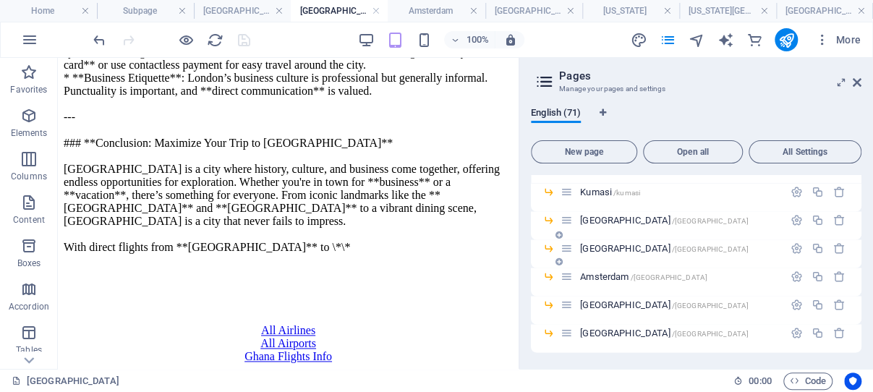
click at [613, 249] on span "London /london" at bounding box center [664, 247] width 168 height 11
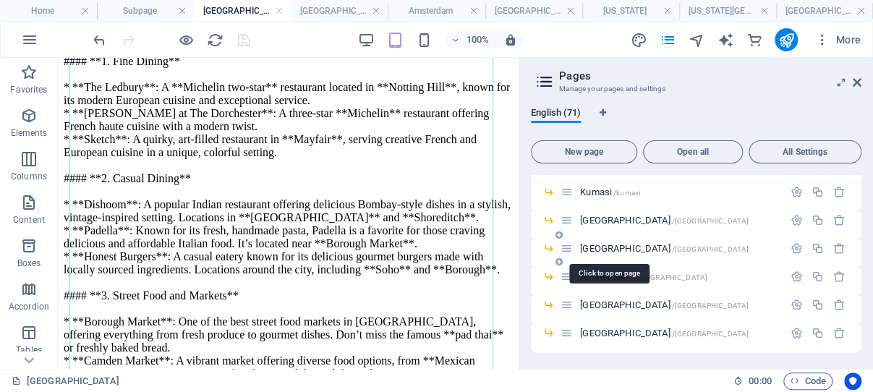
click at [613, 249] on span "London /london" at bounding box center [664, 247] width 168 height 11
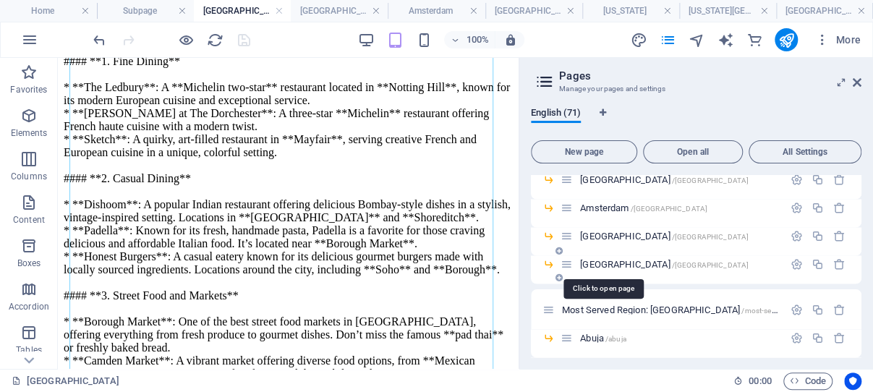
click at [605, 262] on span "Dubai /dubai" at bounding box center [664, 263] width 168 height 11
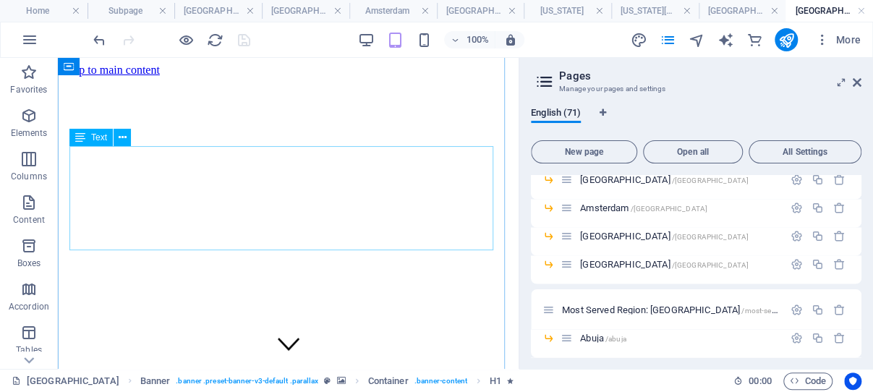
scroll to position [307, 0]
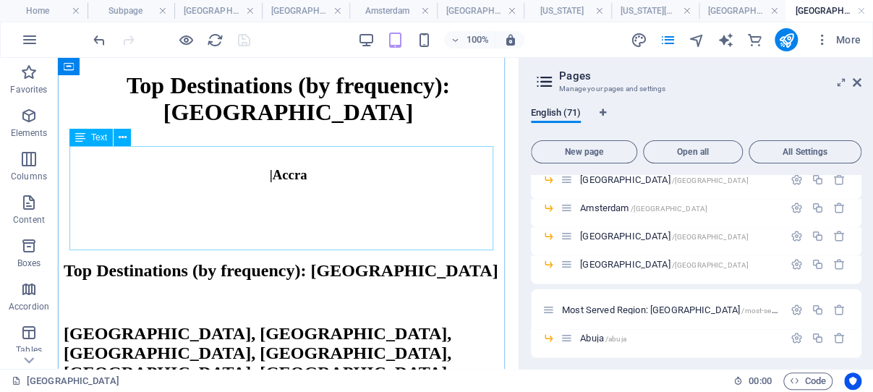
drag, startPoint x: 280, startPoint y: 196, endPoint x: 336, endPoint y: 252, distance: 79.8
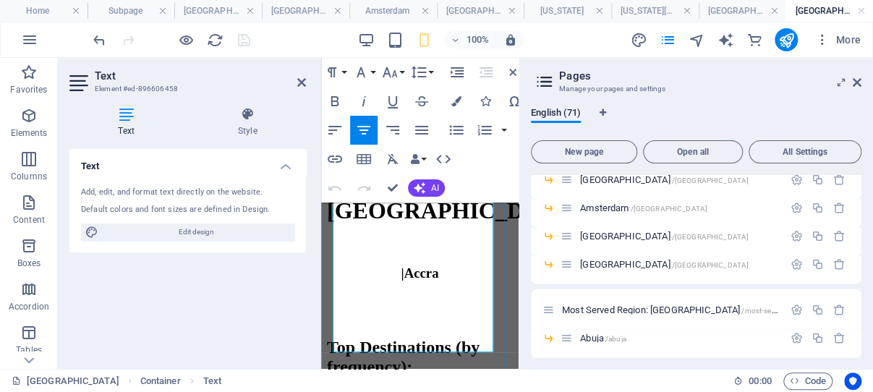
scroll to position [381, 0]
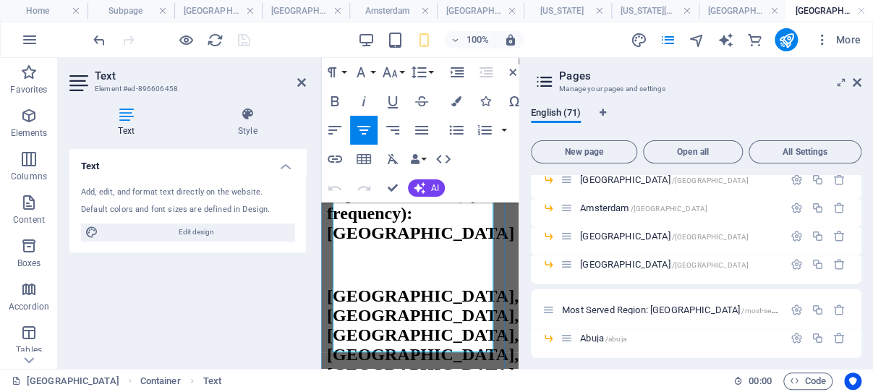
drag, startPoint x: 338, startPoint y: 217, endPoint x: 462, endPoint y: 339, distance: 174.4
click at [301, 79] on icon at bounding box center [301, 83] width 9 height 12
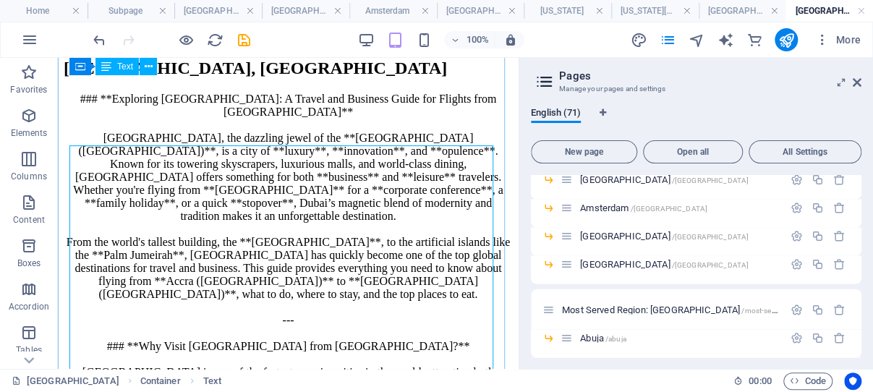
scroll to position [304, 0]
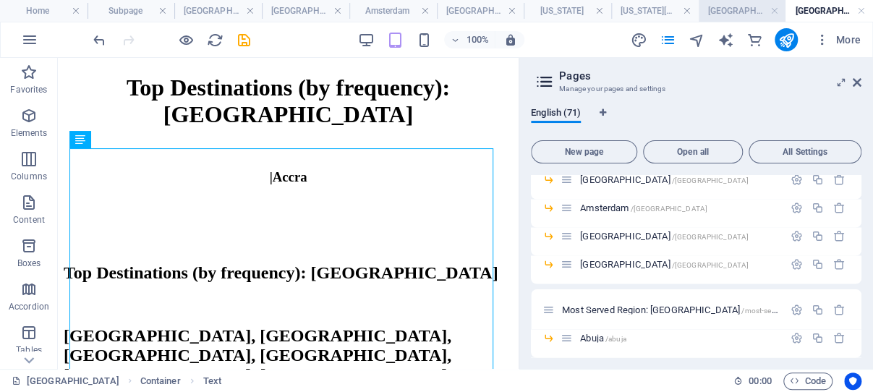
click at [740, 13] on h4 "Atlanta" at bounding box center [742, 11] width 87 height 16
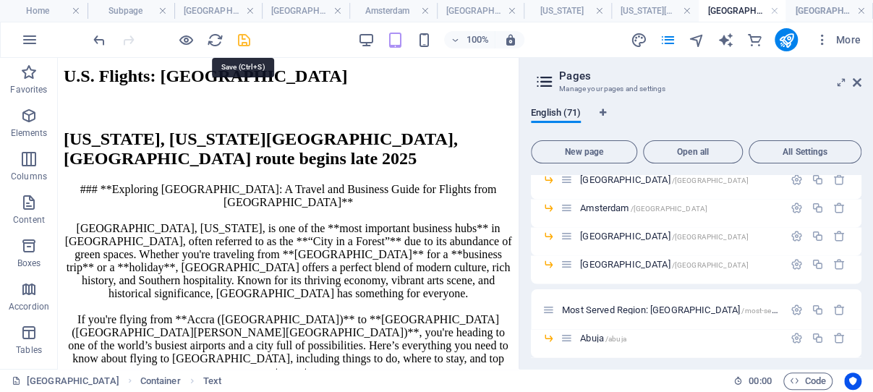
drag, startPoint x: 242, startPoint y: 38, endPoint x: 65, endPoint y: 62, distance: 178.8
click at [242, 38] on icon "save" at bounding box center [244, 40] width 17 height 17
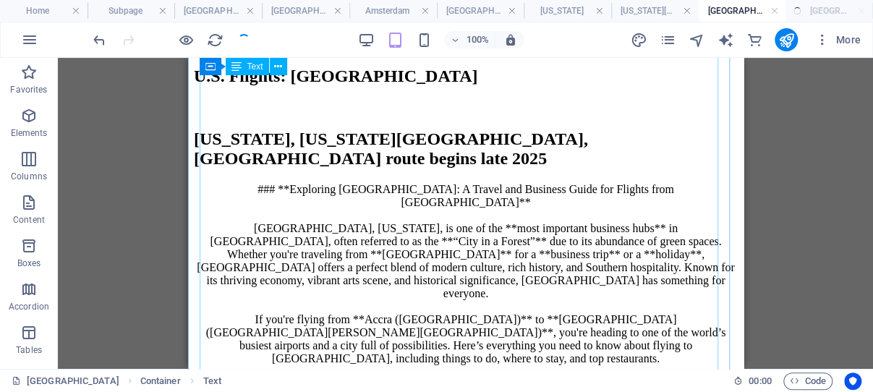
scroll to position [433, 0]
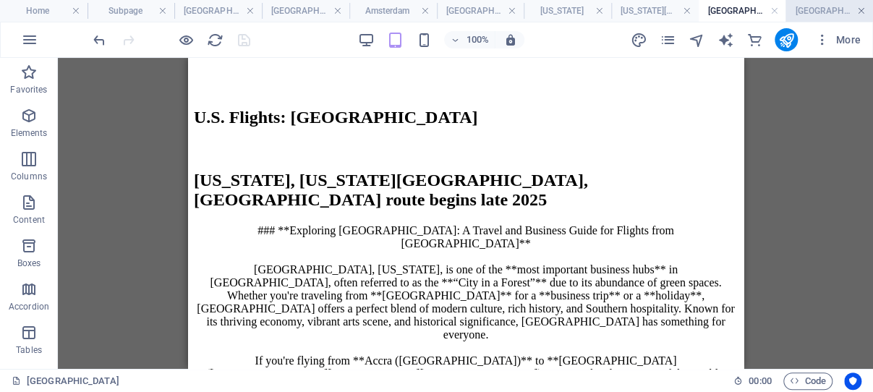
click at [858, 10] on link at bounding box center [861, 11] width 9 height 14
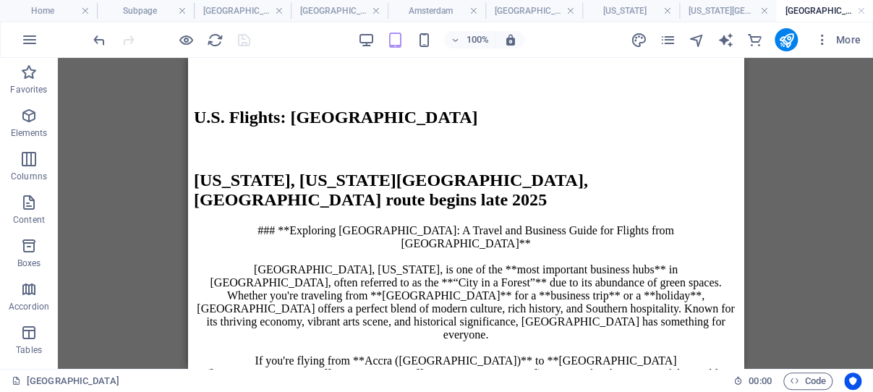
click at [815, 9] on h4 "Atlanta" at bounding box center [824, 11] width 97 height 16
click at [731, 12] on h4 "Washington DC" at bounding box center [727, 11] width 97 height 16
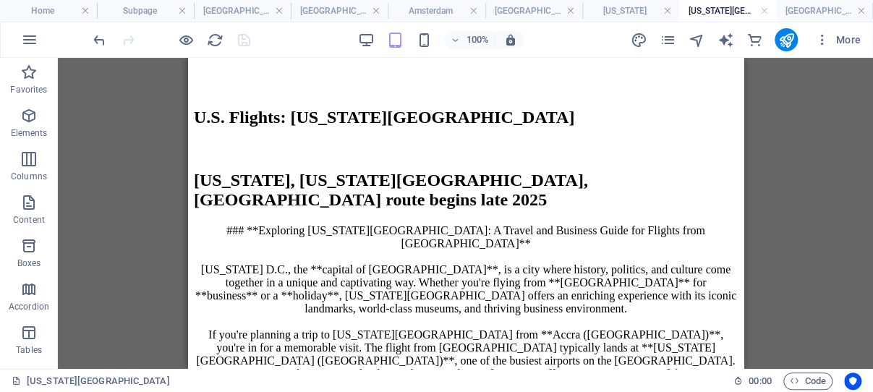
scroll to position [442, 0]
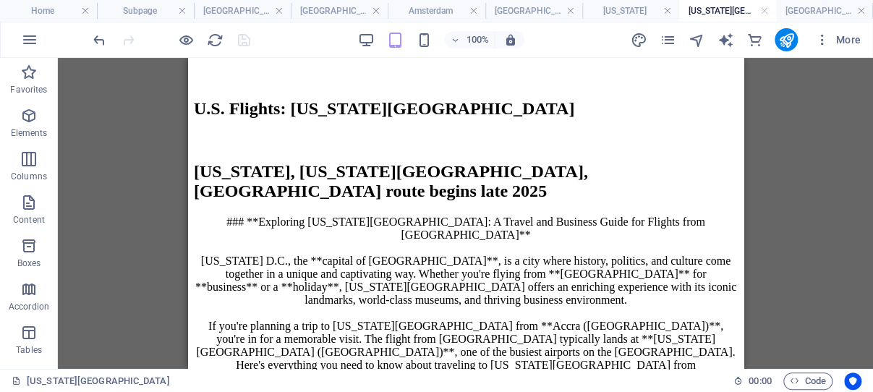
drag, startPoint x: 860, startPoint y: 10, endPoint x: 798, endPoint y: 12, distance: 62.2
click at [860, 9] on link at bounding box center [861, 11] width 9 height 14
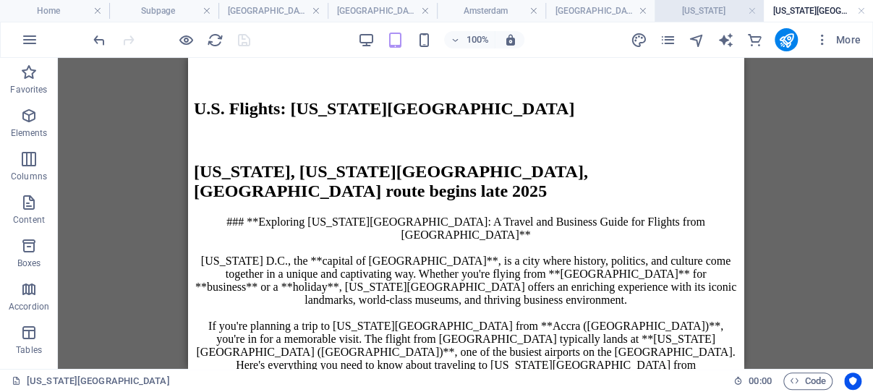
click at [729, 5] on h4 "New York" at bounding box center [708, 11] width 109 height 16
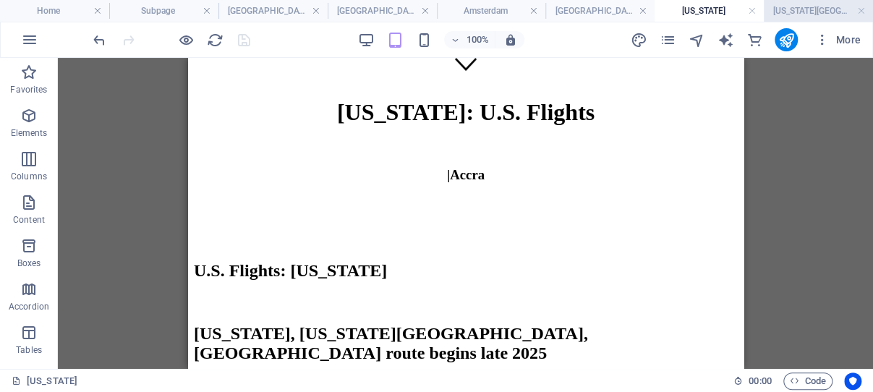
scroll to position [289, 0]
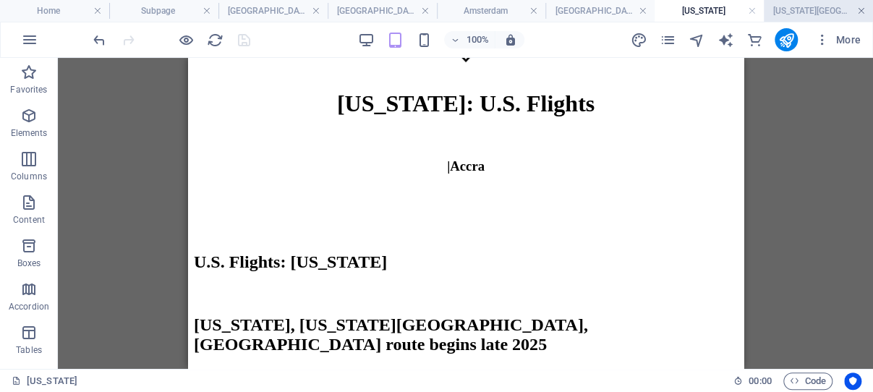
click at [861, 11] on link at bounding box center [861, 11] width 9 height 14
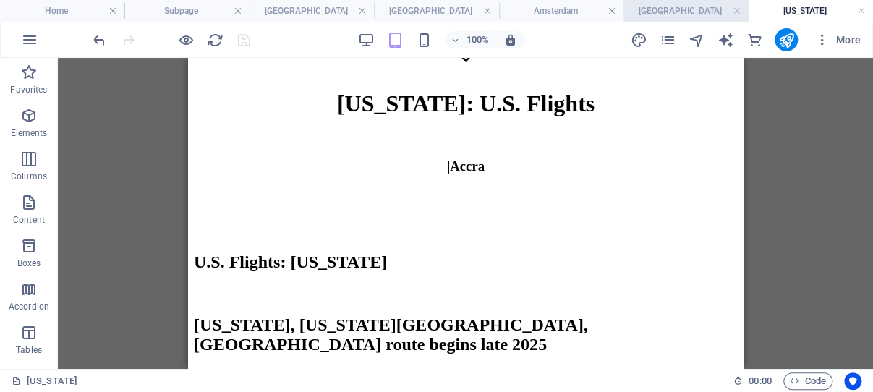
click at [698, 8] on h4 "Brussels" at bounding box center [685, 11] width 124 height 16
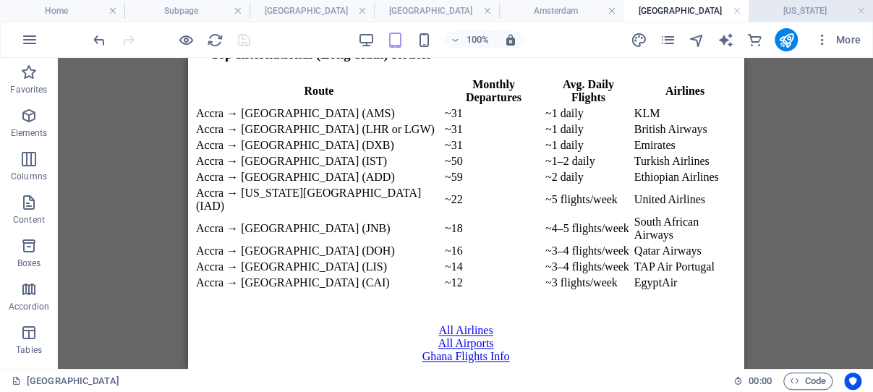
scroll to position [531, 0]
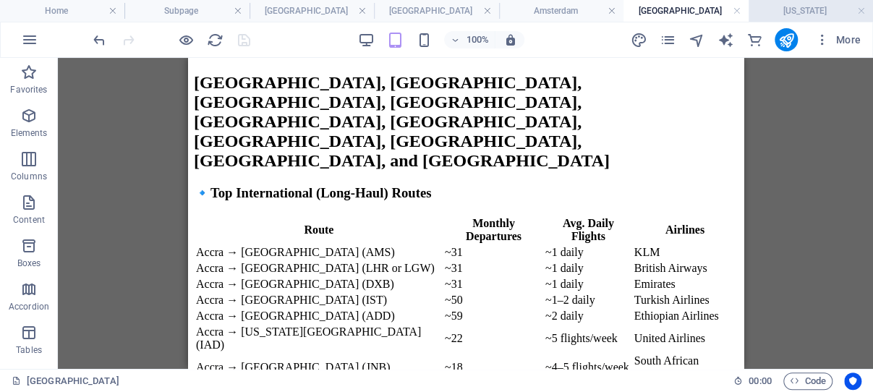
click at [809, 7] on h4 "New York" at bounding box center [810, 11] width 124 height 16
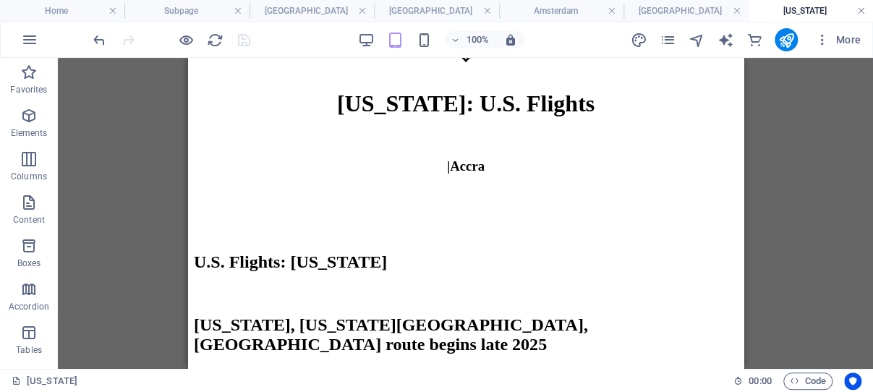
click at [860, 9] on link at bounding box center [861, 11] width 9 height 14
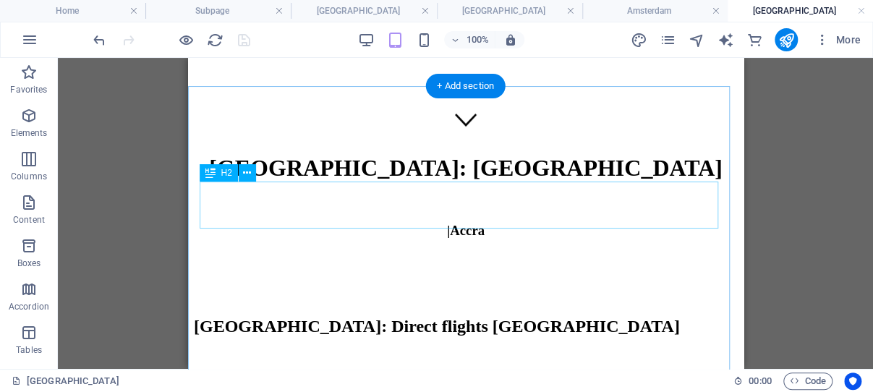
scroll to position [224, 0]
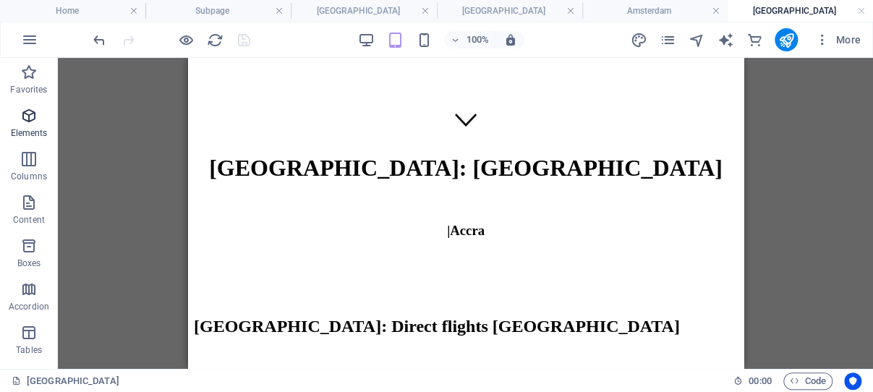
click at [29, 114] on icon "button" at bounding box center [28, 115] width 17 height 17
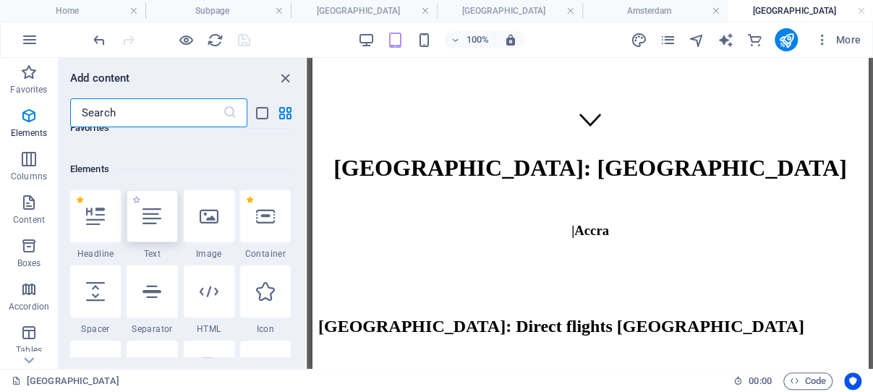
scroll to position [154, 0]
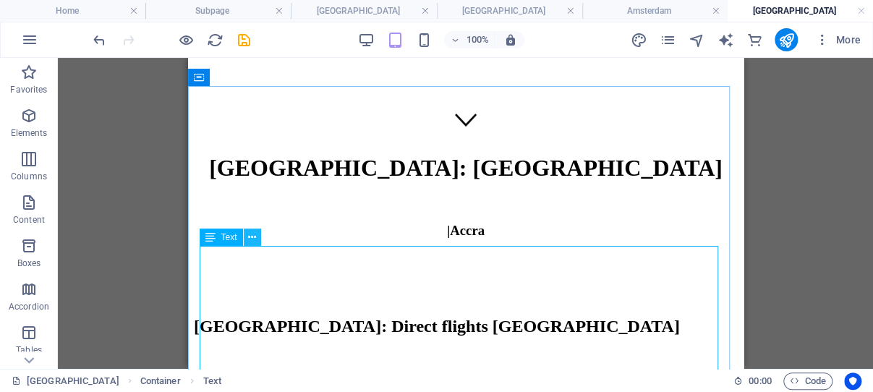
click at [251, 237] on icon at bounding box center [252, 237] width 8 height 15
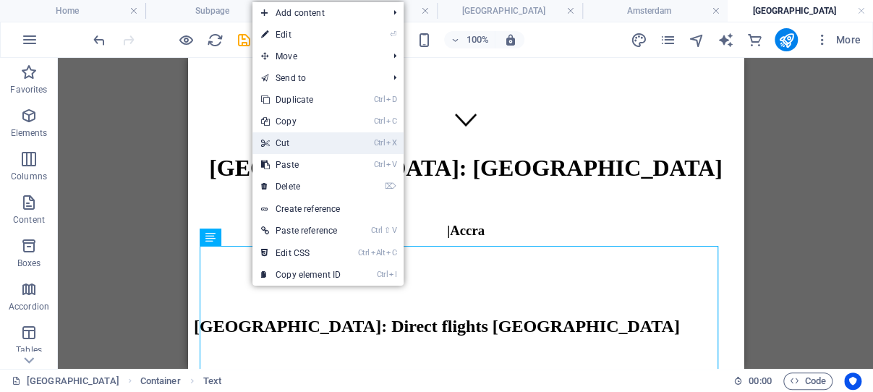
click at [299, 142] on link "Ctrl X Cut" at bounding box center [300, 143] width 97 height 22
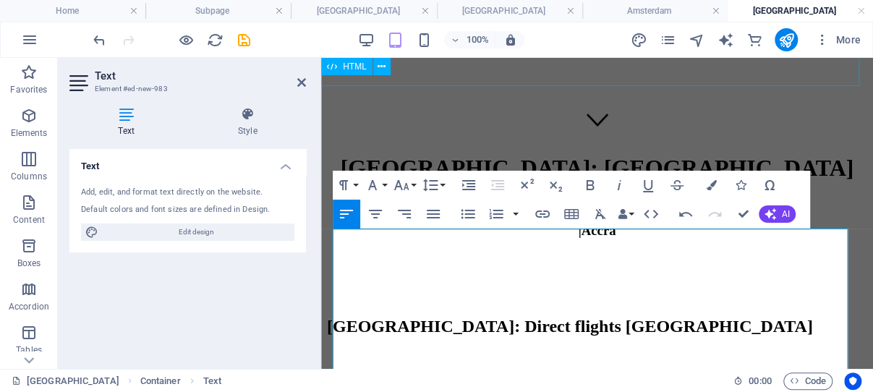
scroll to position [135893, 0]
click at [244, 38] on icon "save" at bounding box center [244, 40] width 17 height 17
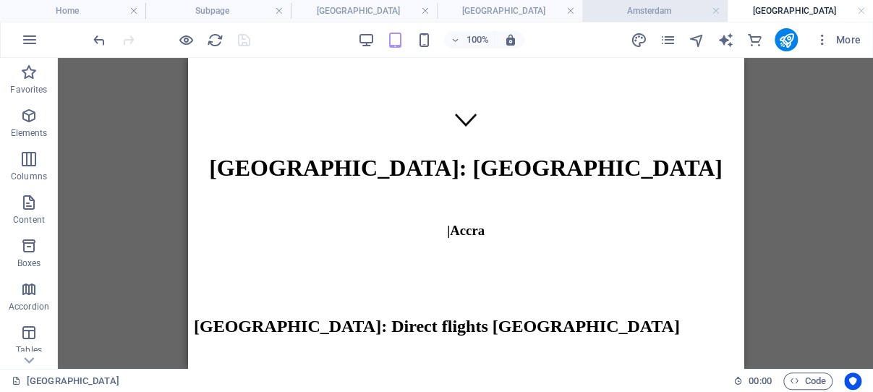
click at [649, 7] on h4 "Amsterdam" at bounding box center [654, 11] width 145 height 16
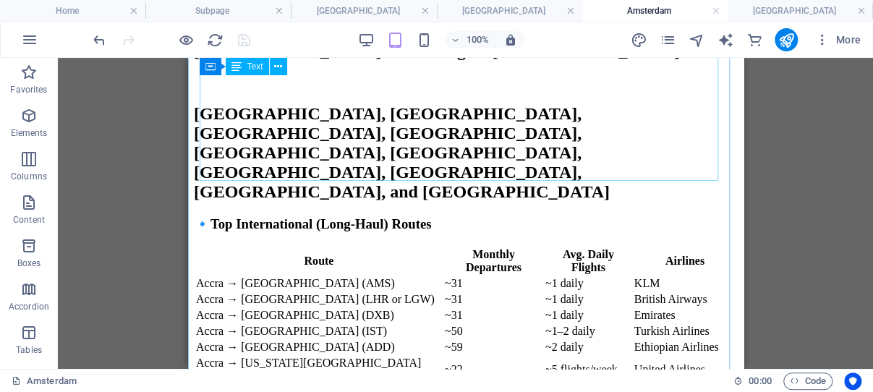
scroll to position [270, 0]
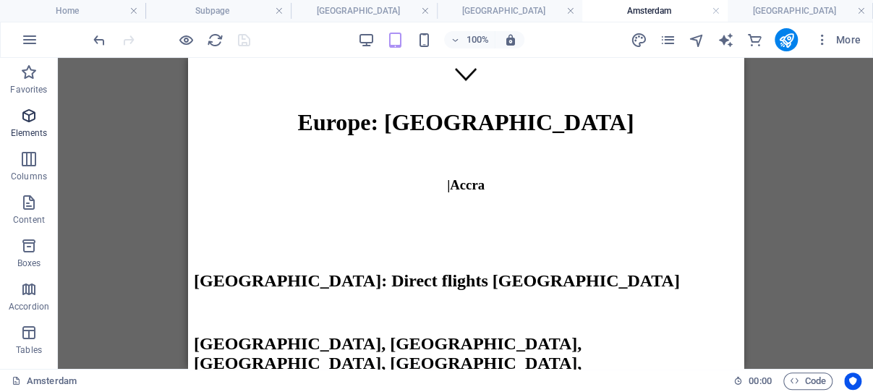
drag, startPoint x: 27, startPoint y: 113, endPoint x: 41, endPoint y: 116, distance: 14.9
click at [26, 113] on icon "button" at bounding box center [28, 115] width 17 height 17
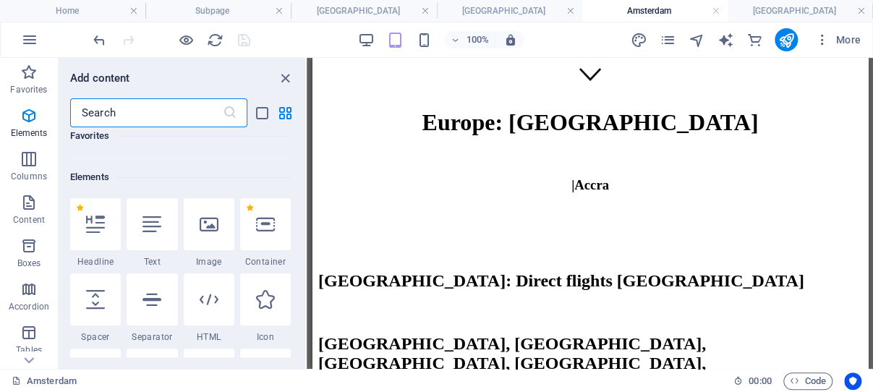
scroll to position [154, 0]
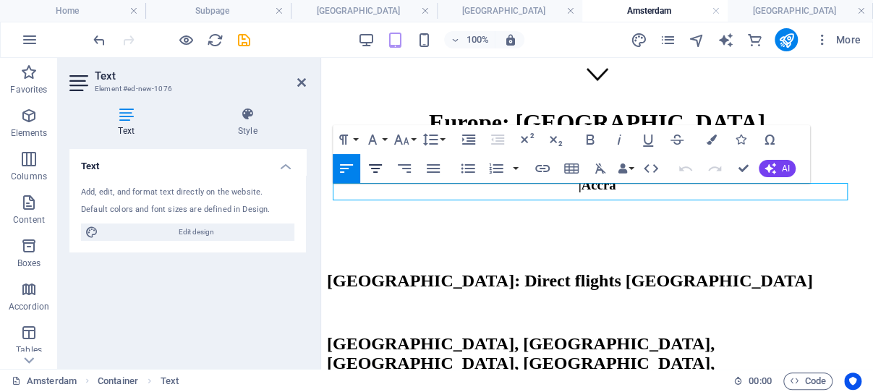
click at [375, 168] on icon "button" at bounding box center [375, 168] width 13 height 9
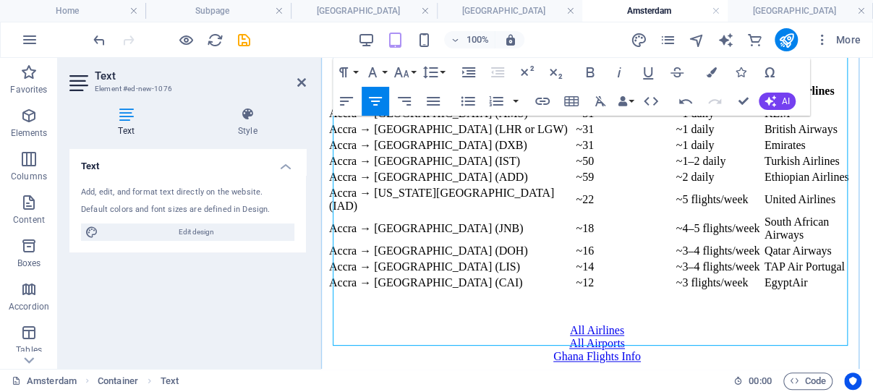
scroll to position [3719, 0]
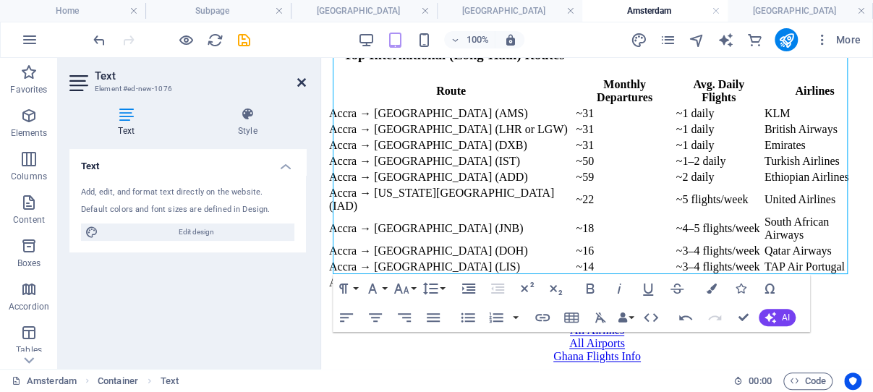
drag, startPoint x: 302, startPoint y: 82, endPoint x: 116, endPoint y: 43, distance: 190.0
click at [302, 82] on icon at bounding box center [301, 83] width 9 height 12
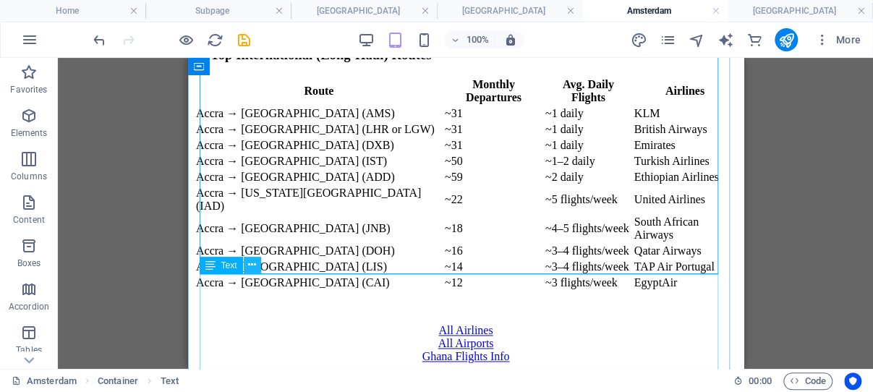
click at [252, 263] on icon at bounding box center [252, 264] width 8 height 15
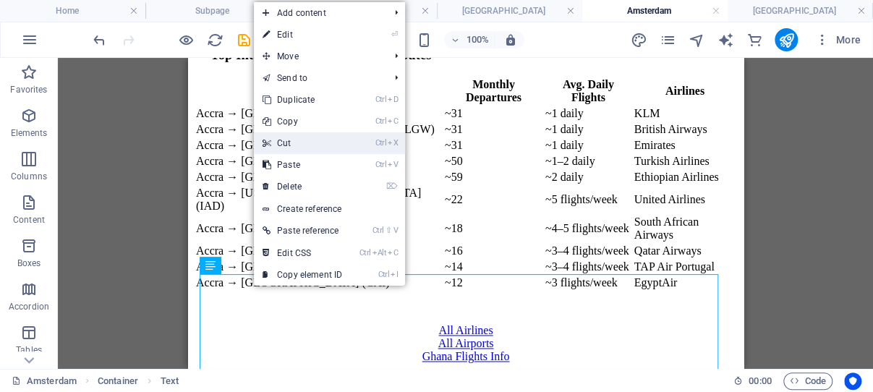
click at [306, 140] on link "Ctrl X Cut" at bounding box center [302, 143] width 97 height 22
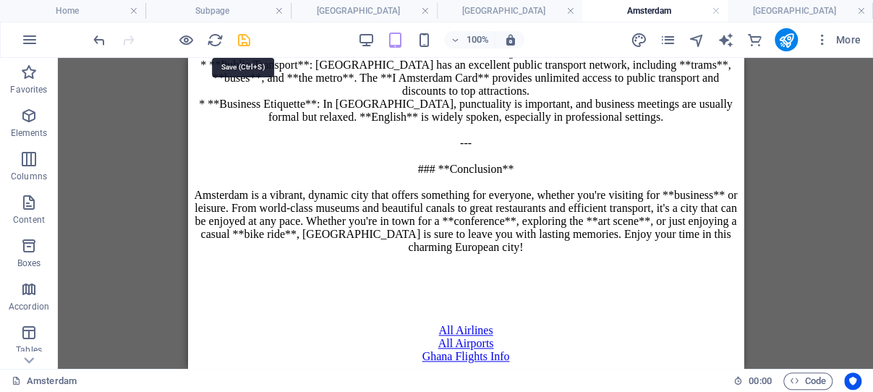
click at [243, 37] on icon "save" at bounding box center [244, 40] width 17 height 17
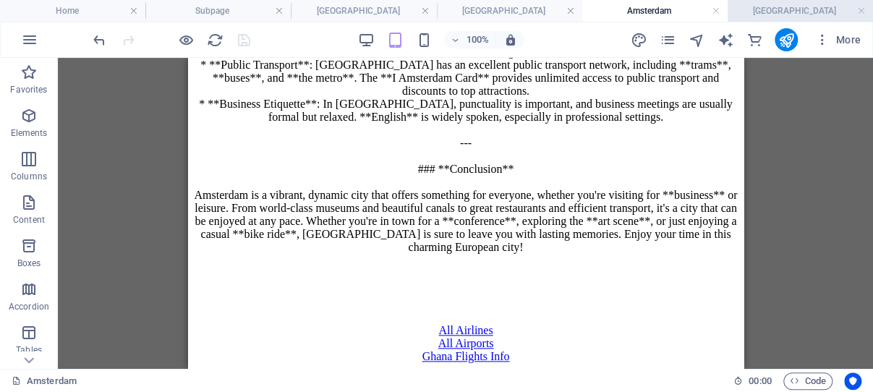
click at [834, 10] on h4 "Brussels" at bounding box center [799, 11] width 145 height 16
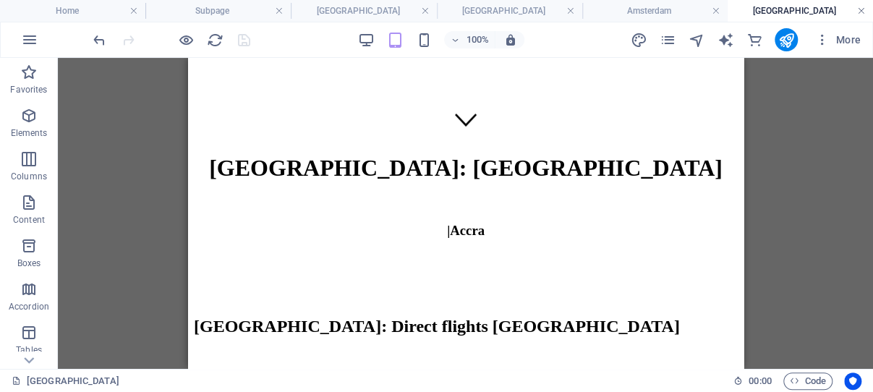
click at [861, 8] on link at bounding box center [861, 11] width 9 height 14
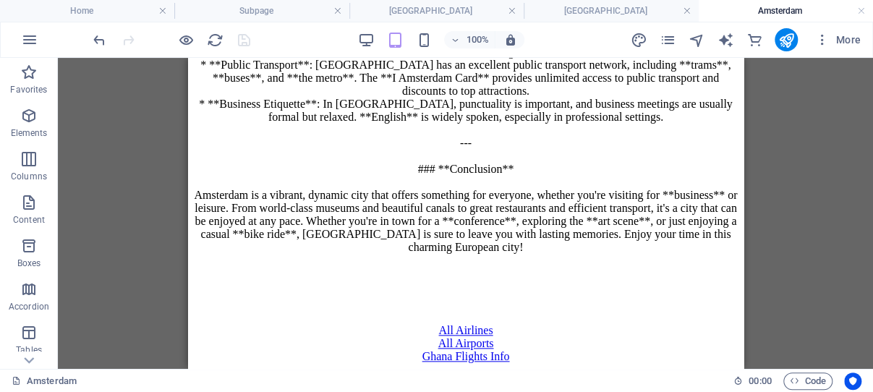
scroll to position [3718, 0]
click at [861, 9] on link at bounding box center [861, 11] width 9 height 14
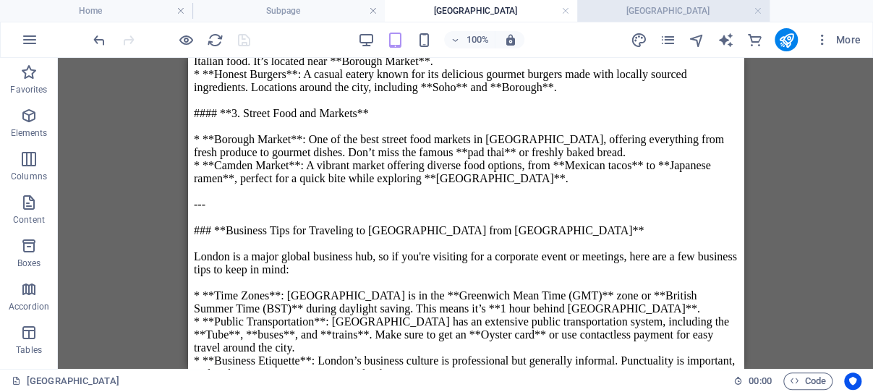
scroll to position [2557, 0]
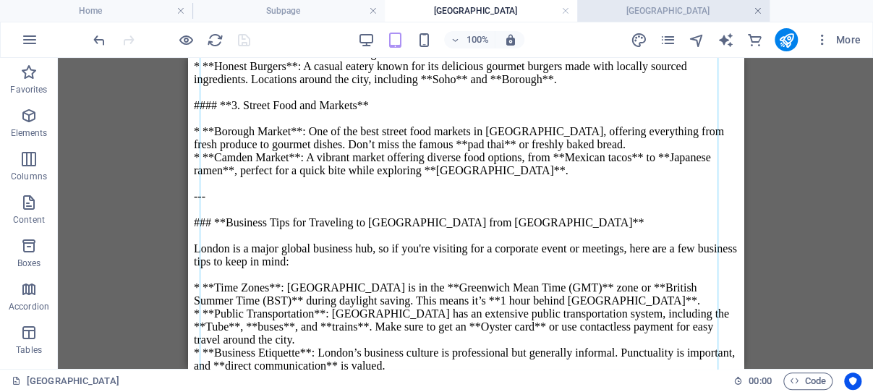
click at [759, 9] on link at bounding box center [757, 11] width 9 height 14
drag, startPoint x: 563, startPoint y: 7, endPoint x: 537, endPoint y: 9, distance: 26.8
click at [563, 7] on link at bounding box center [565, 11] width 9 height 14
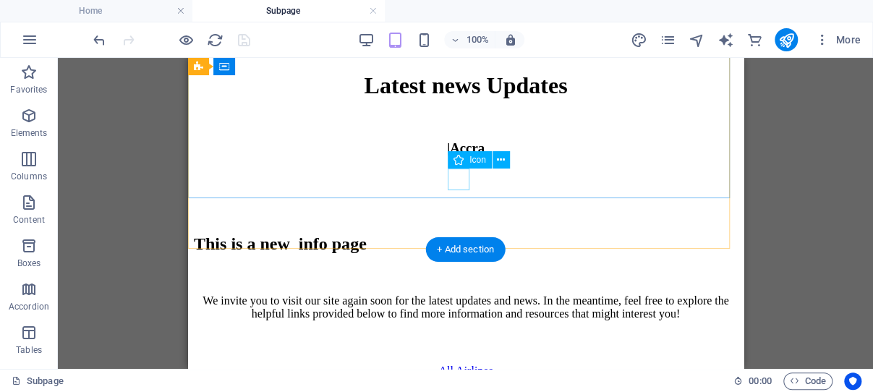
scroll to position [0, 0]
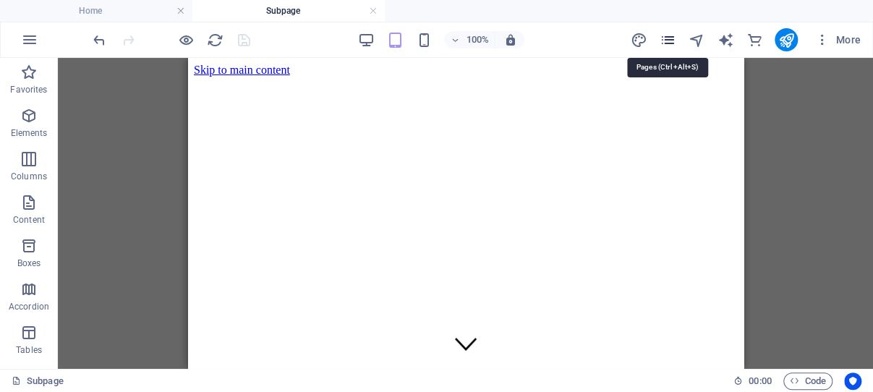
click at [670, 40] on icon "pages" at bounding box center [667, 40] width 17 height 17
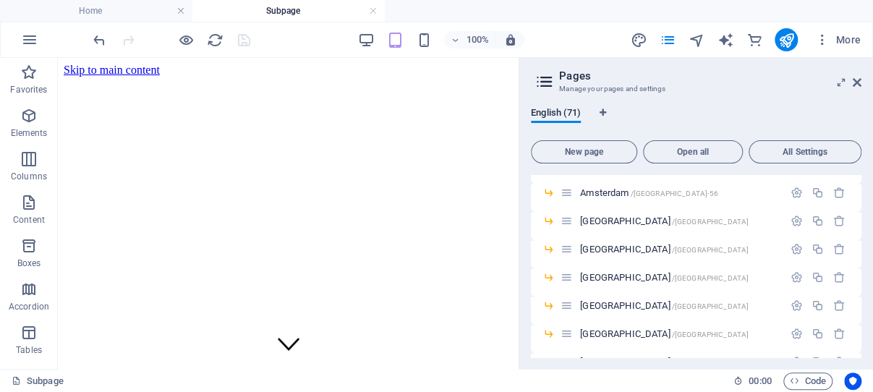
scroll to position [1725, 0]
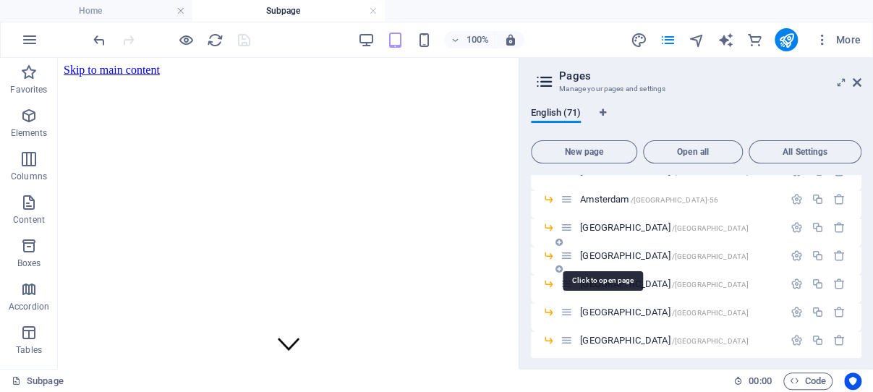
click at [601, 254] on span "Rome /rome" at bounding box center [664, 255] width 168 height 11
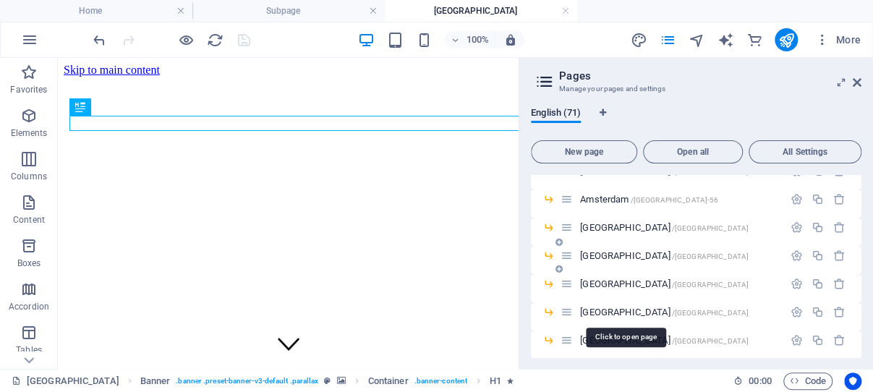
scroll to position [0, 0]
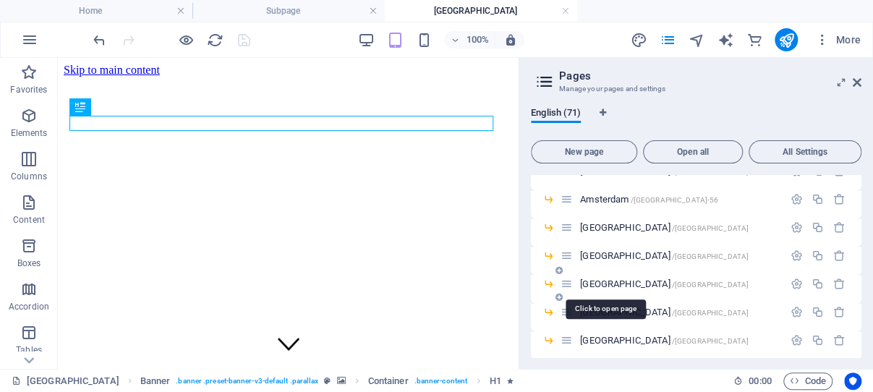
click at [605, 281] on span "Lisbon /lisbon" at bounding box center [664, 283] width 168 height 11
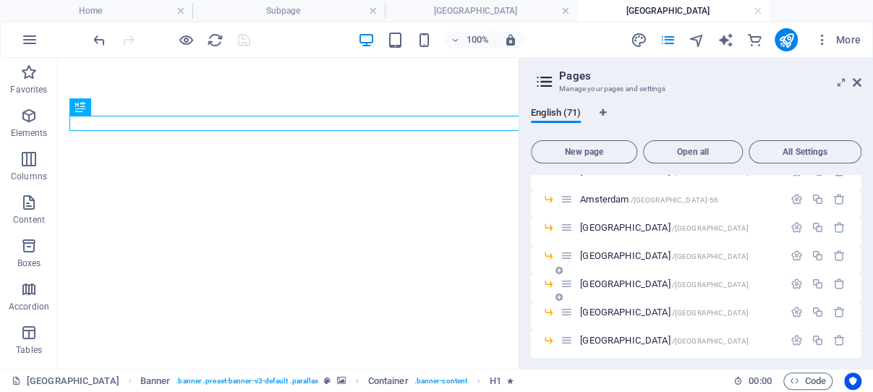
click at [608, 276] on div "Lisbon /lisbon" at bounding box center [671, 284] width 223 height 17
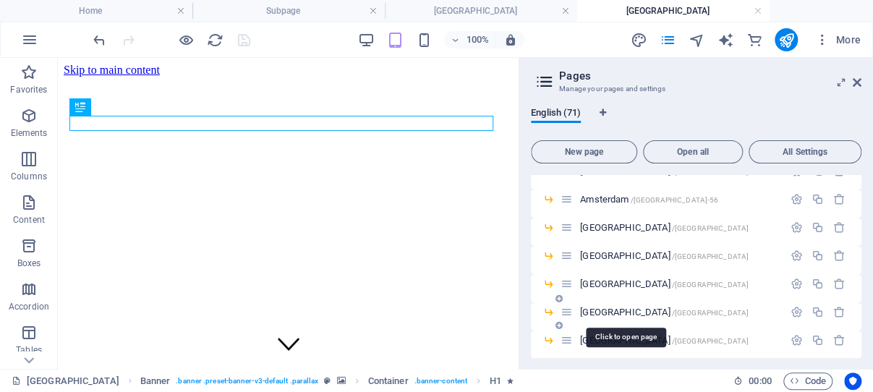
click at [607, 309] on span "Casablanca /casablanca" at bounding box center [664, 312] width 168 height 11
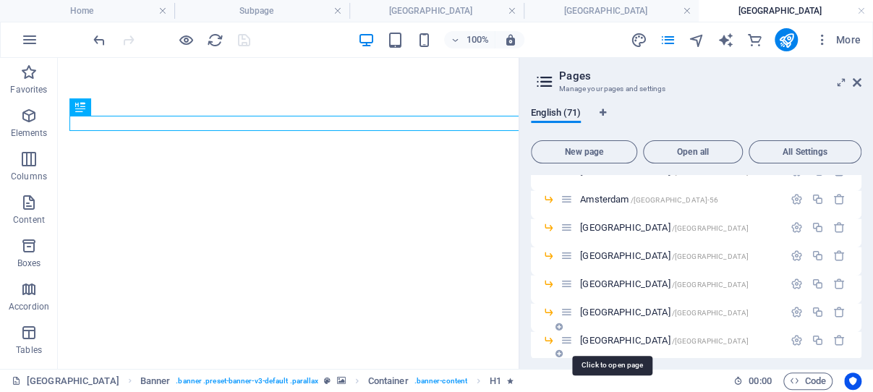
click at [602, 303] on div "Lisbon /lisbon" at bounding box center [696, 290] width 330 height 28
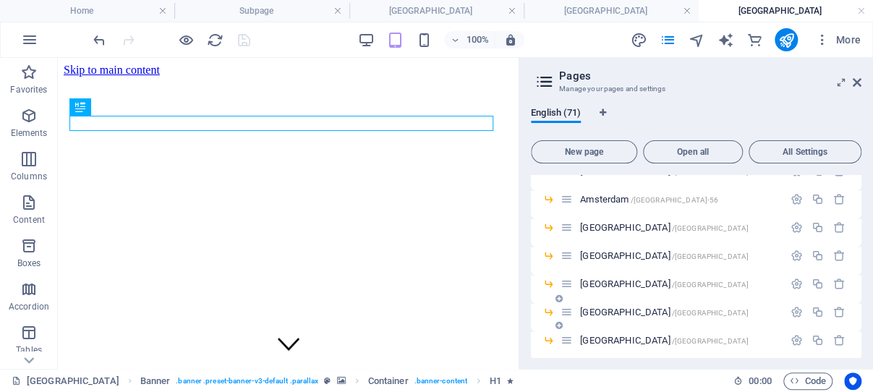
scroll to position [1793, 0]
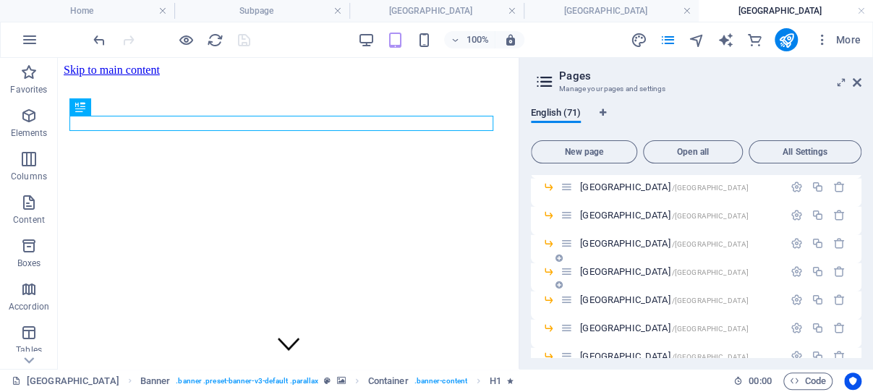
click at [598, 271] on span "Istanbul /istanbul" at bounding box center [664, 271] width 168 height 11
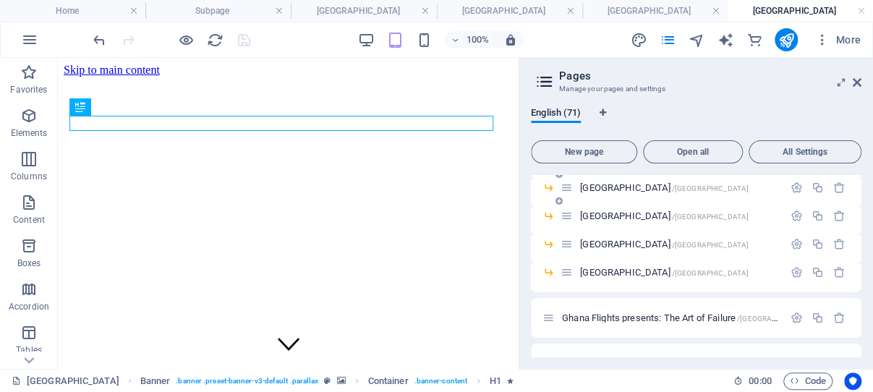
scroll to position [1863, 0]
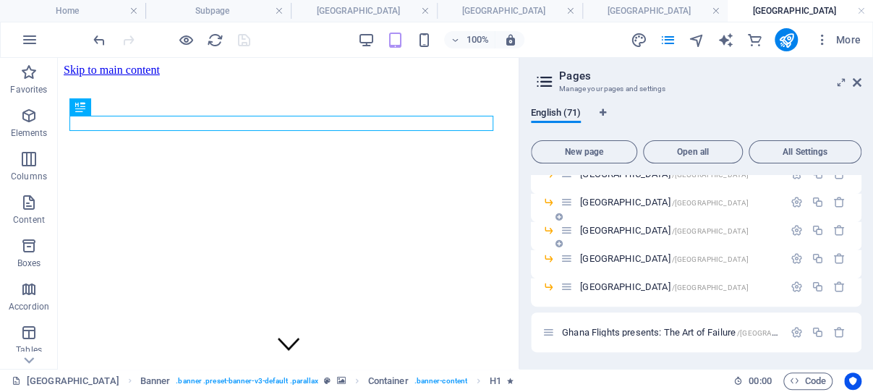
click at [594, 231] on span "Doha /doha" at bounding box center [664, 230] width 168 height 11
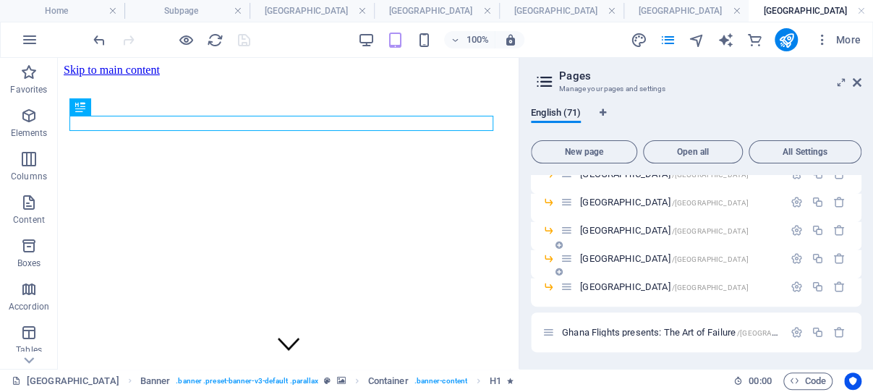
scroll to position [0, 0]
click at [597, 257] on span "Beirut /beirut" at bounding box center [664, 258] width 168 height 11
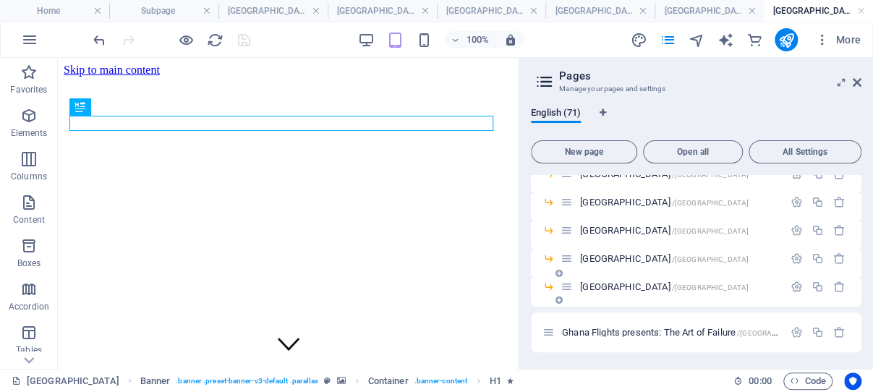
click at [591, 286] on span "Cairo /cairo" at bounding box center [664, 286] width 168 height 11
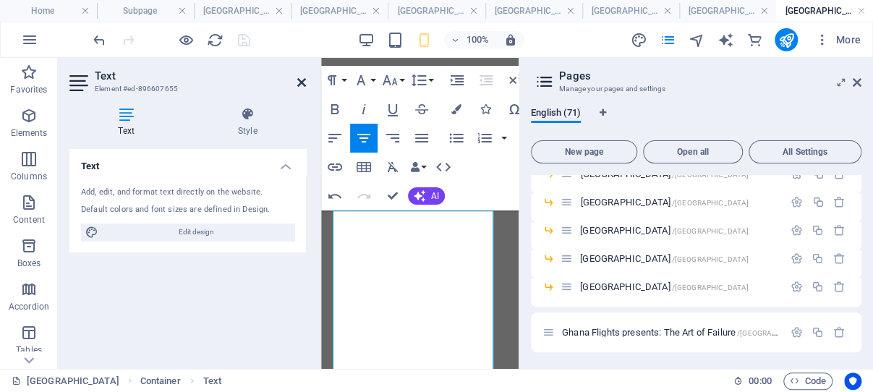
click at [302, 80] on icon at bounding box center [301, 83] width 9 height 12
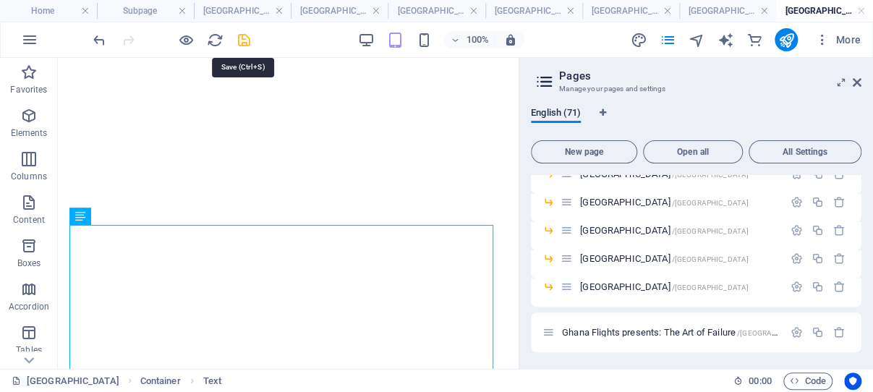
click at [244, 38] on icon "save" at bounding box center [244, 40] width 17 height 17
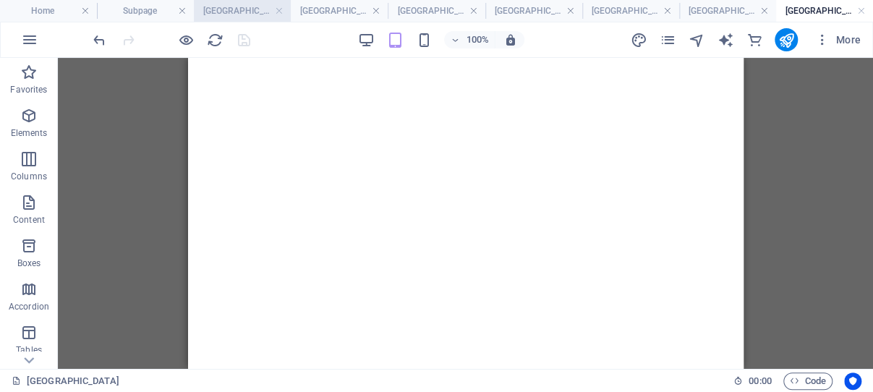
click at [245, 13] on h4 "Rome" at bounding box center [242, 11] width 97 height 16
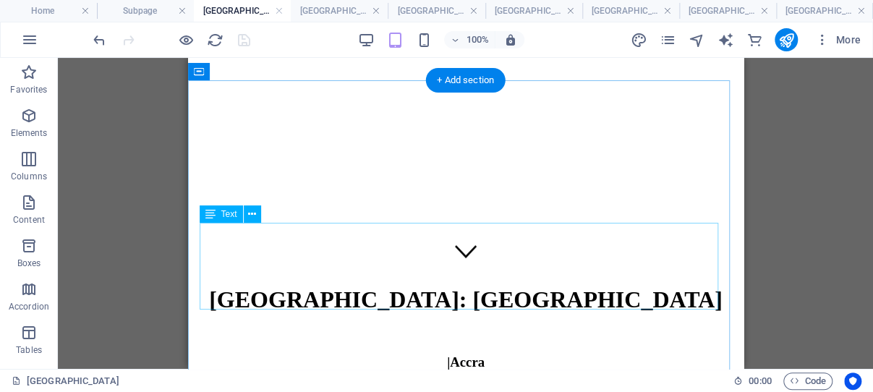
scroll to position [230, 0]
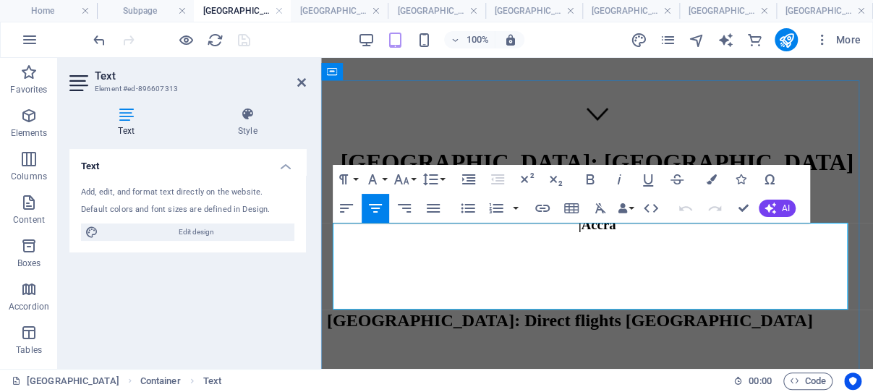
drag, startPoint x: 720, startPoint y: 302, endPoint x: 336, endPoint y: 234, distance: 390.8
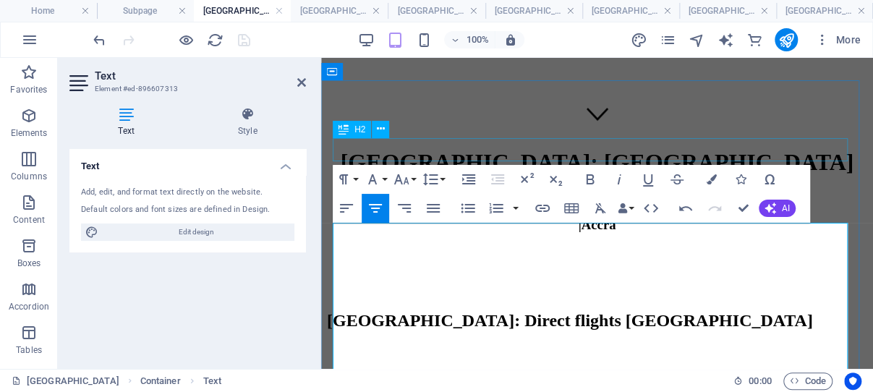
scroll to position [140574, 0]
click at [299, 80] on icon at bounding box center [301, 83] width 9 height 12
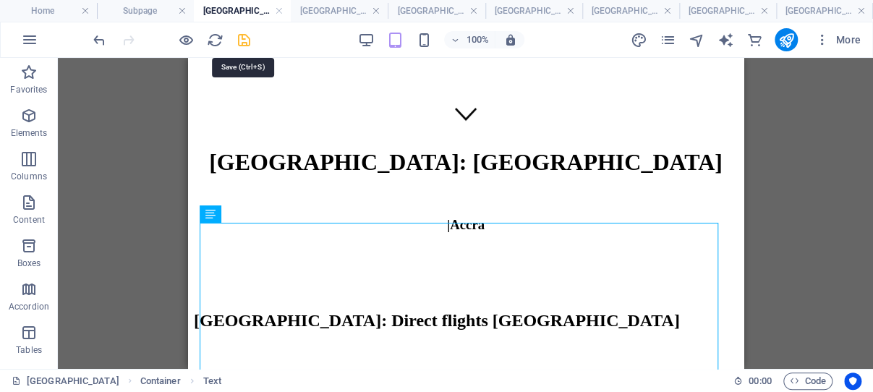
click at [242, 41] on icon "save" at bounding box center [244, 40] width 17 height 17
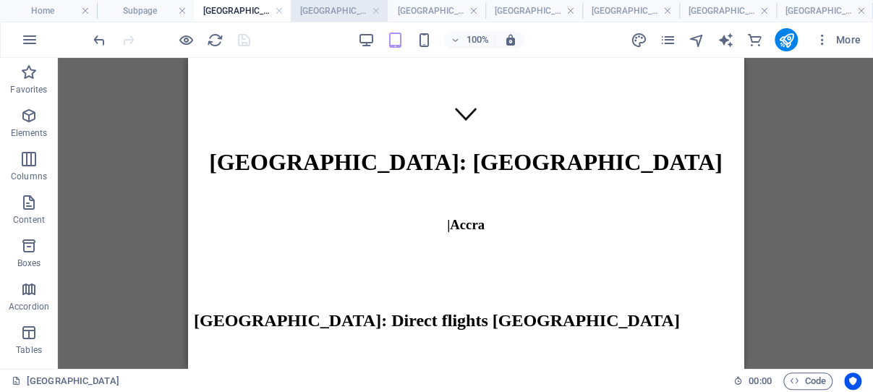
click at [331, 13] on h4 "Lisbon" at bounding box center [339, 11] width 97 height 16
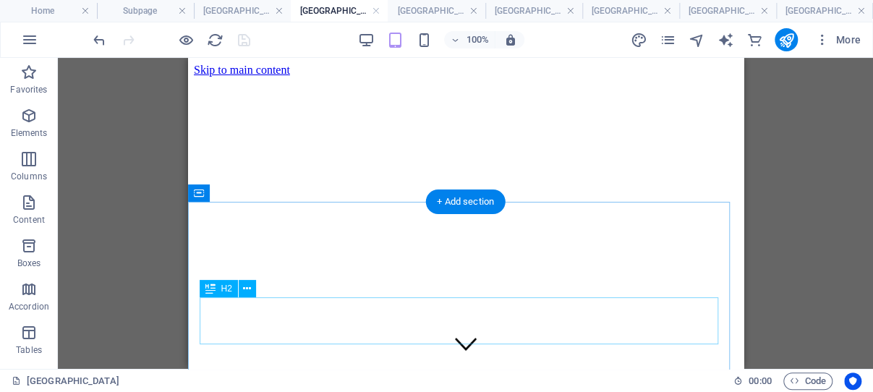
scroll to position [230, 0]
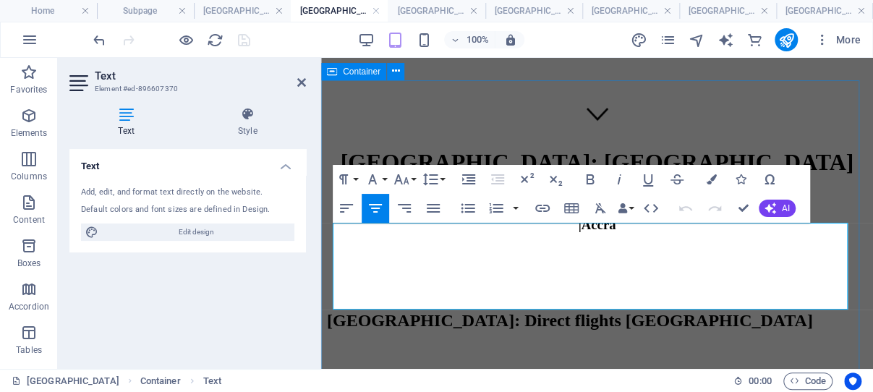
drag, startPoint x: 714, startPoint y: 300, endPoint x: 332, endPoint y: 225, distance: 389.8
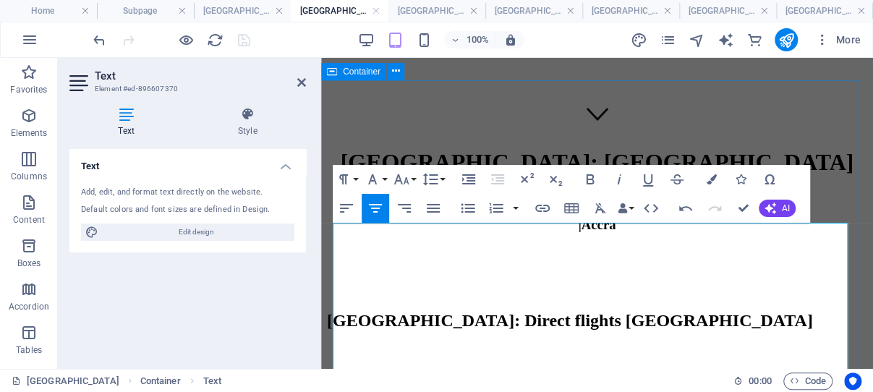
scroll to position [140347, 0]
drag, startPoint x: 302, startPoint y: 80, endPoint x: 106, endPoint y: 20, distance: 205.6
click at [302, 80] on icon at bounding box center [301, 83] width 9 height 12
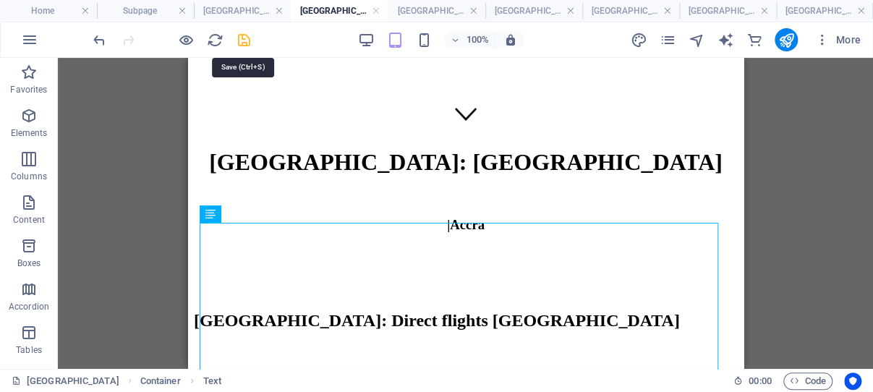
drag, startPoint x: 242, startPoint y: 37, endPoint x: 262, endPoint y: 40, distance: 19.9
click at [242, 37] on icon "save" at bounding box center [244, 40] width 17 height 17
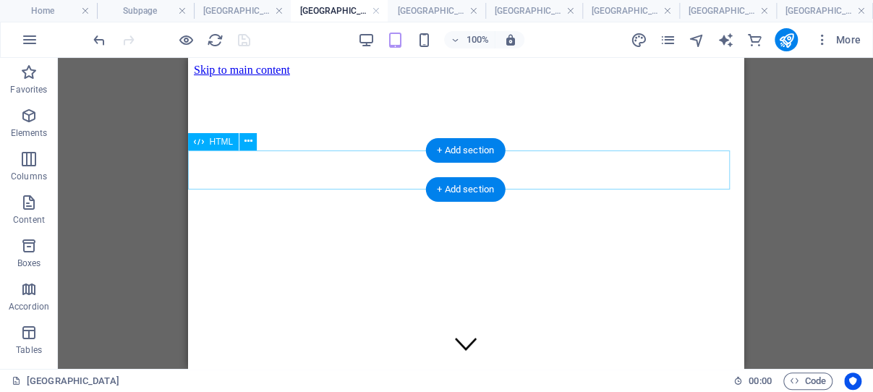
scroll to position [153, 0]
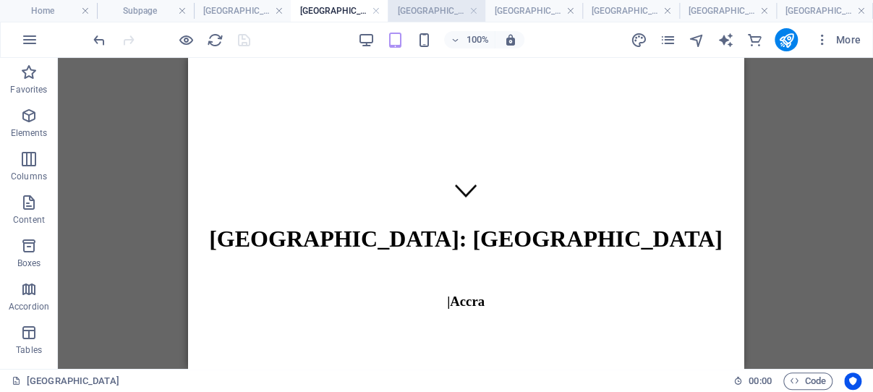
click at [431, 9] on h4 "Casablanca" at bounding box center [436, 11] width 97 height 16
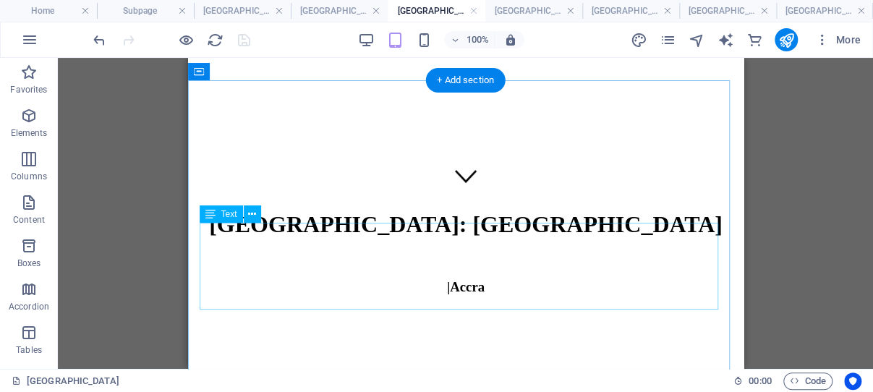
scroll to position [230, 0]
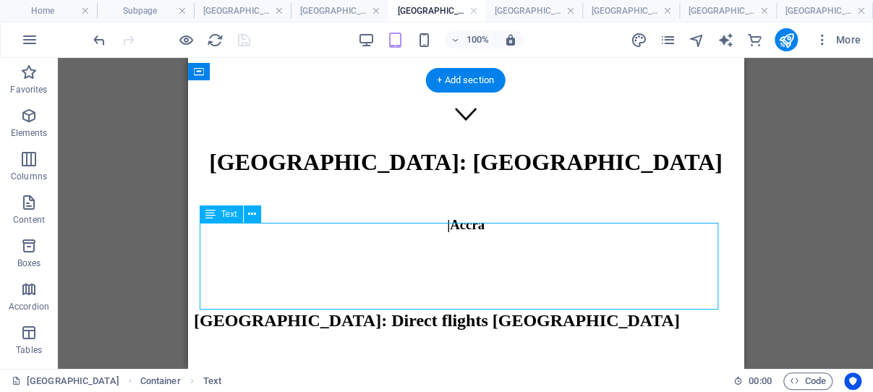
drag, startPoint x: 433, startPoint y: 271, endPoint x: 296, endPoint y: 268, distance: 136.7
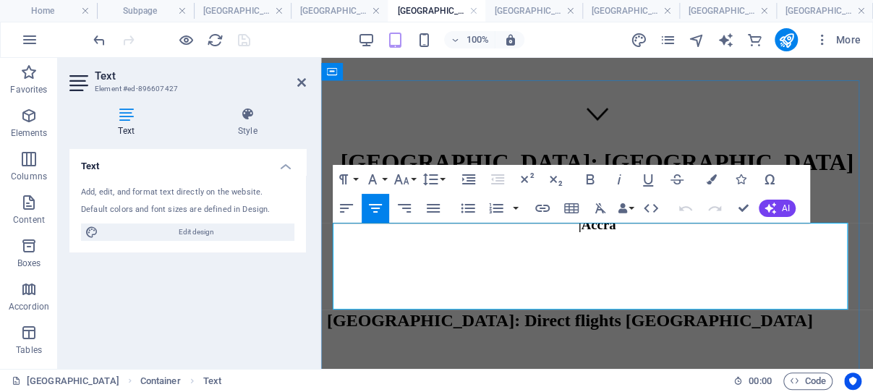
drag, startPoint x: 720, startPoint y: 298, endPoint x: 335, endPoint y: 228, distance: 391.7
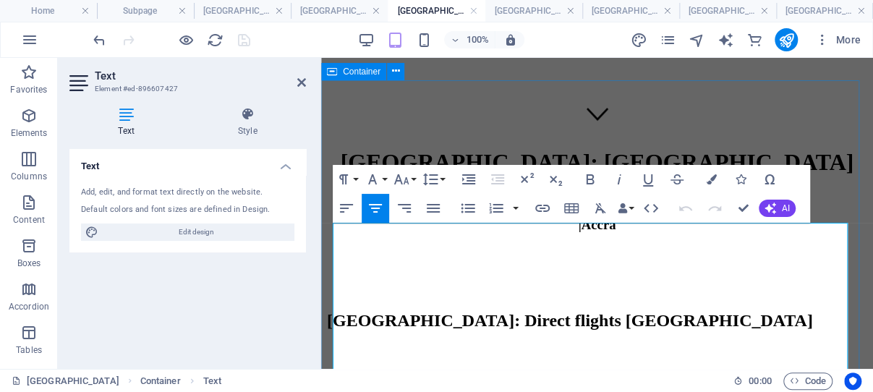
scroll to position [138792, 0]
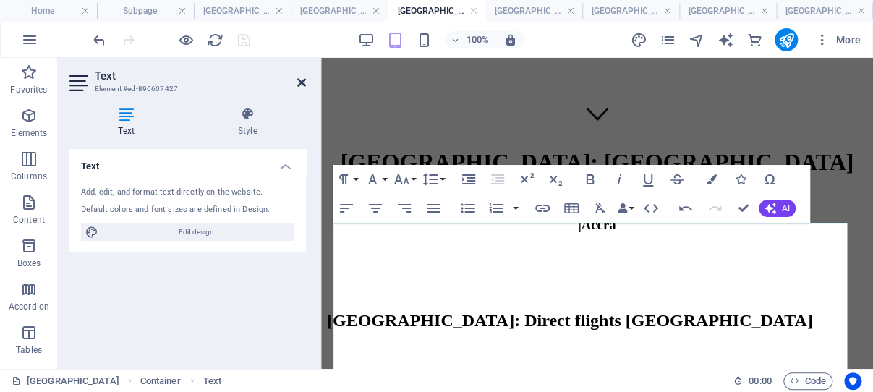
click at [300, 80] on icon at bounding box center [301, 83] width 9 height 12
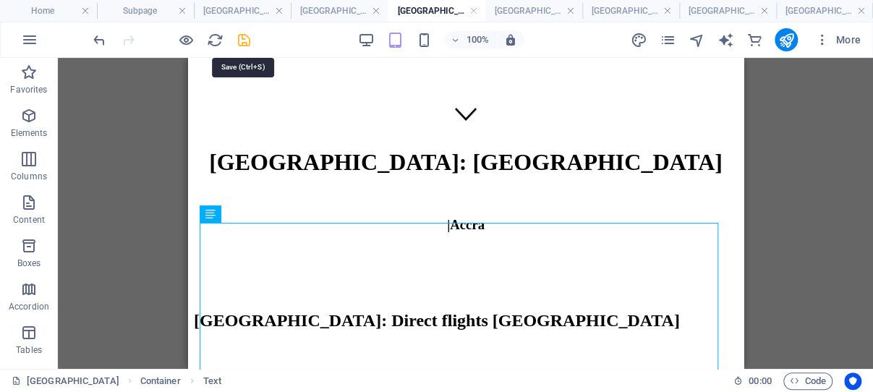
drag, startPoint x: 242, startPoint y: 39, endPoint x: 204, endPoint y: 5, distance: 51.2
click at [242, 39] on icon "save" at bounding box center [244, 40] width 17 height 17
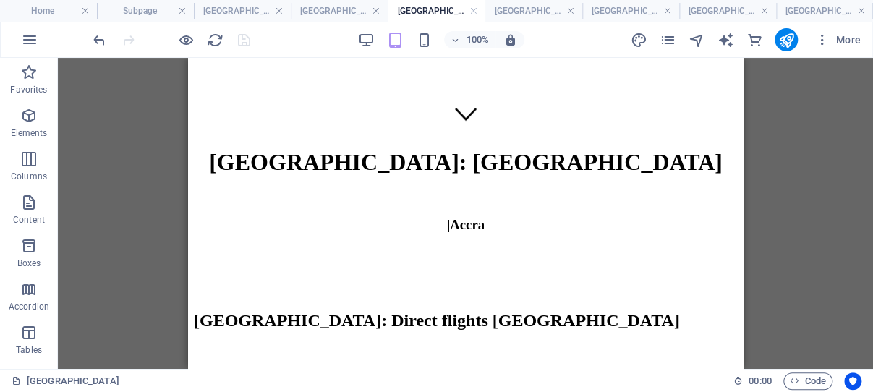
drag, startPoint x: 278, startPoint y: 12, endPoint x: 273, endPoint y: 25, distance: 13.3
click at [278, 12] on link at bounding box center [279, 11] width 9 height 14
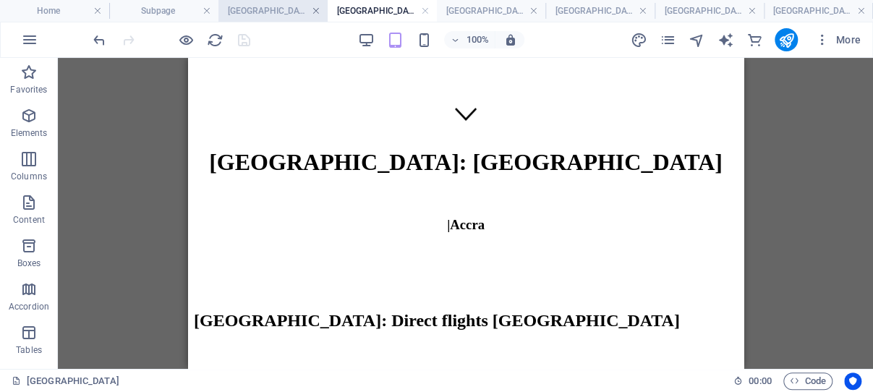
click at [315, 7] on link at bounding box center [315, 11] width 9 height 14
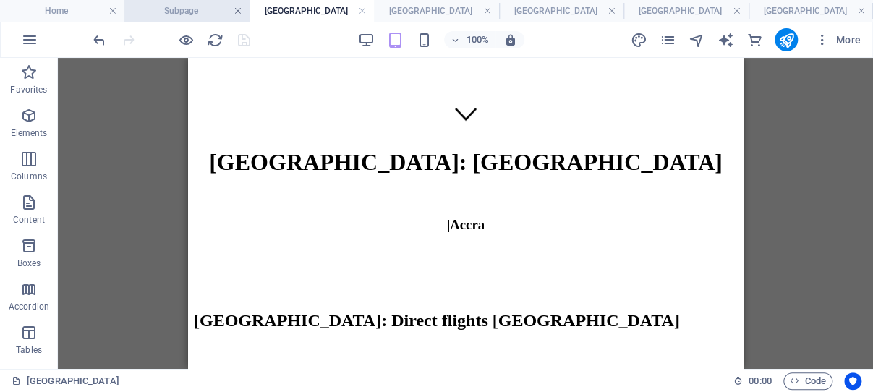
click at [234, 9] on link at bounding box center [238, 11] width 9 height 14
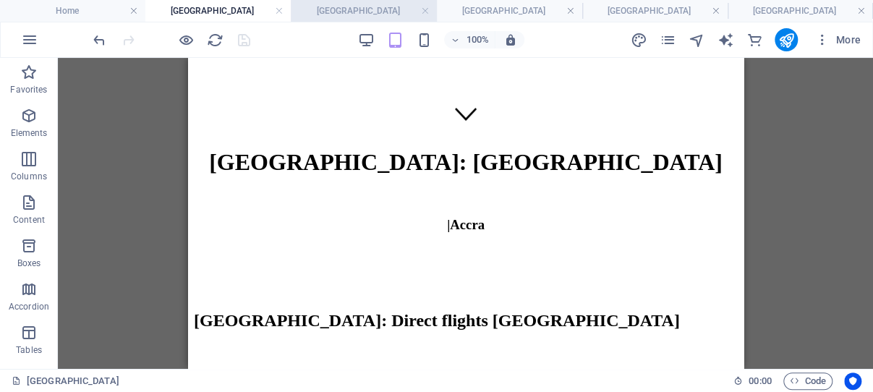
click at [364, 14] on h4 "Istanbul" at bounding box center [363, 11] width 145 height 16
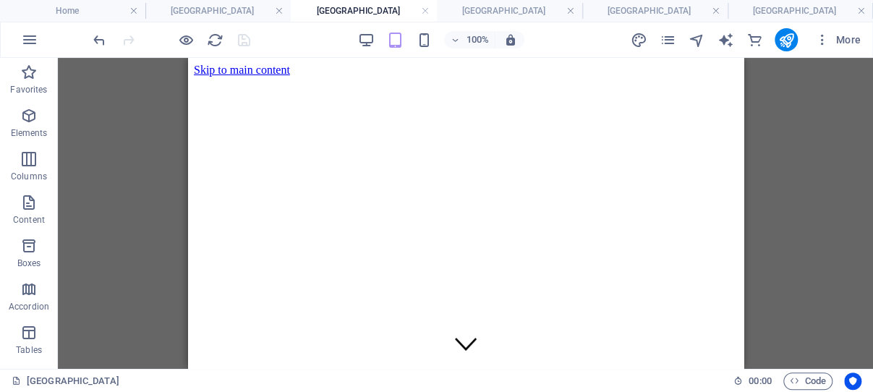
click at [278, 11] on link at bounding box center [279, 11] width 9 height 14
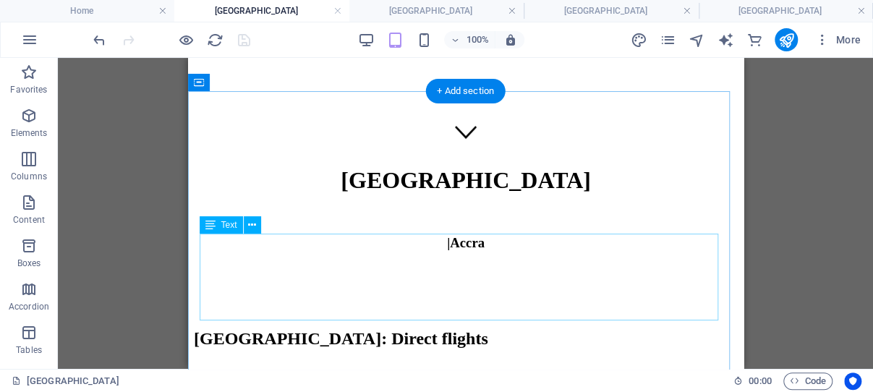
scroll to position [230, 0]
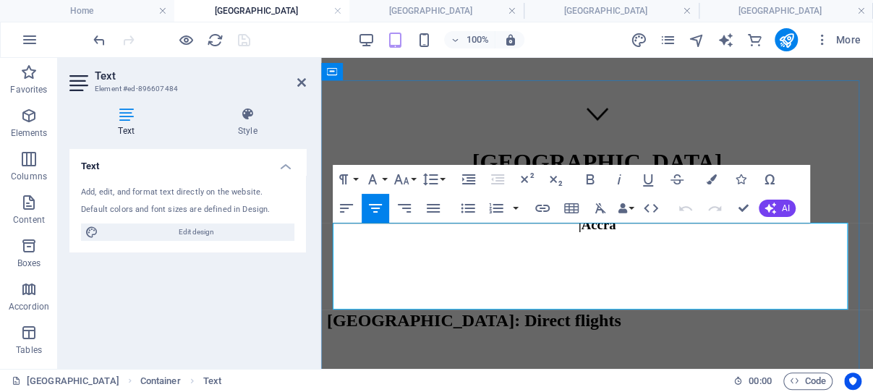
drag, startPoint x: 717, startPoint y: 300, endPoint x: 364, endPoint y: 244, distance: 356.5
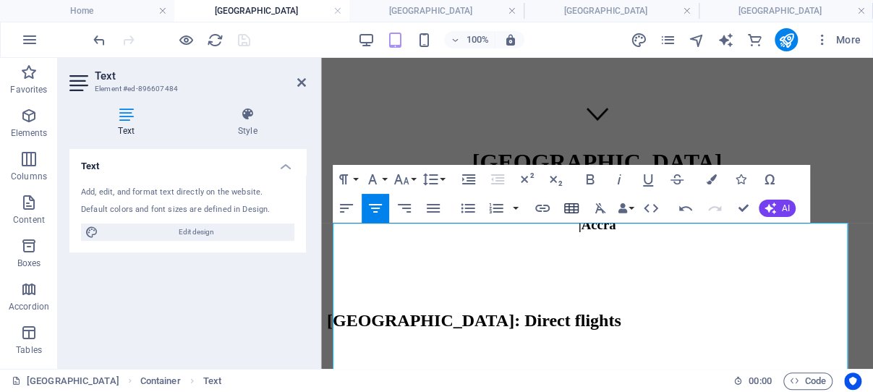
scroll to position [145984, 0]
click at [299, 80] on icon at bounding box center [301, 83] width 9 height 12
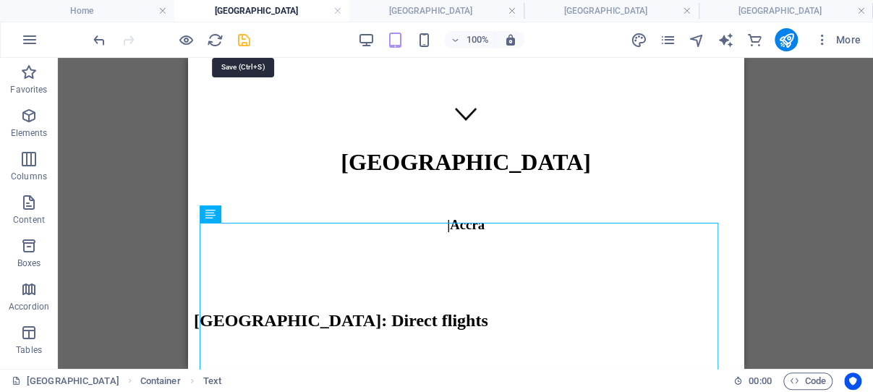
drag, startPoint x: 245, startPoint y: 40, endPoint x: 72, endPoint y: 2, distance: 177.0
click at [245, 40] on icon "save" at bounding box center [244, 40] width 17 height 17
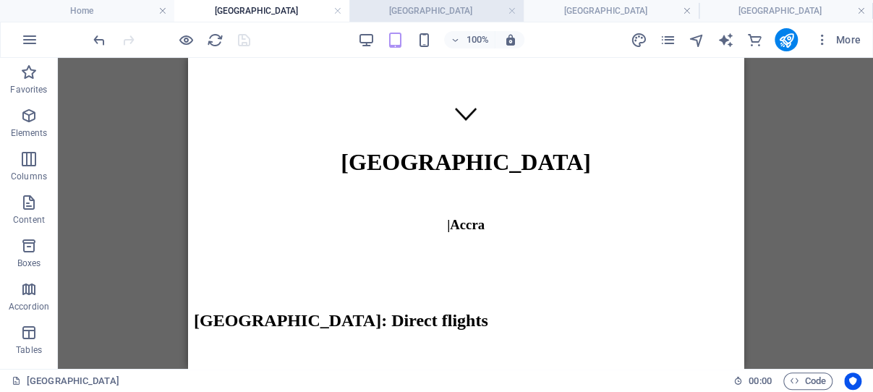
click at [437, 8] on h4 "Doha" at bounding box center [436, 11] width 174 height 16
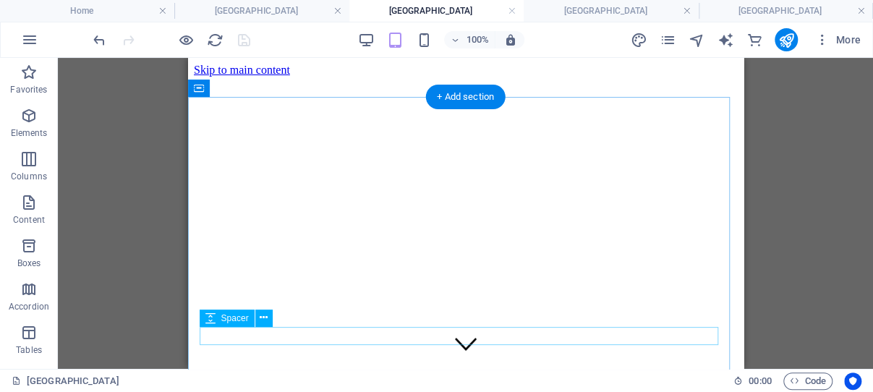
scroll to position [230, 0]
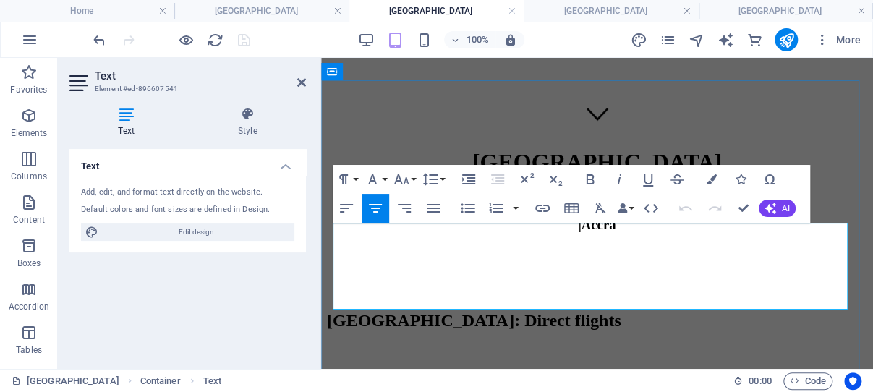
drag, startPoint x: 711, startPoint y: 302, endPoint x: 336, endPoint y: 231, distance: 381.2
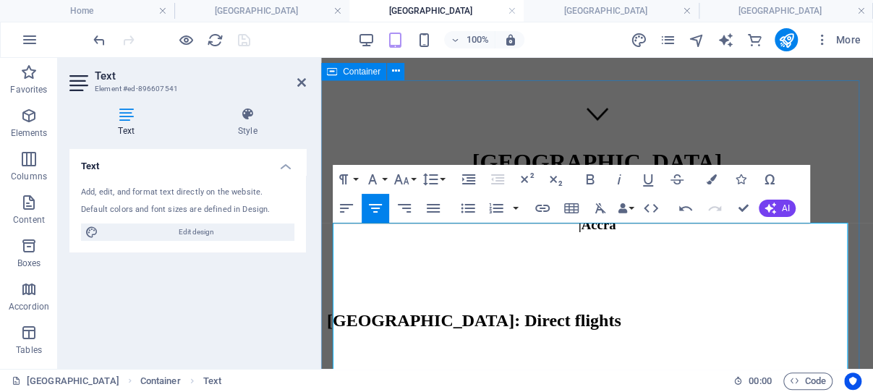
scroll to position [142097, 0]
click at [301, 80] on icon at bounding box center [301, 83] width 9 height 12
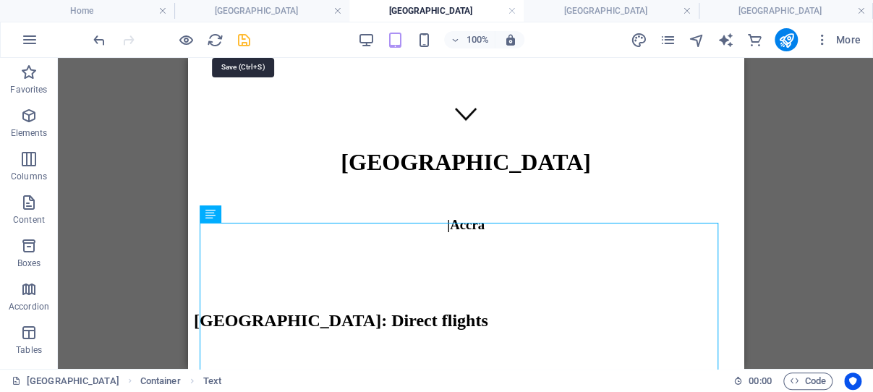
drag, startPoint x: 41, startPoint y: 20, endPoint x: 239, endPoint y: 38, distance: 199.0
click at [239, 38] on icon "save" at bounding box center [244, 40] width 17 height 17
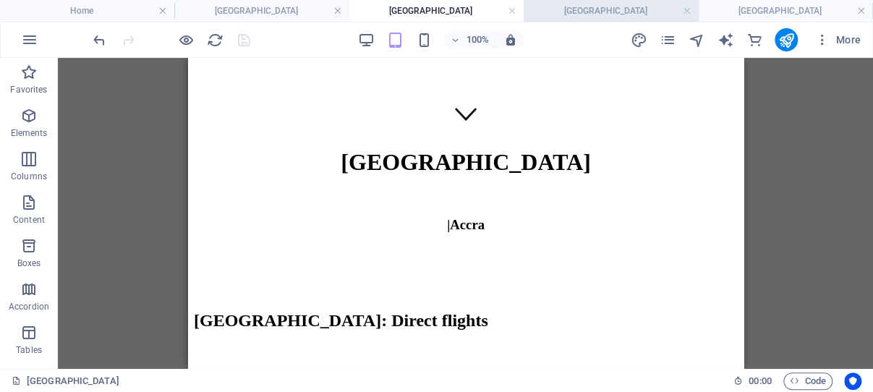
click at [599, 11] on h4 "Beirut" at bounding box center [611, 11] width 174 height 16
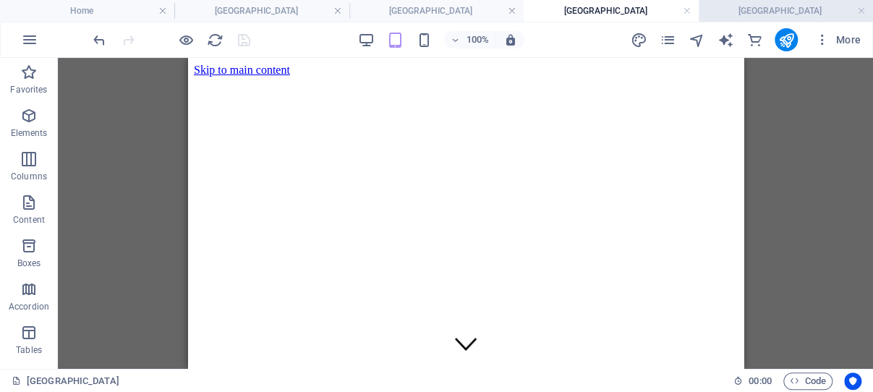
click at [781, 12] on h4 "Cairo" at bounding box center [786, 11] width 174 height 16
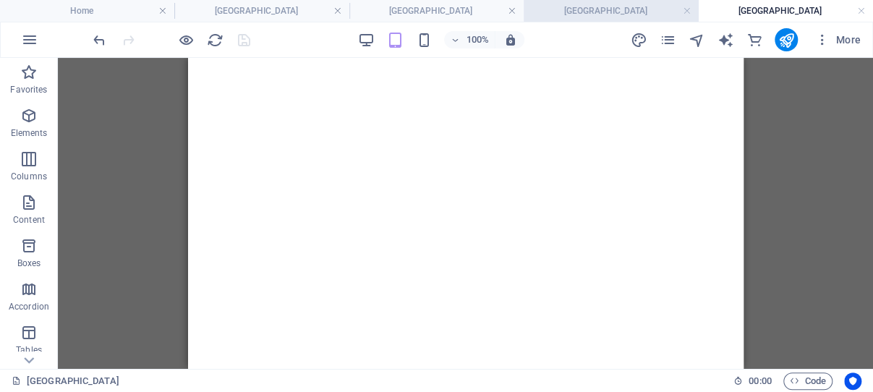
click at [621, 8] on h4 "Beirut" at bounding box center [611, 11] width 174 height 16
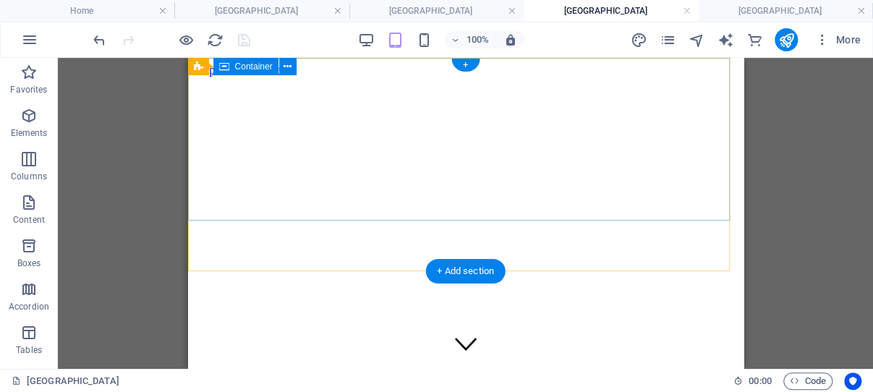
scroll to position [230, 0]
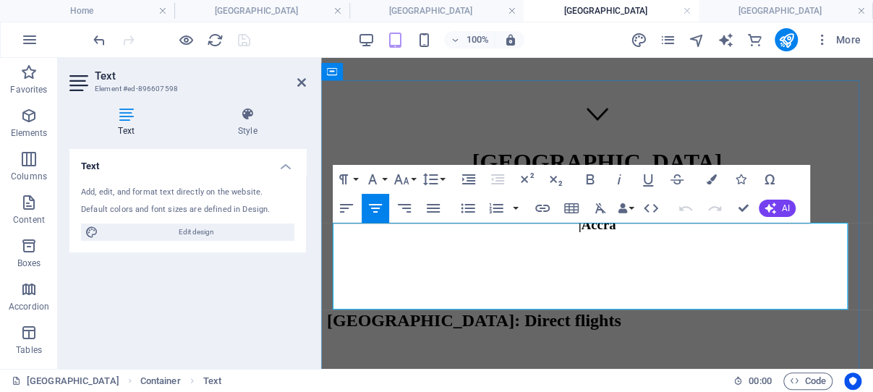
drag, startPoint x: 717, startPoint y: 304, endPoint x: 337, endPoint y: 231, distance: 386.7
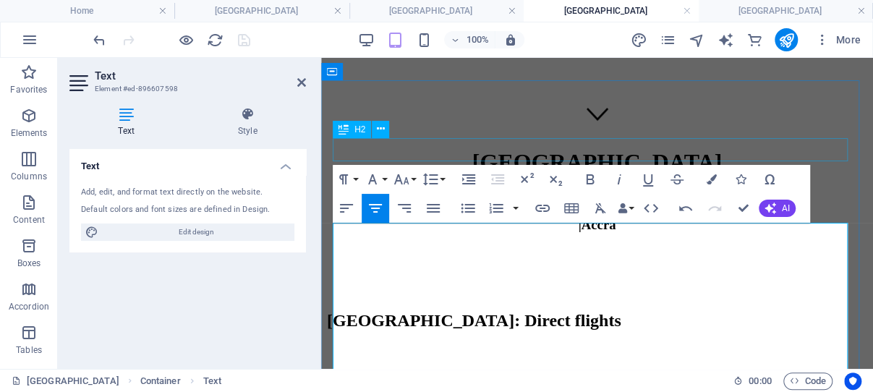
scroll to position [148430, 0]
drag, startPoint x: 301, startPoint y: 81, endPoint x: 106, endPoint y: 18, distance: 204.4
click at [301, 81] on icon at bounding box center [301, 83] width 9 height 12
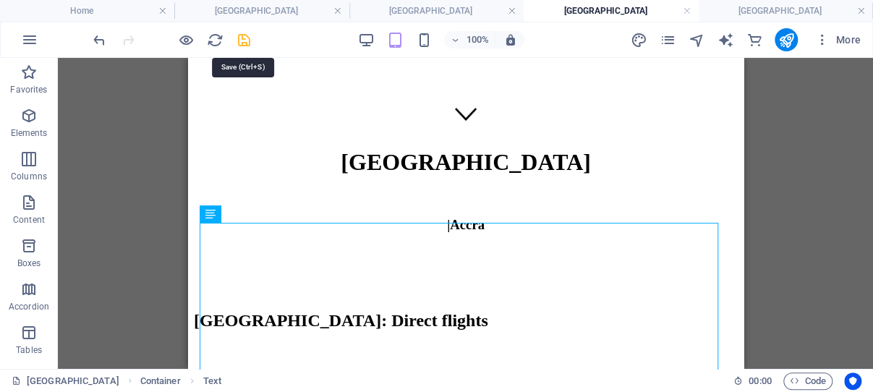
click at [247, 40] on icon "save" at bounding box center [244, 40] width 17 height 17
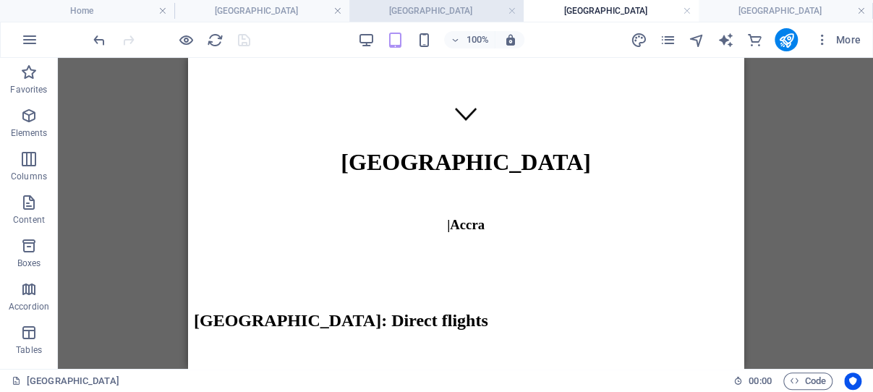
click at [484, 9] on h4 "Doha" at bounding box center [436, 11] width 174 height 16
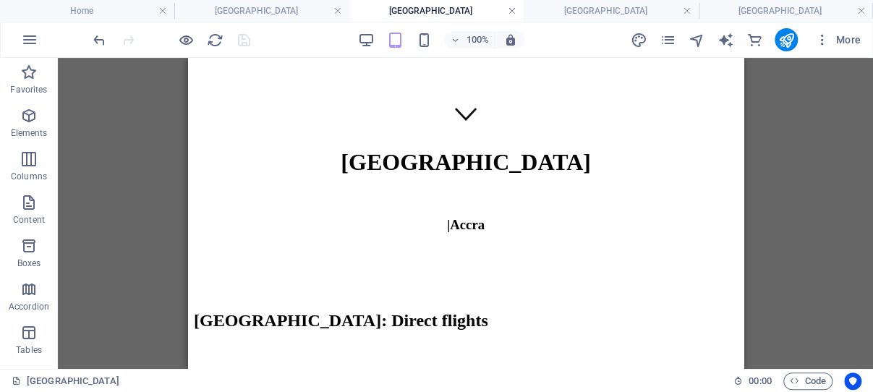
click at [512, 13] on link at bounding box center [512, 11] width 9 height 14
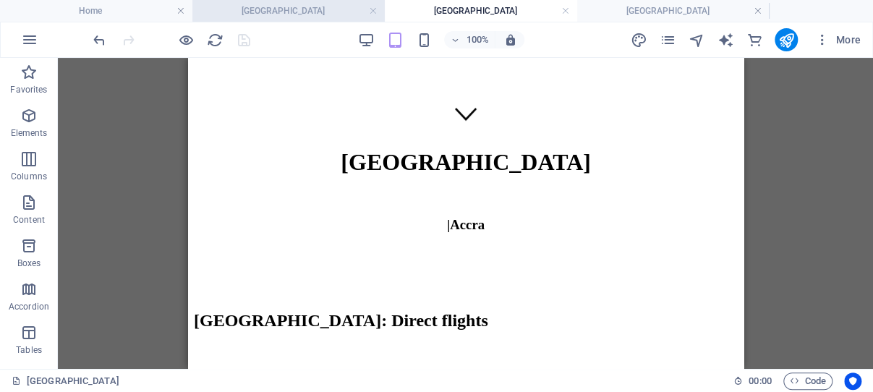
click at [326, 5] on h4 "Istanbul" at bounding box center [288, 11] width 192 height 16
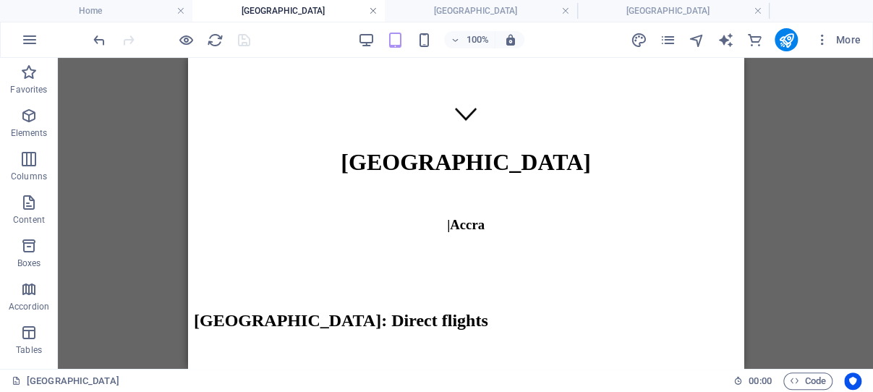
click at [370, 8] on link at bounding box center [373, 11] width 9 height 14
click at [484, 12] on h4 "Cairo" at bounding box center [481, 11] width 192 height 16
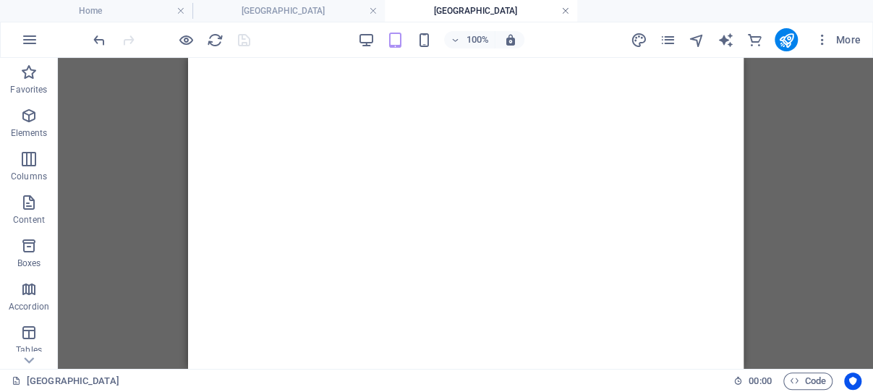
click at [564, 8] on link at bounding box center [565, 11] width 9 height 14
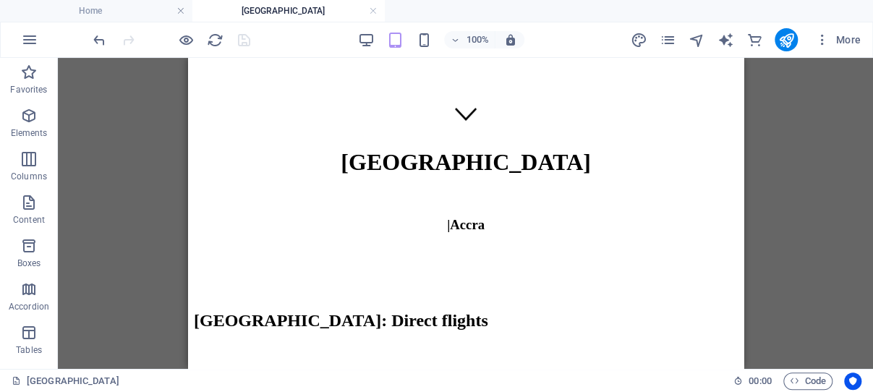
drag, startPoint x: 371, startPoint y: 9, endPoint x: 743, endPoint y: 48, distance: 374.4
click at [371, 9] on link at bounding box center [373, 11] width 9 height 14
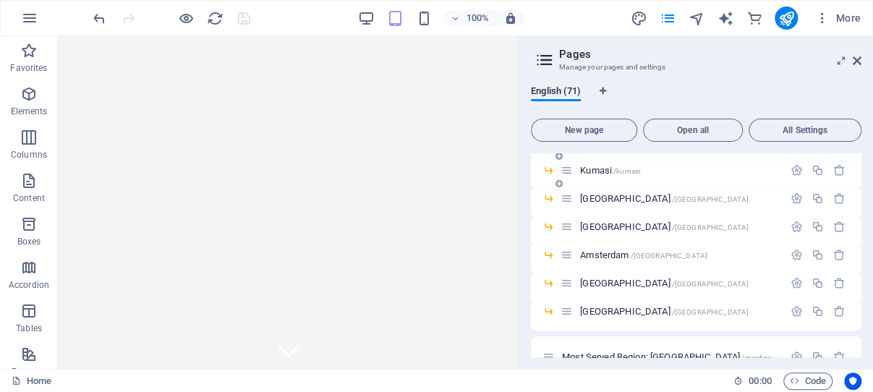
scroll to position [1103, 0]
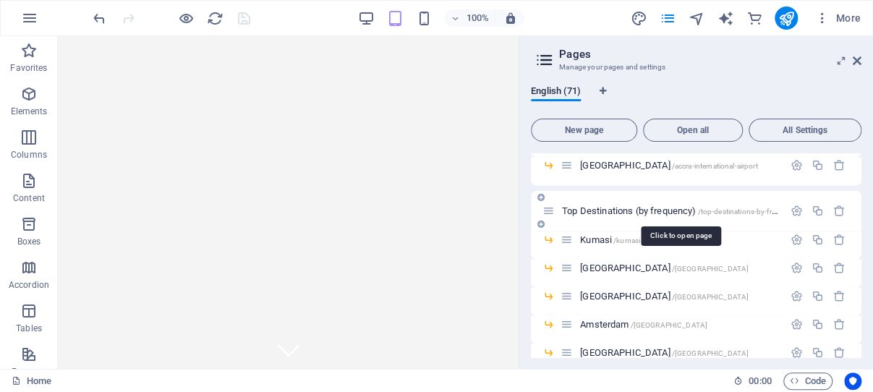
click at [615, 210] on span "Top Destinations (by frequency) /top-destinations-by-frequency" at bounding box center [681, 210] width 238 height 11
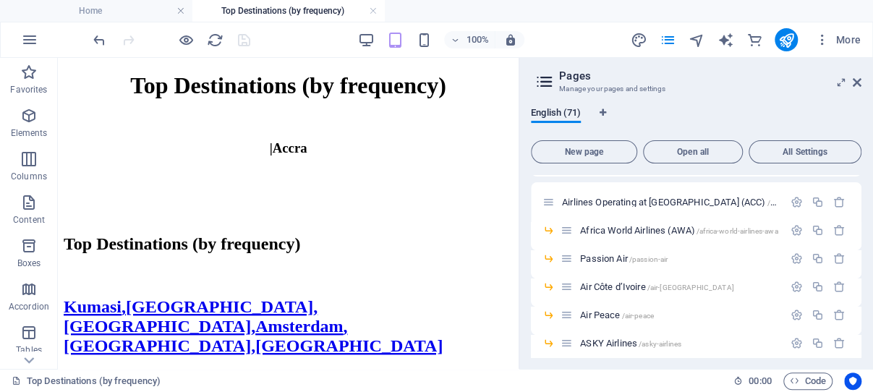
scroll to position [75, 0]
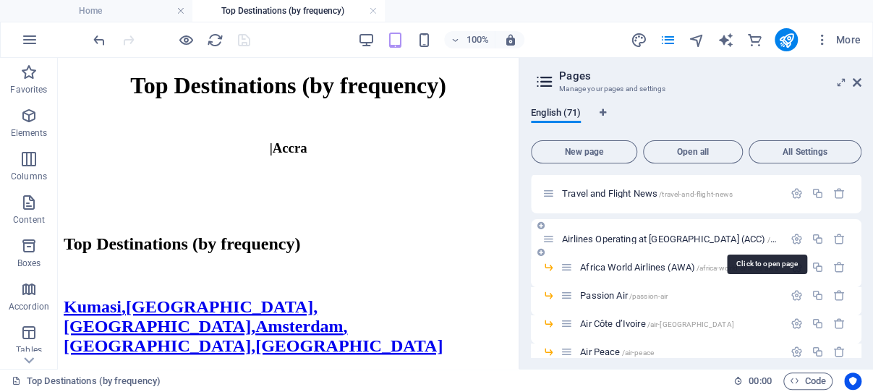
click at [630, 237] on span "Airlines Operating at Kotoka International Airport (ACC) /airlines-operating-at…" at bounding box center [739, 239] width 354 height 11
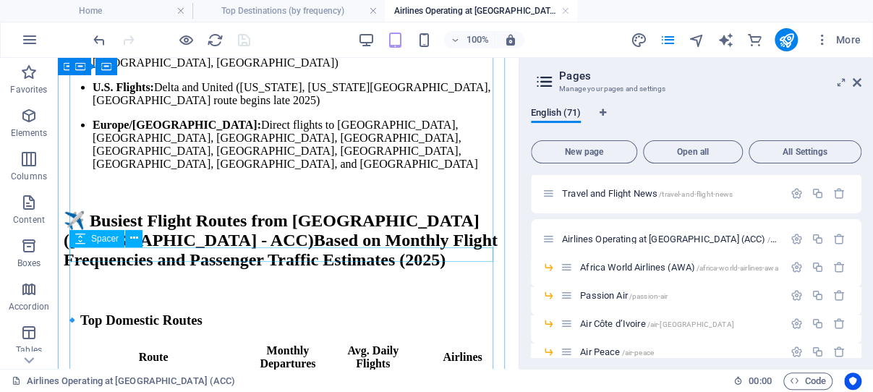
scroll to position [1763, 0]
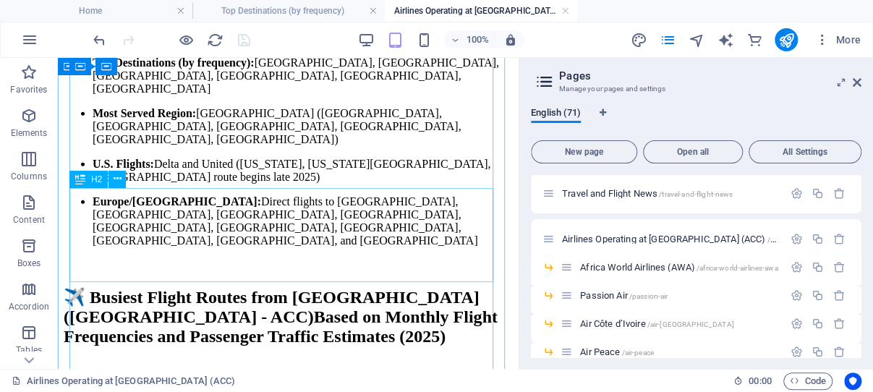
click at [219, 287] on div "✈️ Busiest Flight Routes from Accra (Kotoka International Airport - ACC)Based o…" at bounding box center [288, 316] width 449 height 59
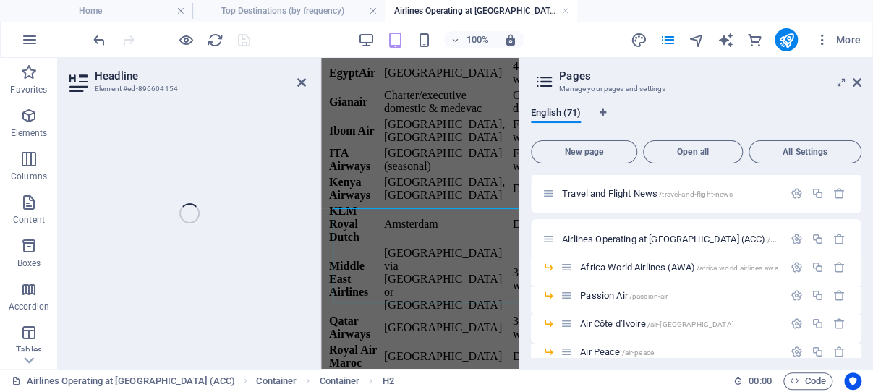
scroll to position [2575, 0]
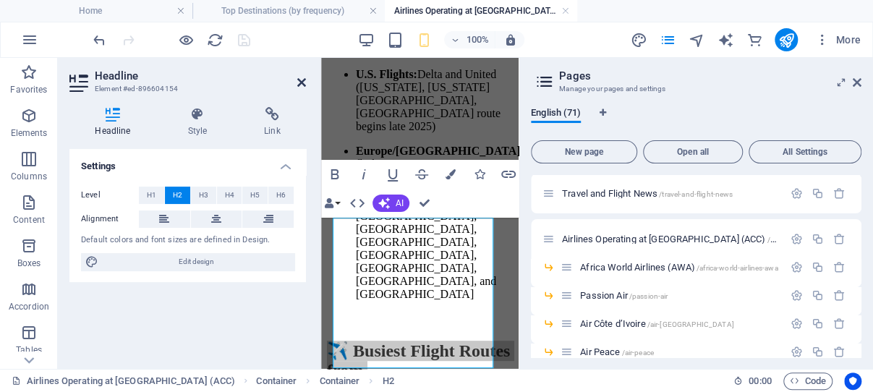
click at [300, 81] on icon at bounding box center [301, 83] width 9 height 12
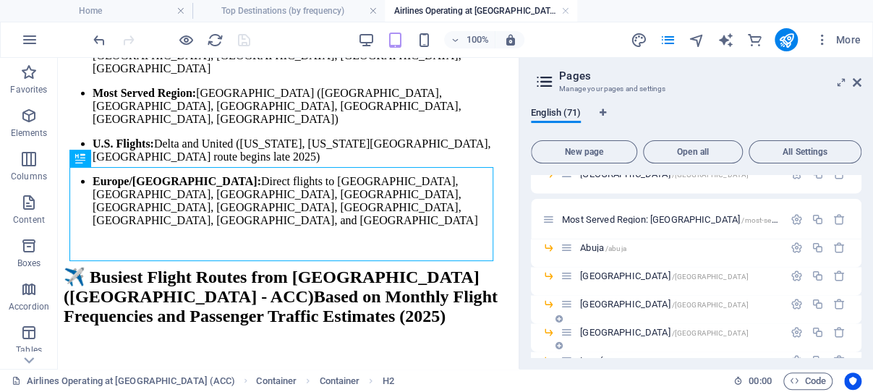
scroll to position [1317, 0]
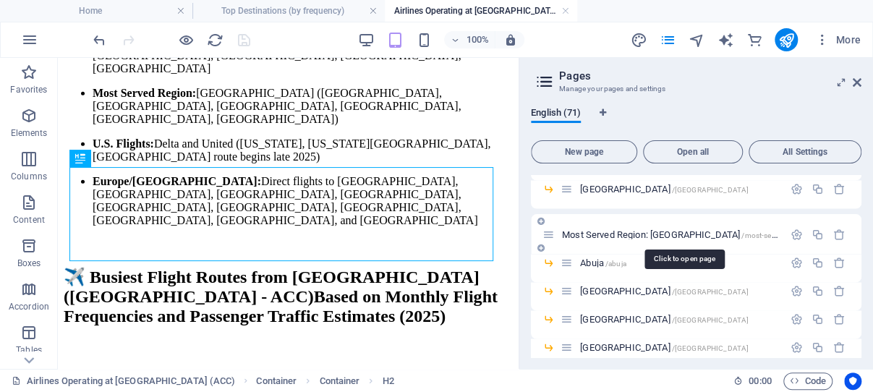
click at [652, 233] on span "Most Served Region: West Africa /most-served-region-west-africa" at bounding box center [732, 233] width 341 height 11
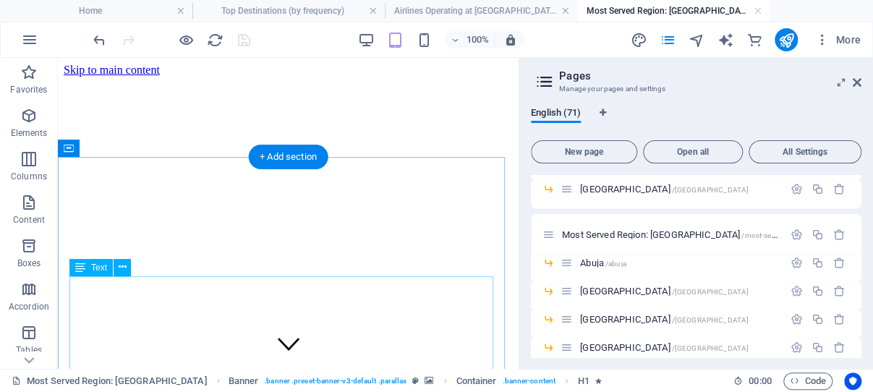
scroll to position [153, 0]
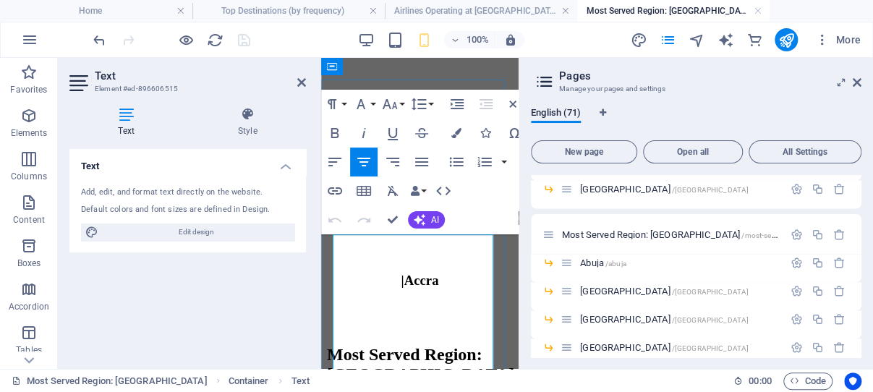
scroll to position [204, 0]
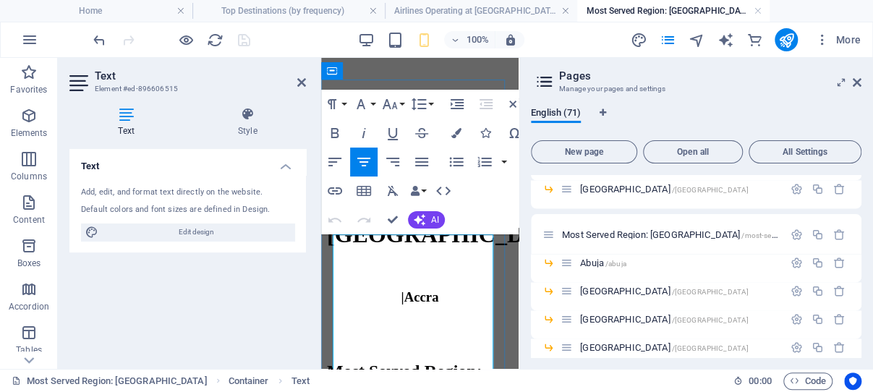
drag, startPoint x: 457, startPoint y: 291, endPoint x: 356, endPoint y: 246, distance: 110.1
click at [300, 79] on icon at bounding box center [301, 83] width 9 height 12
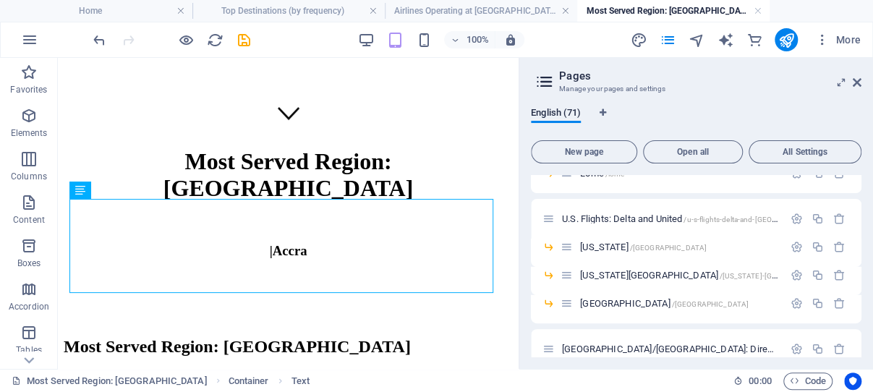
scroll to position [1524, 0]
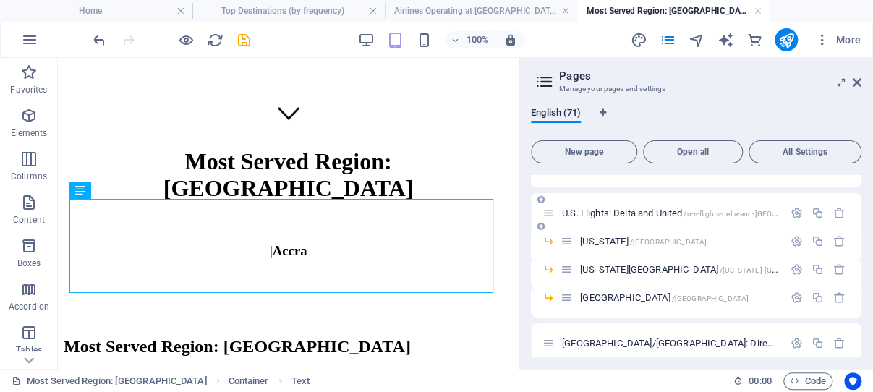
click at [615, 210] on span "U.S. Flights: Delta and United /u-s-flights-delta-and-united" at bounding box center [695, 213] width 267 height 11
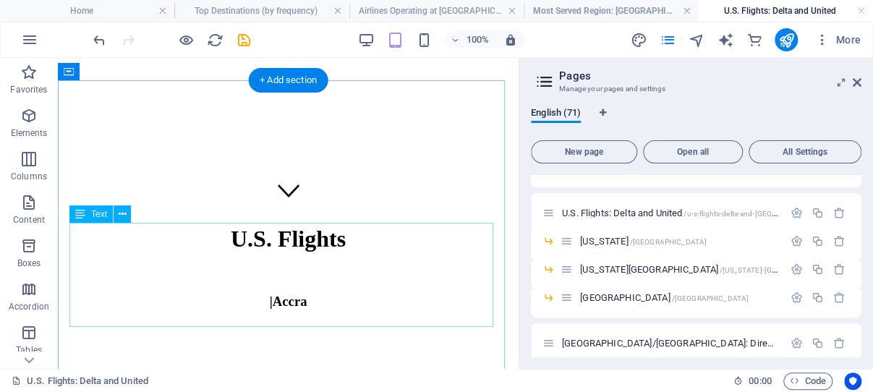
scroll to position [230, 0]
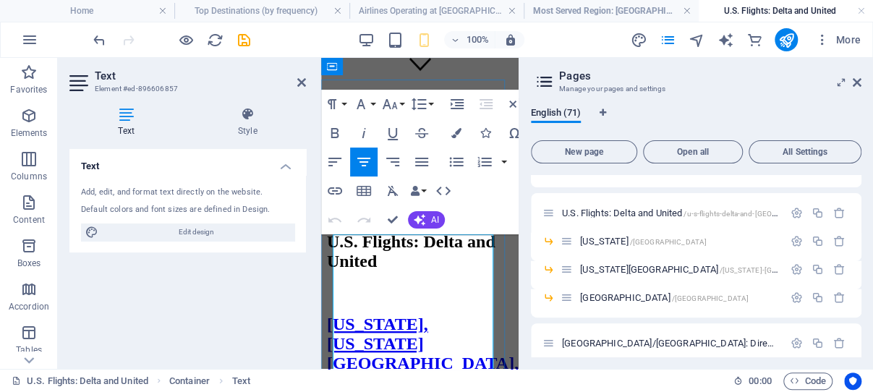
scroll to position [203, 0]
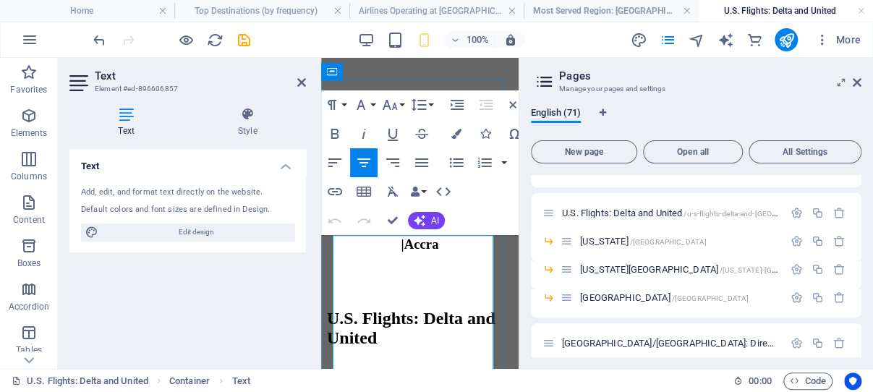
drag, startPoint x: 445, startPoint y: 293, endPoint x: 337, endPoint y: 242, distance: 119.7
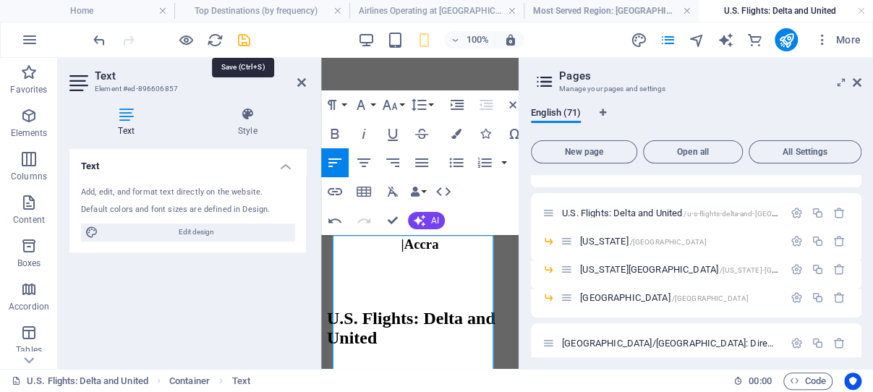
drag, startPoint x: 244, startPoint y: 38, endPoint x: 393, endPoint y: 176, distance: 203.1
click at [244, 38] on icon "save" at bounding box center [244, 40] width 17 height 17
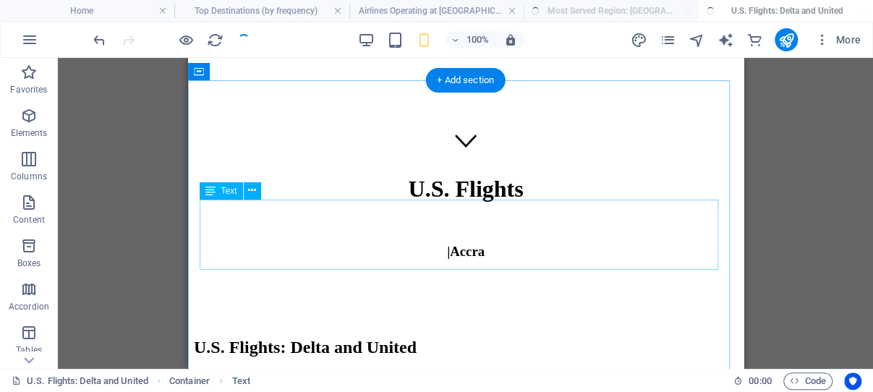
scroll to position [230, 0]
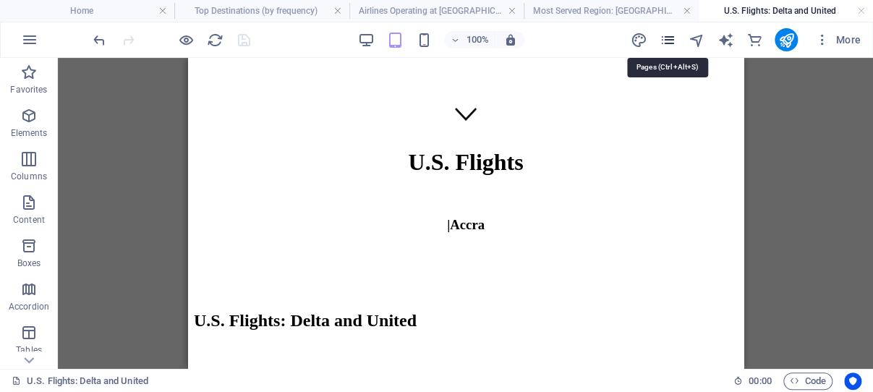
click at [670, 38] on icon "pages" at bounding box center [667, 40] width 17 height 17
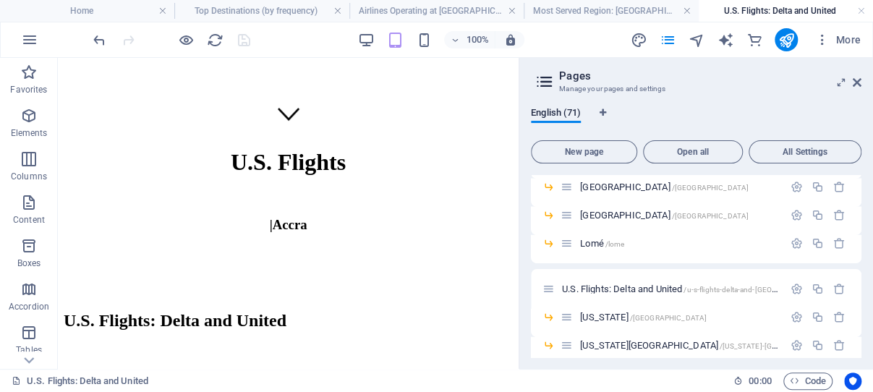
scroll to position [1311, 0]
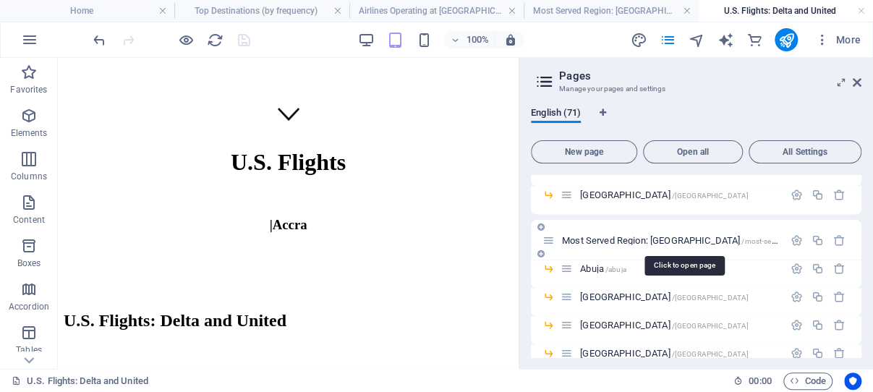
click at [644, 240] on span "Most Served Region: West Africa /most-served-region-west-africa" at bounding box center [732, 239] width 341 height 11
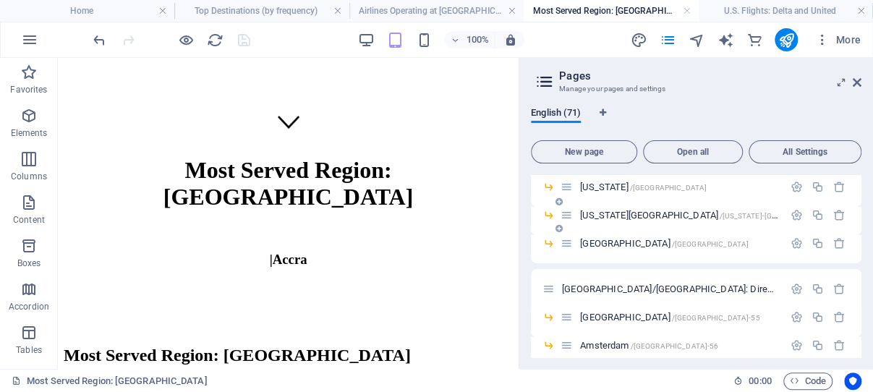
scroll to position [1586, 0]
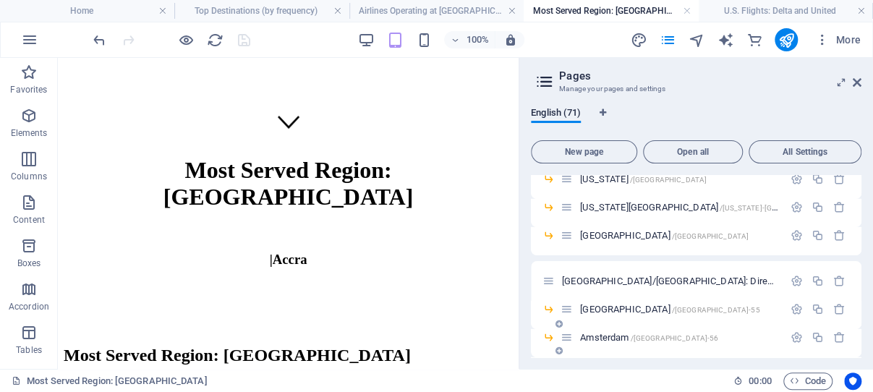
click at [636, 280] on span "Europe/Middle East: Direct flights /europe-middle-east-direct-flights" at bounding box center [763, 281] width 403 height 11
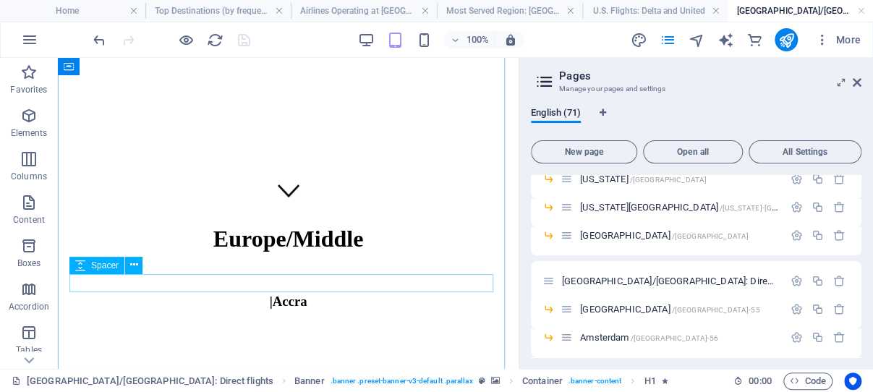
scroll to position [307, 0]
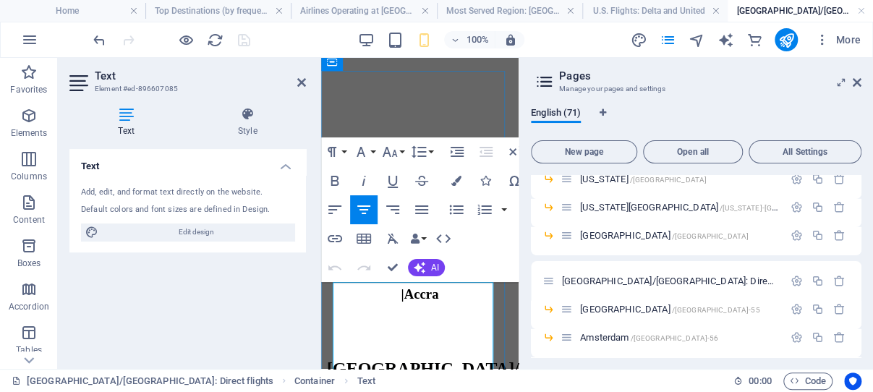
scroll to position [230, 0]
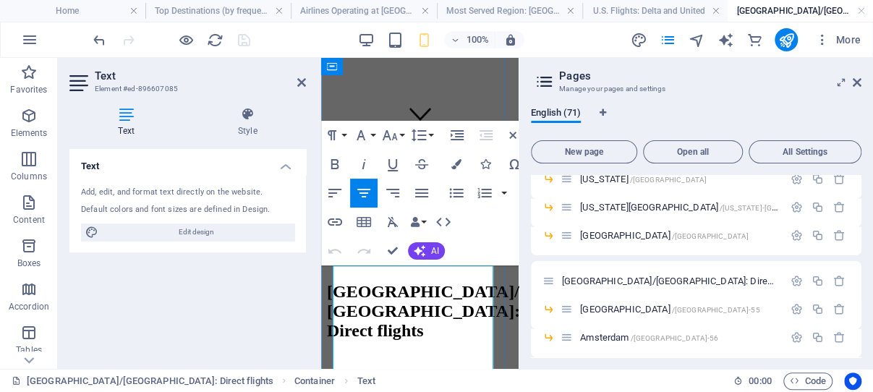
drag, startPoint x: 452, startPoint y: 320, endPoint x: 335, endPoint y: 275, distance: 125.7
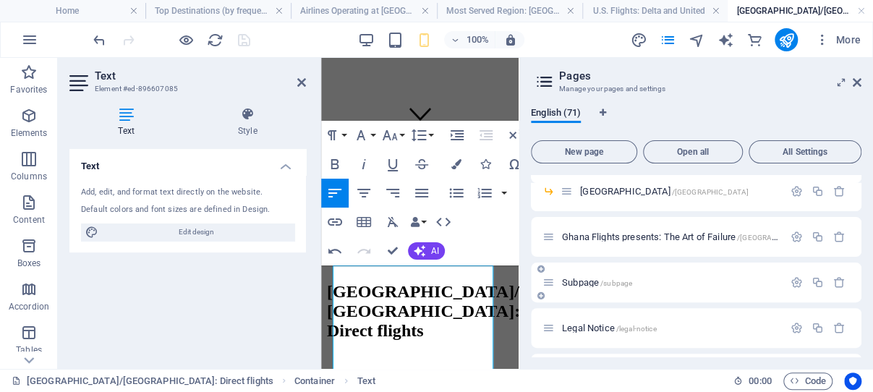
scroll to position [2045, 0]
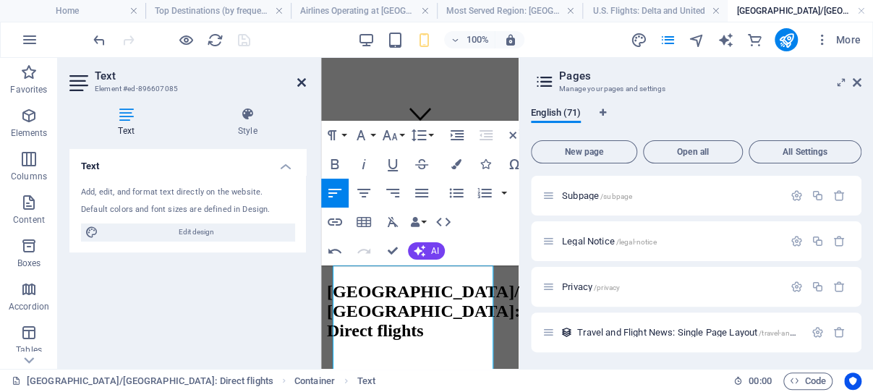
click at [303, 80] on icon at bounding box center [301, 83] width 9 height 12
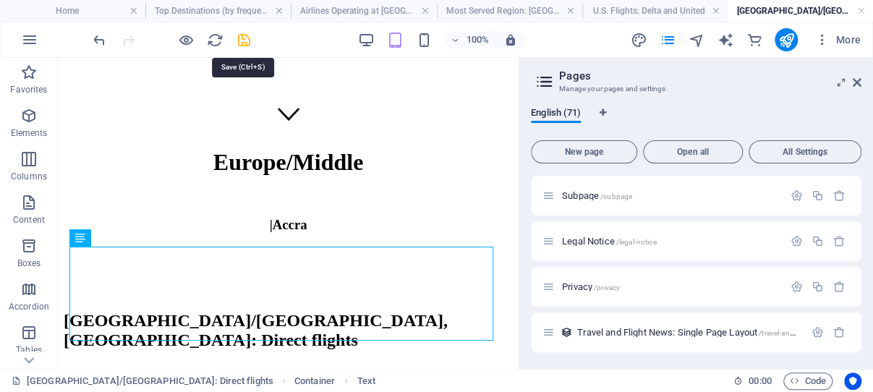
drag, startPoint x: 244, startPoint y: 39, endPoint x: 156, endPoint y: 33, distance: 88.5
click at [244, 39] on icon "save" at bounding box center [244, 40] width 17 height 17
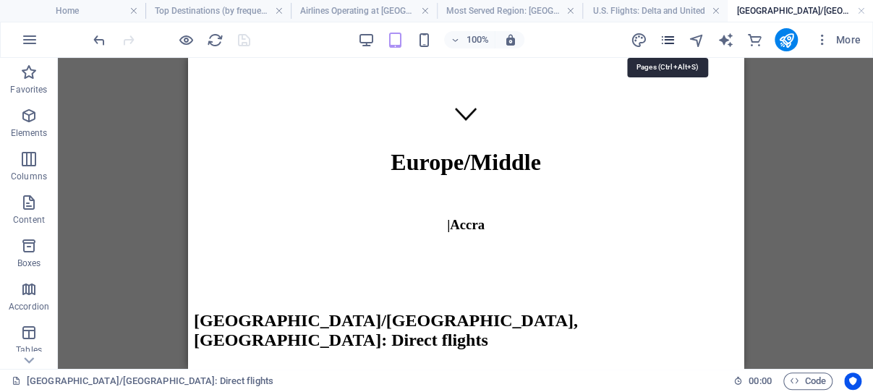
click at [668, 40] on icon "pages" at bounding box center [667, 40] width 17 height 17
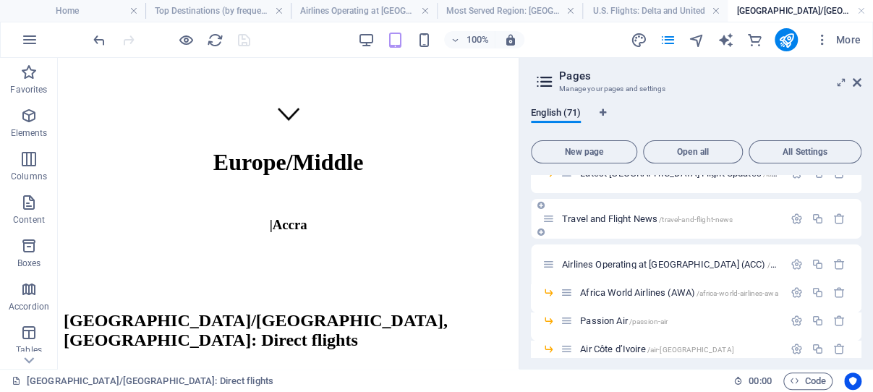
scroll to position [69, 0]
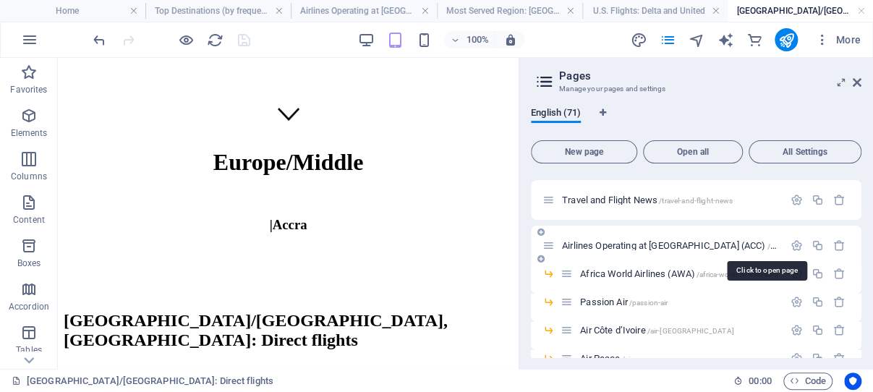
click at [608, 244] on span "Airlines Operating at Kotoka International Airport (ACC) /airlines-operating-at…" at bounding box center [739, 245] width 354 height 11
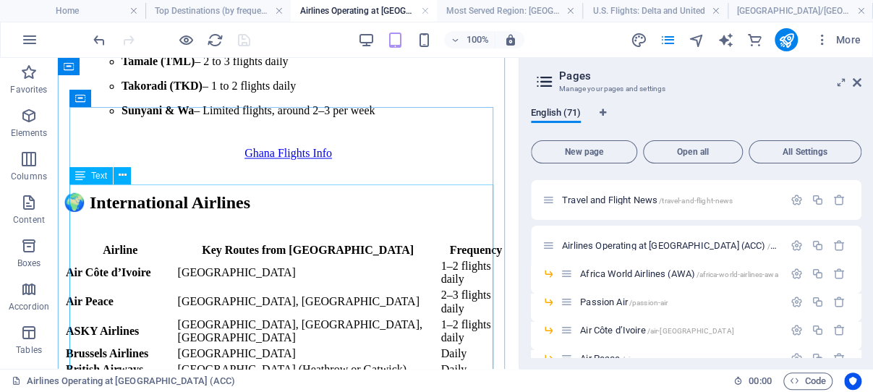
scroll to position [863, 0]
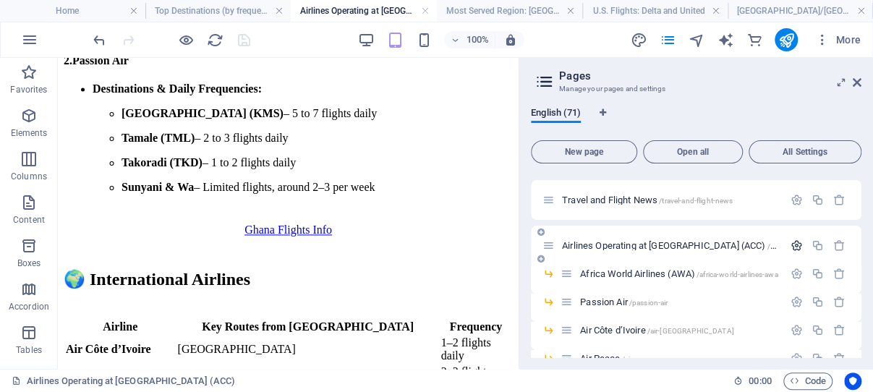
click at [790, 243] on icon "button" at bounding box center [796, 245] width 12 height 12
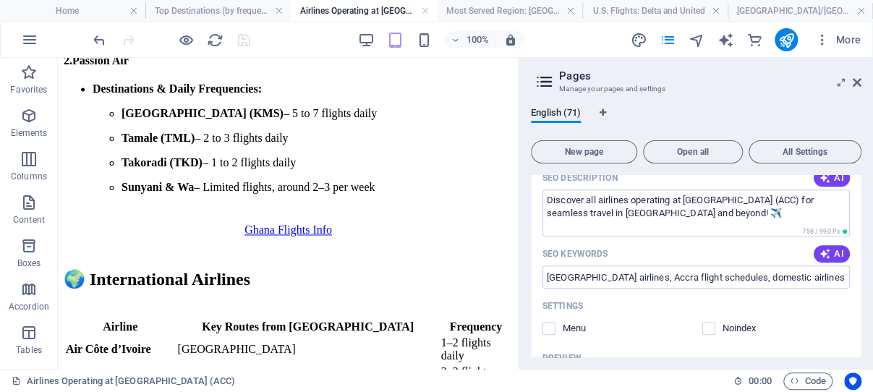
scroll to position [345, 0]
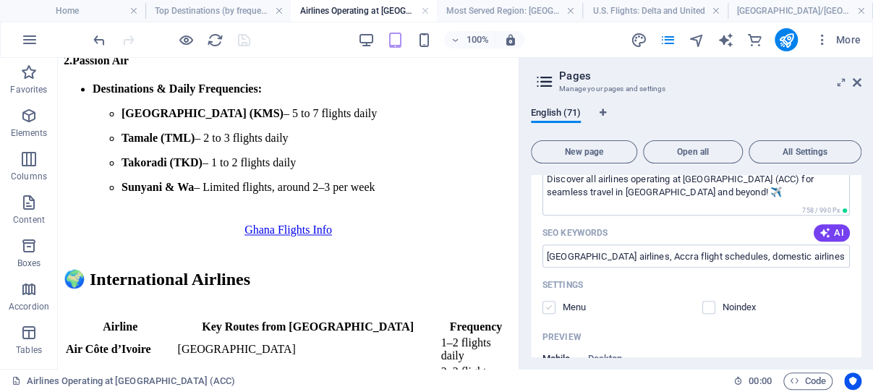
click at [550, 314] on label at bounding box center [548, 307] width 13 height 13
click at [0, 0] on input "checkbox" at bounding box center [0, 0] width 0 height 0
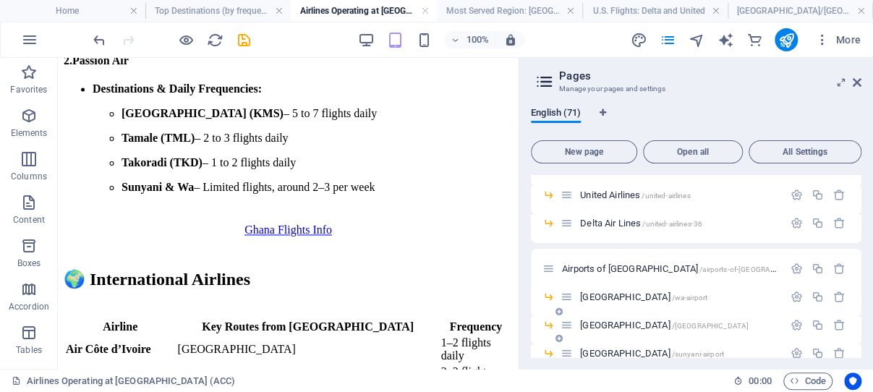
scroll to position [1448, 0]
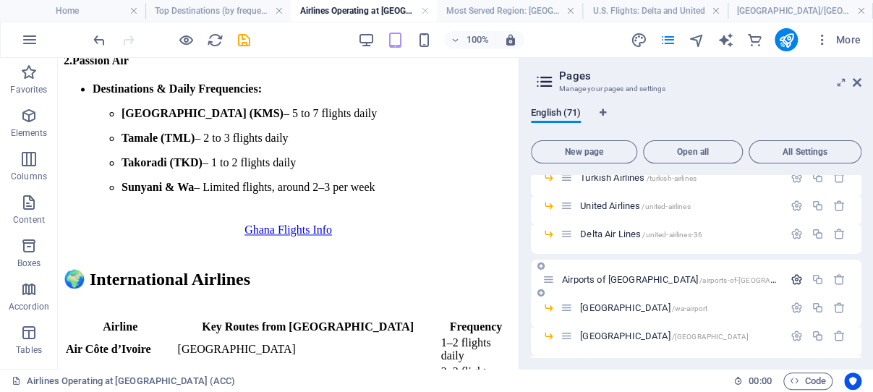
click at [790, 273] on icon "button" at bounding box center [796, 279] width 12 height 12
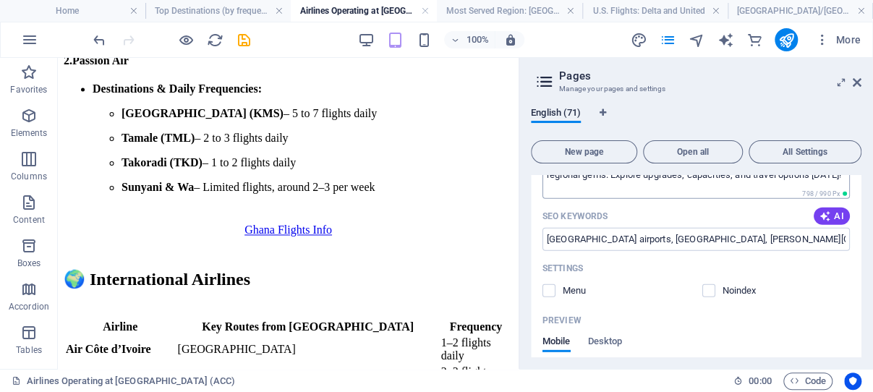
scroll to position [1793, 0]
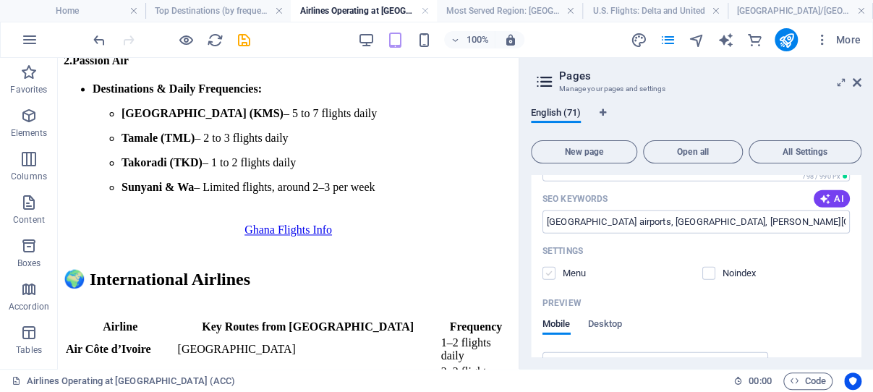
click at [550, 267] on label at bounding box center [548, 273] width 13 height 13
click at [0, 0] on input "checkbox" at bounding box center [0, 0] width 0 height 0
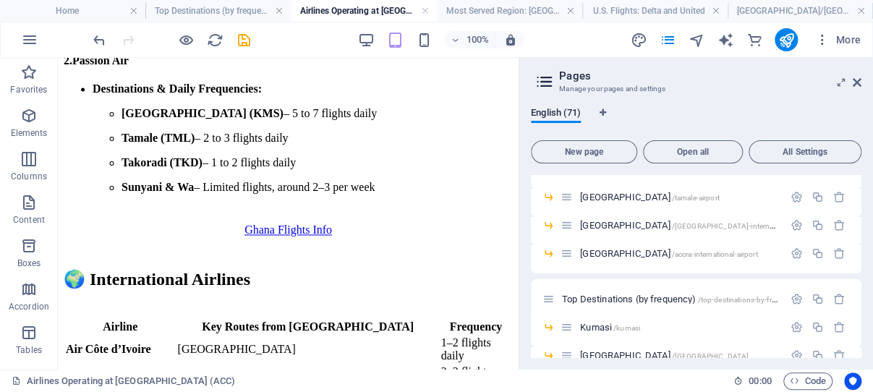
scroll to position [2346, 0]
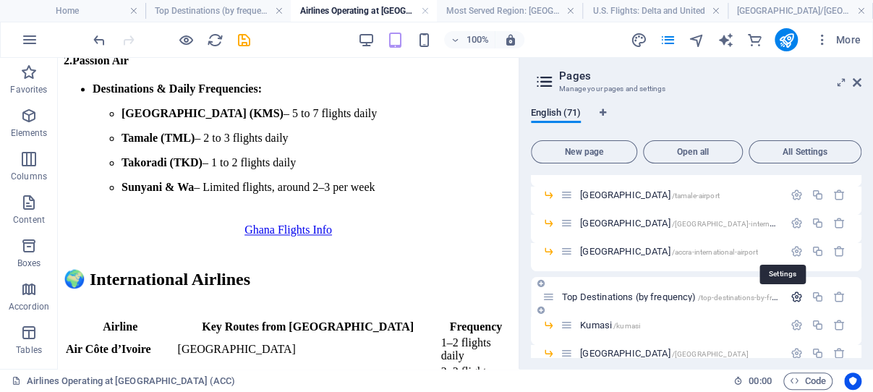
click at [790, 291] on icon "button" at bounding box center [796, 297] width 12 height 12
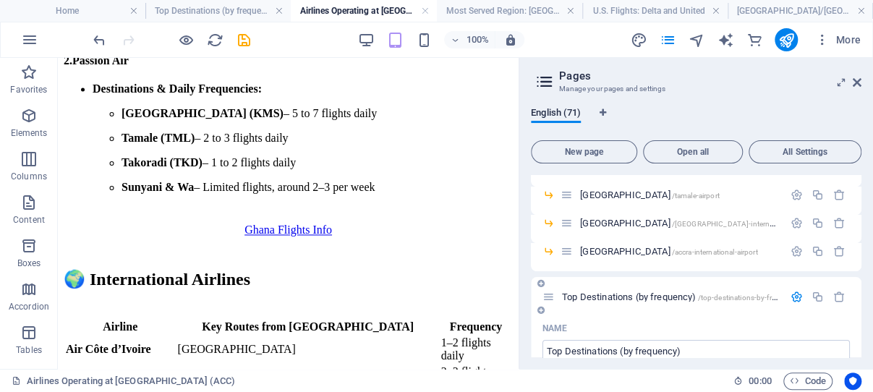
click at [601, 291] on span "Top Destinations (by frequency) /top-destinations-by-frequency" at bounding box center [681, 296] width 238 height 11
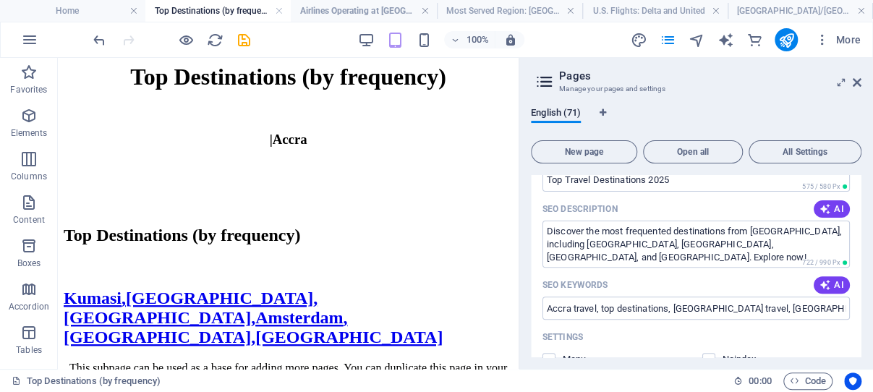
scroll to position [2691, 0]
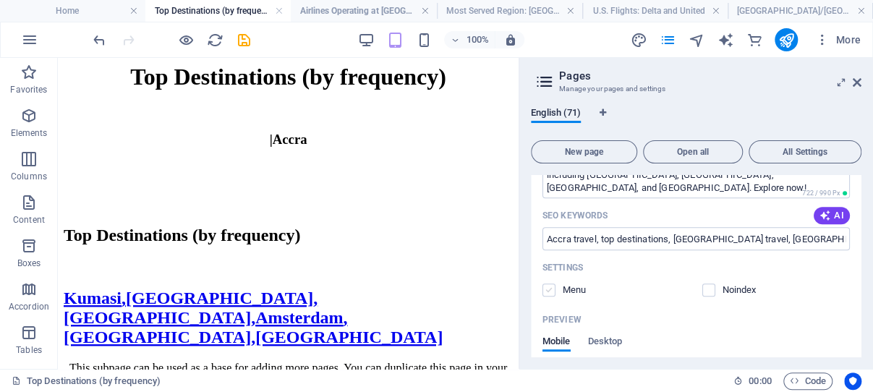
click at [550, 283] on label at bounding box center [548, 289] width 13 height 13
click at [0, 0] on input "checkbox" at bounding box center [0, 0] width 0 height 0
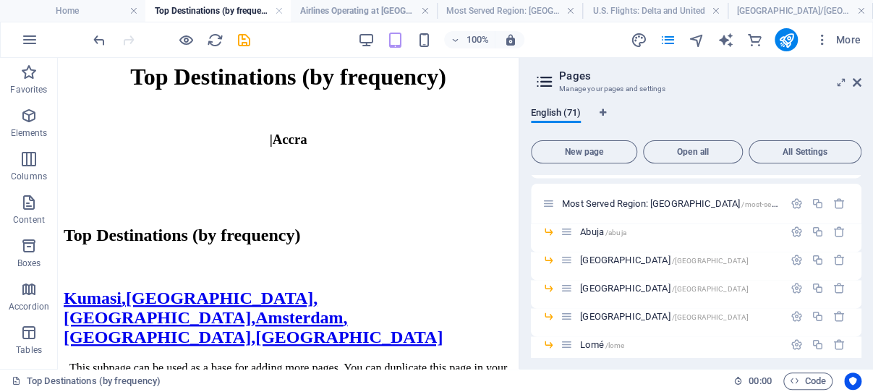
scroll to position [3380, 0]
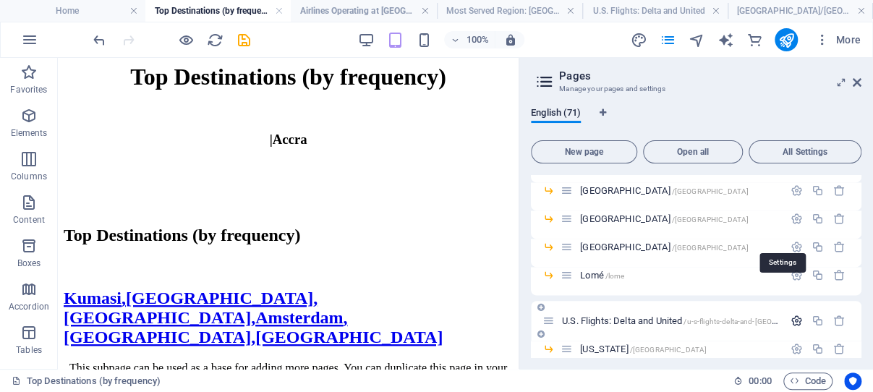
click at [790, 315] on icon "button" at bounding box center [796, 321] width 12 height 12
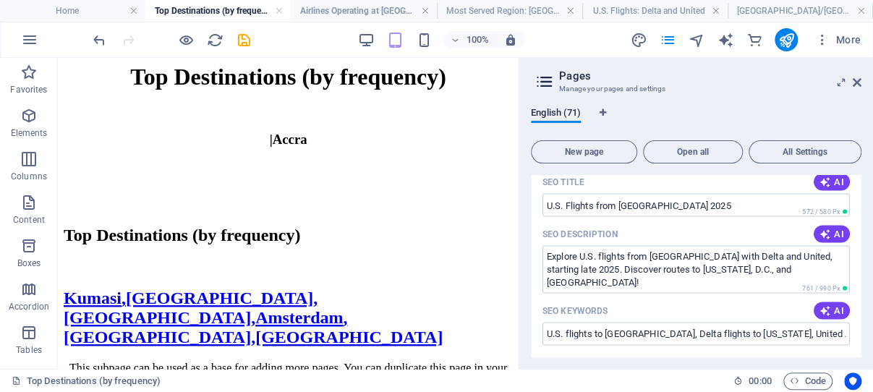
scroll to position [3656, 0]
click at [550, 377] on label at bounding box center [548, 383] width 13 height 13
click at [0, 0] on input "checkbox" at bounding box center [0, 0] width 0 height 0
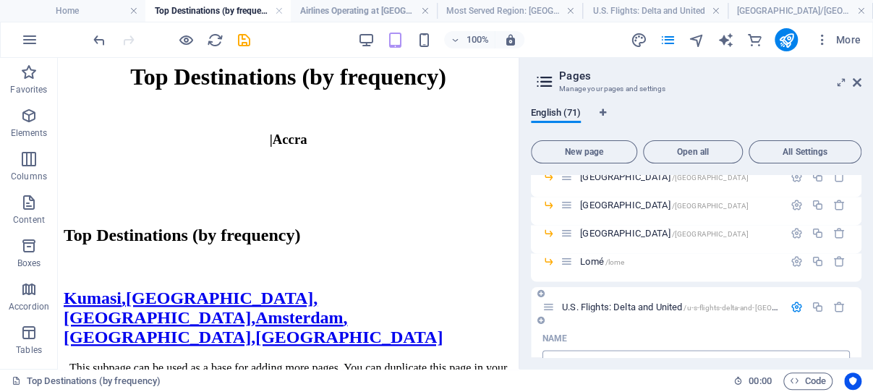
scroll to position [3380, 0]
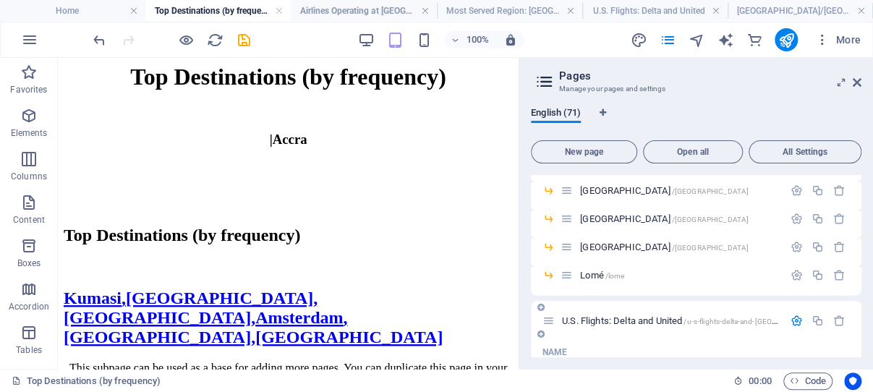
click at [598, 315] on span "U.S. Flights: Delta and United /u-s-flights-delta-and-united" at bounding box center [695, 320] width 267 height 11
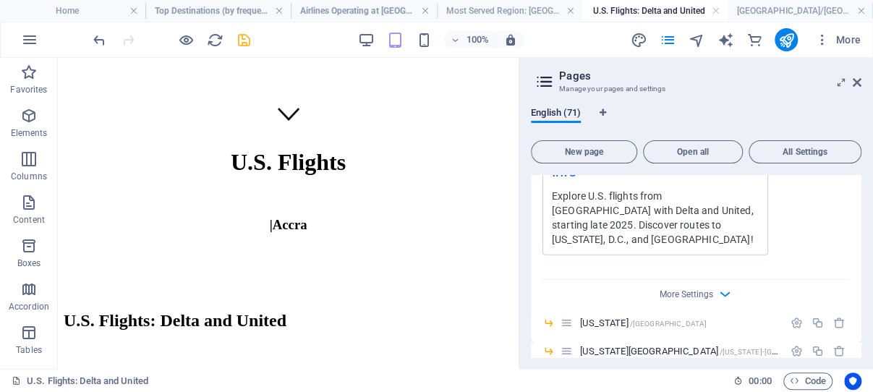
scroll to position [4139, 0]
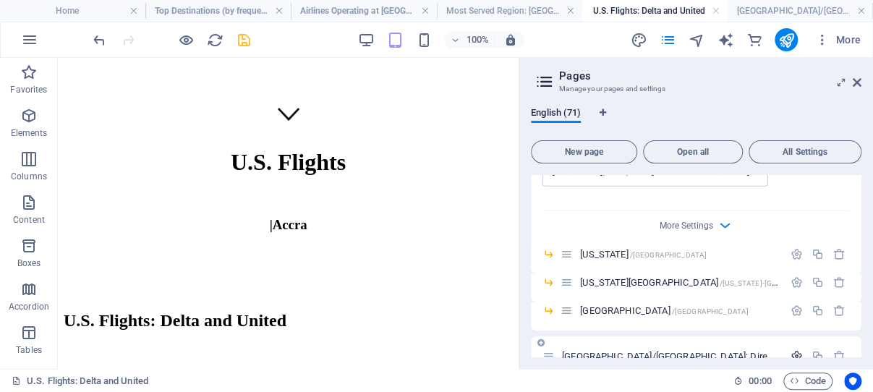
click at [790, 350] on icon "button" at bounding box center [796, 356] width 12 height 12
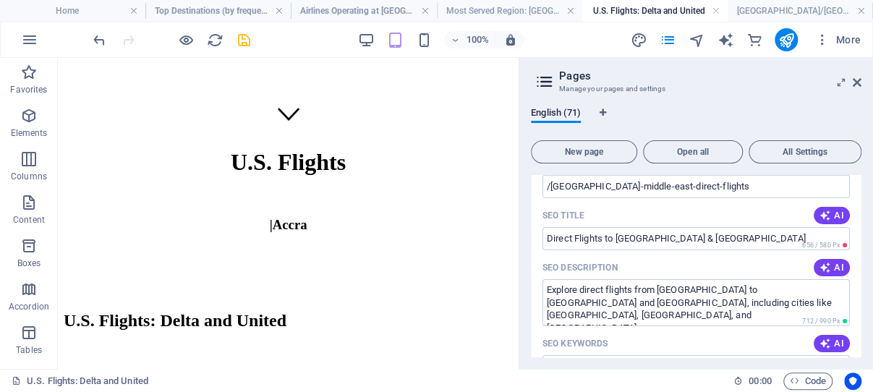
scroll to position [4484, 0]
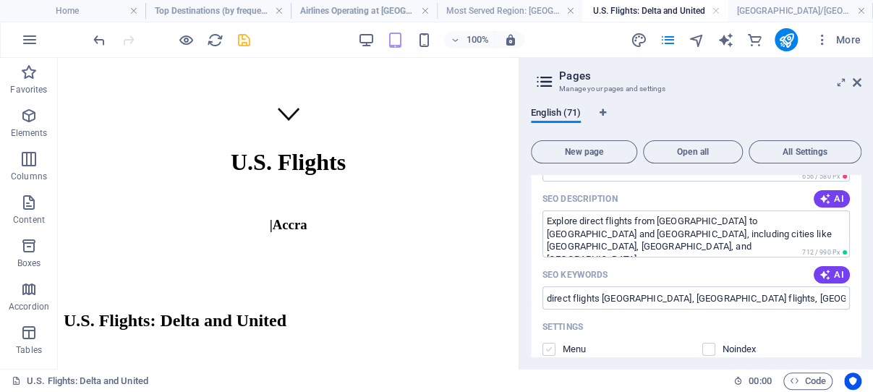
click at [551, 343] on label at bounding box center [548, 349] width 13 height 13
click at [0, 0] on input "checkbox" at bounding box center [0, 0] width 0 height 0
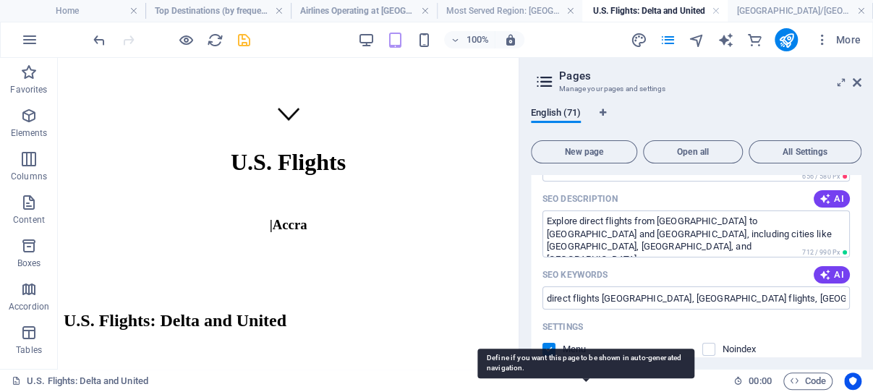
scroll to position [4070, 0]
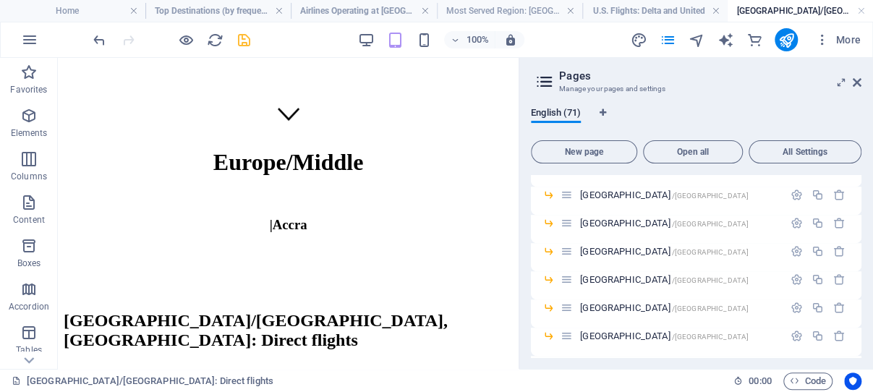
scroll to position [5105, 0]
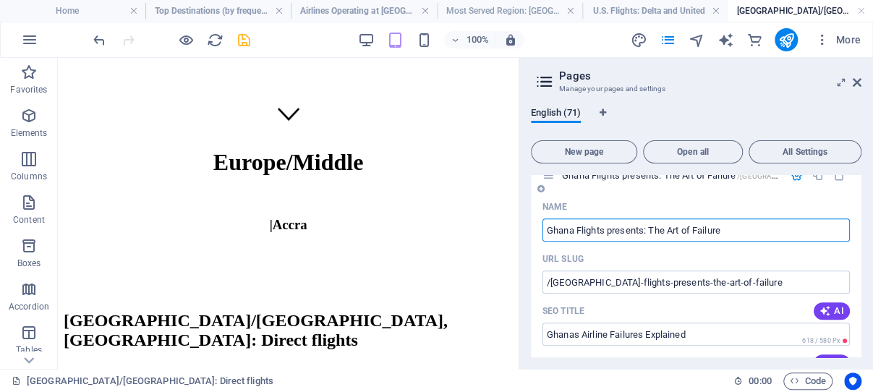
scroll to position [5381, 0]
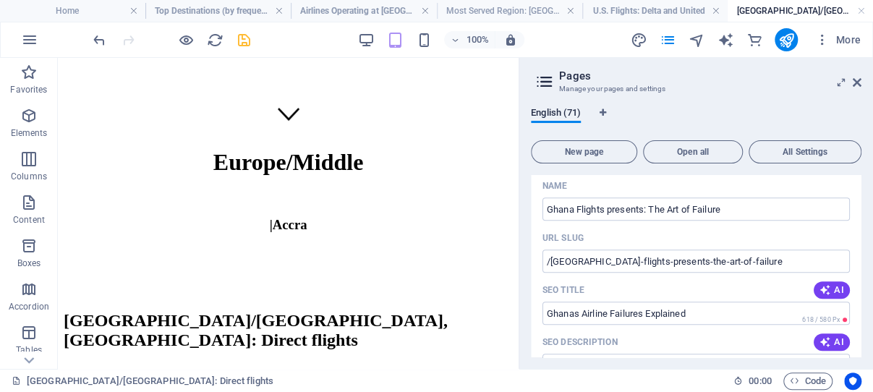
click at [0, 0] on input "checkbox" at bounding box center [0, 0] width 0 height 0
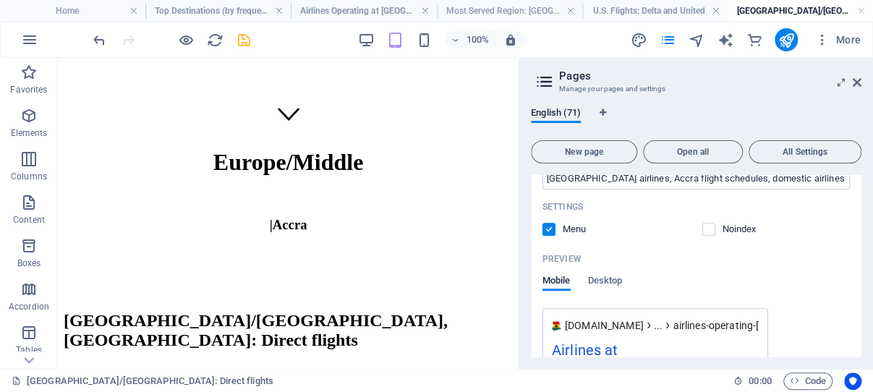
scroll to position [0, 0]
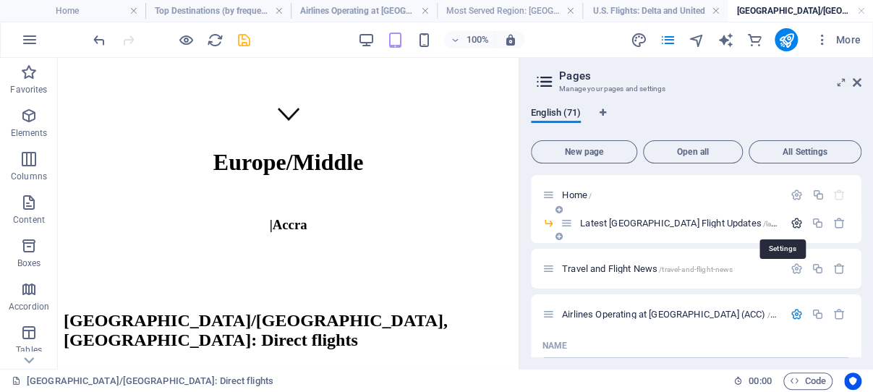
click at [790, 221] on icon "button" at bounding box center [796, 223] width 12 height 12
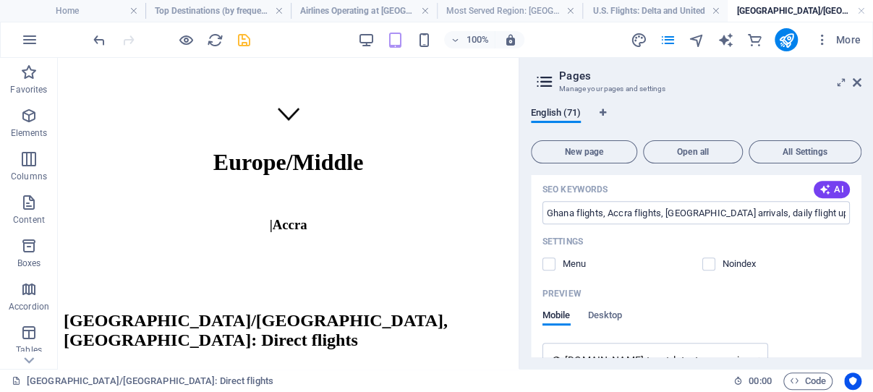
scroll to position [345, 0]
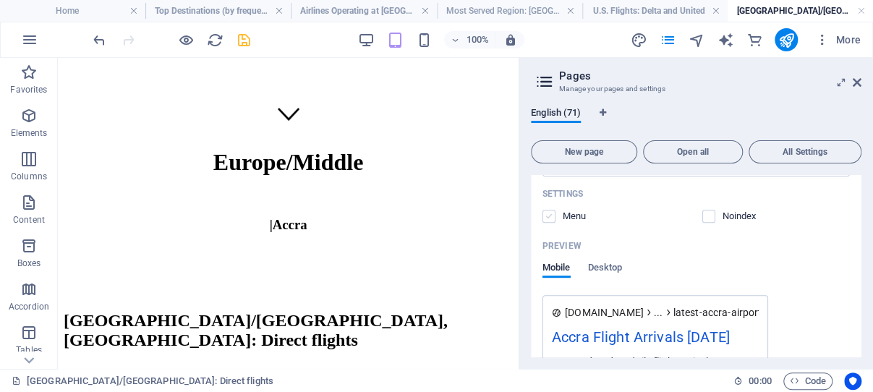
click at [551, 223] on label at bounding box center [548, 216] width 13 height 13
click at [0, 0] on input "checkbox" at bounding box center [0, 0] width 0 height 0
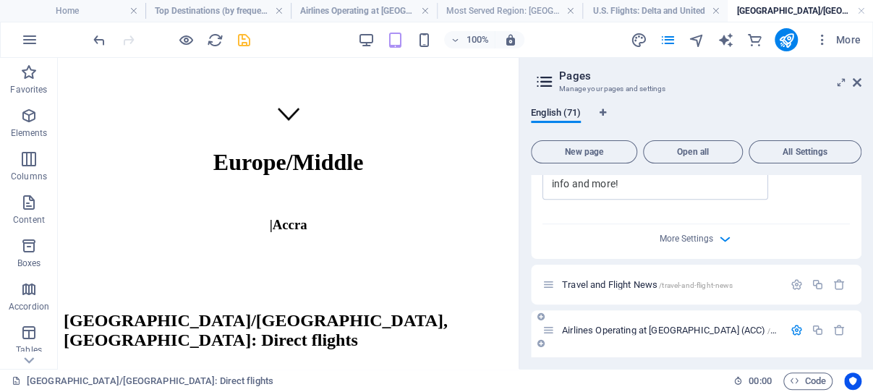
scroll to position [552, 0]
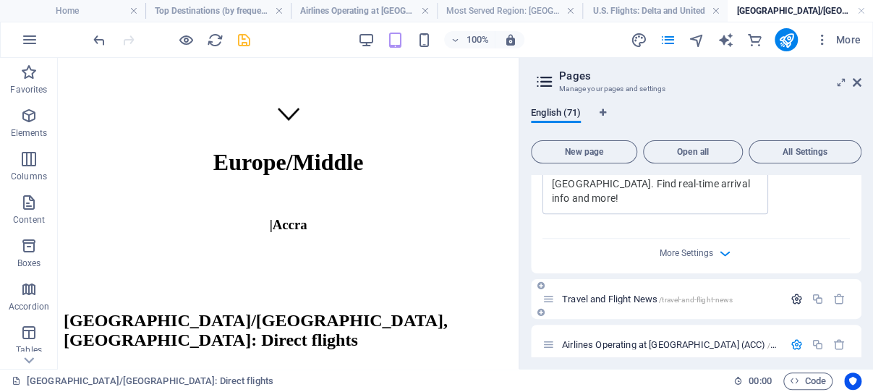
click at [790, 295] on icon "button" at bounding box center [796, 299] width 12 height 12
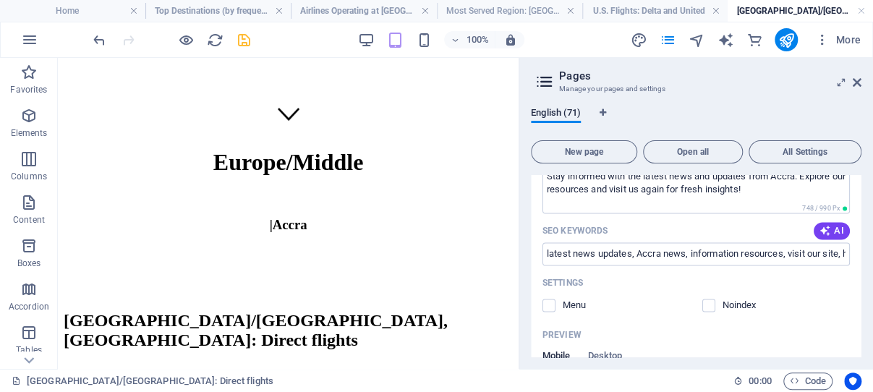
scroll to position [898, 0]
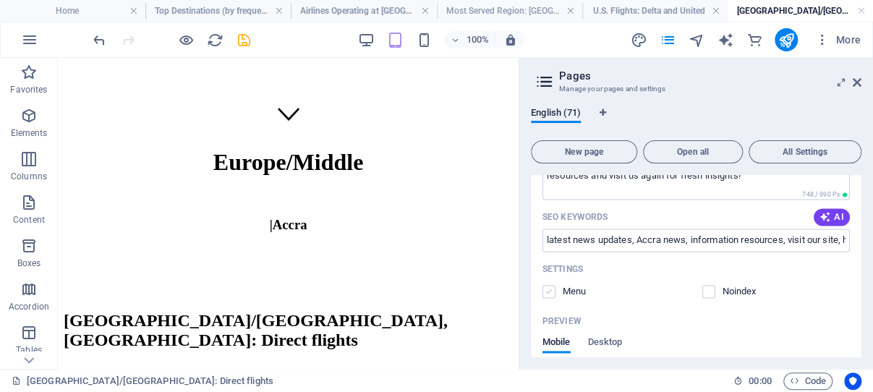
click at [551, 298] on label at bounding box center [548, 291] width 13 height 13
click at [0, 0] on input "checkbox" at bounding box center [0, 0] width 0 height 0
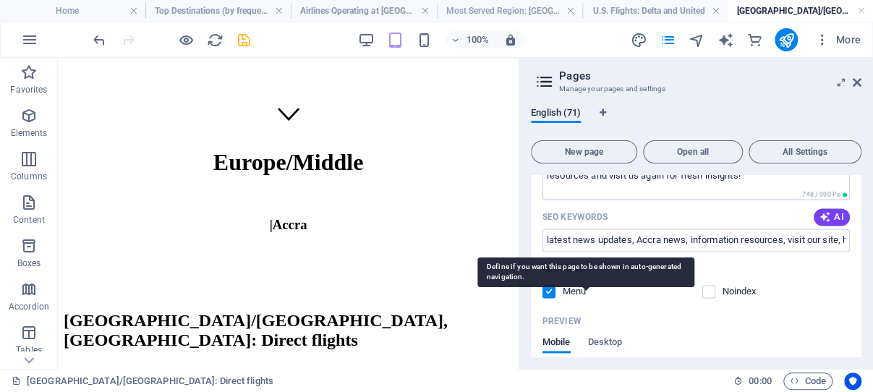
click at [243, 39] on icon "save" at bounding box center [244, 40] width 17 height 17
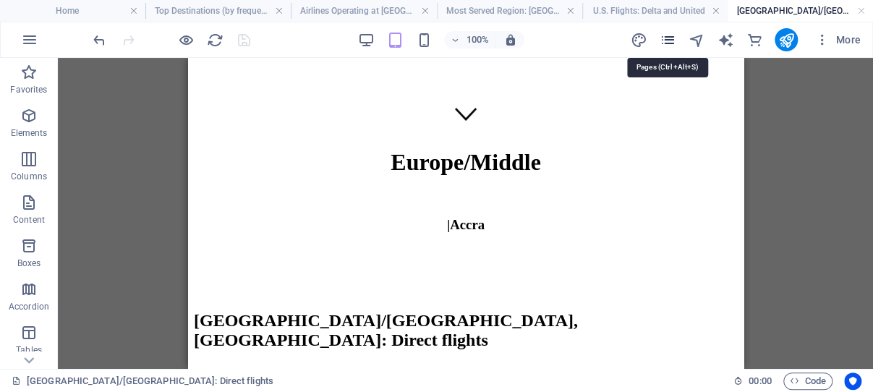
click at [669, 39] on icon "pages" at bounding box center [667, 40] width 17 height 17
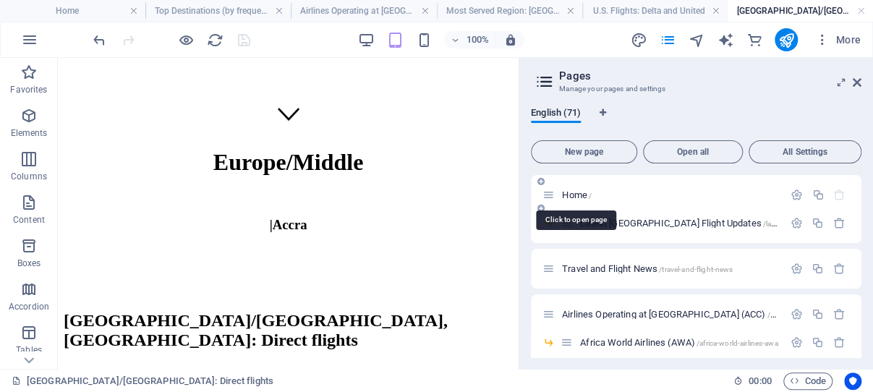
click at [578, 195] on span "Home /" at bounding box center [577, 194] width 30 height 11
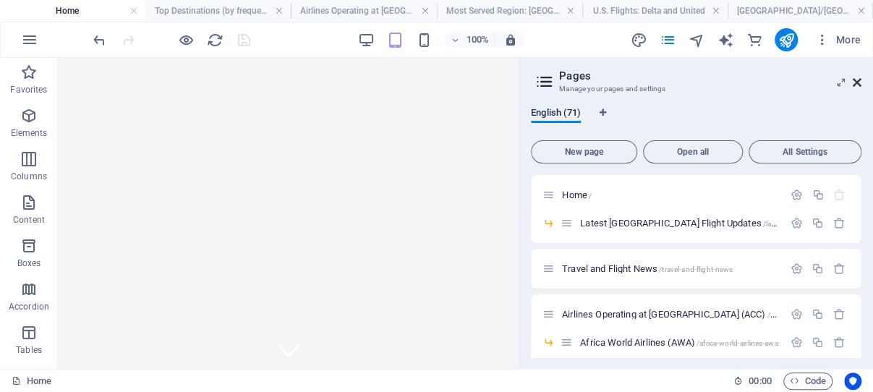
drag, startPoint x: 856, startPoint y: 80, endPoint x: 176, endPoint y: 123, distance: 681.0
click at [856, 80] on icon at bounding box center [857, 83] width 9 height 12
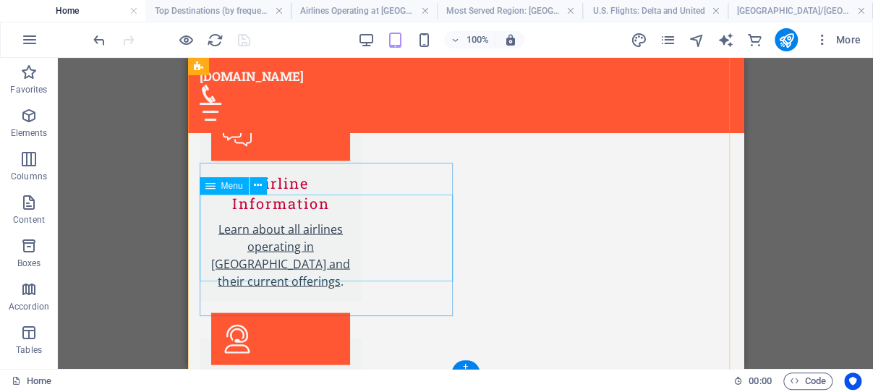
scroll to position [3526, 0]
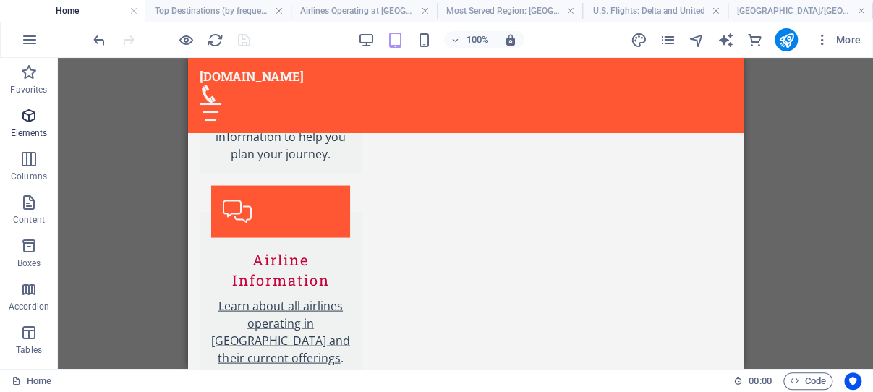
click at [30, 114] on icon "button" at bounding box center [28, 115] width 17 height 17
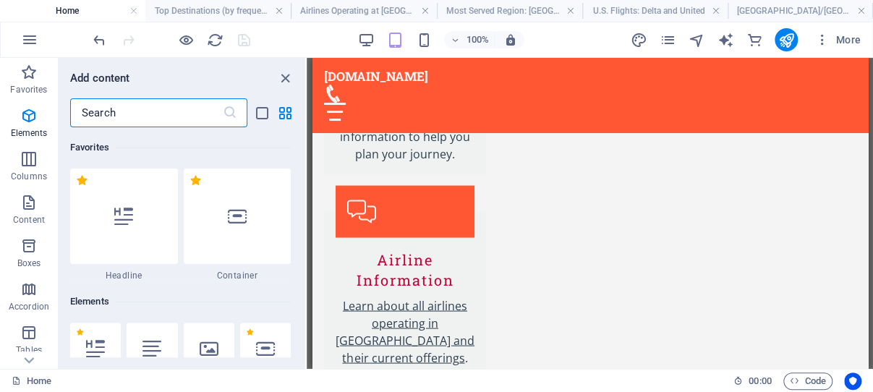
scroll to position [154, 0]
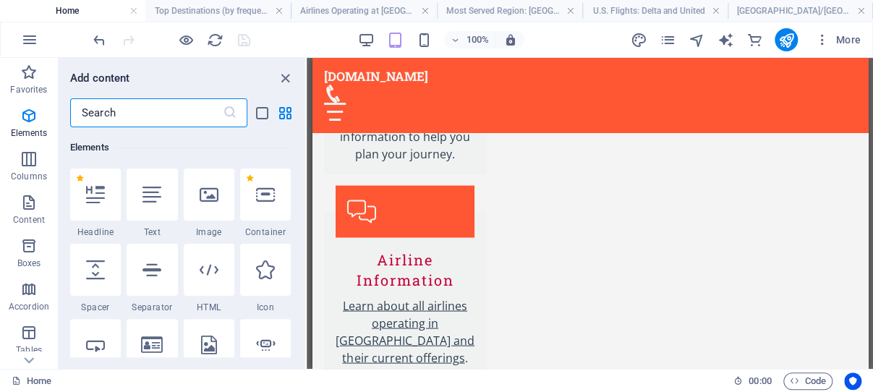
click at [150, 114] on input "text" at bounding box center [146, 112] width 153 height 29
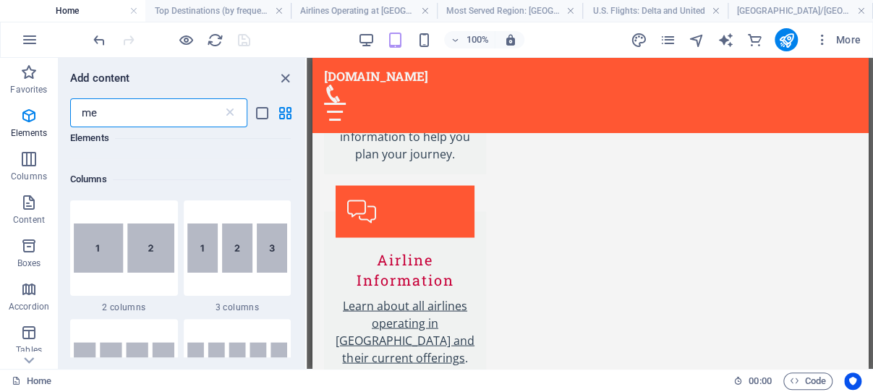
scroll to position [0, 0]
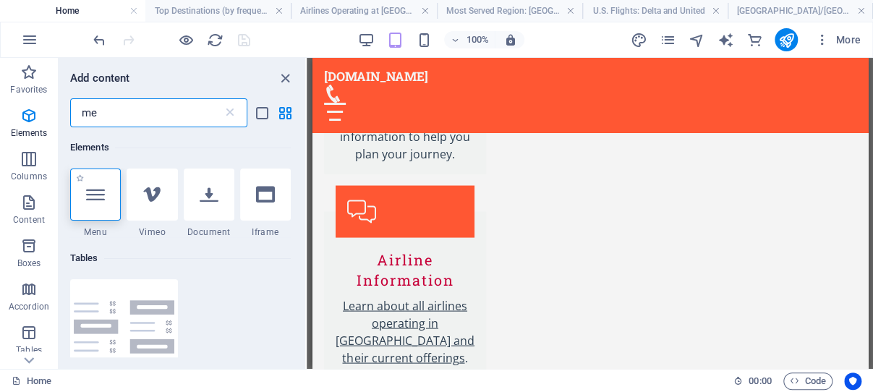
type input "me"
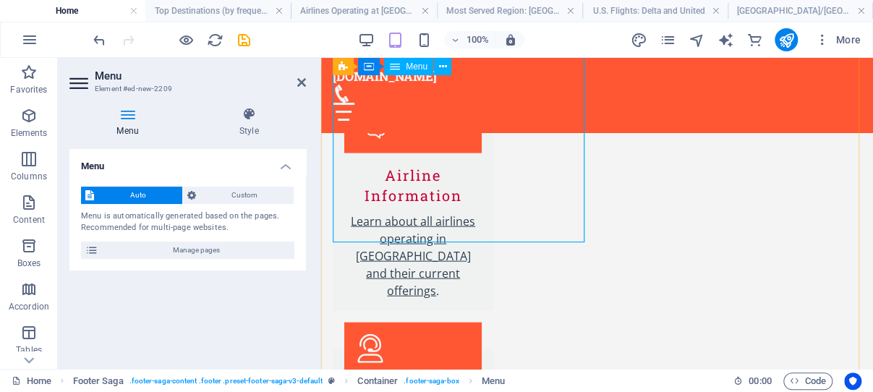
scroll to position [3620, 0]
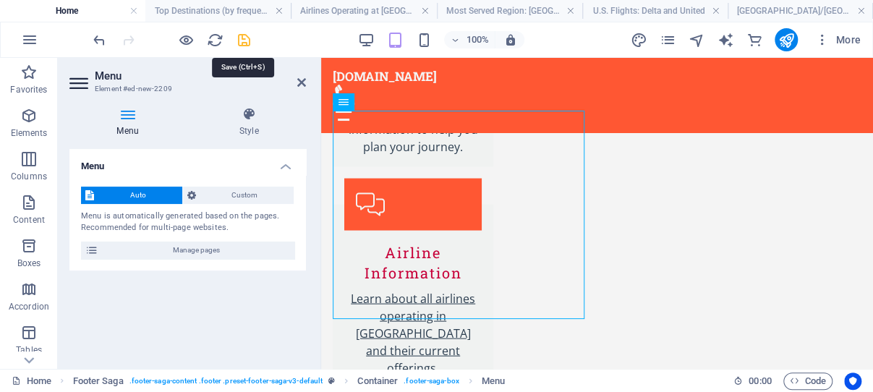
drag, startPoint x: 244, startPoint y: 39, endPoint x: 34, endPoint y: 159, distance: 241.6
click at [244, 39] on icon "save" at bounding box center [244, 40] width 17 height 17
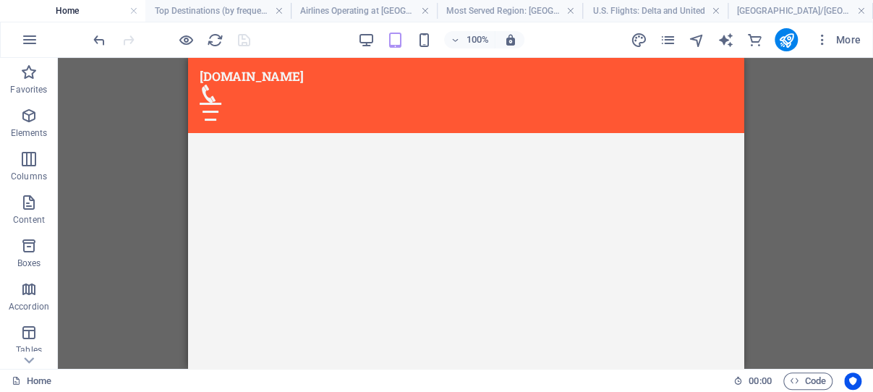
scroll to position [587, 0]
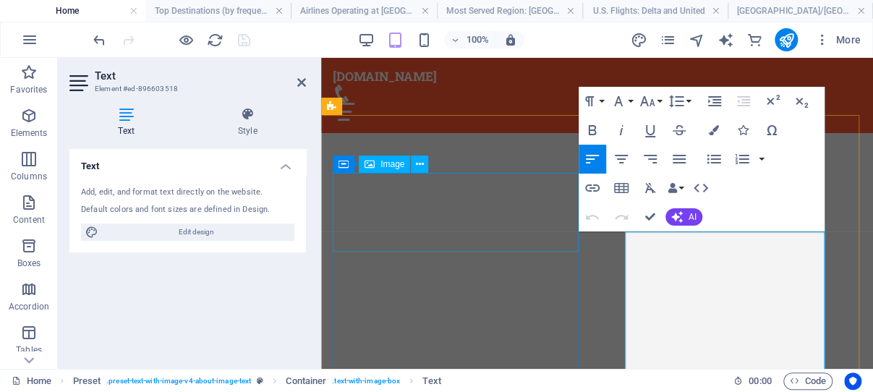
scroll to position [541, 0]
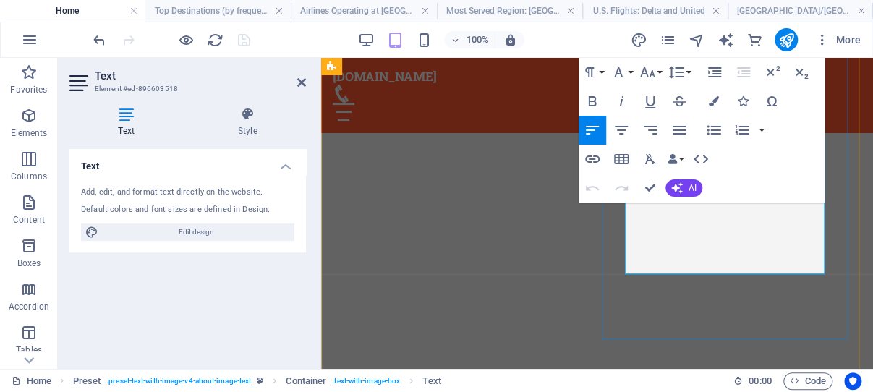
scroll to position [771, 0]
click at [301, 78] on icon at bounding box center [301, 83] width 9 height 12
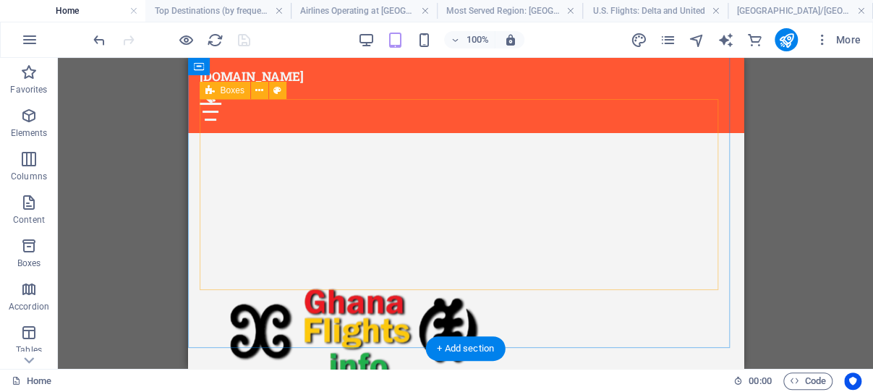
scroll to position [1154, 0]
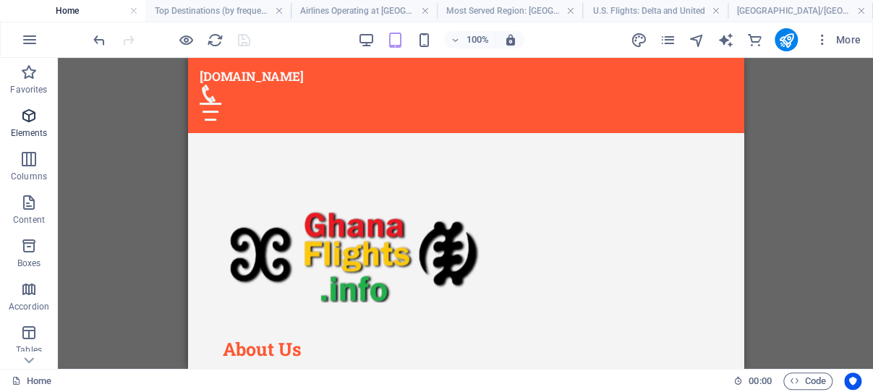
click at [27, 114] on icon "button" at bounding box center [28, 115] width 17 height 17
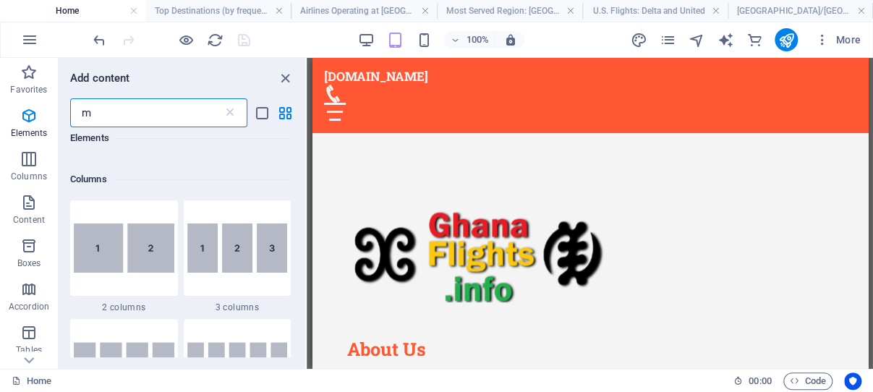
scroll to position [0, 0]
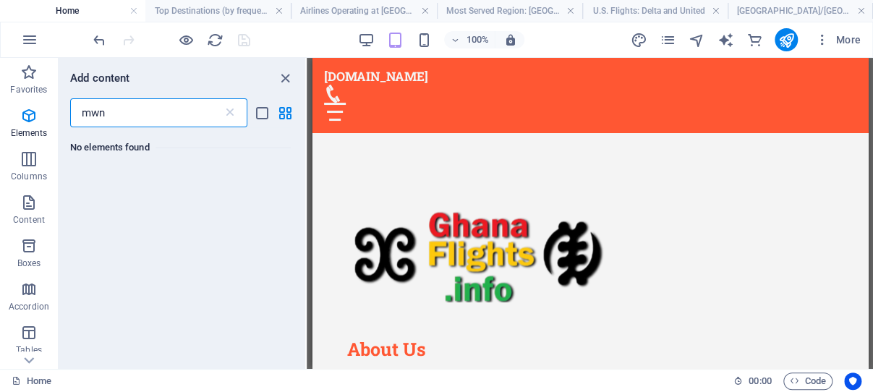
click at [113, 116] on input "mwn" at bounding box center [146, 112] width 153 height 29
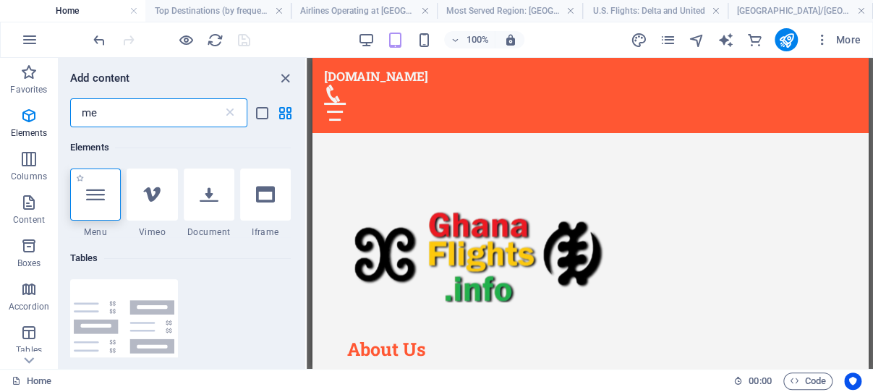
type input "me"
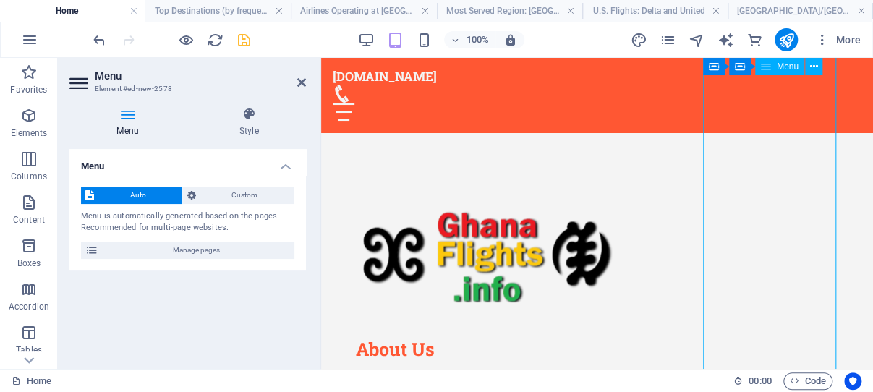
scroll to position [1631, 0]
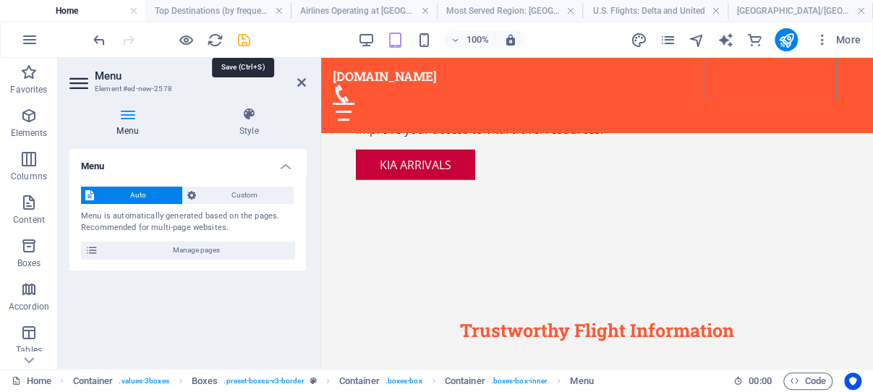
drag, startPoint x: 244, startPoint y: 38, endPoint x: 278, endPoint y: 160, distance: 126.8
click at [244, 38] on icon "save" at bounding box center [244, 40] width 17 height 17
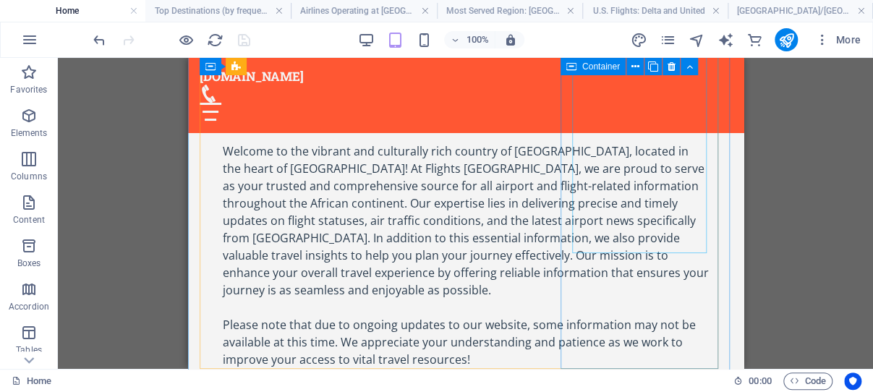
scroll to position [1461, 0]
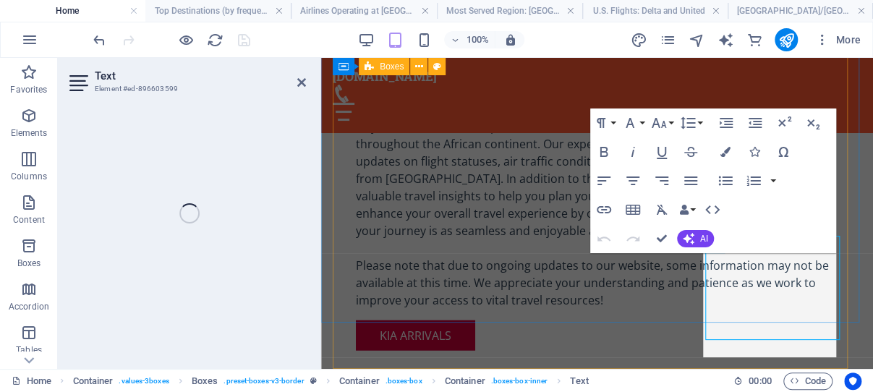
scroll to position [1478, 0]
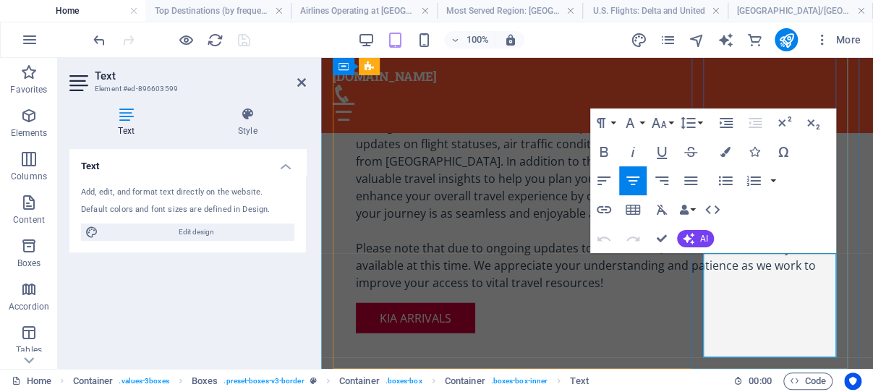
drag, startPoint x: 811, startPoint y: 346, endPoint x: 713, endPoint y: 262, distance: 129.3
copy p "Discover background information, and essential tips while traveling across to E…"
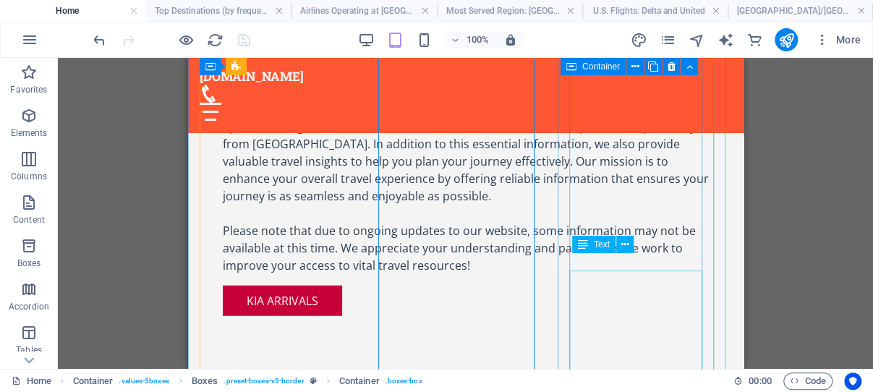
scroll to position [1461, 0]
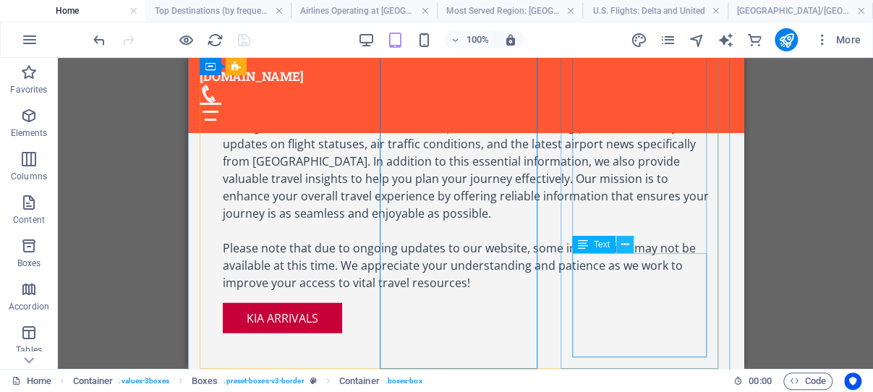
click at [623, 244] on icon at bounding box center [624, 244] width 8 height 15
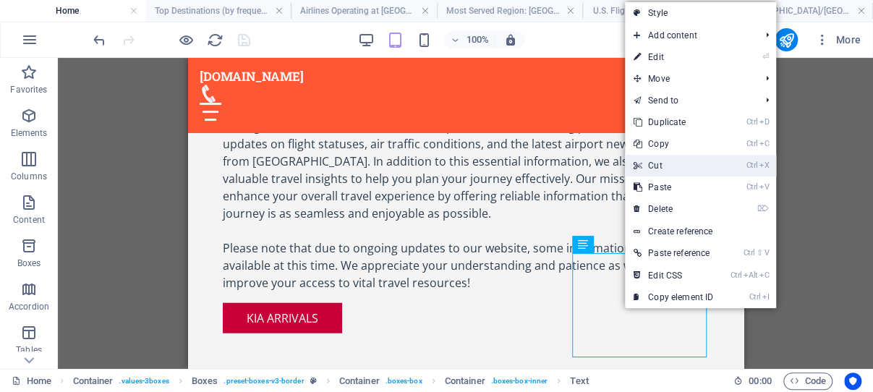
click at [671, 162] on link "Ctrl X Cut" at bounding box center [673, 166] width 97 height 22
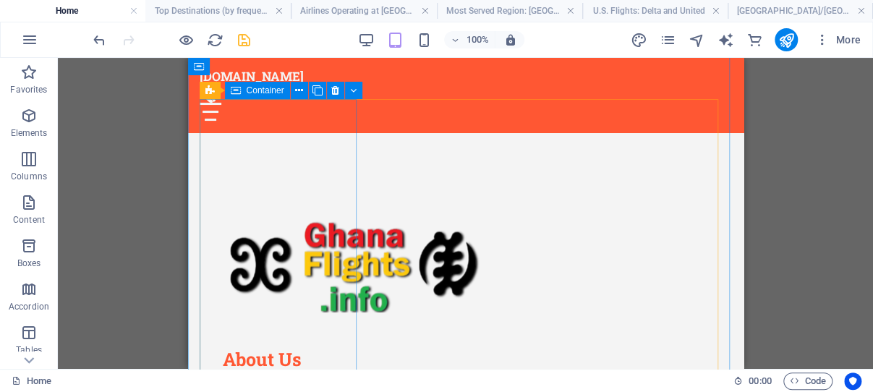
scroll to position [1154, 0]
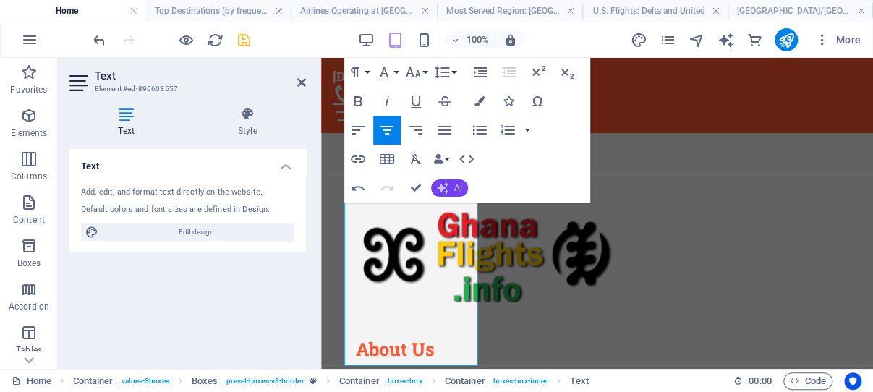
click at [446, 187] on icon "button" at bounding box center [443, 188] width 12 height 12
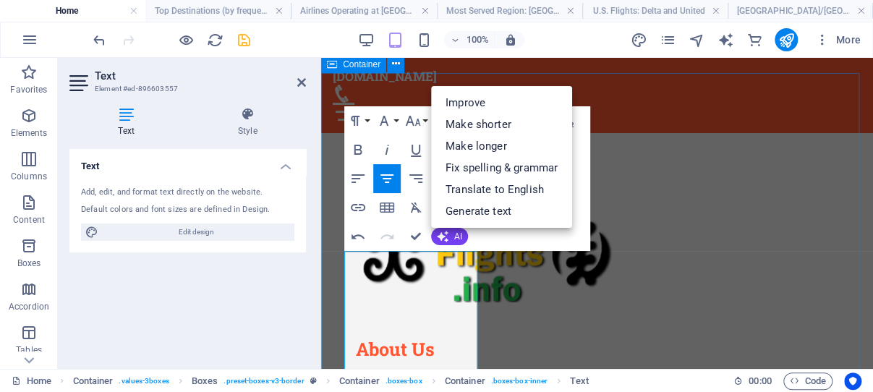
scroll to position [1095, 0]
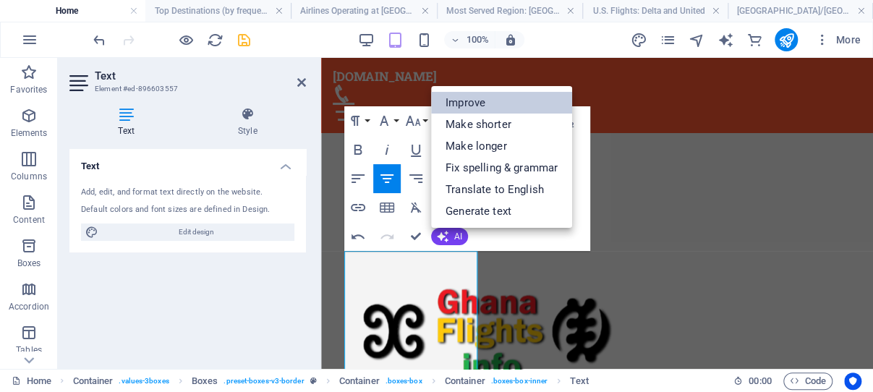
click at [471, 102] on link "Improve" at bounding box center [501, 103] width 141 height 22
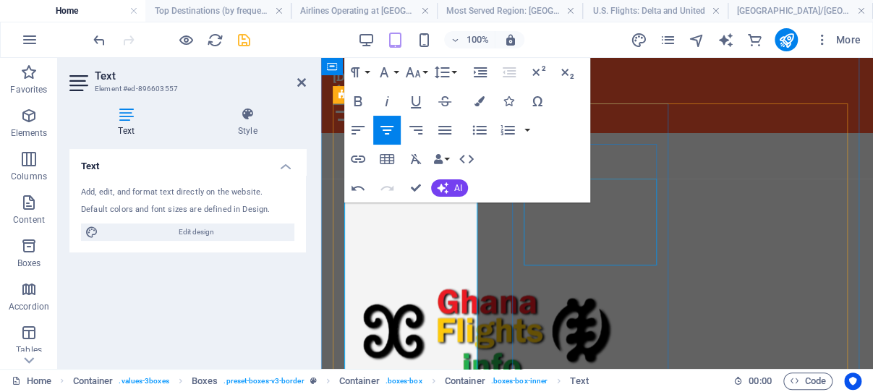
scroll to position [1167, 0]
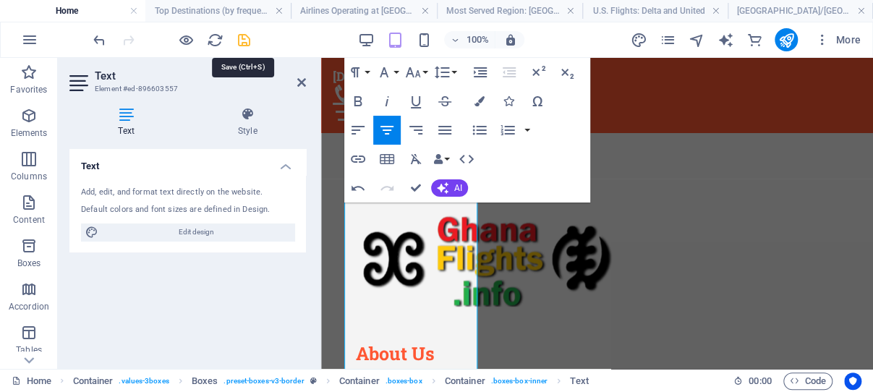
click at [243, 38] on icon "save" at bounding box center [244, 40] width 17 height 17
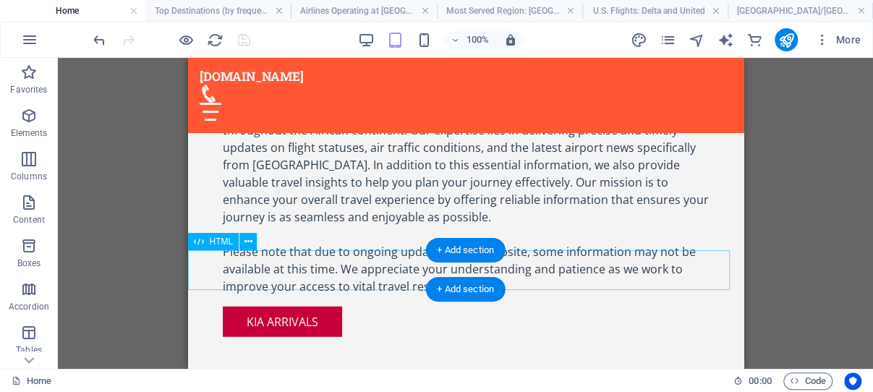
scroll to position [1533, 0]
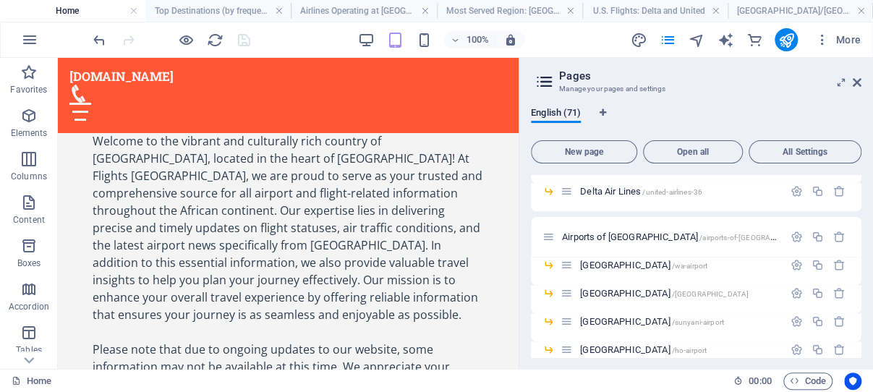
scroll to position [1103, 0]
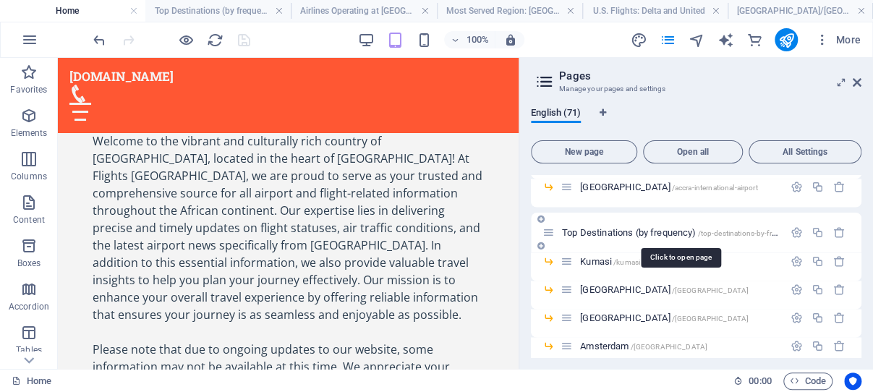
click at [621, 233] on span "Top Destinations (by frequency) /top-destinations-by-frequency" at bounding box center [681, 232] width 238 height 11
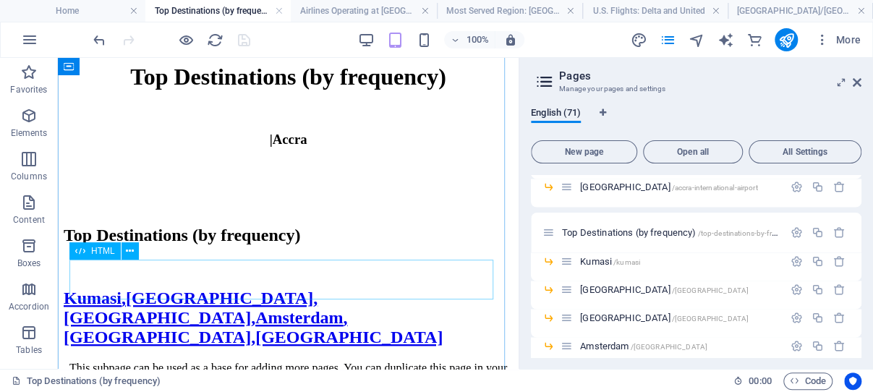
scroll to position [409, 0]
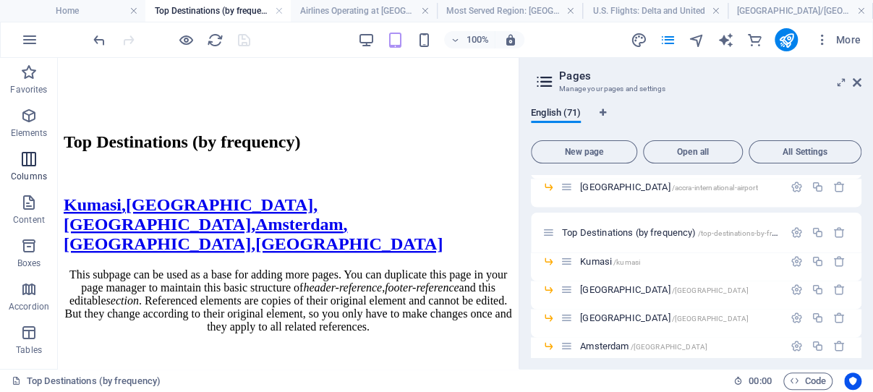
click at [30, 161] on icon "button" at bounding box center [28, 158] width 17 height 17
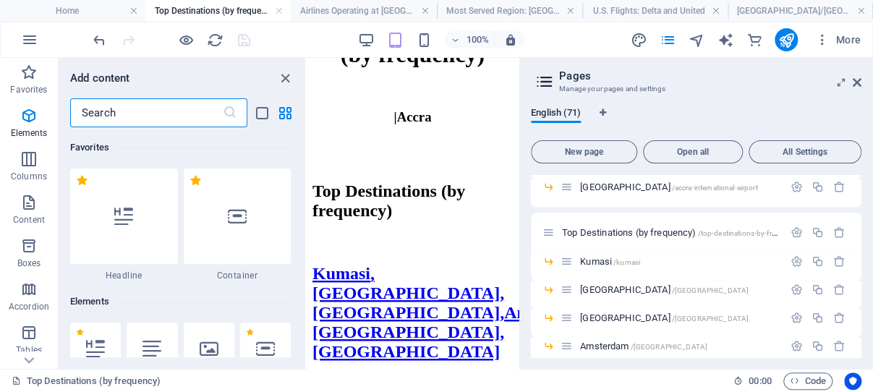
scroll to position [716, 0]
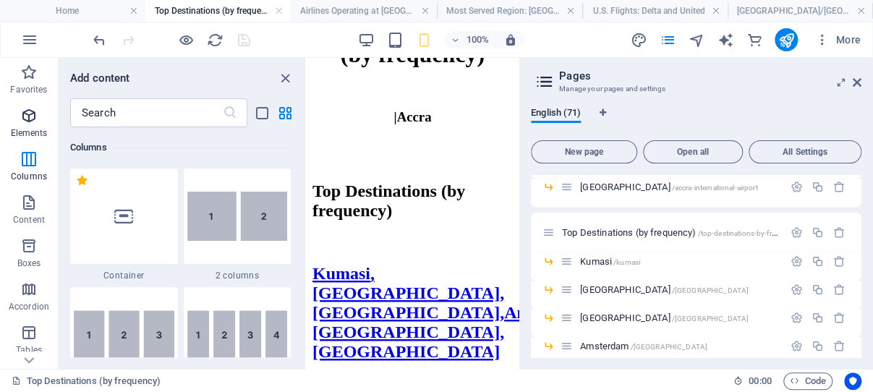
click at [30, 112] on icon "button" at bounding box center [28, 115] width 17 height 17
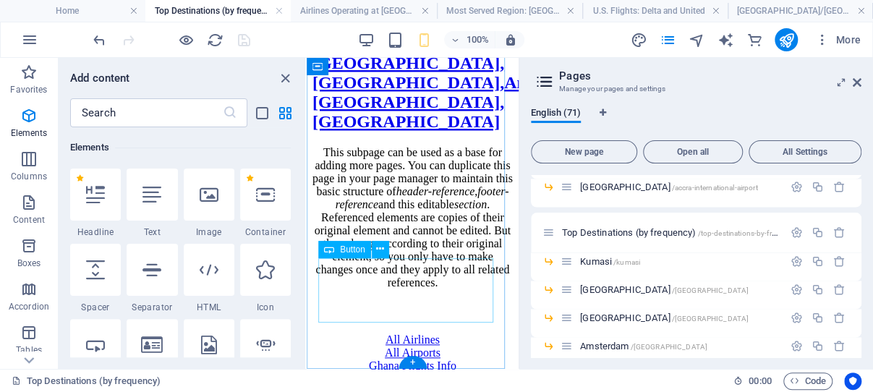
scroll to position [607, 0]
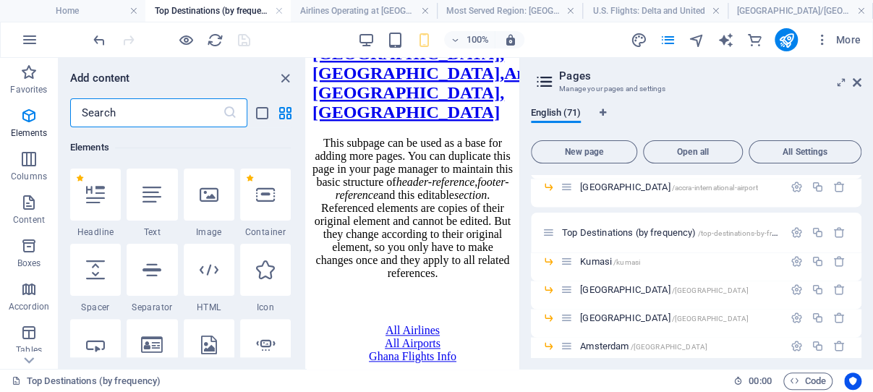
click at [113, 108] on input "text" at bounding box center [146, 112] width 153 height 29
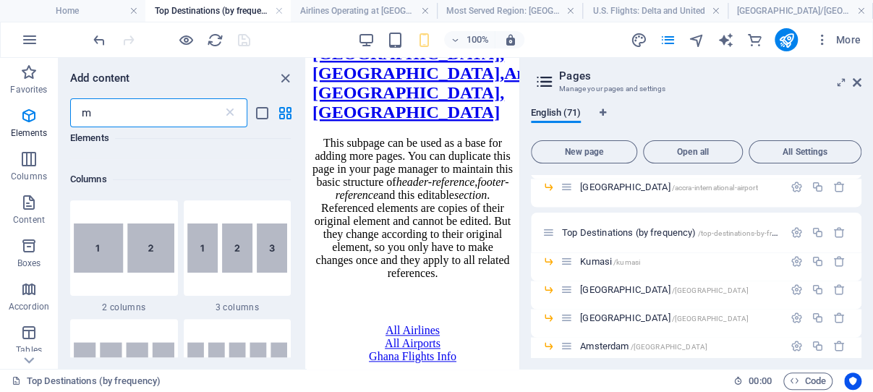
scroll to position [0, 0]
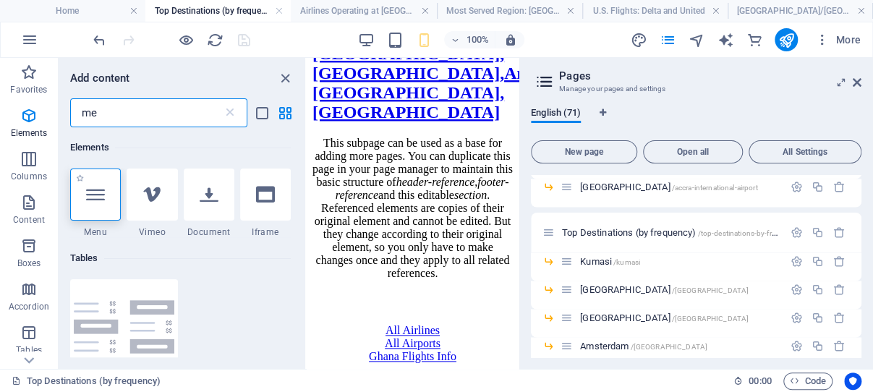
type input "me"
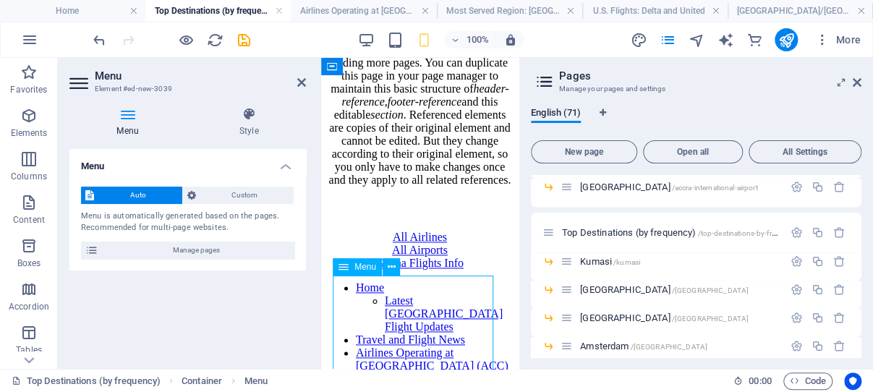
scroll to position [688, 0]
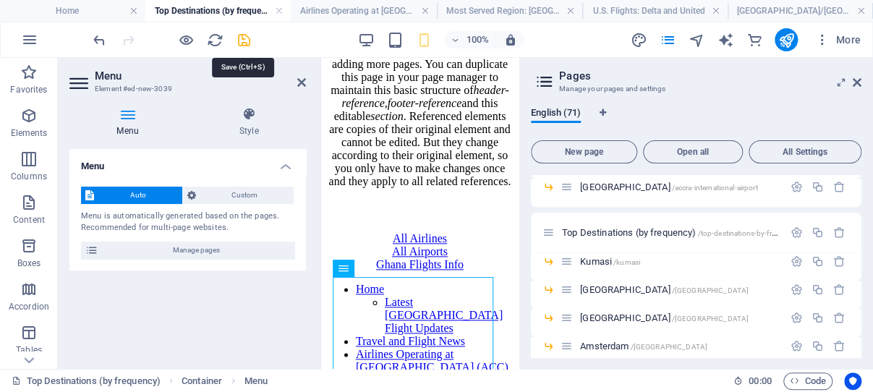
drag, startPoint x: 246, startPoint y: 39, endPoint x: 65, endPoint y: 41, distance: 180.8
click at [246, 39] on icon "save" at bounding box center [244, 40] width 17 height 17
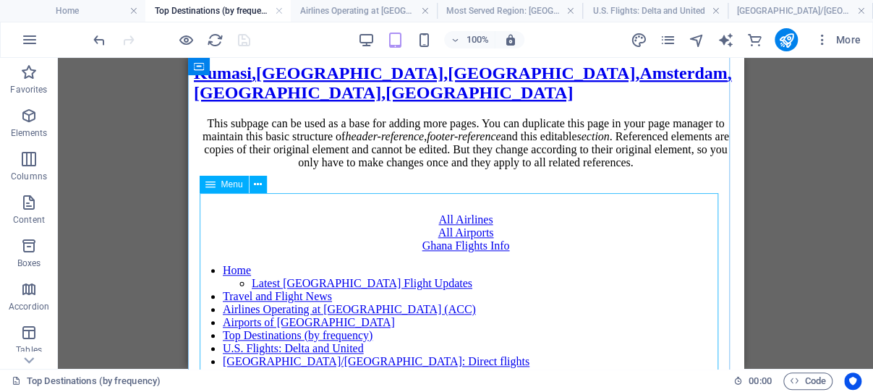
scroll to position [562, 0]
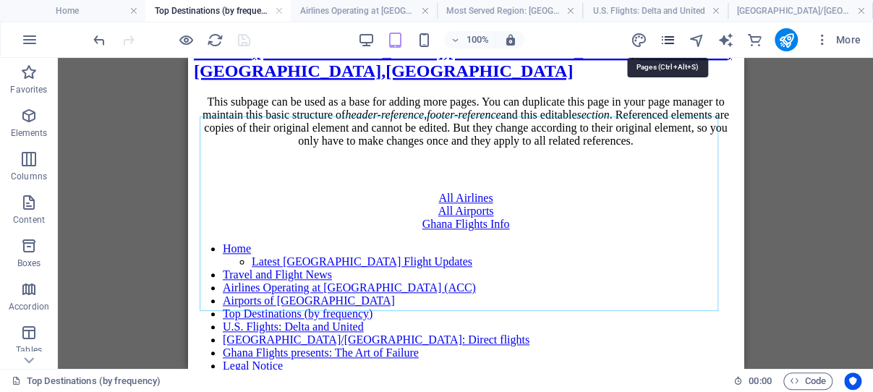
click at [667, 38] on icon "pages" at bounding box center [667, 40] width 17 height 17
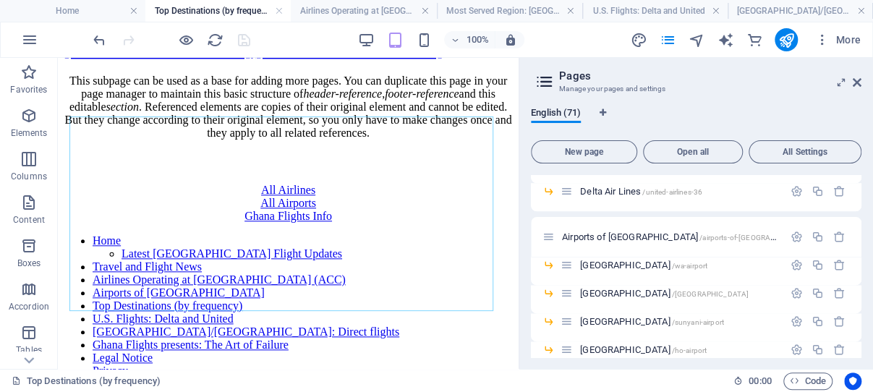
scroll to position [917, 0]
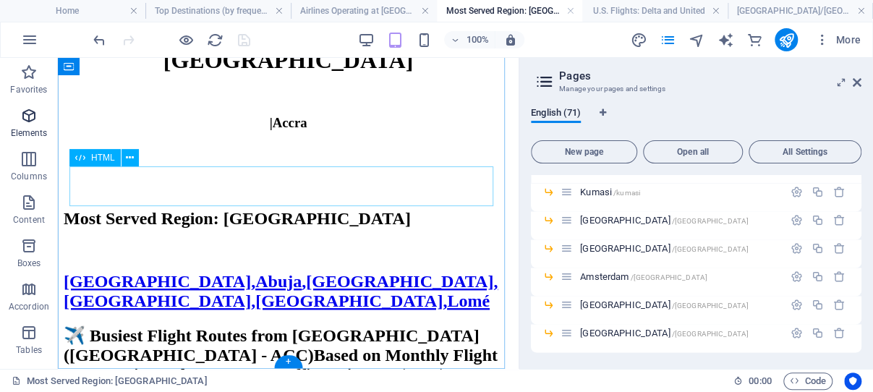
scroll to position [375, 0]
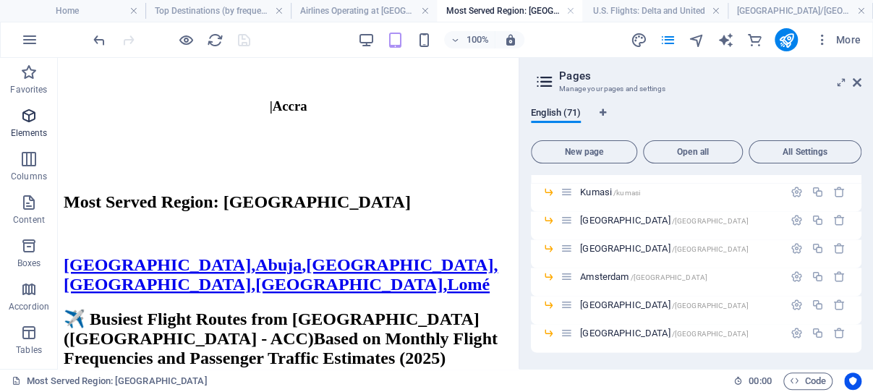
click at [27, 111] on icon "button" at bounding box center [28, 115] width 17 height 17
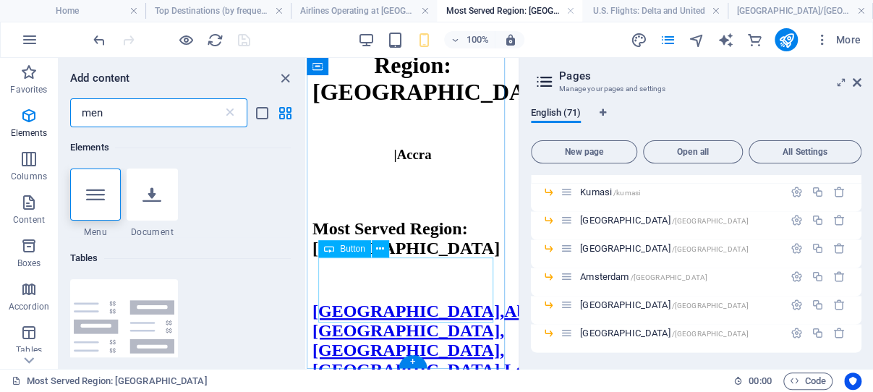
scroll to position [479, 0]
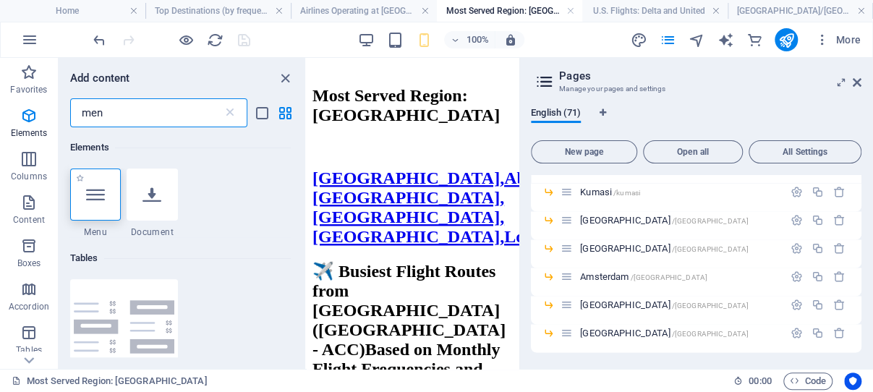
type input "men"
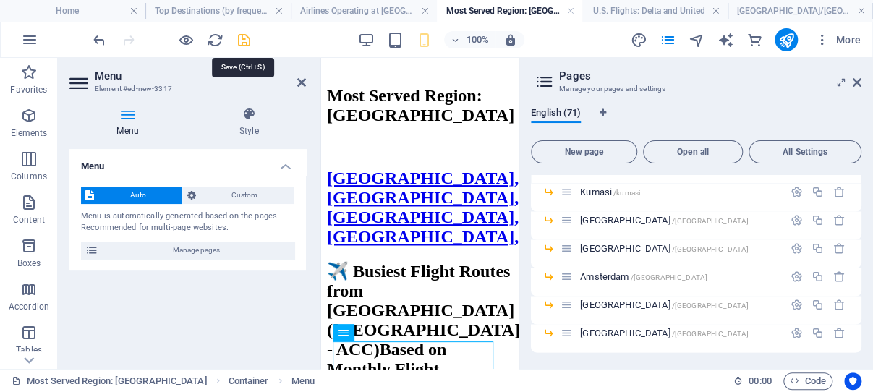
drag, startPoint x: 242, startPoint y: 37, endPoint x: 466, endPoint y: 161, distance: 257.0
click at [242, 37] on icon "save" at bounding box center [244, 40] width 17 height 17
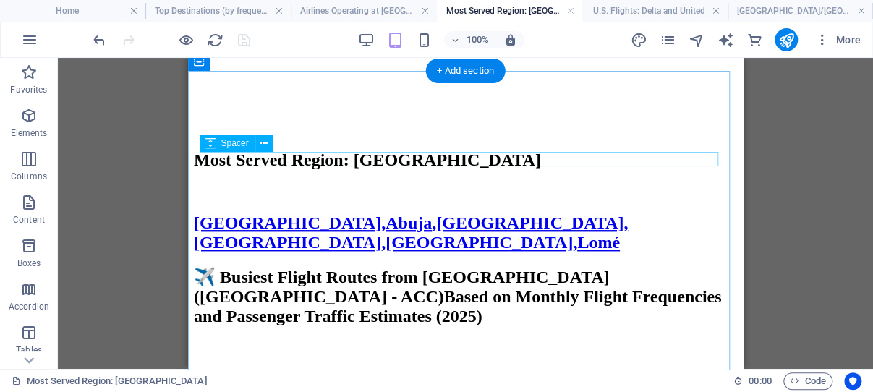
scroll to position [239, 0]
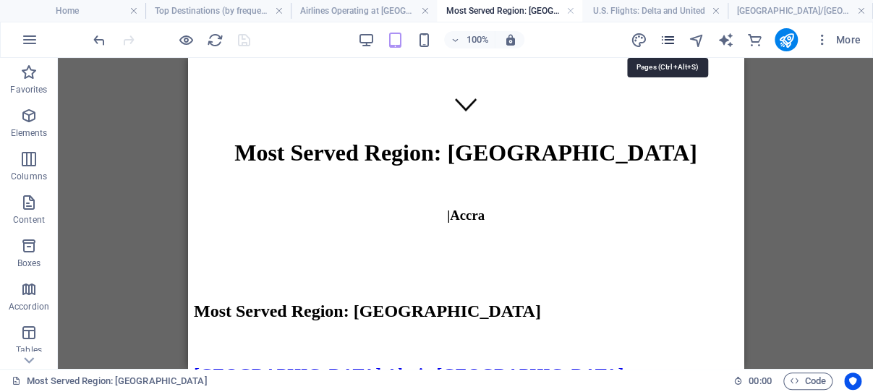
click at [667, 40] on icon "pages" at bounding box center [667, 40] width 17 height 17
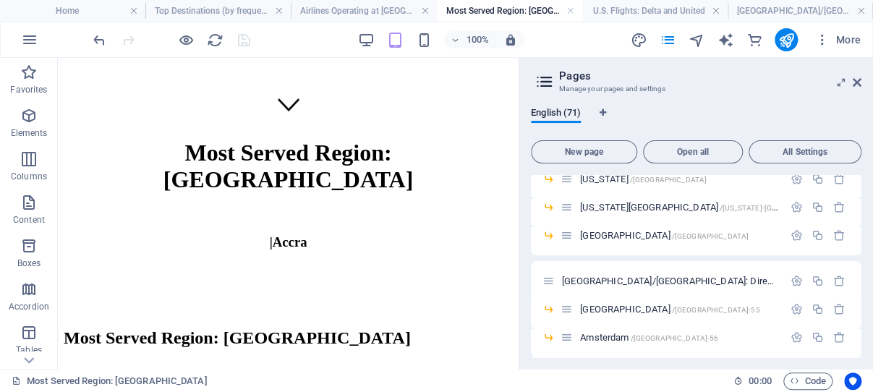
scroll to position [1518, 0]
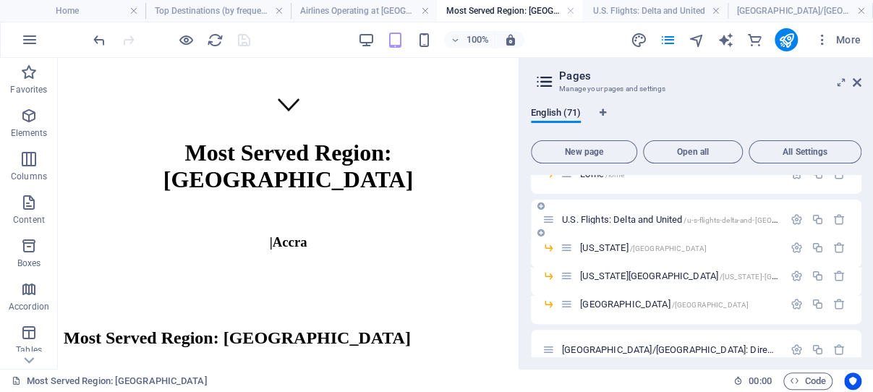
click at [610, 219] on span "U.S. Flights: Delta and United /u-s-flights-delta-and-united" at bounding box center [695, 219] width 267 height 11
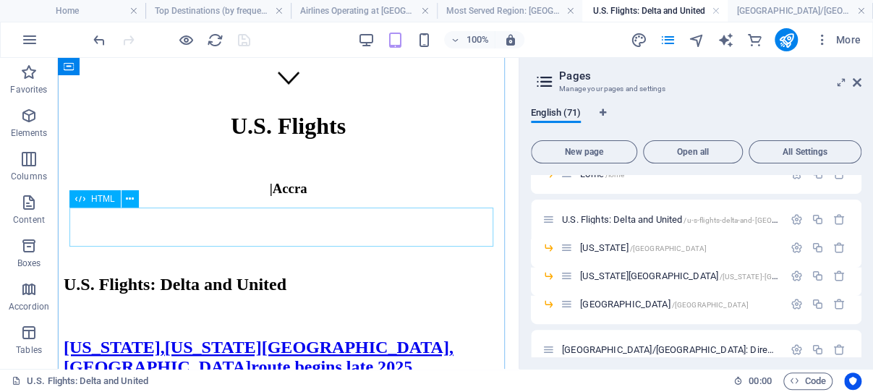
scroll to position [398, 0]
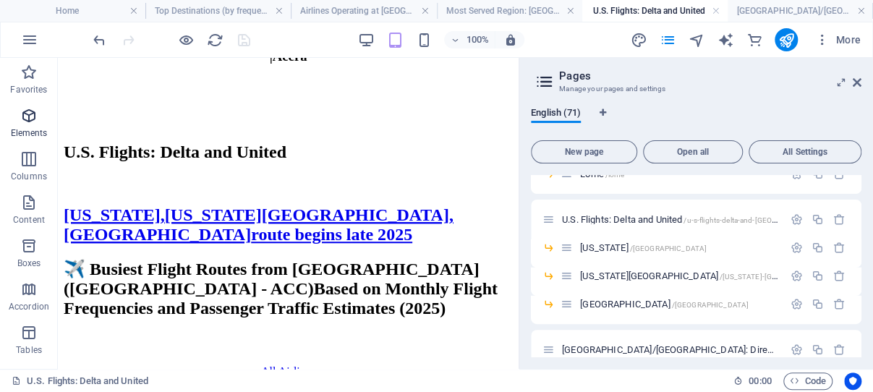
click at [26, 111] on icon "button" at bounding box center [28, 115] width 17 height 17
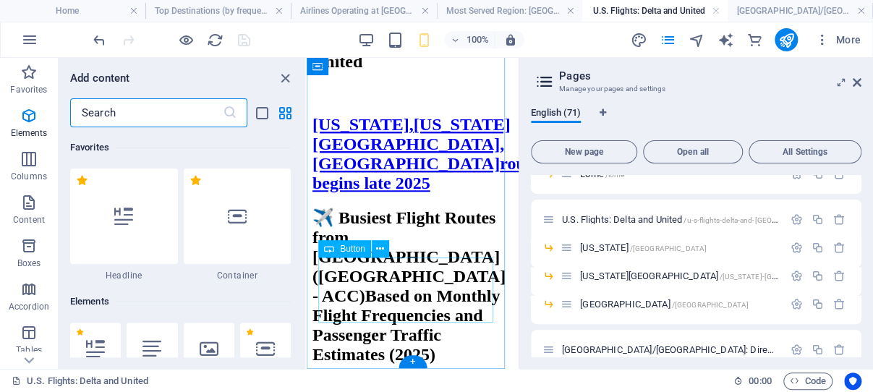
scroll to position [154, 0]
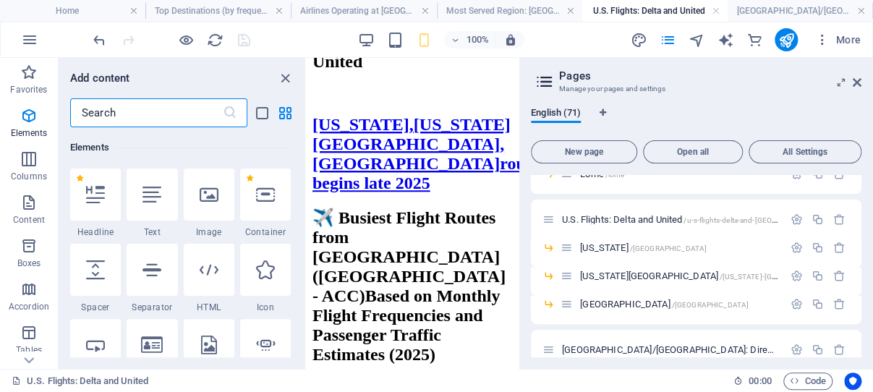
click at [107, 111] on input "text" at bounding box center [146, 112] width 153 height 29
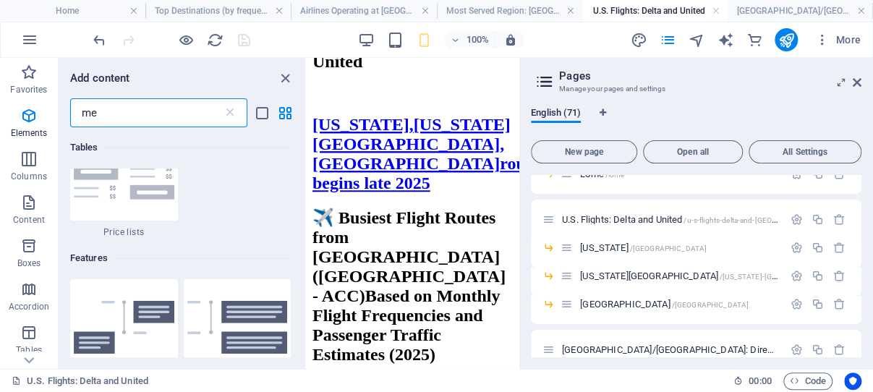
scroll to position [0, 0]
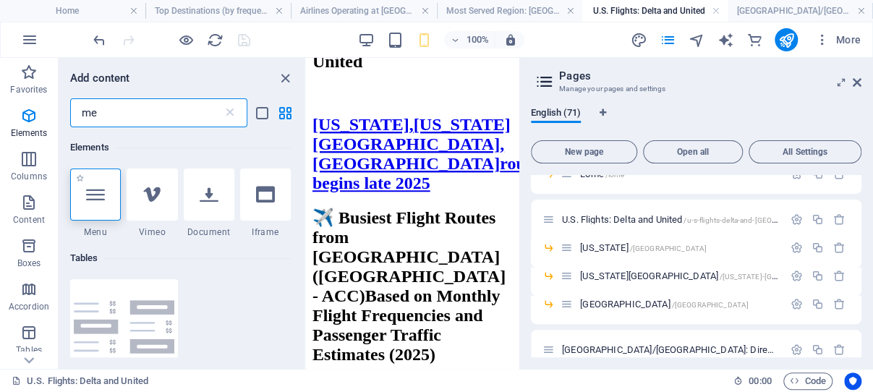
type input "me"
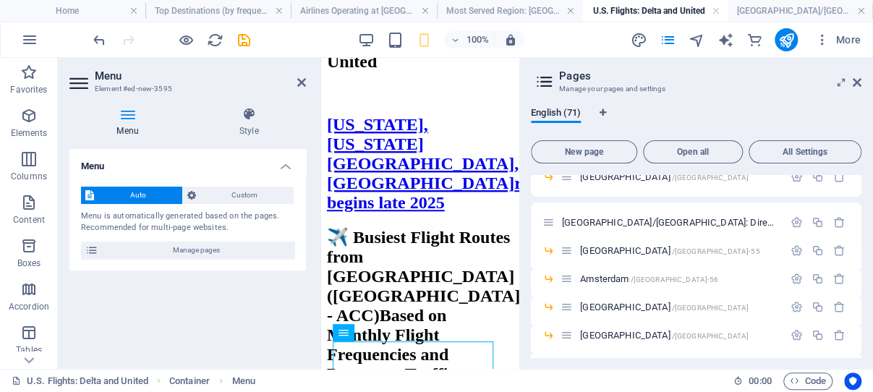
scroll to position [1656, 0]
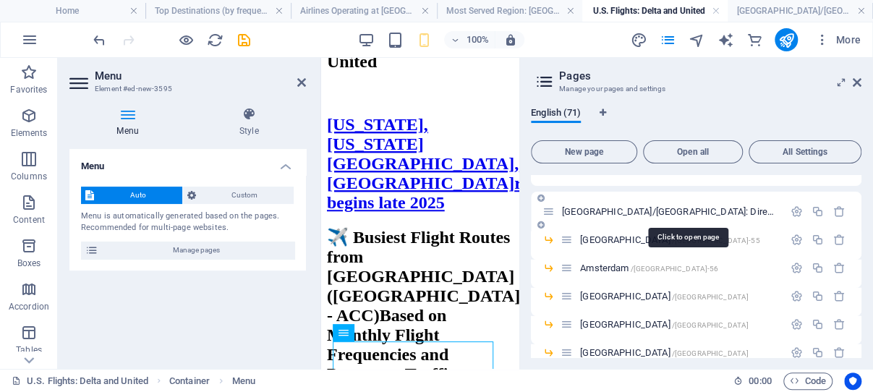
click at [630, 213] on span "Europe/Middle East: Direct flights /europe-middle-east-direct-flights" at bounding box center [763, 211] width 403 height 11
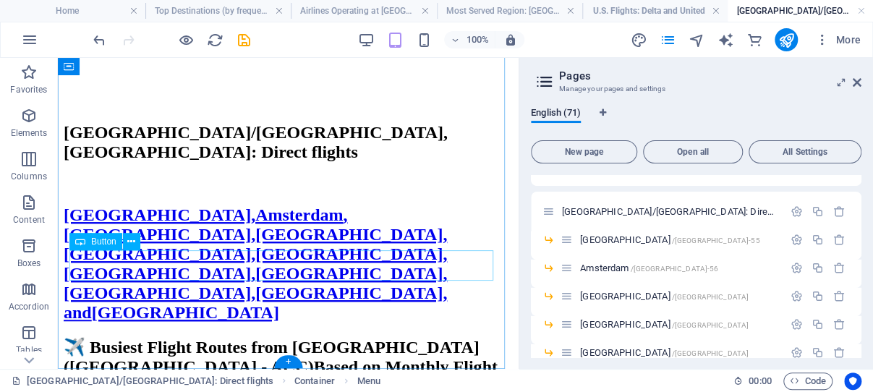
scroll to position [422, 0]
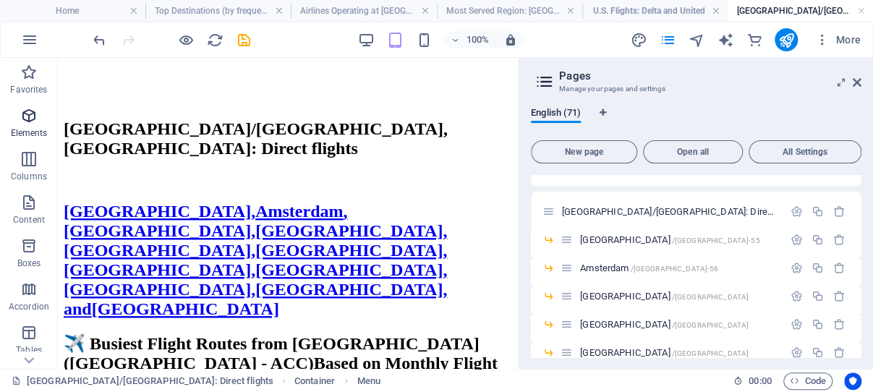
click at [29, 112] on icon "button" at bounding box center [28, 115] width 17 height 17
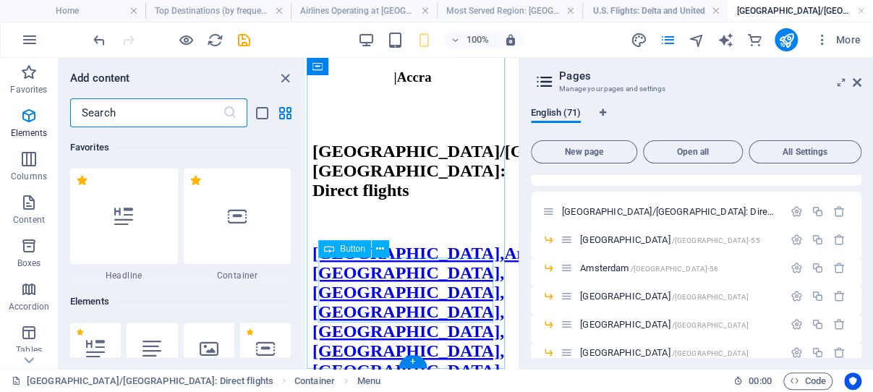
scroll to position [154, 0]
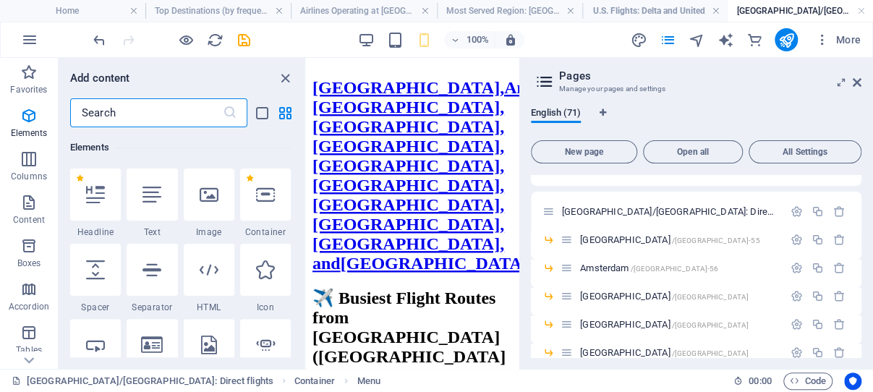
click at [108, 111] on input "text" at bounding box center [146, 112] width 153 height 29
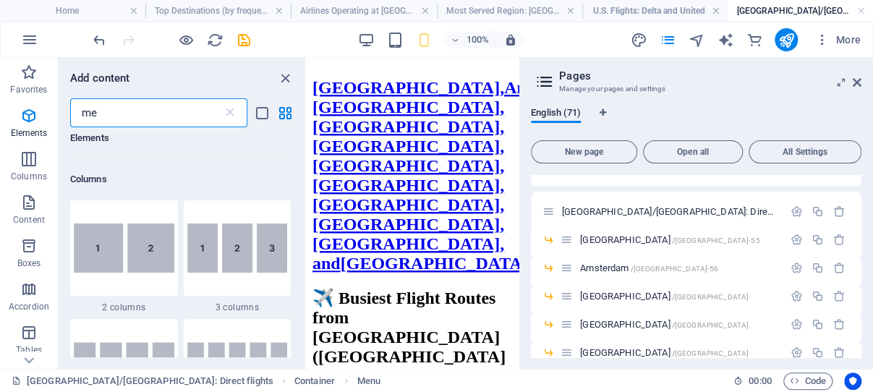
scroll to position [0, 0]
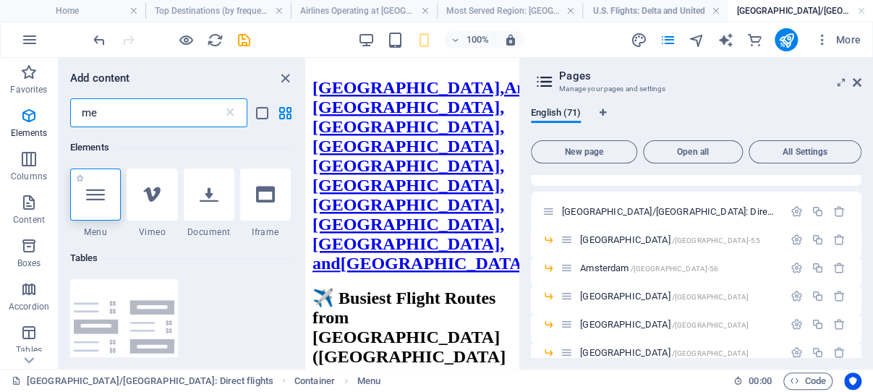
type input "me"
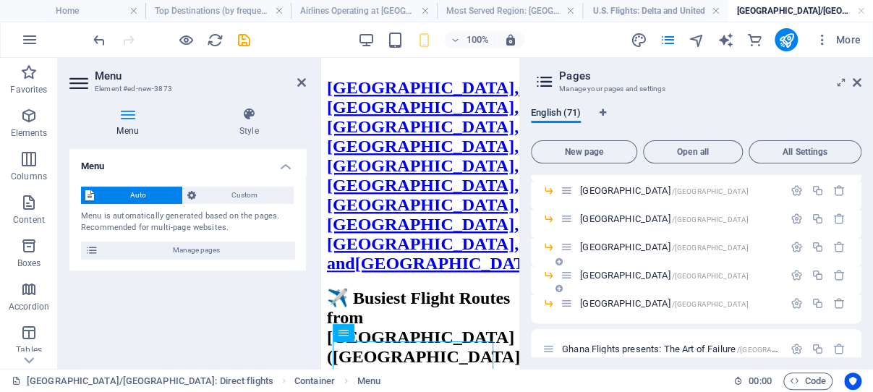
scroll to position [1931, 0]
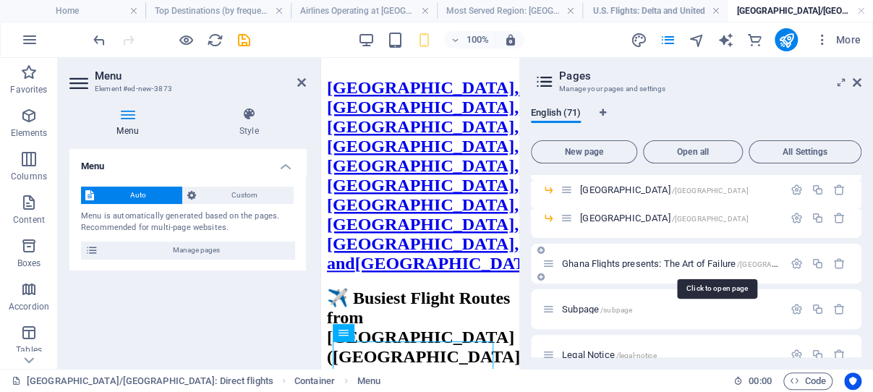
click at [620, 261] on span "Ghana Flights presents: The Art of Failure /ghana-flights-presents-the-art-of-f…" at bounding box center [741, 263] width 359 height 11
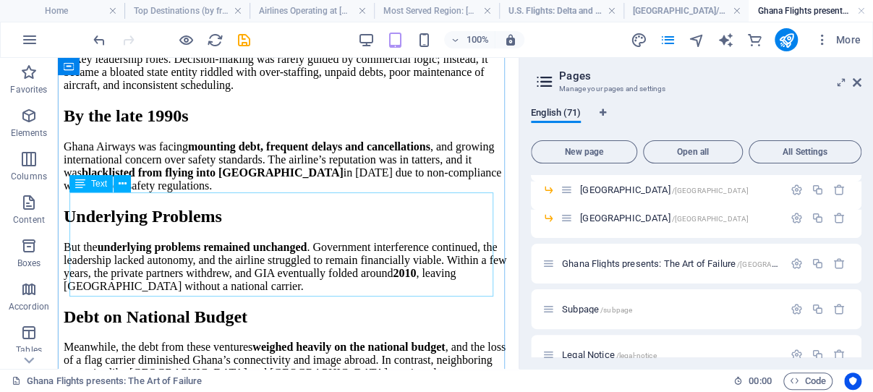
scroll to position [2272, 0]
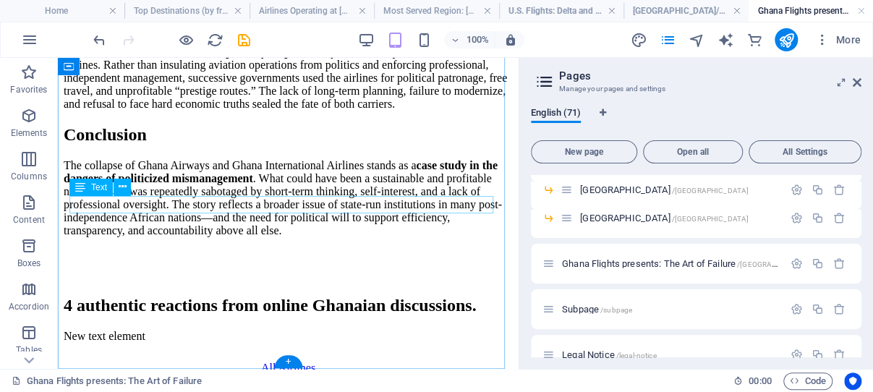
click at [155, 330] on div "New text element" at bounding box center [288, 336] width 449 height 13
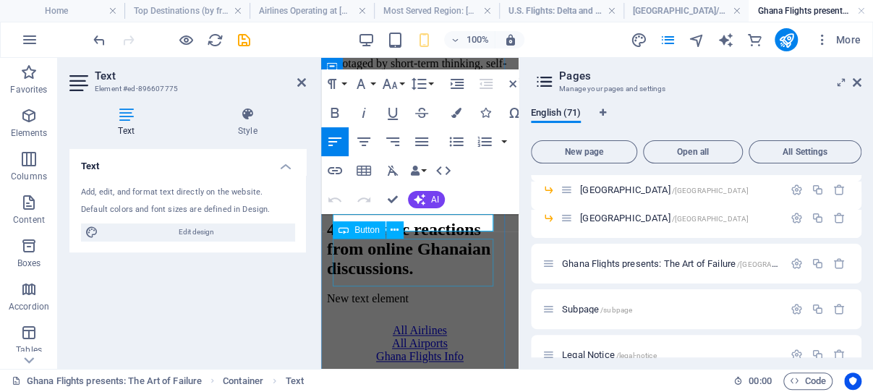
scroll to position [4052, 0]
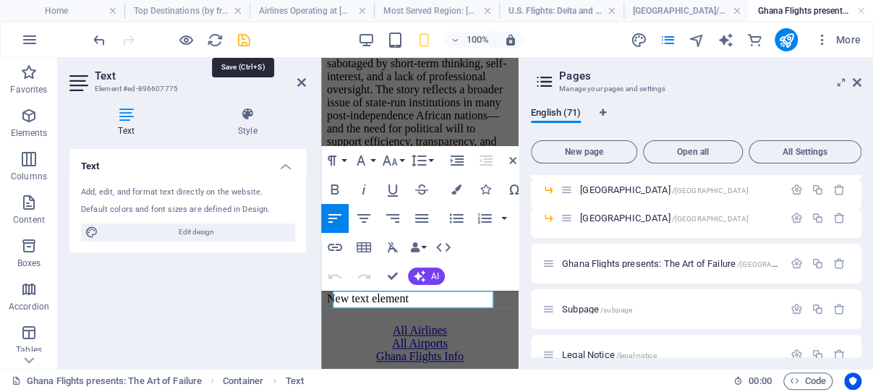
drag, startPoint x: 244, startPoint y: 40, endPoint x: 176, endPoint y: 143, distance: 123.1
click at [244, 40] on icon "save" at bounding box center [244, 40] width 17 height 17
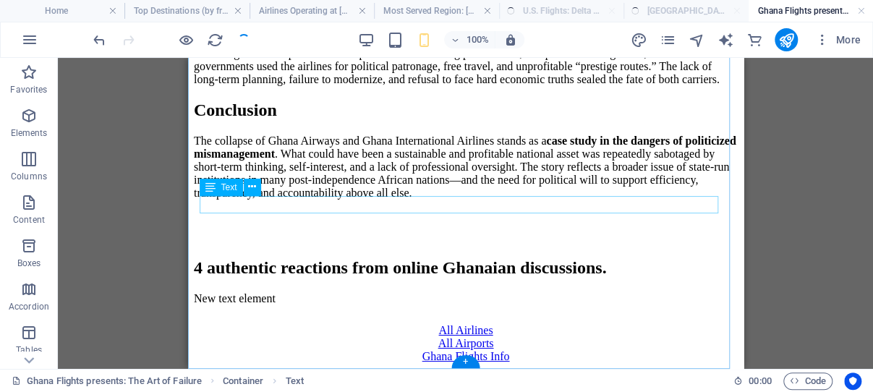
scroll to position [2007, 0]
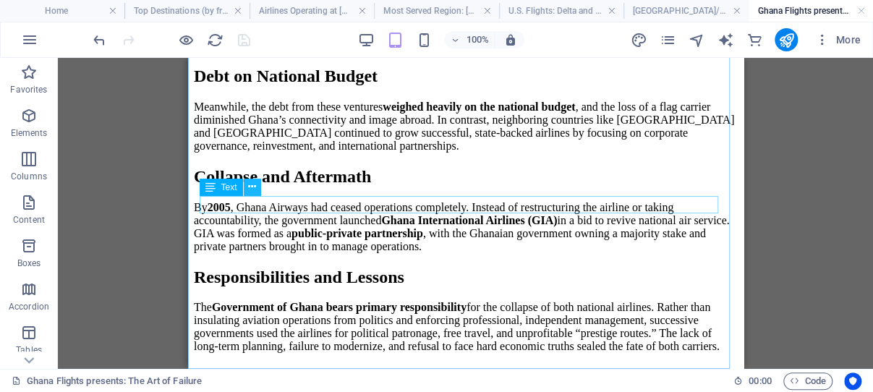
click at [255, 189] on icon at bounding box center [252, 186] width 8 height 15
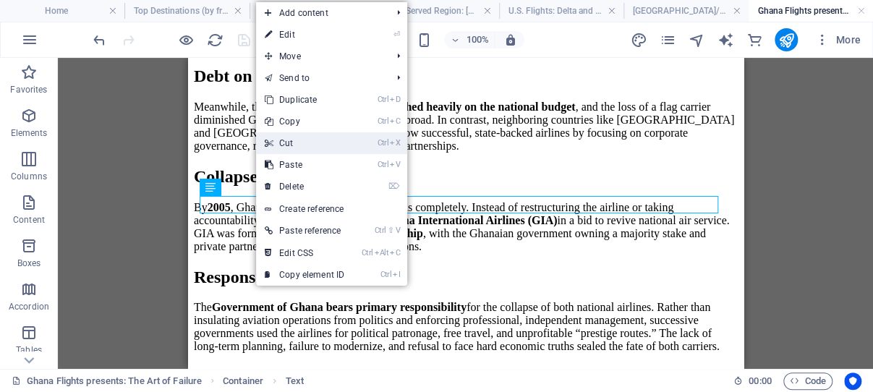
click at [298, 142] on link "Ctrl X Cut" at bounding box center [304, 143] width 97 height 22
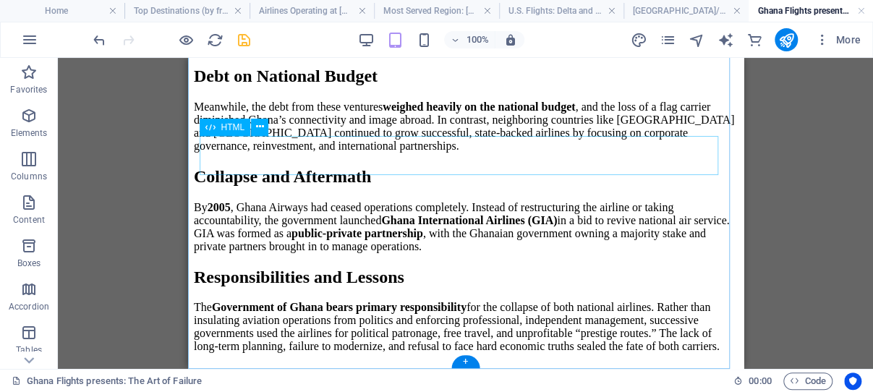
scroll to position [1989, 0]
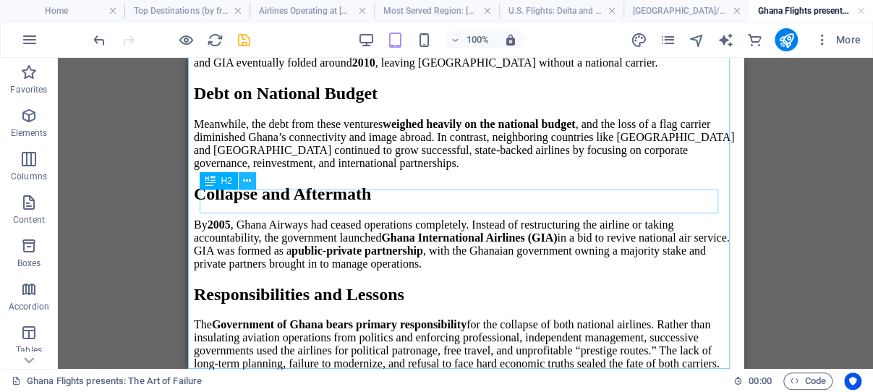
click at [248, 181] on icon at bounding box center [247, 181] width 8 height 15
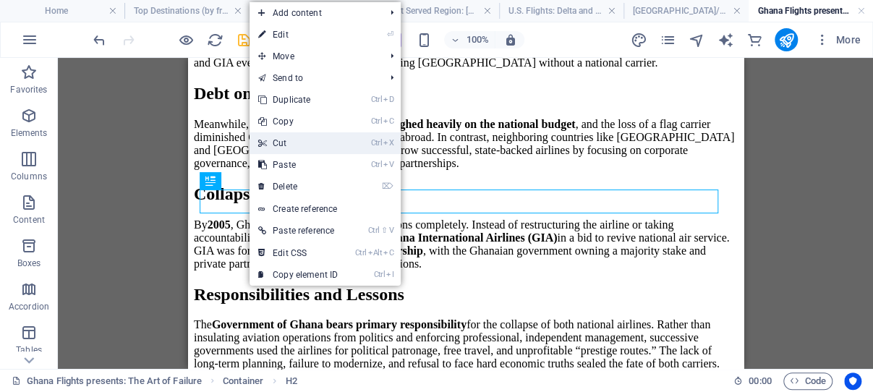
click at [281, 140] on link "Ctrl X Cut" at bounding box center [297, 143] width 97 height 22
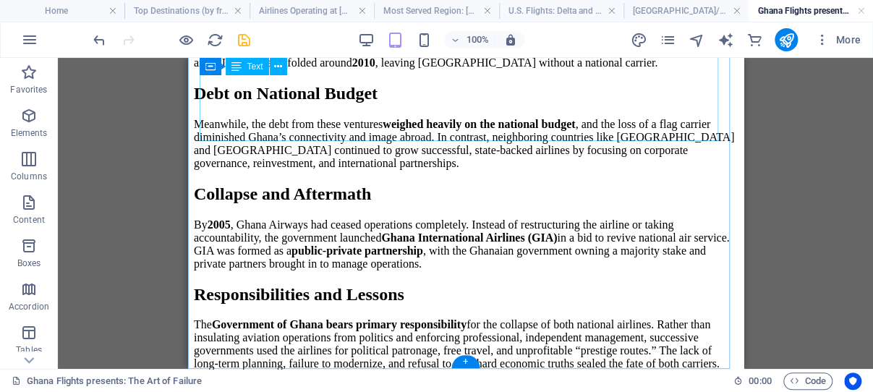
scroll to position [1965, 0]
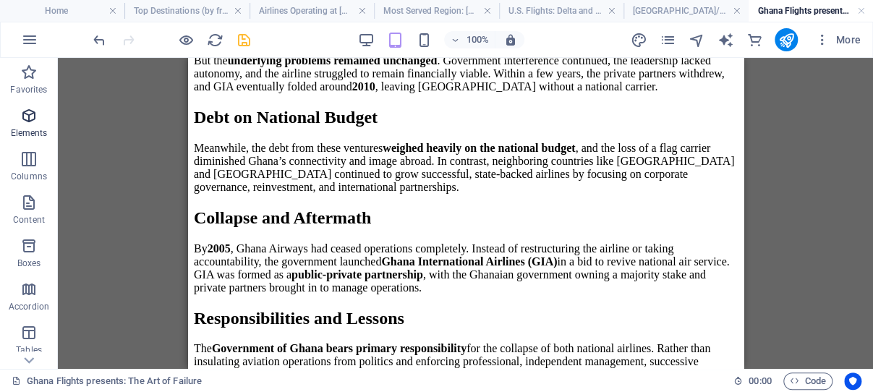
click at [34, 117] on icon "button" at bounding box center [28, 115] width 17 height 17
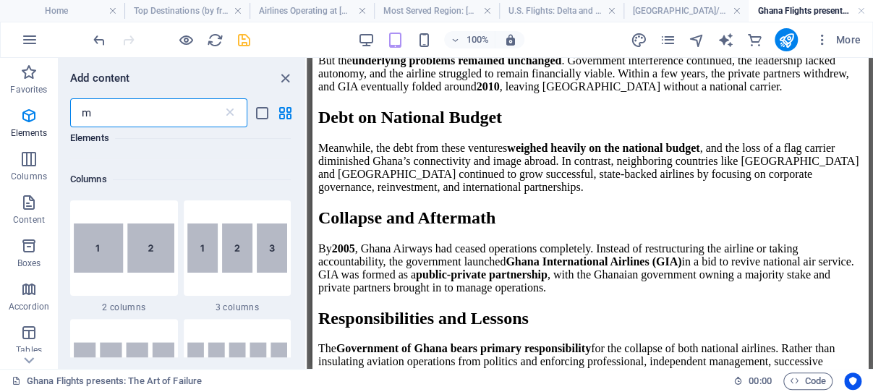
scroll to position [0, 0]
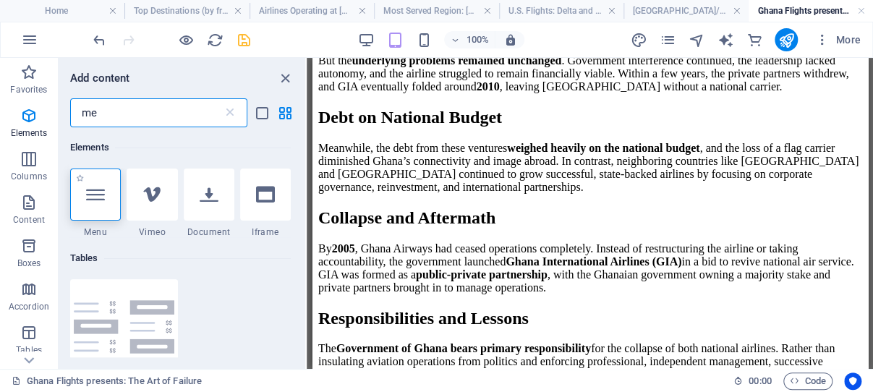
type input "me"
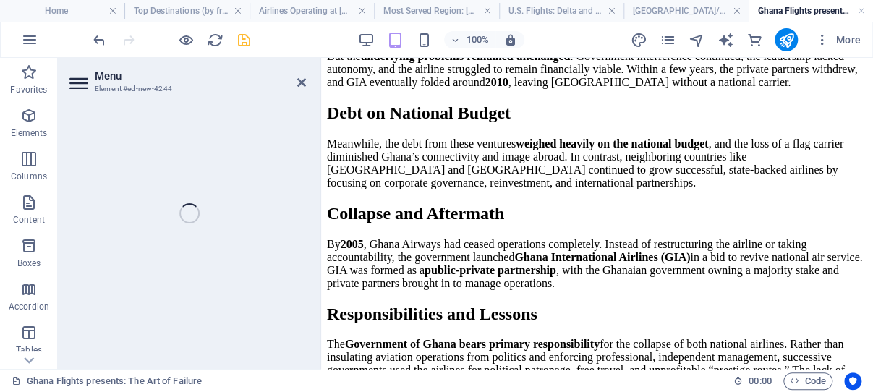
scroll to position [1986, 0]
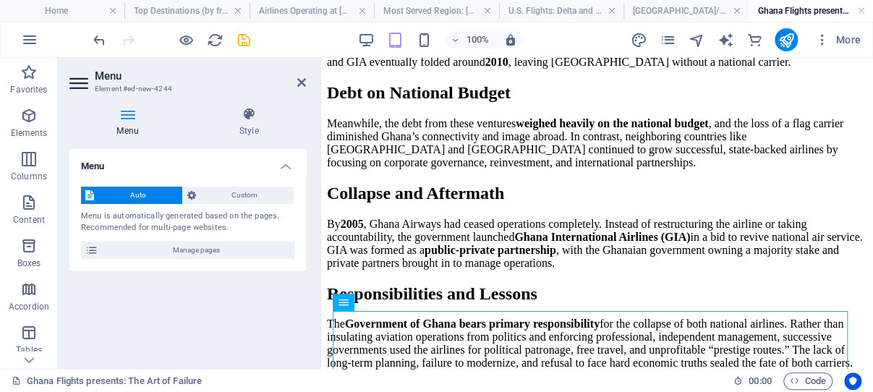
click at [245, 40] on icon "save" at bounding box center [244, 40] width 17 height 17
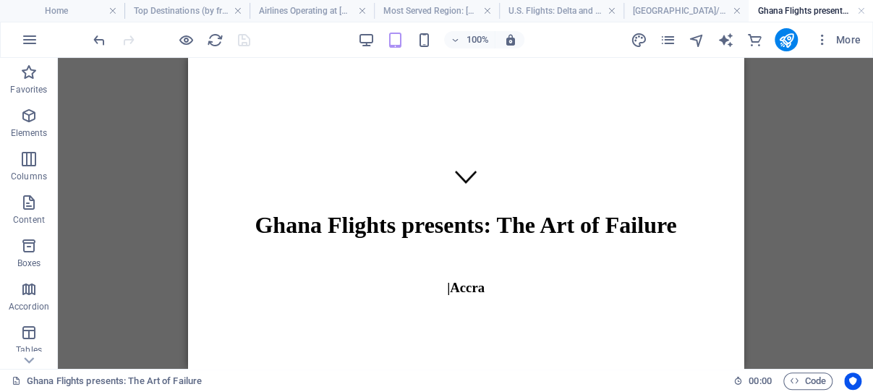
scroll to position [0, 0]
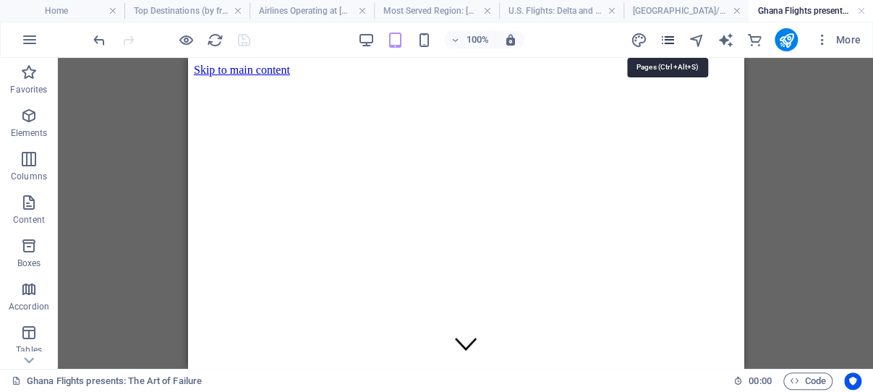
click at [669, 38] on icon "pages" at bounding box center [667, 40] width 17 height 17
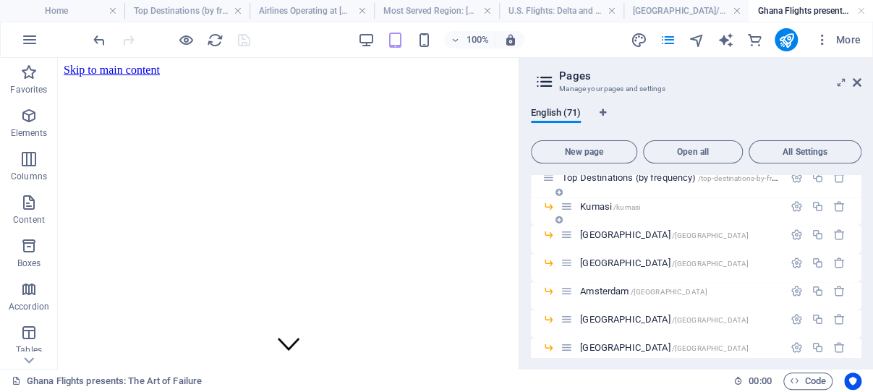
scroll to position [1173, 0]
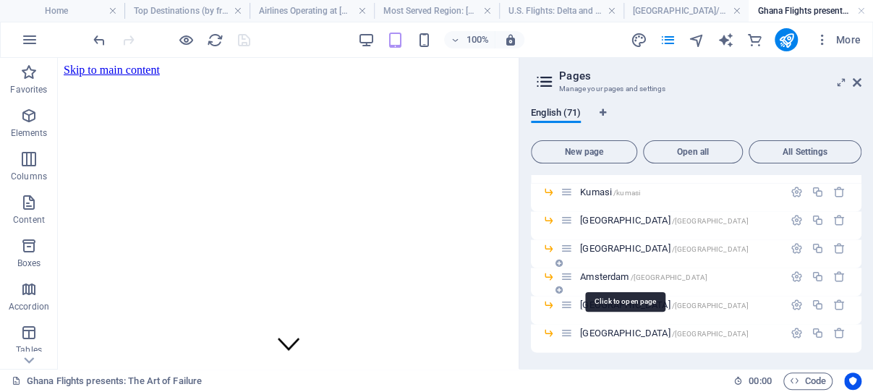
click at [616, 275] on span "Amsterdam /amsterdam" at bounding box center [643, 275] width 127 height 11
click at [615, 296] on div "Nairobi /nairobi" at bounding box center [671, 304] width 223 height 17
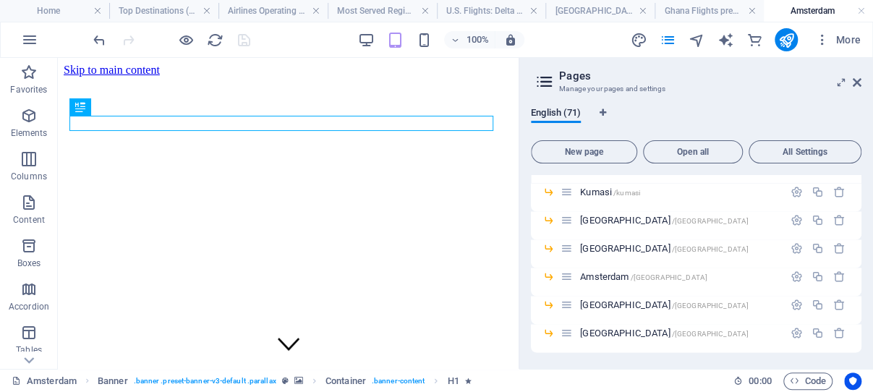
scroll to position [307, 0]
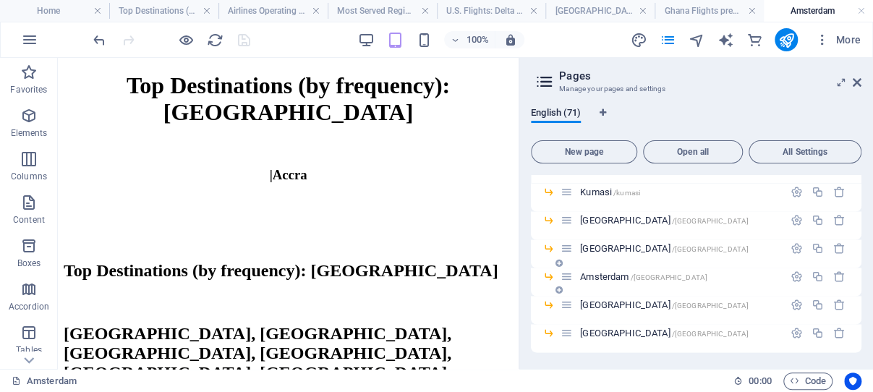
click at [610, 273] on span "Amsterdam /amsterdam" at bounding box center [643, 275] width 127 height 11
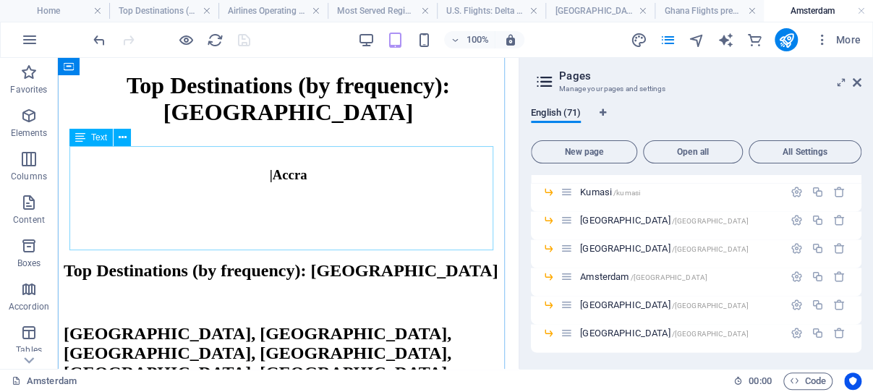
drag, startPoint x: 270, startPoint y: 179, endPoint x: 324, endPoint y: 236, distance: 78.2
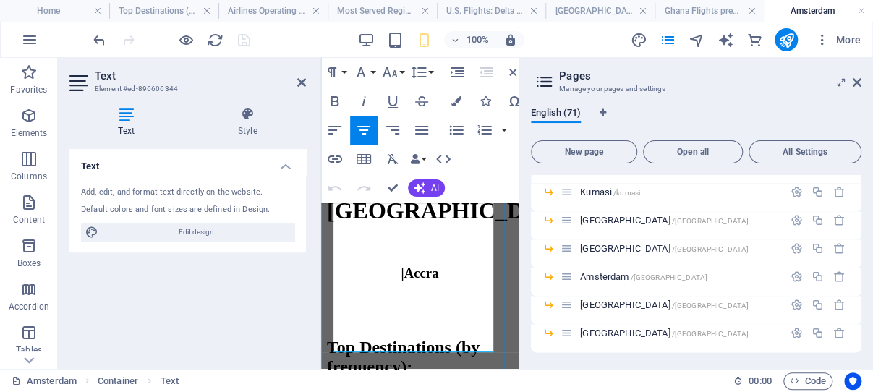
scroll to position [381, 0]
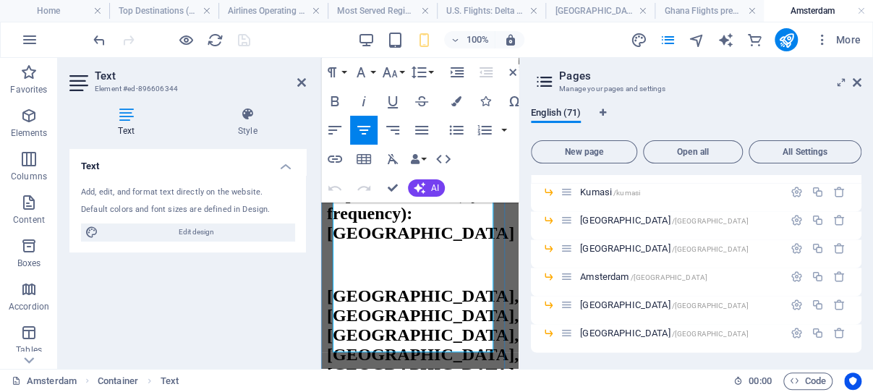
drag, startPoint x: 340, startPoint y: 218, endPoint x: 466, endPoint y: 344, distance: 178.4
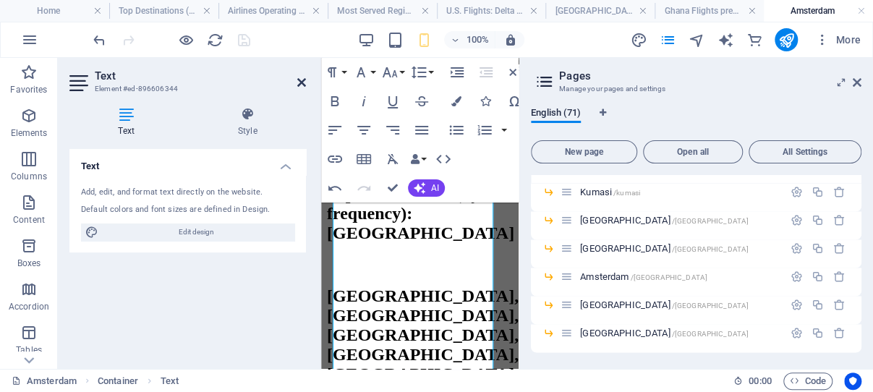
drag, startPoint x: 300, startPoint y: 82, endPoint x: 238, endPoint y: 22, distance: 86.4
click at [300, 82] on icon at bounding box center [301, 83] width 9 height 12
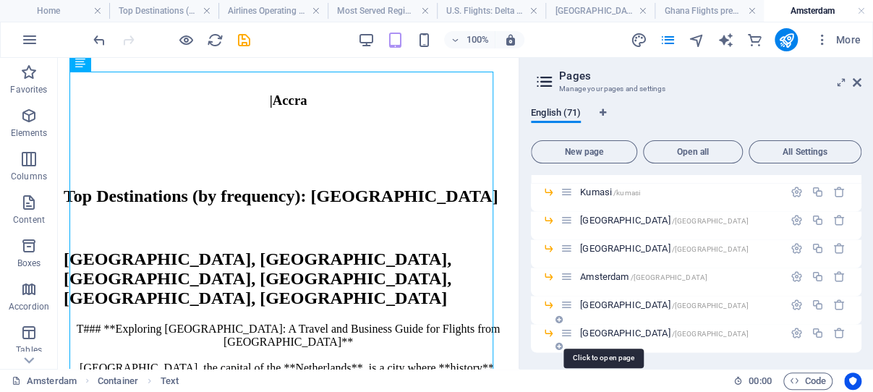
click at [603, 329] on span "Dubai /dubai" at bounding box center [664, 332] width 168 height 11
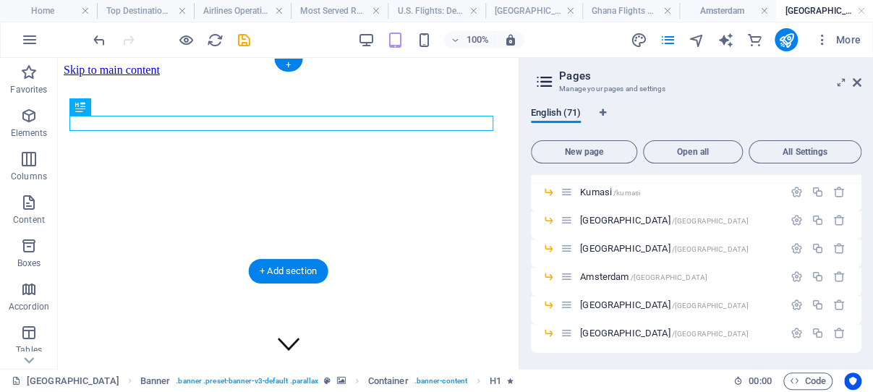
scroll to position [153, 0]
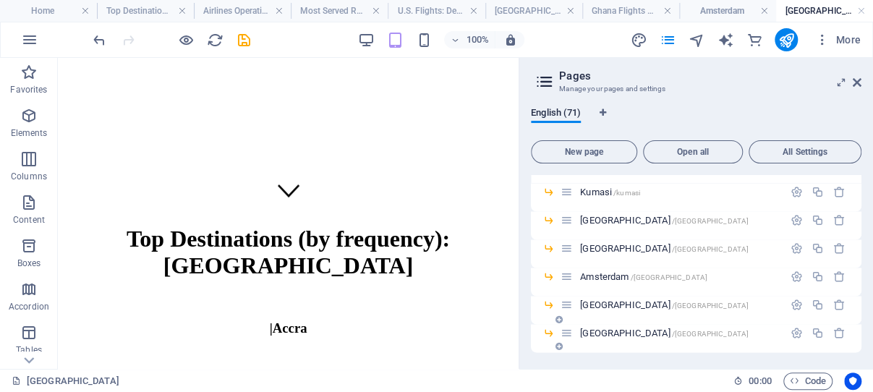
click at [594, 303] on span "Nairobi /nairobi" at bounding box center [664, 304] width 168 height 11
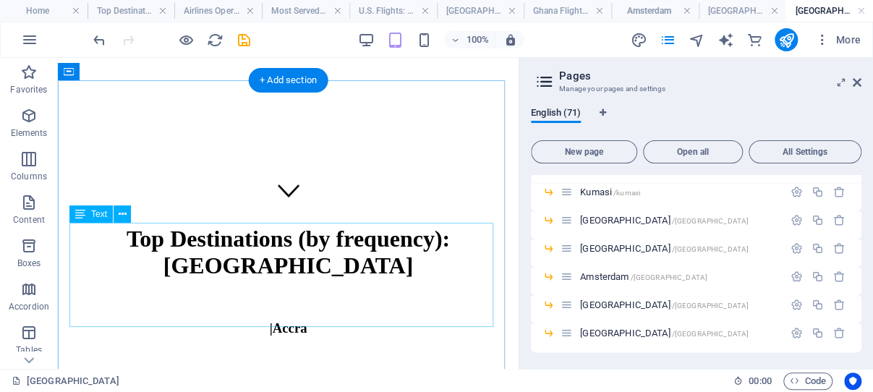
scroll to position [230, 0]
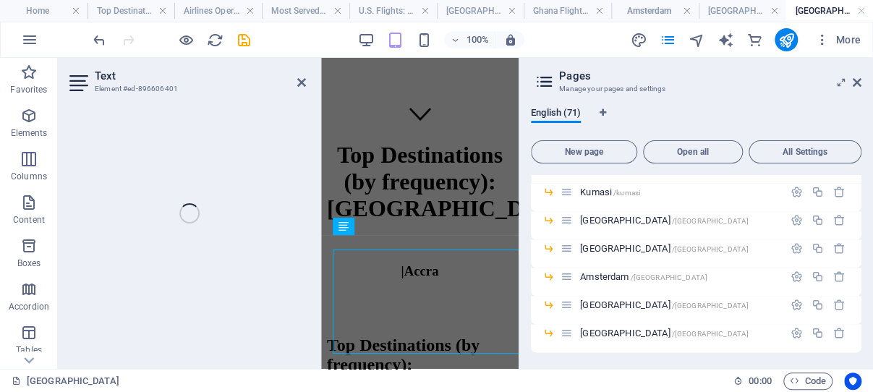
click at [301, 267] on div "Text Element #ed-896606401 H1 Banner Banner Container Container H2 Button Butto…" at bounding box center [288, 213] width 461 height 311
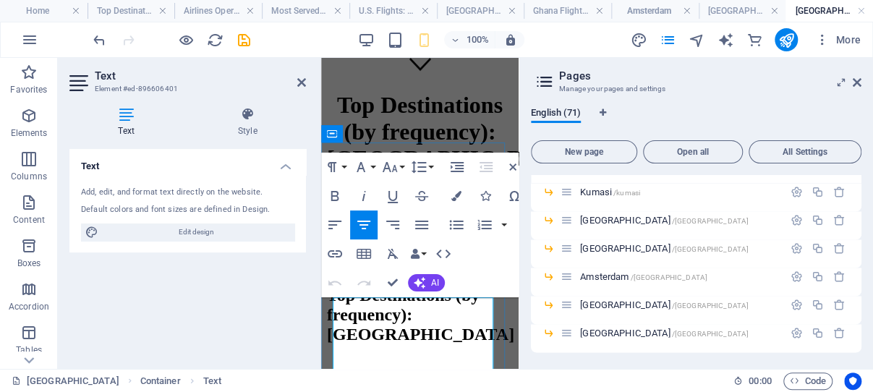
scroll to position [127, 0]
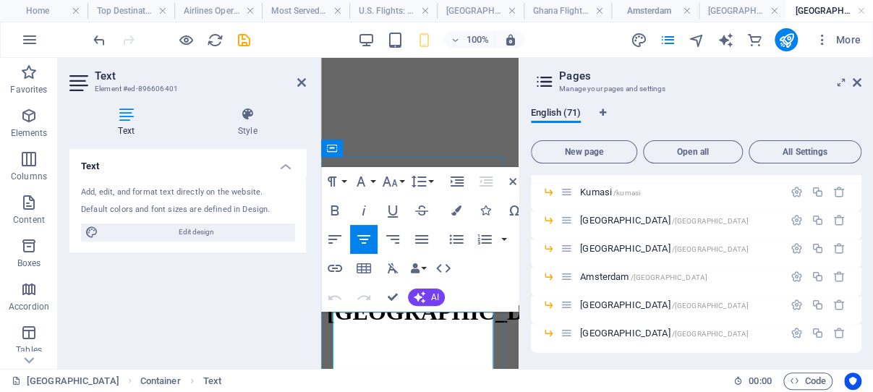
drag, startPoint x: 459, startPoint y: 298, endPoint x: 338, endPoint y: 321, distance: 123.0
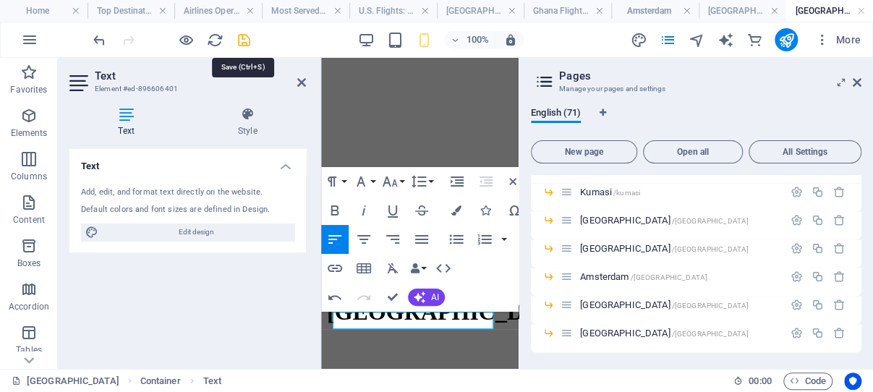
click at [244, 37] on icon "save" at bounding box center [244, 40] width 17 height 17
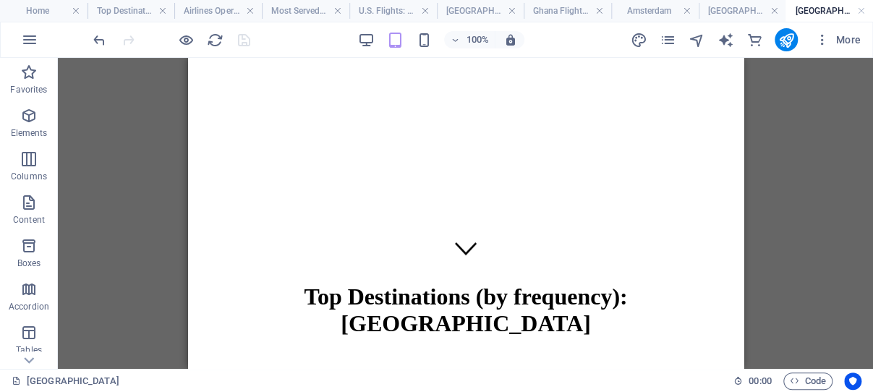
scroll to position [0, 0]
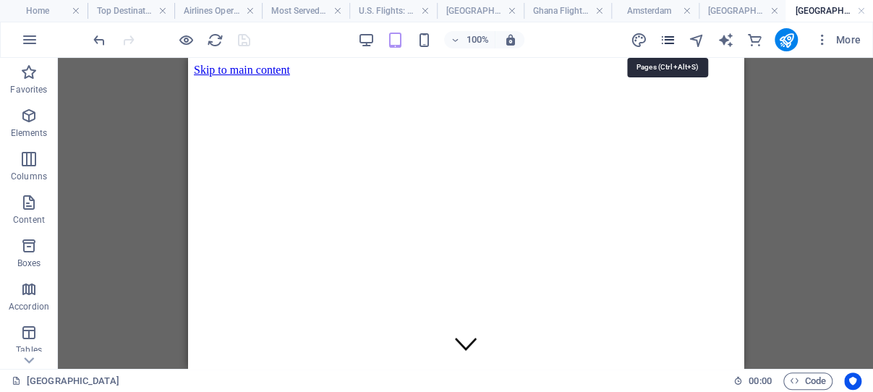
click at [667, 38] on icon "pages" at bounding box center [667, 40] width 17 height 17
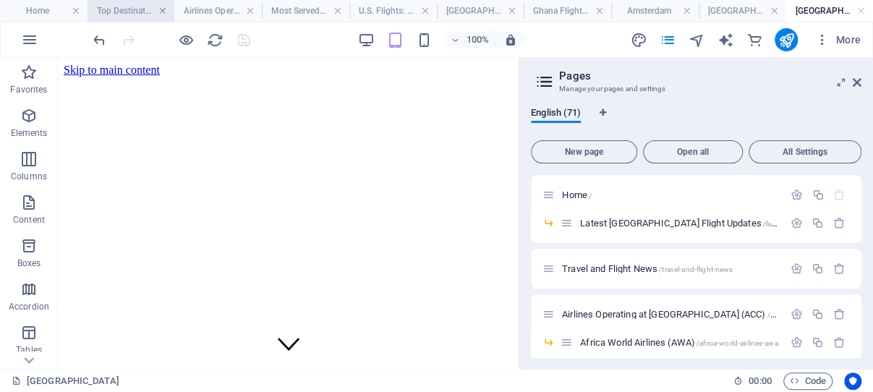
click at [161, 11] on link at bounding box center [162, 11] width 9 height 14
click at [262, 10] on h4 "Most Served Region: West Africa" at bounding box center [305, 11] width 87 height 16
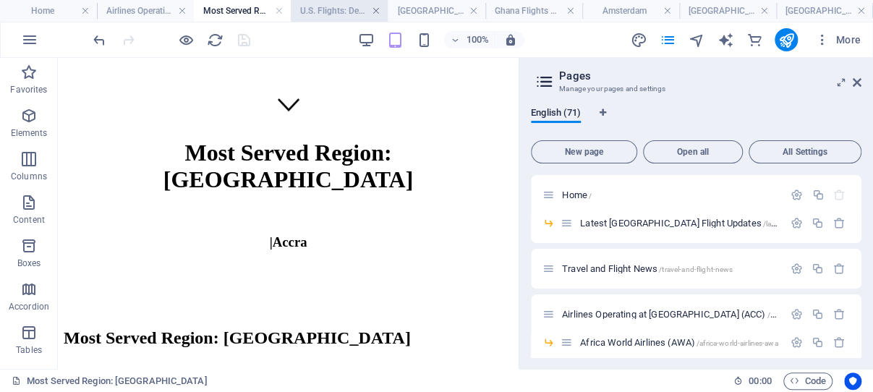
click at [857, 81] on icon at bounding box center [857, 83] width 9 height 12
click at [375, 8] on link at bounding box center [376, 11] width 9 height 14
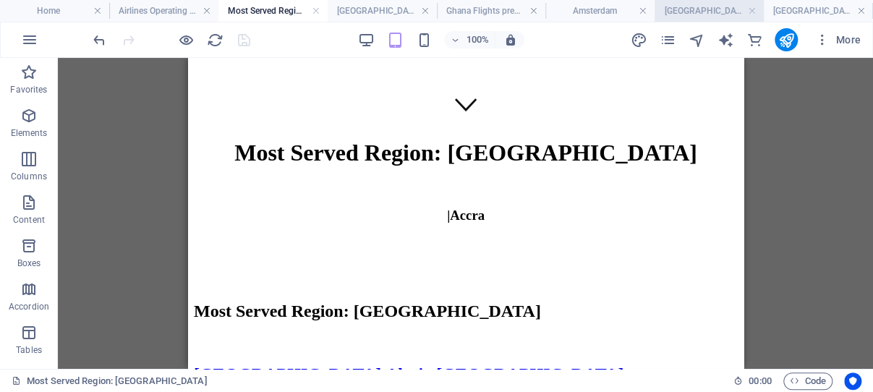
click at [471, 8] on h4 "Ghana Flights presents: The Art of Failure" at bounding box center [491, 11] width 109 height 16
click at [570, 8] on h4 "Amsterdam" at bounding box center [599, 11] width 109 height 16
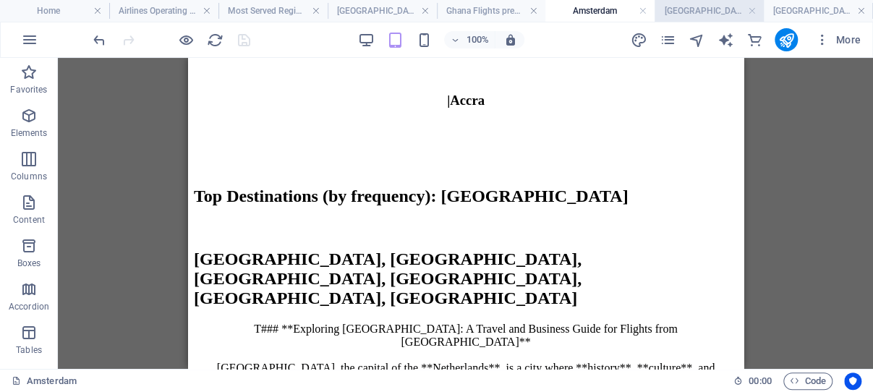
click at [667, 7] on h4 "Dubai" at bounding box center [708, 11] width 109 height 16
click at [667, 10] on h4 "Dubai" at bounding box center [708, 11] width 109 height 16
click at [571, 12] on h4 "Amsterdam" at bounding box center [599, 11] width 109 height 16
click at [640, 7] on link at bounding box center [642, 11] width 9 height 14
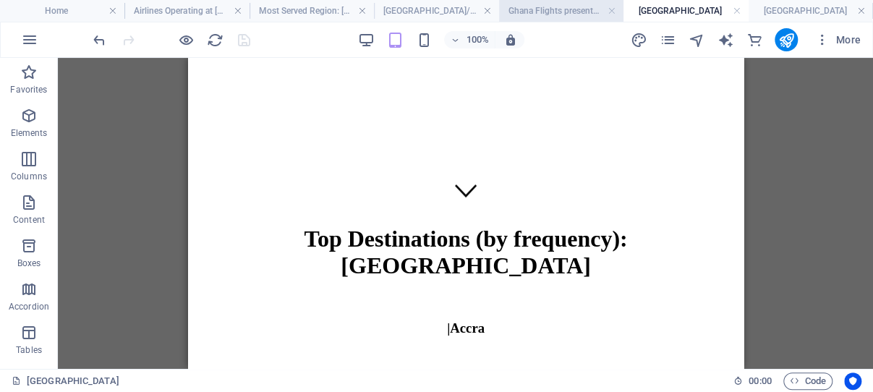
click at [534, 9] on h4 "Ghana Flights presents: The Art of Failure" at bounding box center [561, 11] width 124 height 16
click at [752, 9] on h4 "Nairobi" at bounding box center [810, 11] width 124 height 16
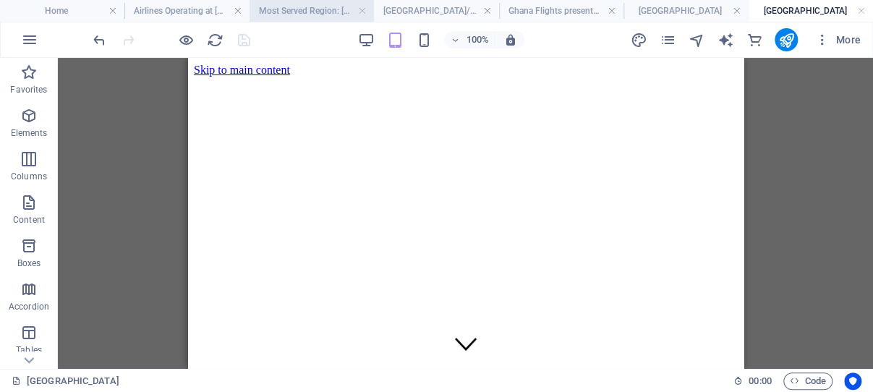
click at [531, 9] on h4 "Ghana Flights presents: The Art of Failure" at bounding box center [561, 11] width 124 height 16
click at [534, 9] on h4 "Ghana Flights presents: The Art of Failure" at bounding box center [561, 11] width 124 height 16
click at [643, 8] on h4 "Dubai" at bounding box center [685, 11] width 124 height 16
click at [424, 8] on h4 "[GEOGRAPHIC_DATA]/[GEOGRAPHIC_DATA]: Direct flights" at bounding box center [436, 11] width 124 height 16
click at [315, 9] on h4 "Most Served Region: West Africa" at bounding box center [311, 11] width 124 height 16
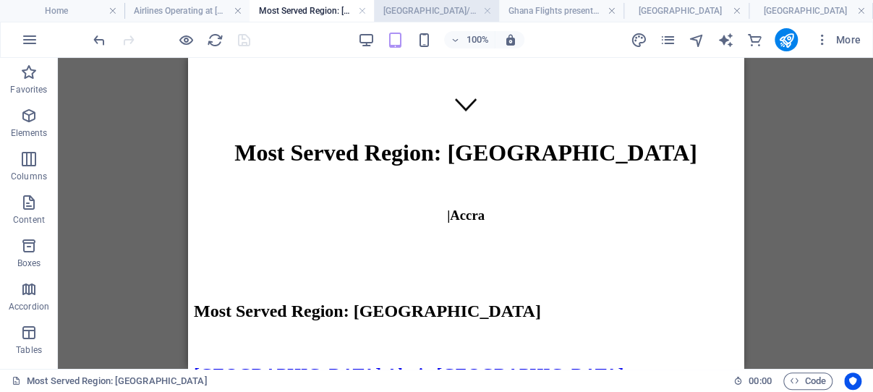
click at [423, 9] on h4 "[GEOGRAPHIC_DATA]/[GEOGRAPHIC_DATA]: Direct flights" at bounding box center [436, 11] width 124 height 16
click at [363, 9] on link at bounding box center [362, 11] width 9 height 14
click at [499, 8] on h4 "Ghana Flights presents: The Art of Failure" at bounding box center [561, 11] width 124 height 16
click at [623, 8] on h4 "Dubai" at bounding box center [685, 11] width 124 height 16
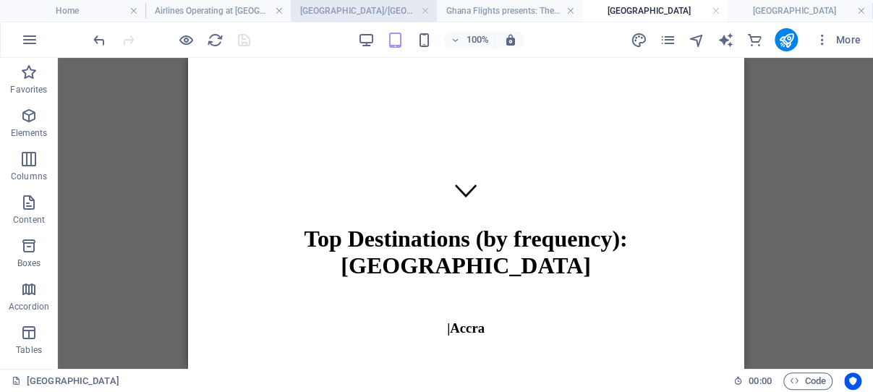
click at [361, 8] on h4 "[GEOGRAPHIC_DATA]/[GEOGRAPHIC_DATA]: Direct flights" at bounding box center [363, 11] width 145 height 16
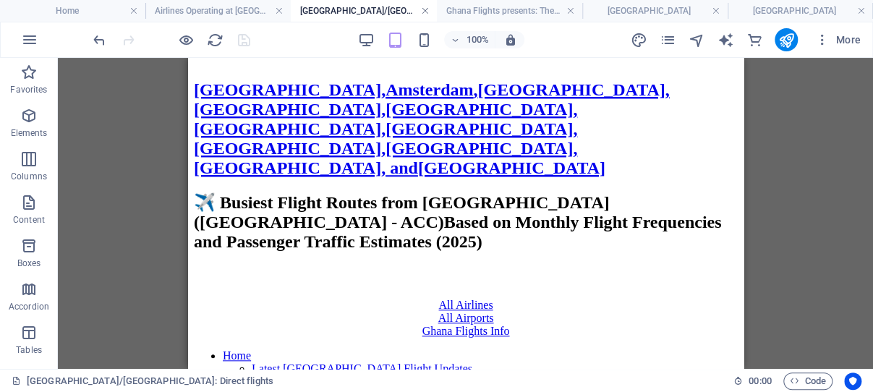
click at [421, 9] on link at bounding box center [424, 11] width 9 height 14
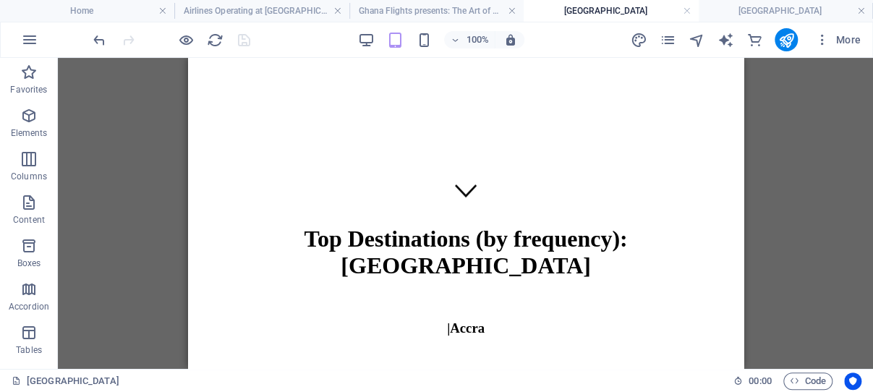
click at [509, 9] on link at bounding box center [512, 11] width 9 height 14
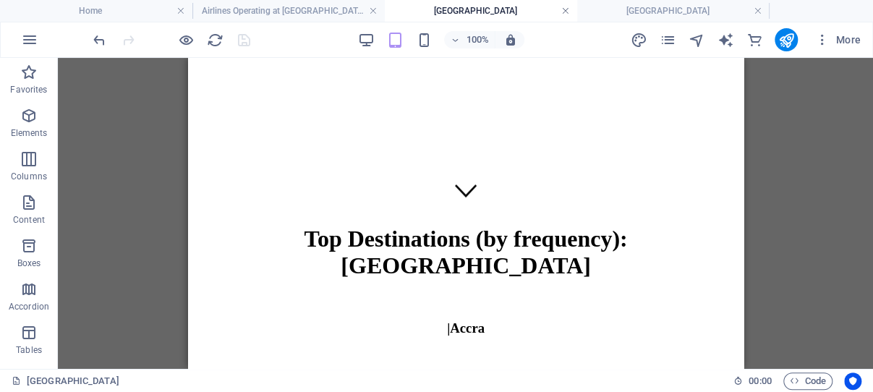
click at [563, 8] on link at bounding box center [565, 11] width 9 height 14
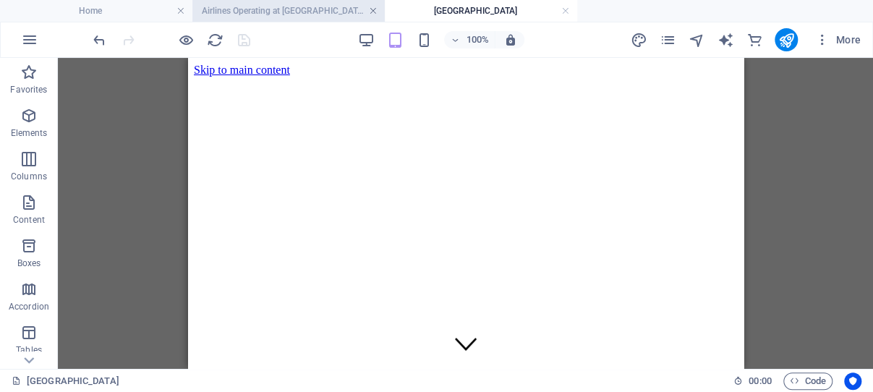
click at [372, 8] on link at bounding box center [373, 11] width 9 height 14
click at [565, 11] on ul "Home Airlines Operating at Kotoka International Airport (ACC) Nairobi" at bounding box center [436, 11] width 873 height 22
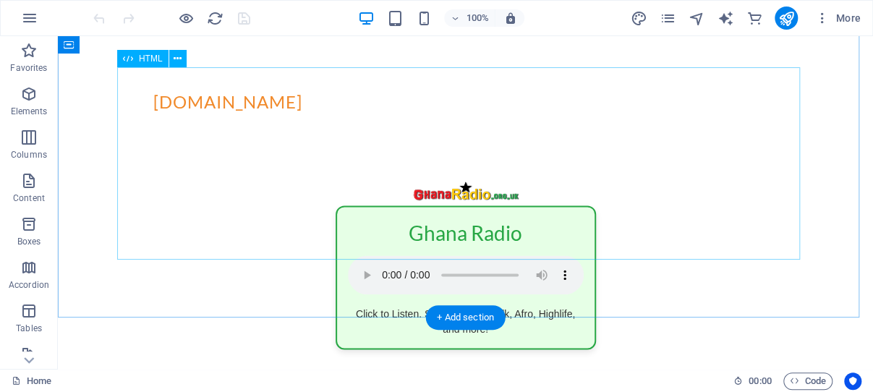
scroll to position [766, 0]
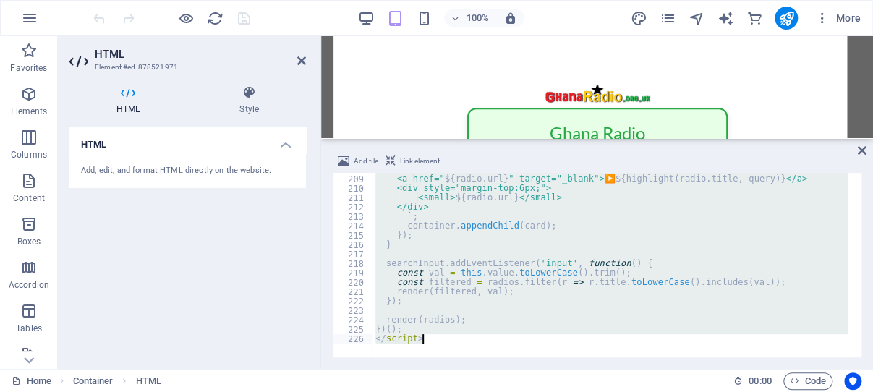
scroll to position [1954, 0]
drag, startPoint x: 369, startPoint y: 177, endPoint x: 682, endPoint y: 422, distance: 397.2
click at [682, 357] on div "card . innerHTML = ` <a href=" ${ radio . url } " target="_blank">▶️ ${ highlig…" at bounding box center [609, 265] width 475 height 184
type textarea "})(); </script>"
drag, startPoint x: 303, startPoint y: 59, endPoint x: 244, endPoint y: 23, distance: 68.8
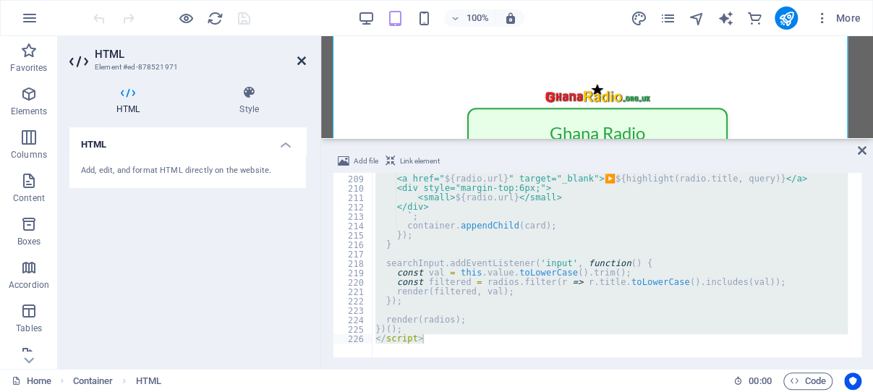
click at [303, 59] on icon at bounding box center [301, 61] width 9 height 12
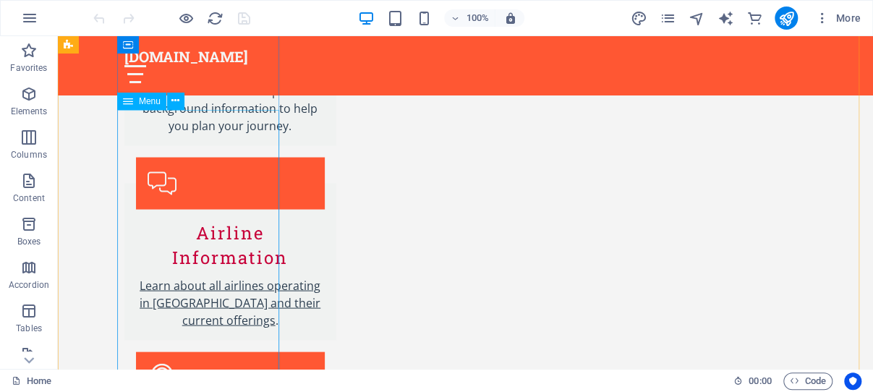
scroll to position [3531, 0]
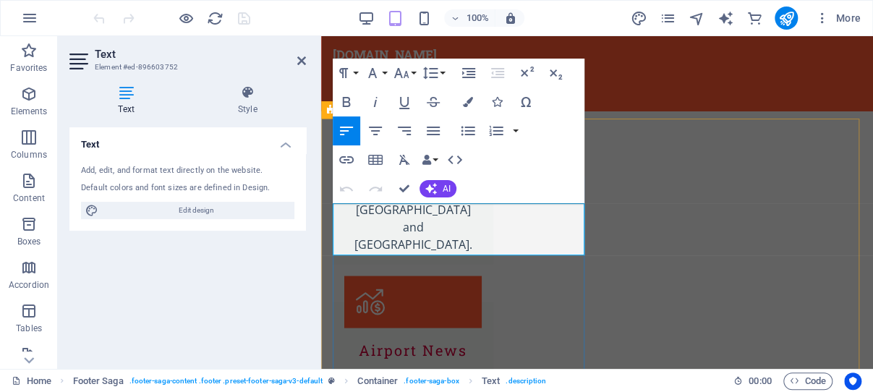
scroll to position [3756, 0]
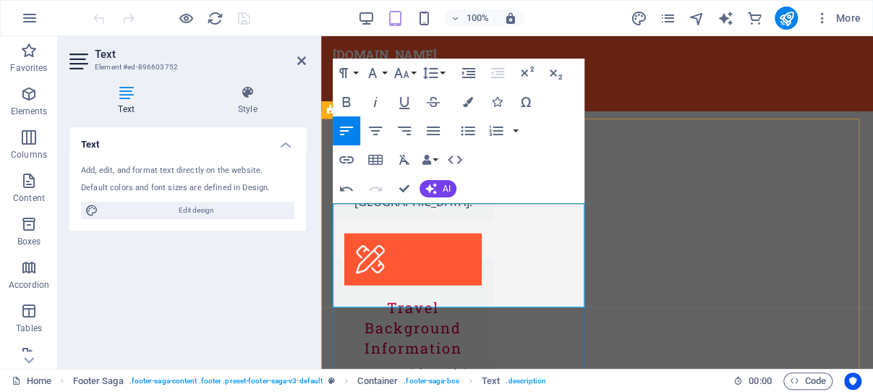
click at [300, 61] on icon at bounding box center [301, 61] width 9 height 12
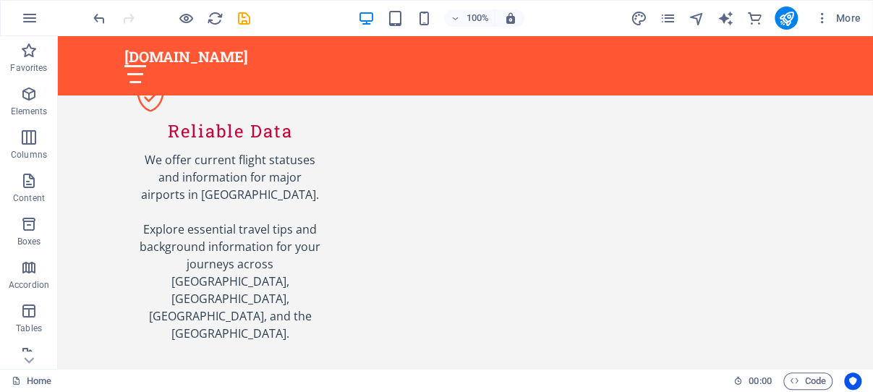
scroll to position [1739, 0]
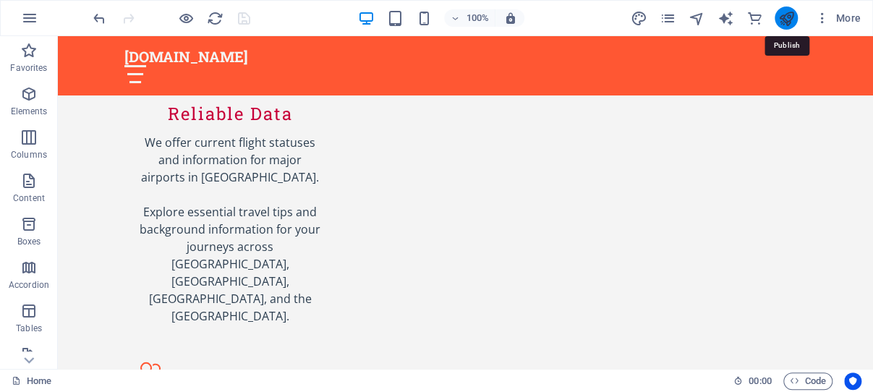
click at [785, 19] on icon "publish" at bounding box center [785, 18] width 17 height 17
